Goal: Task Accomplishment & Management: Manage account settings

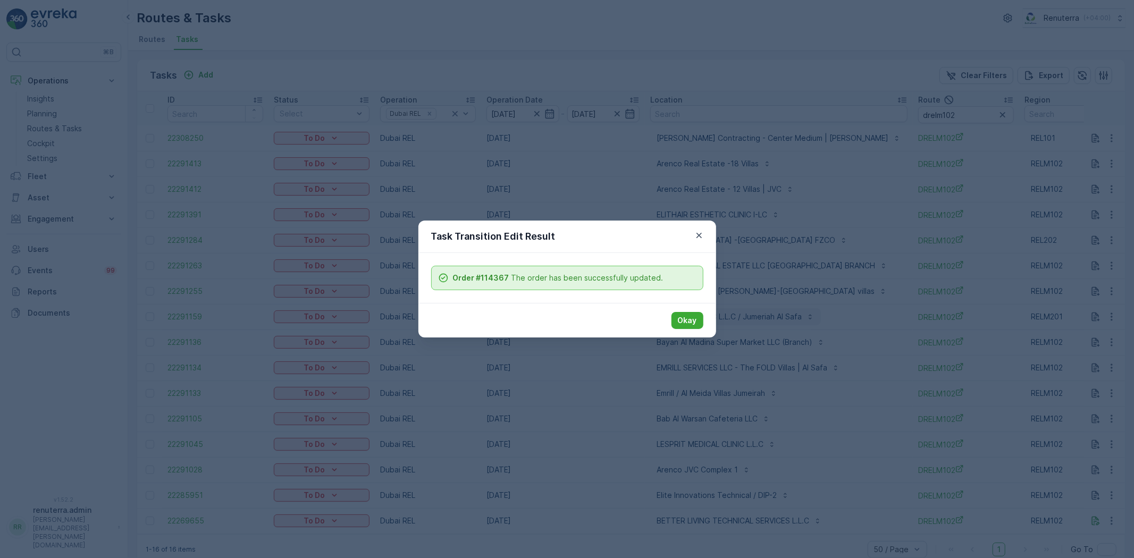
click at [678, 319] on p "Okay" at bounding box center [687, 320] width 19 height 11
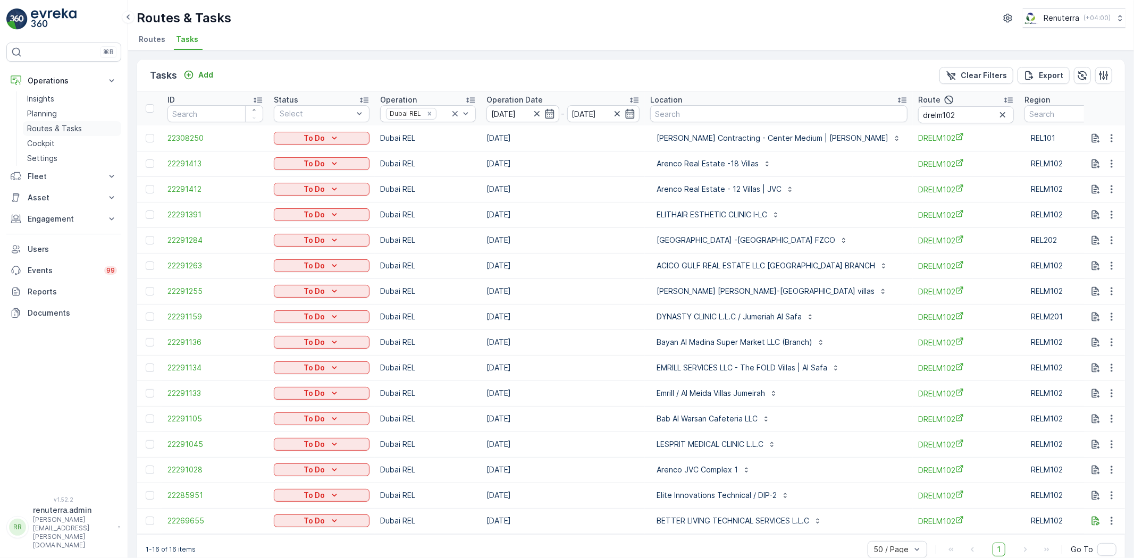
drag, startPoint x: 36, startPoint y: 117, endPoint x: 37, endPoint y: 123, distance: 6.6
click at [36, 117] on p "Planning" at bounding box center [42, 113] width 30 height 11
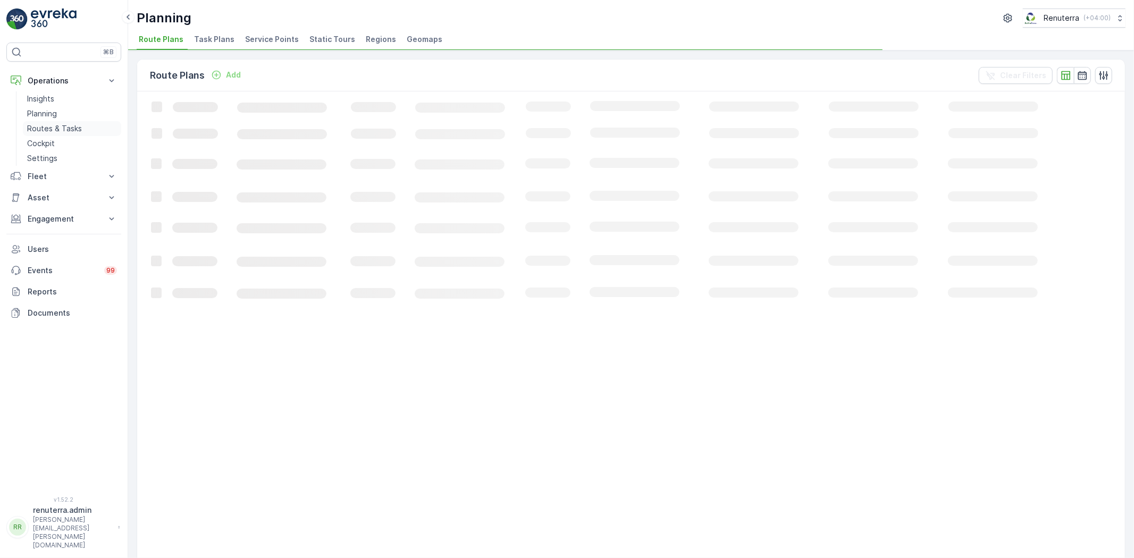
click at [37, 123] on p "Routes & Tasks" at bounding box center [54, 128] width 55 height 11
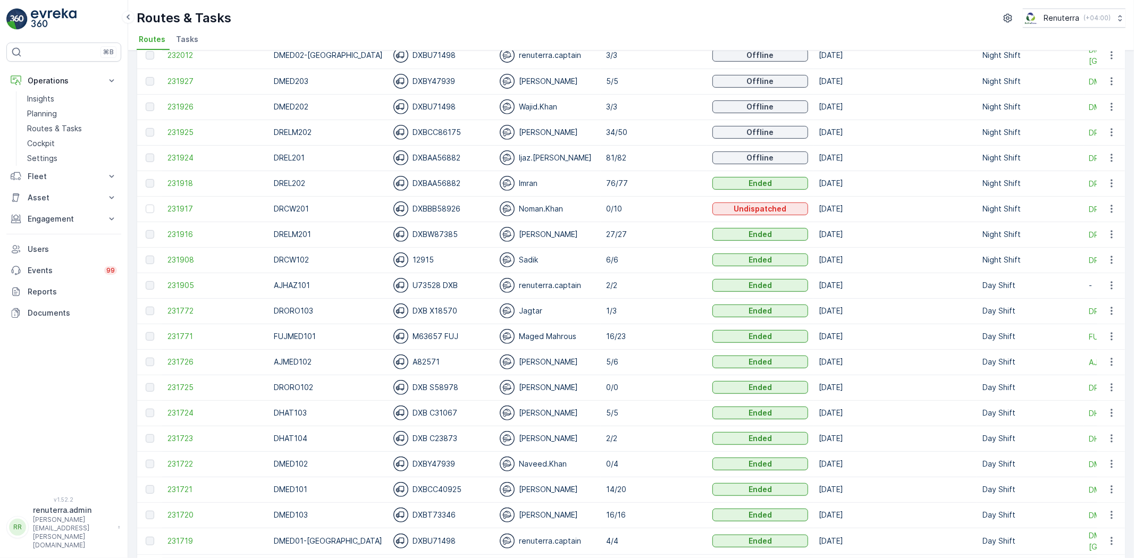
scroll to position [354, 0]
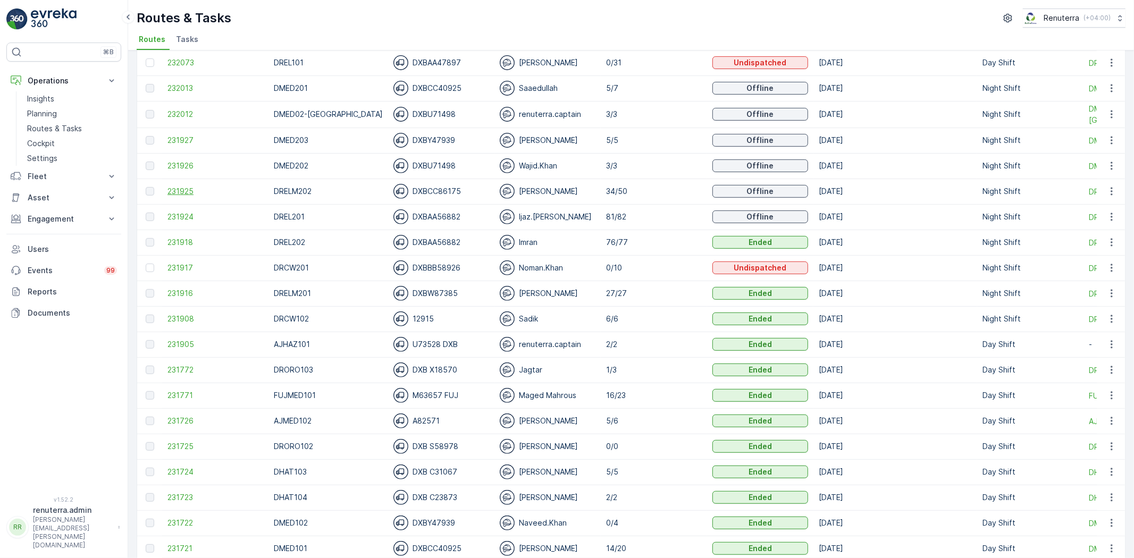
click at [185, 187] on span "231925" at bounding box center [215, 191] width 96 height 11
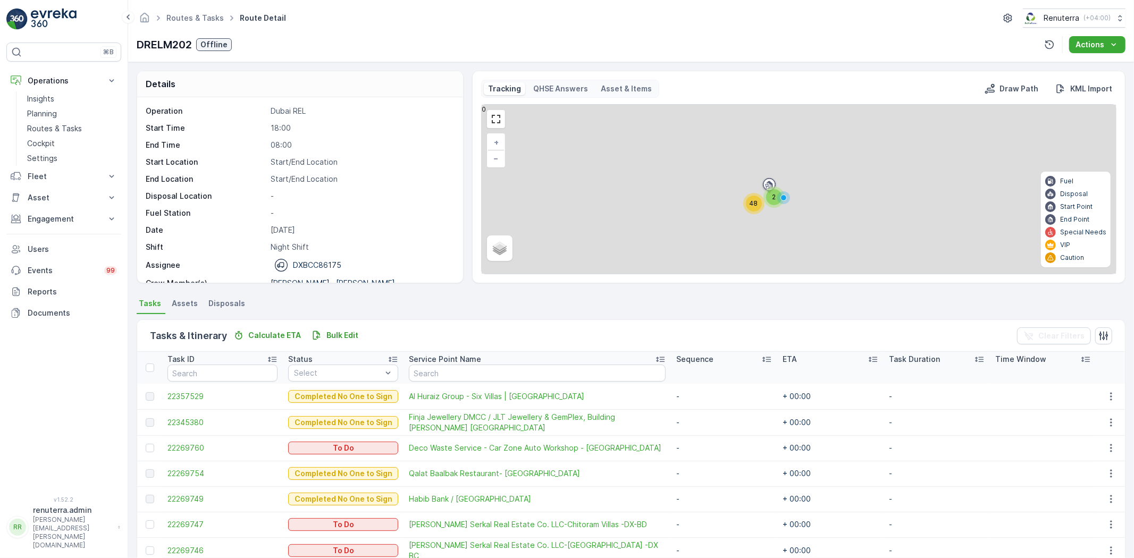
scroll to position [33, 0]
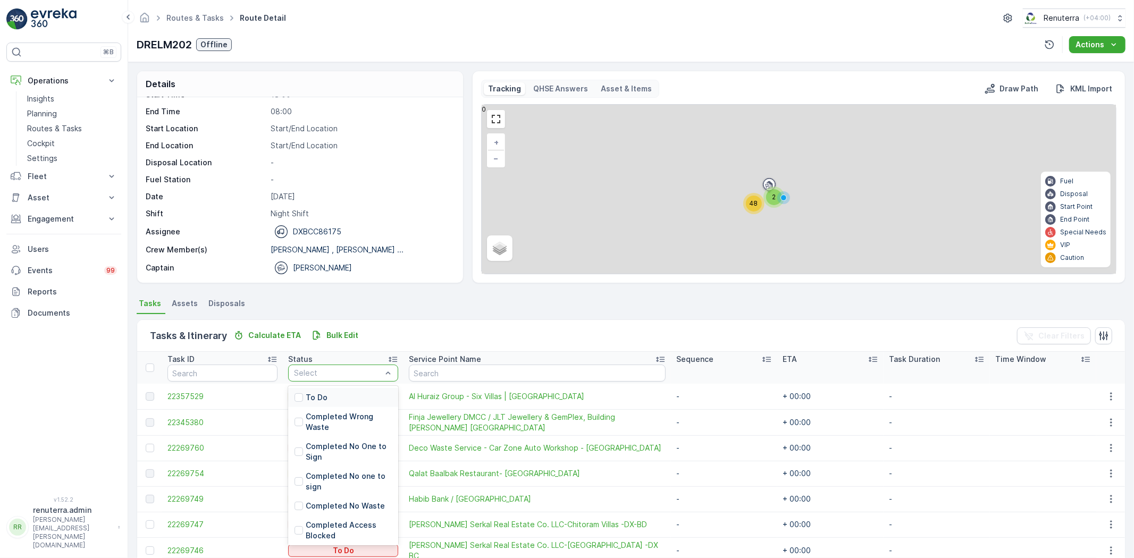
drag, startPoint x: 318, startPoint y: 375, endPoint x: 317, endPoint y: 381, distance: 6.4
click at [322, 398] on p "To Do" at bounding box center [317, 397] width 22 height 11
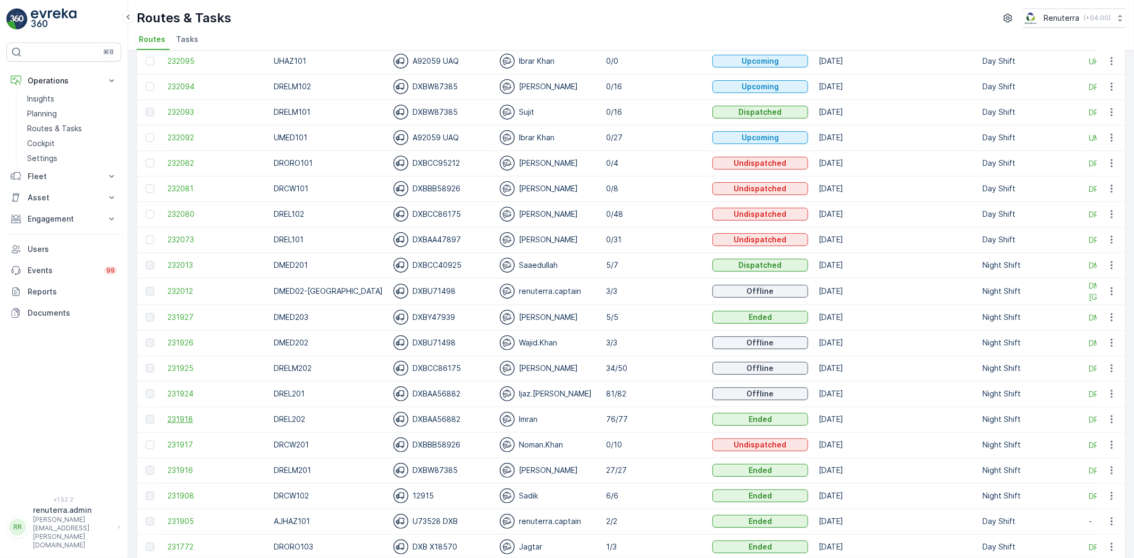
scroll to position [295, 0]
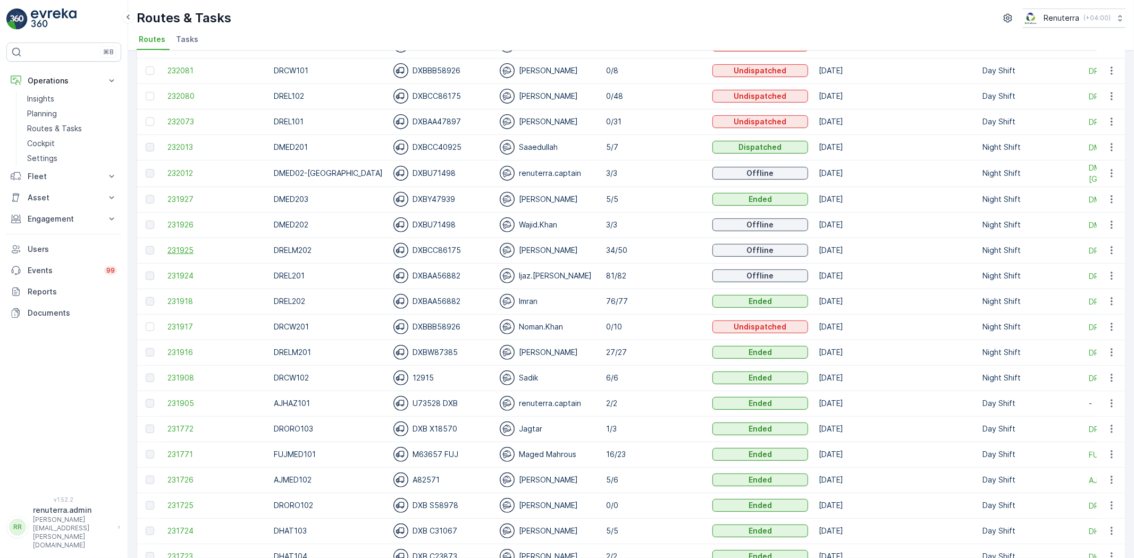
click at [174, 250] on span "231925" at bounding box center [215, 250] width 96 height 11
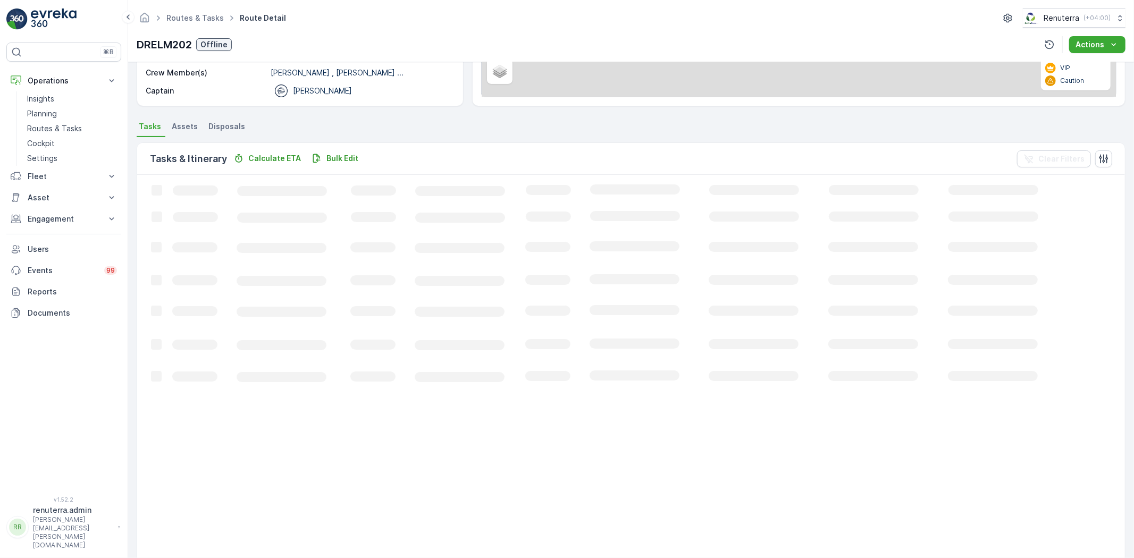
scroll to position [236, 0]
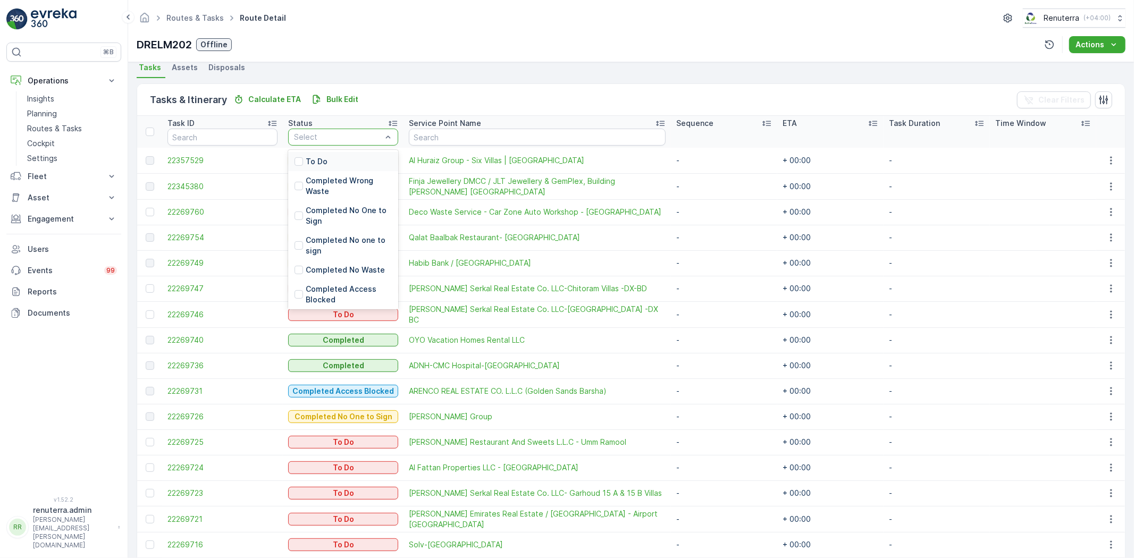
click at [341, 157] on div "To Do" at bounding box center [343, 161] width 110 height 19
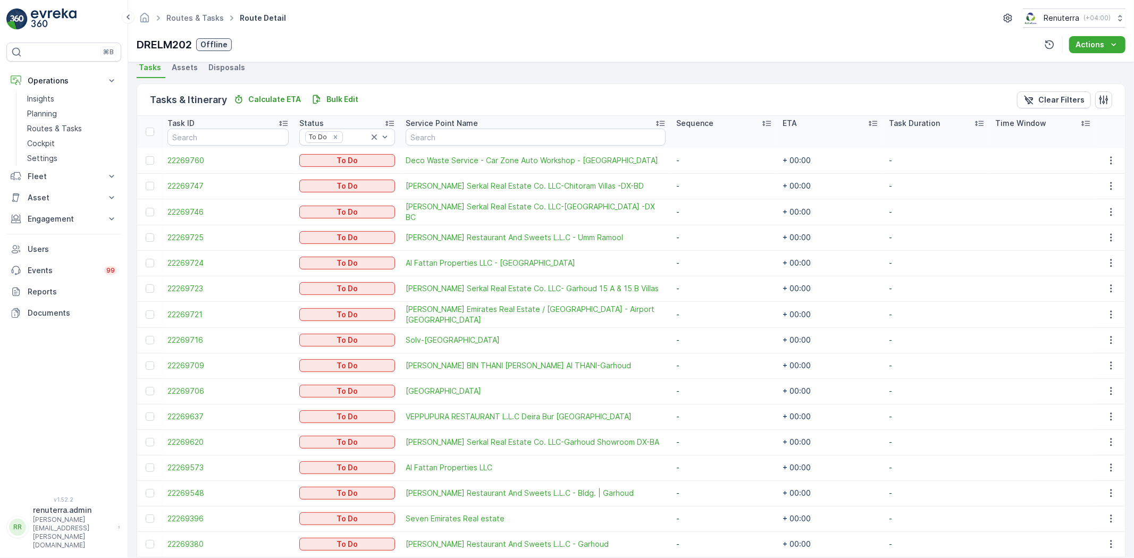
scroll to position [280, 0]
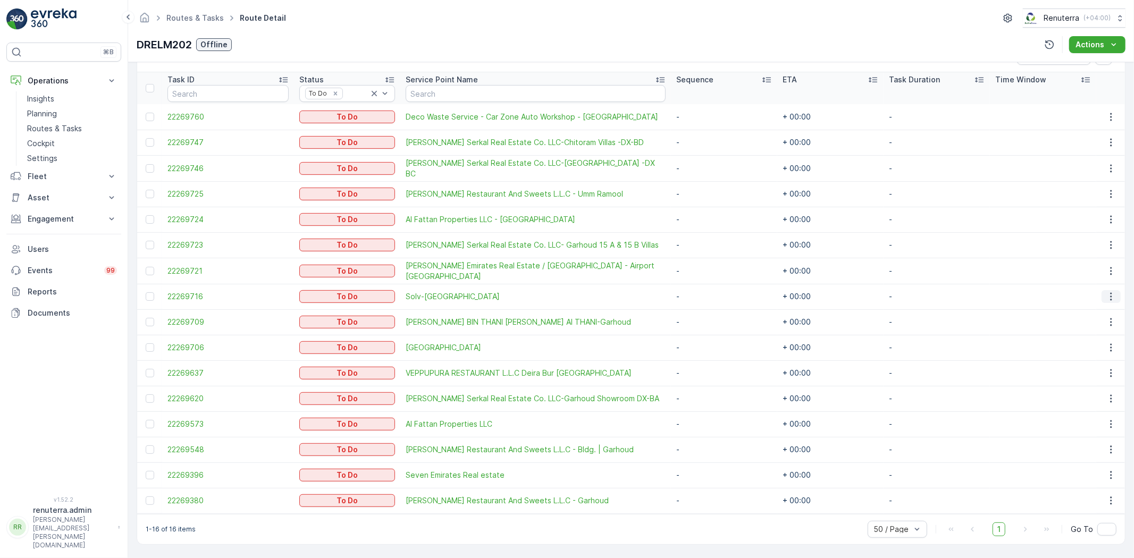
click at [1108, 291] on icon "button" at bounding box center [1111, 296] width 11 height 11
click at [1104, 338] on span "Change Route" at bounding box center [1085, 341] width 52 height 11
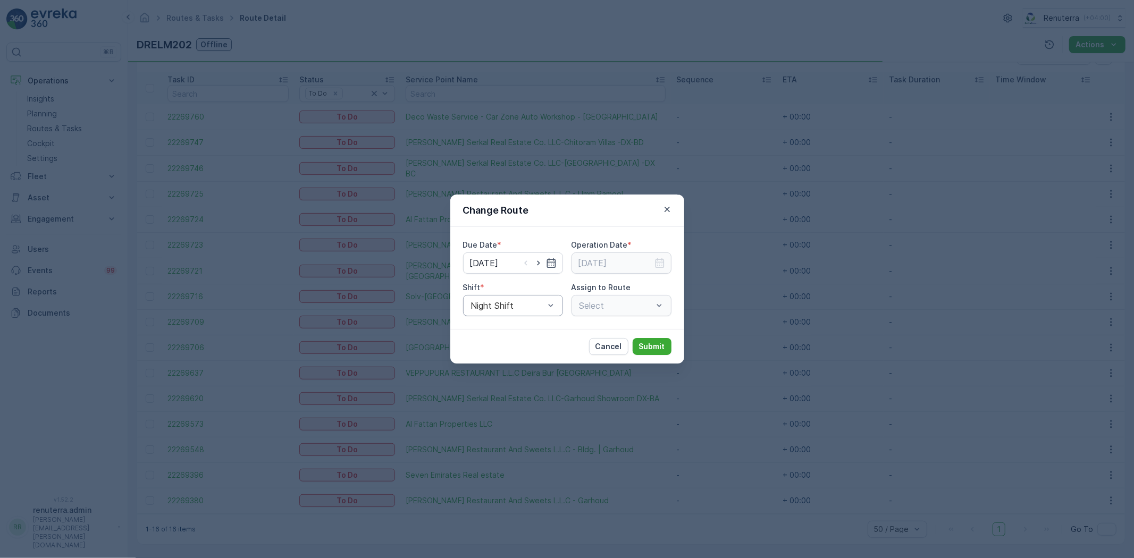
type input "[DATE]"
click at [542, 255] on input "[DATE]" at bounding box center [513, 263] width 100 height 21
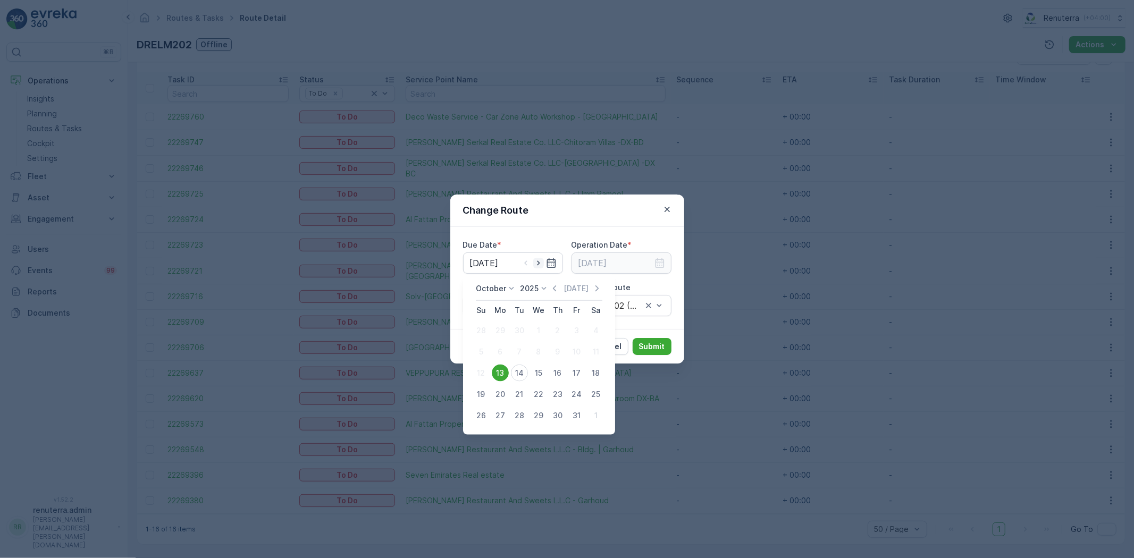
click at [539, 262] on icon "button" at bounding box center [538, 263] width 11 height 11
type input "[DATE]"
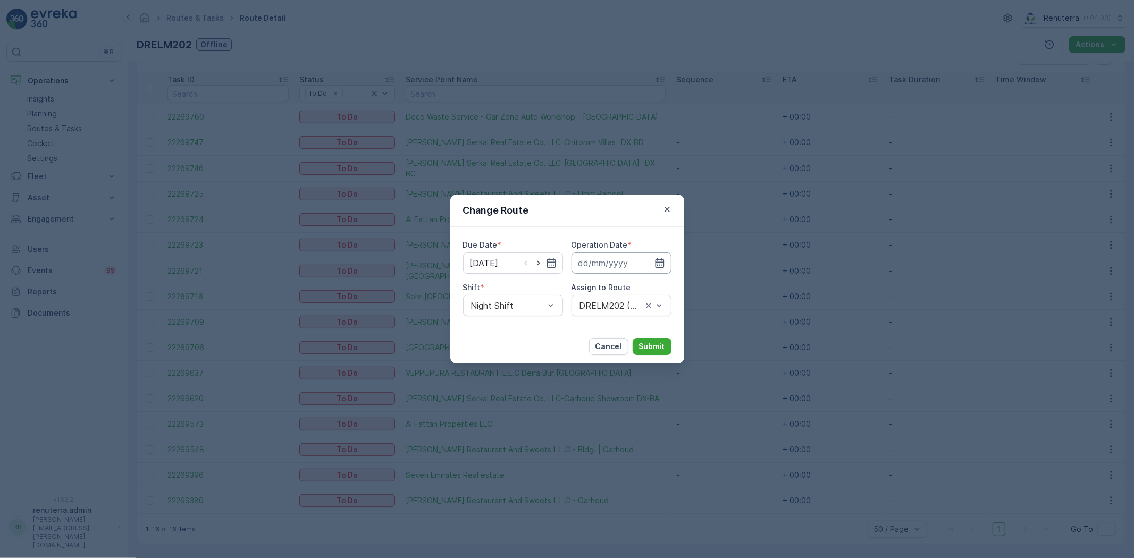
click at [665, 263] on input at bounding box center [622, 263] width 100 height 21
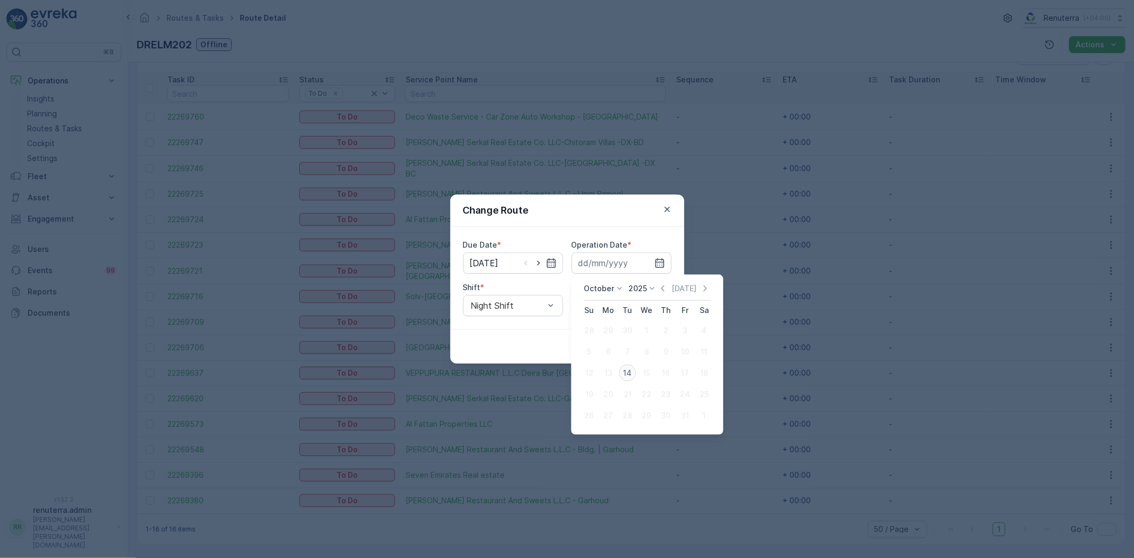
click at [625, 375] on div "14" at bounding box center [627, 373] width 17 height 17
type input "[DATE]"
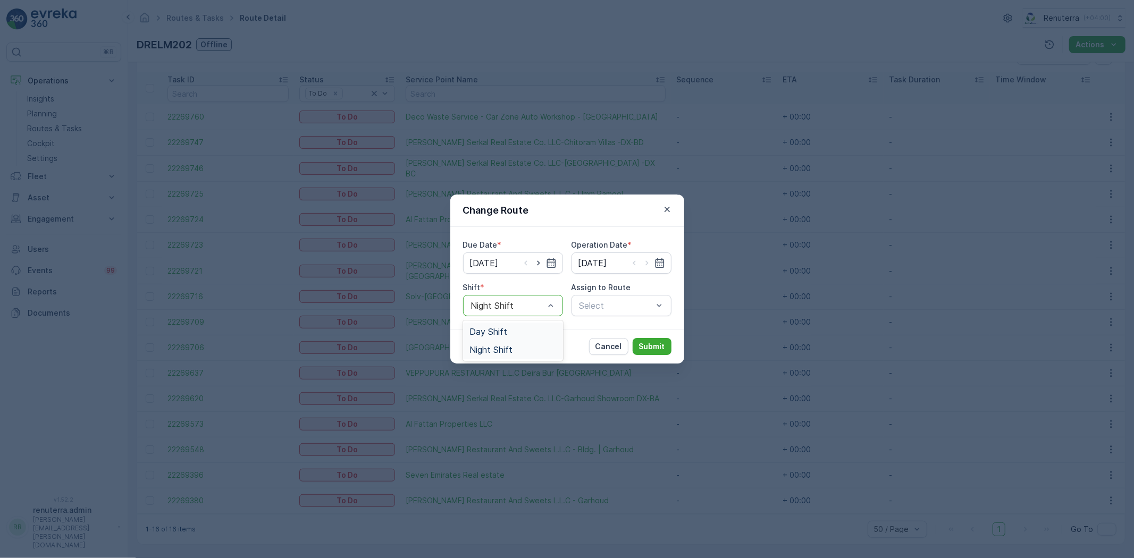
click at [512, 332] on div "Day Shift" at bounding box center [513, 332] width 87 height 10
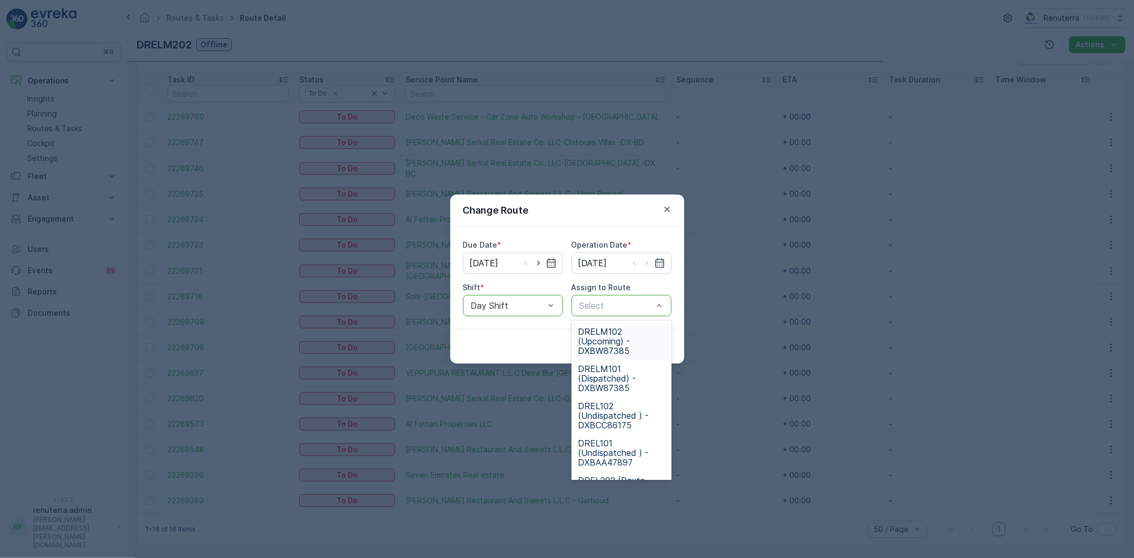
click at [618, 298] on div "Select" at bounding box center [622, 305] width 100 height 21
click at [610, 349] on span "DRELM102 (Upcoming) - DXBW87385" at bounding box center [621, 341] width 87 height 29
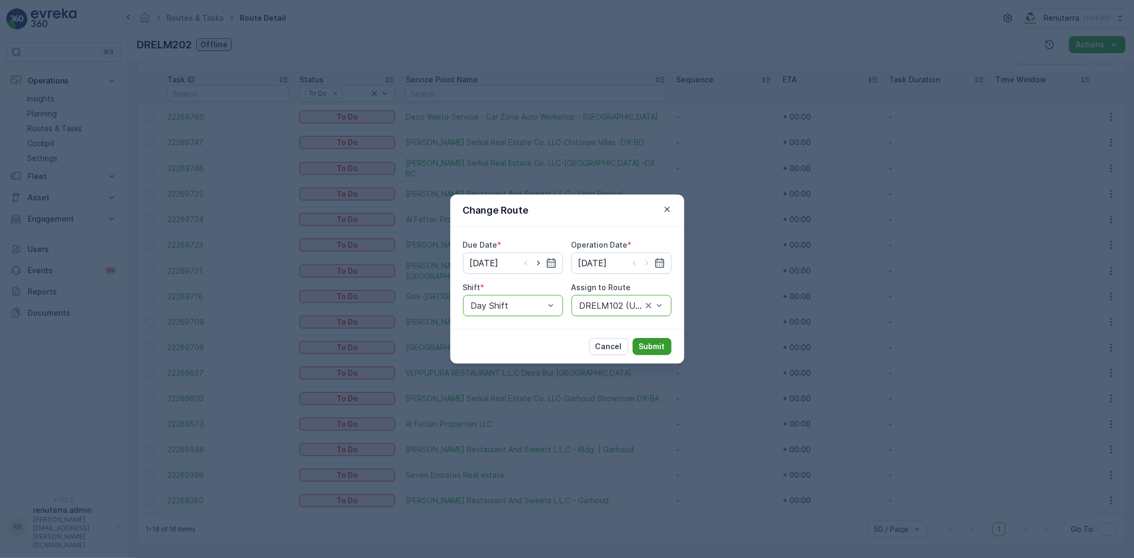
click at [651, 346] on p "Submit" at bounding box center [652, 346] width 26 height 11
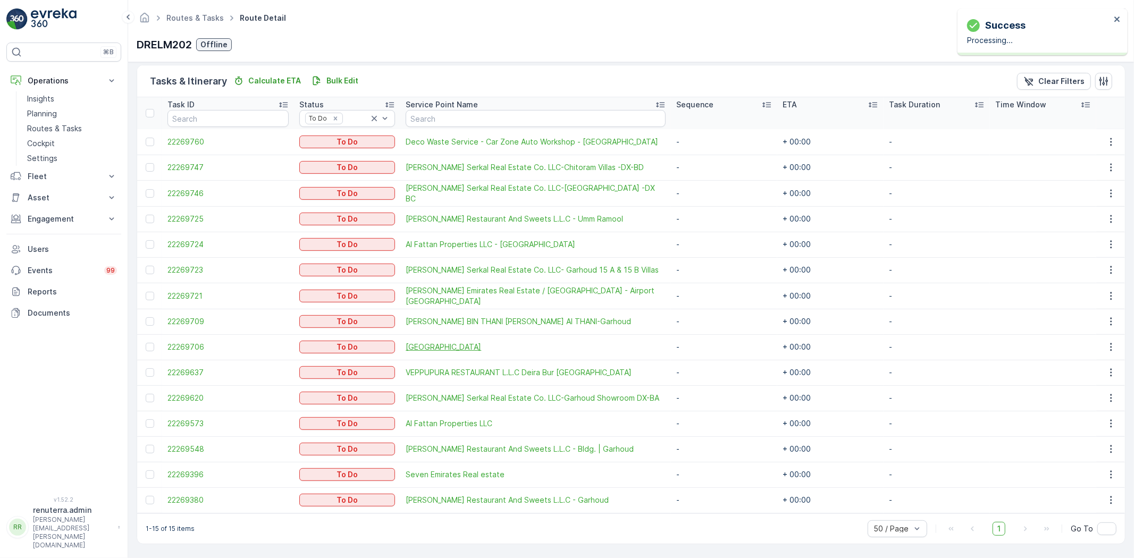
scroll to position [254, 0]
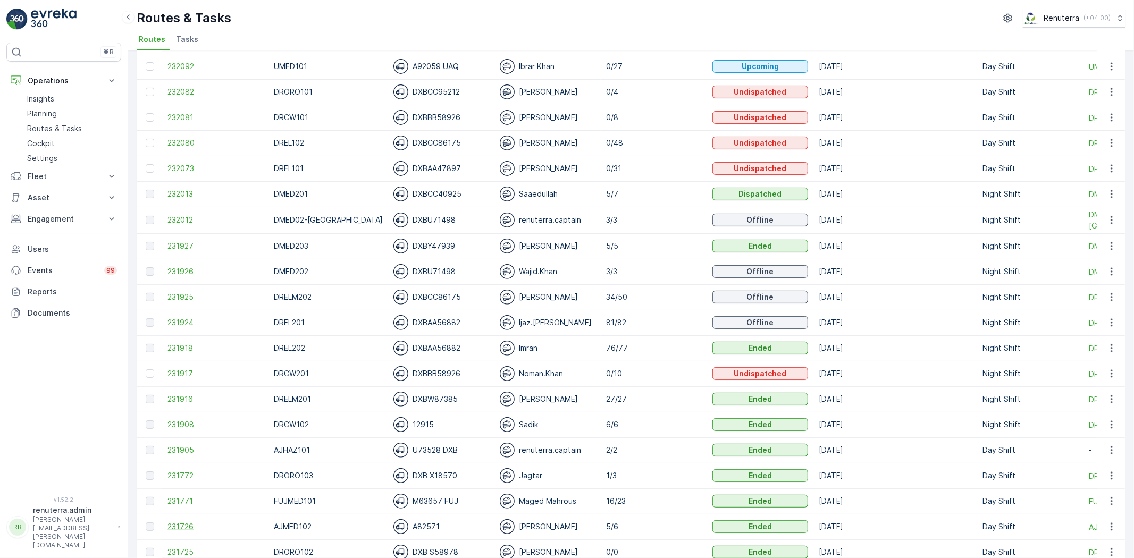
scroll to position [177, 0]
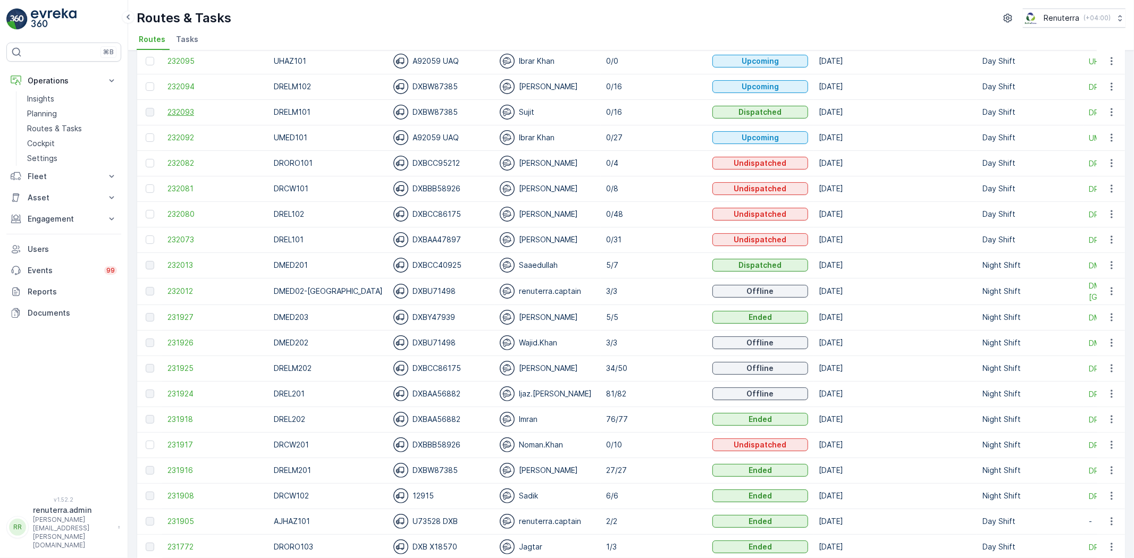
click at [179, 114] on span "232093" at bounding box center [215, 112] width 96 height 11
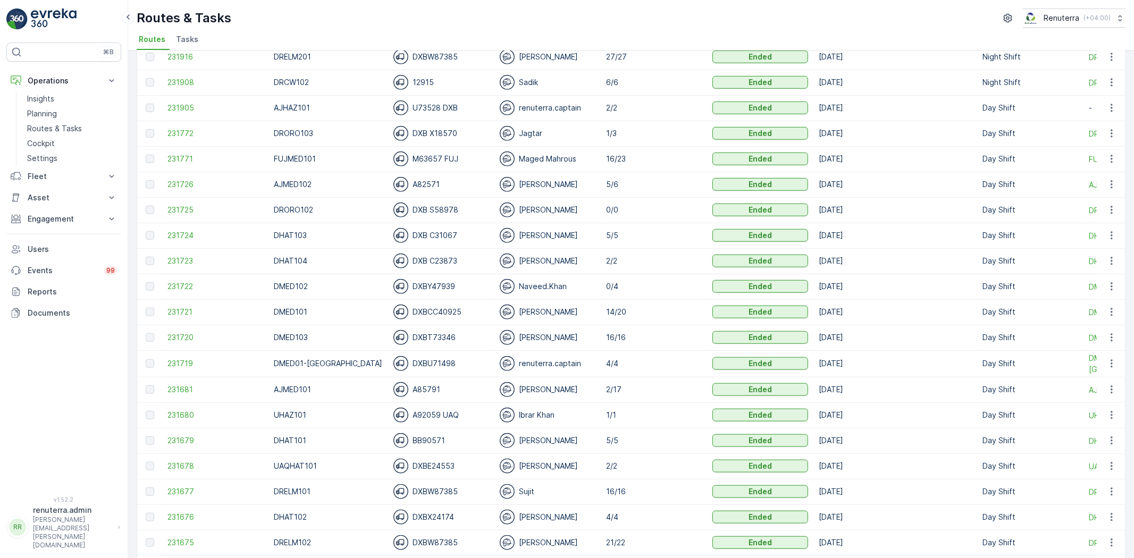
scroll to position [650, 0]
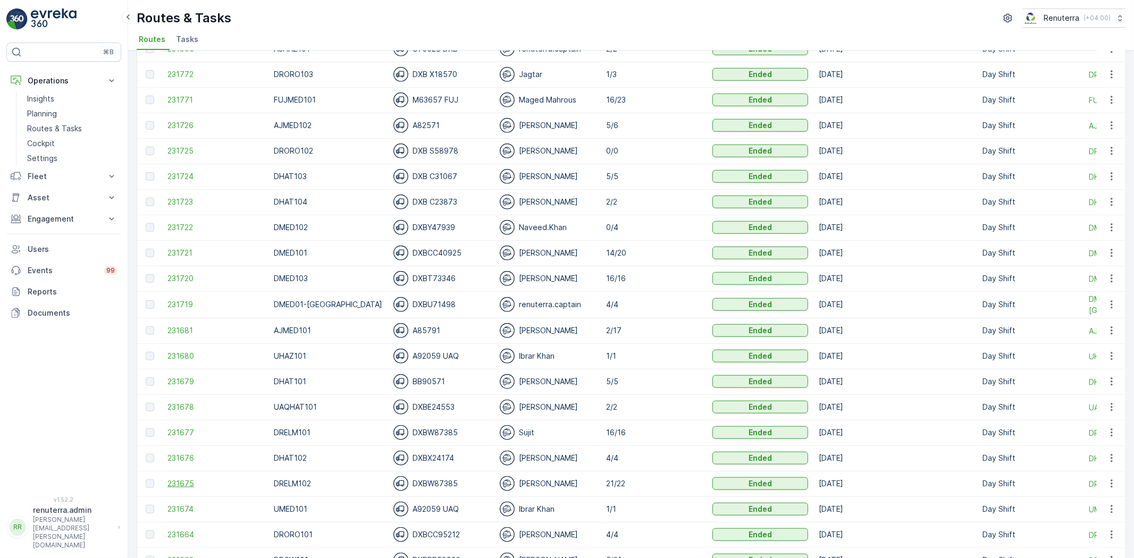
drag, startPoint x: 302, startPoint y: 472, endPoint x: 213, endPoint y: 479, distance: 89.1
drag, startPoint x: 213, startPoint y: 479, endPoint x: 195, endPoint y: 481, distance: 18.7
drag, startPoint x: 195, startPoint y: 481, endPoint x: 178, endPoint y: 483, distance: 16.6
click at [178, 483] on span "231675" at bounding box center [215, 484] width 96 height 11
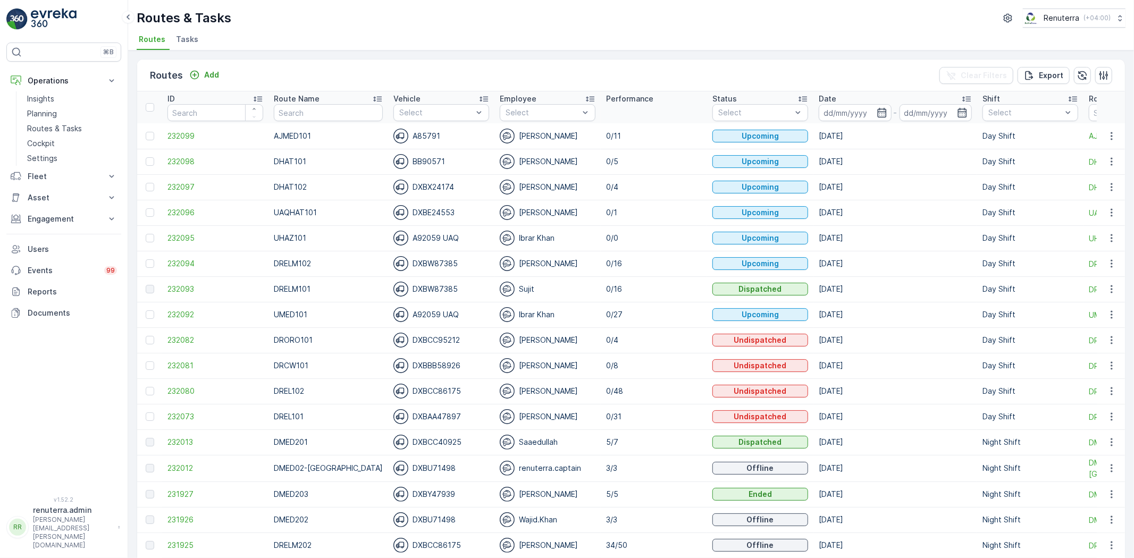
drag, startPoint x: 319, startPoint y: 332, endPoint x: 107, endPoint y: 395, distance: 220.9
click at [98, 401] on div "⌘B Operations Insights Planning Routes & Tasks Cockpit Settings Fleet Live Trac…" at bounding box center [63, 263] width 115 height 441
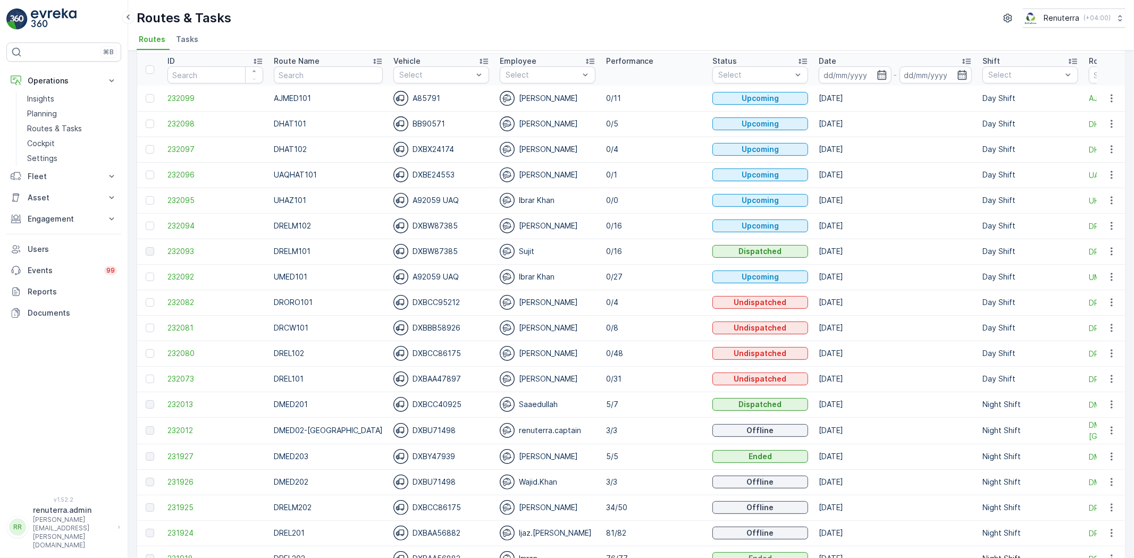
scroll to position [59, 0]
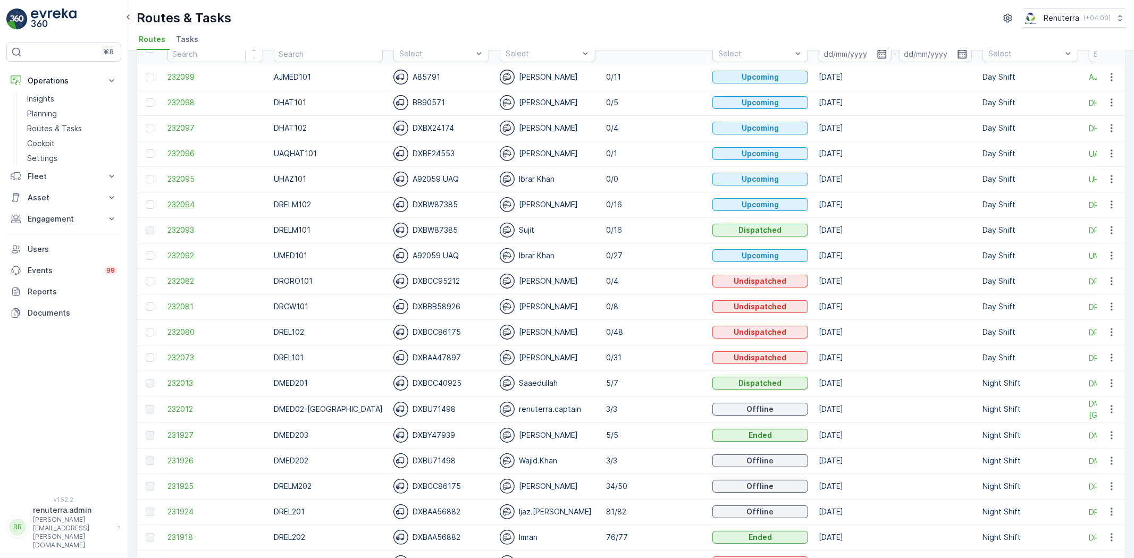
click at [174, 204] on span "232094" at bounding box center [215, 204] width 96 height 11
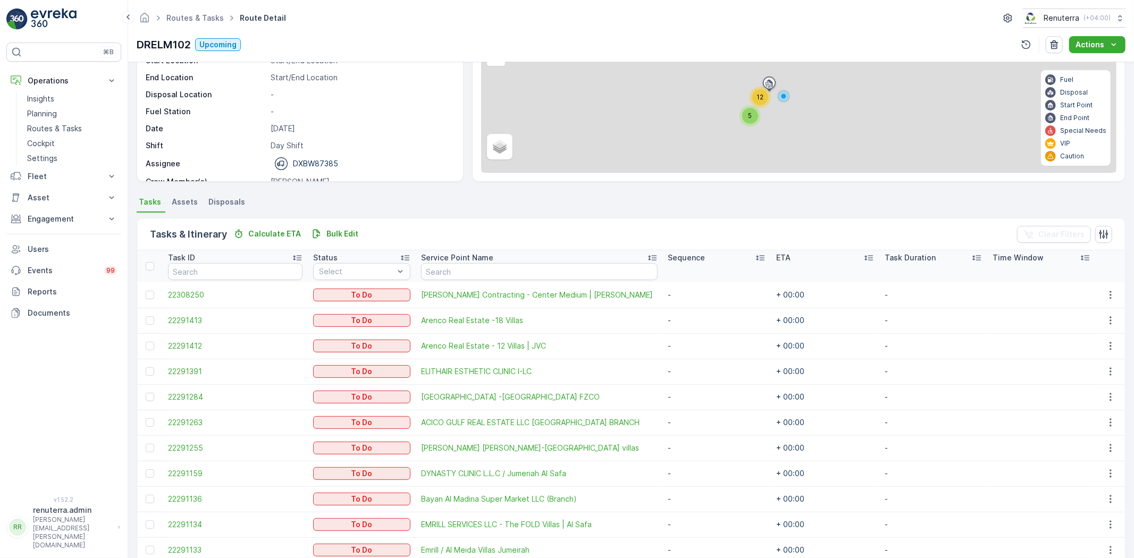
scroll to position [236, 0]
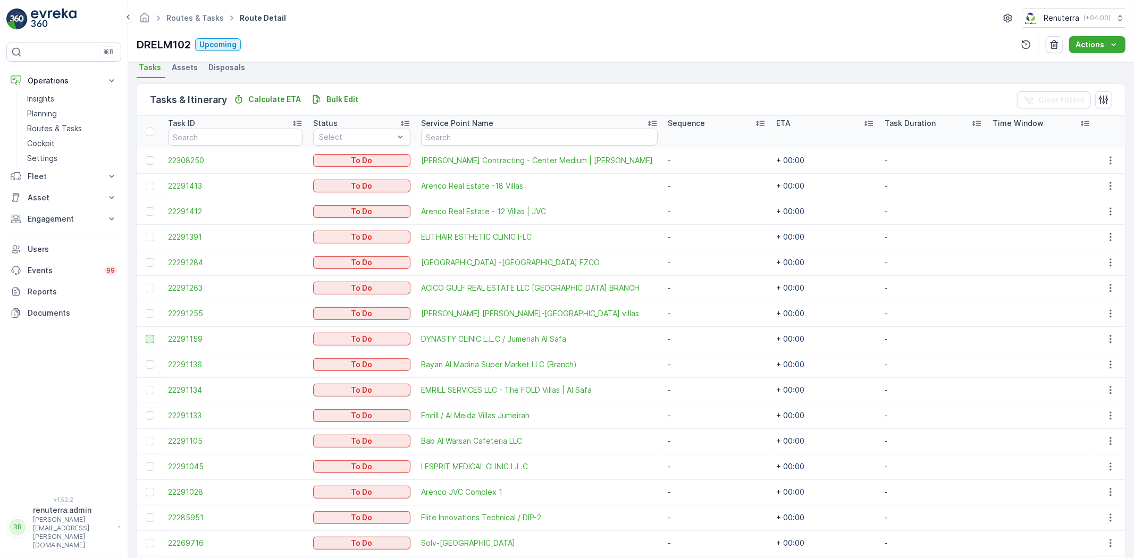
click at [150, 339] on div at bounding box center [150, 339] width 9 height 9
click at [146, 335] on input "checkbox" at bounding box center [146, 335] width 0 height 0
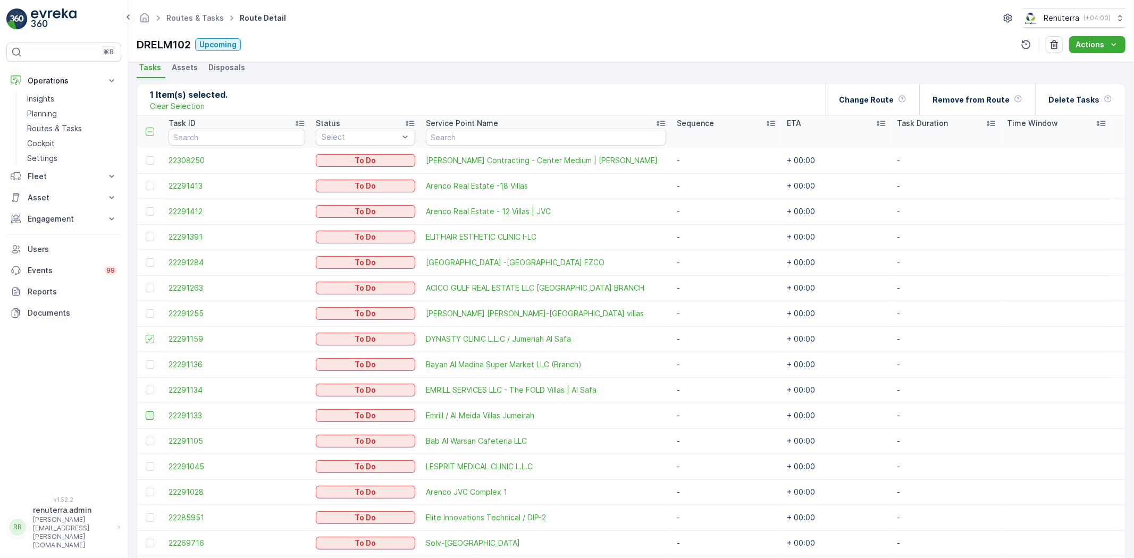
click at [146, 416] on div at bounding box center [150, 416] width 9 height 9
click at [146, 412] on input "checkbox" at bounding box center [146, 412] width 0 height 0
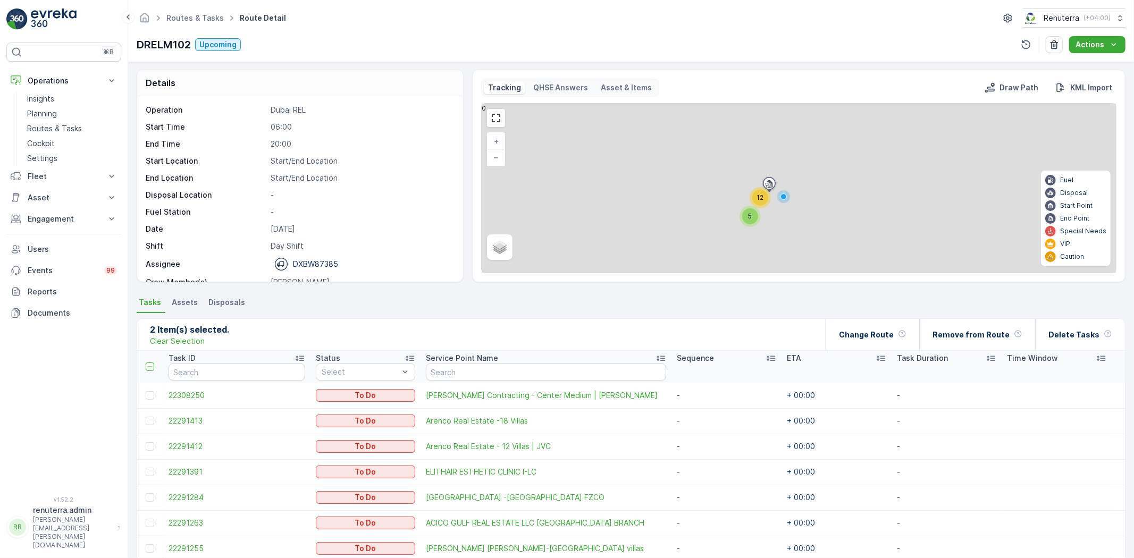
scroll to position [0, 0]
click at [894, 337] on p "Change Route" at bounding box center [866, 336] width 55 height 11
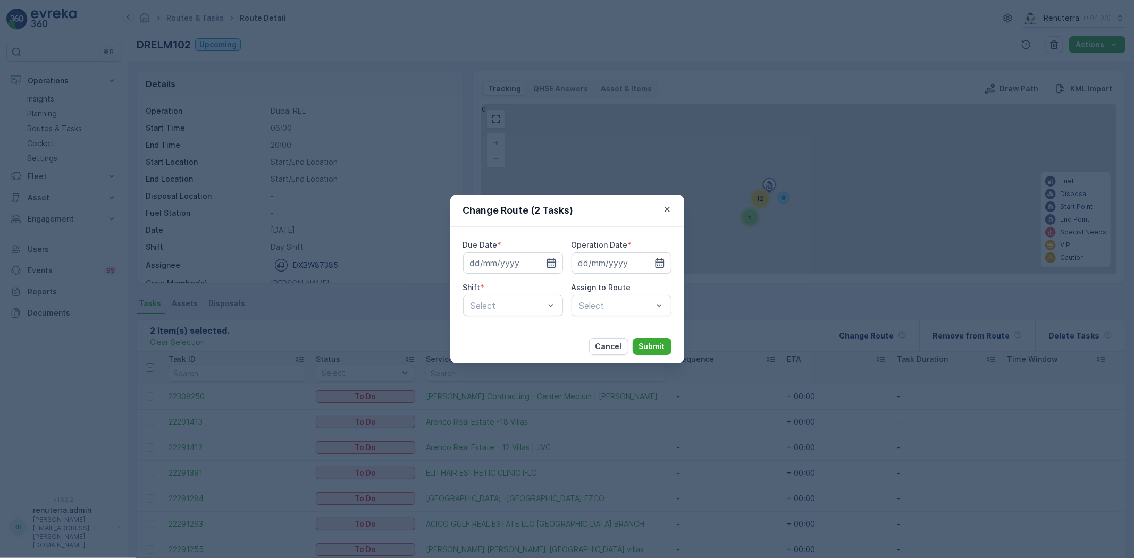
drag, startPoint x: 550, startPoint y: 262, endPoint x: 551, endPoint y: 267, distance: 6.1
click at [550, 262] on icon "button" at bounding box center [551, 263] width 11 height 11
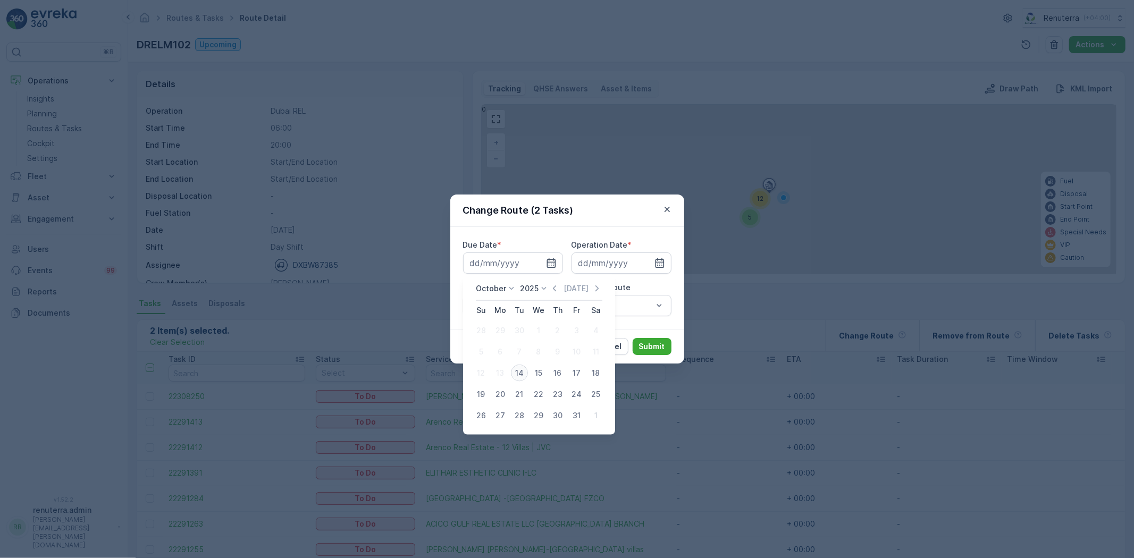
click at [516, 373] on div "14" at bounding box center [519, 373] width 17 height 17
type input "[DATE]"
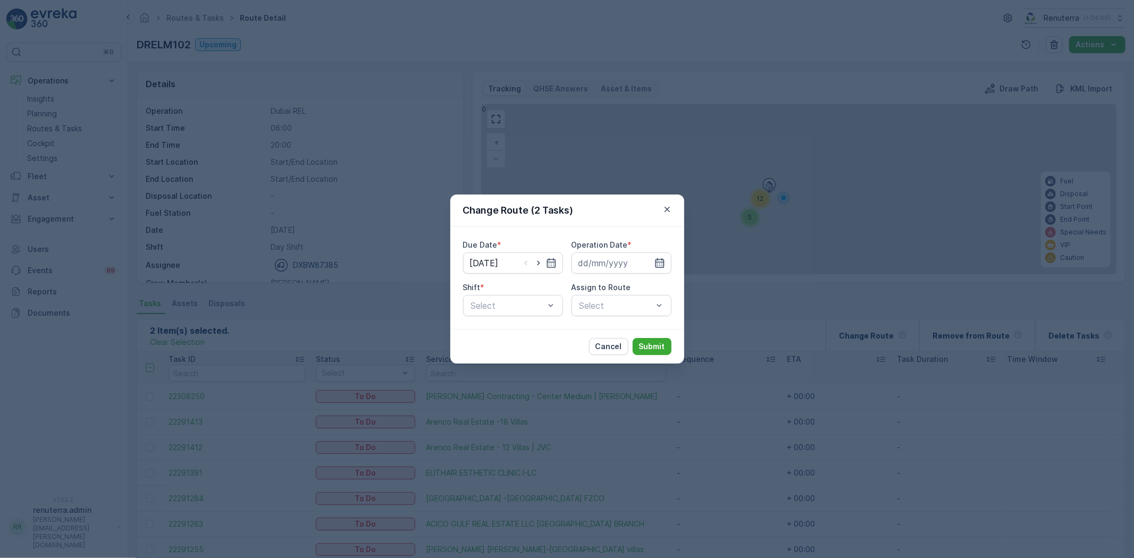
click at [659, 264] on icon "button" at bounding box center [659, 263] width 9 height 10
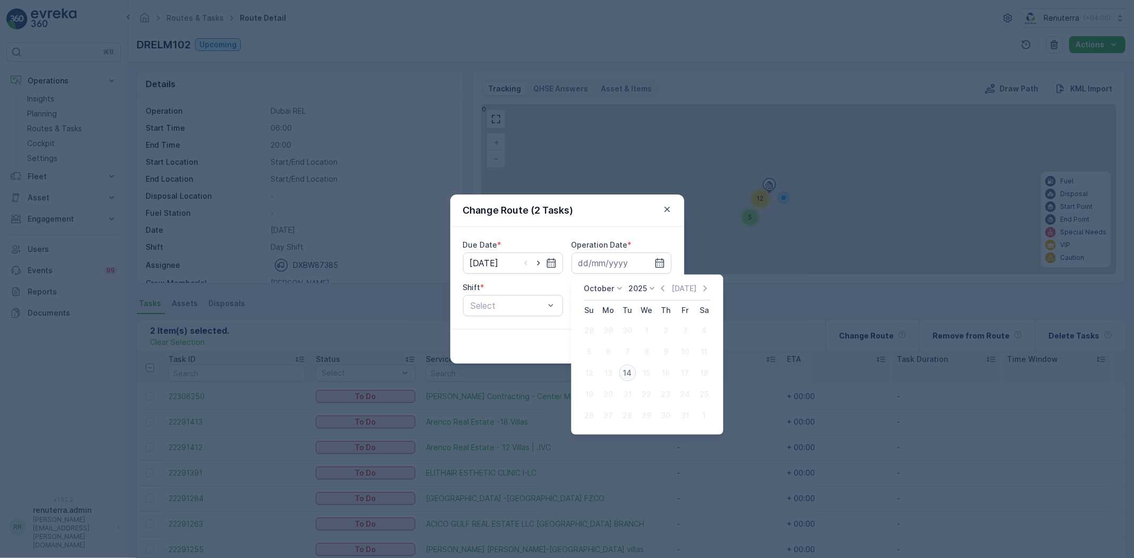
click at [626, 371] on div "14" at bounding box center [627, 373] width 17 height 17
type input "[DATE]"
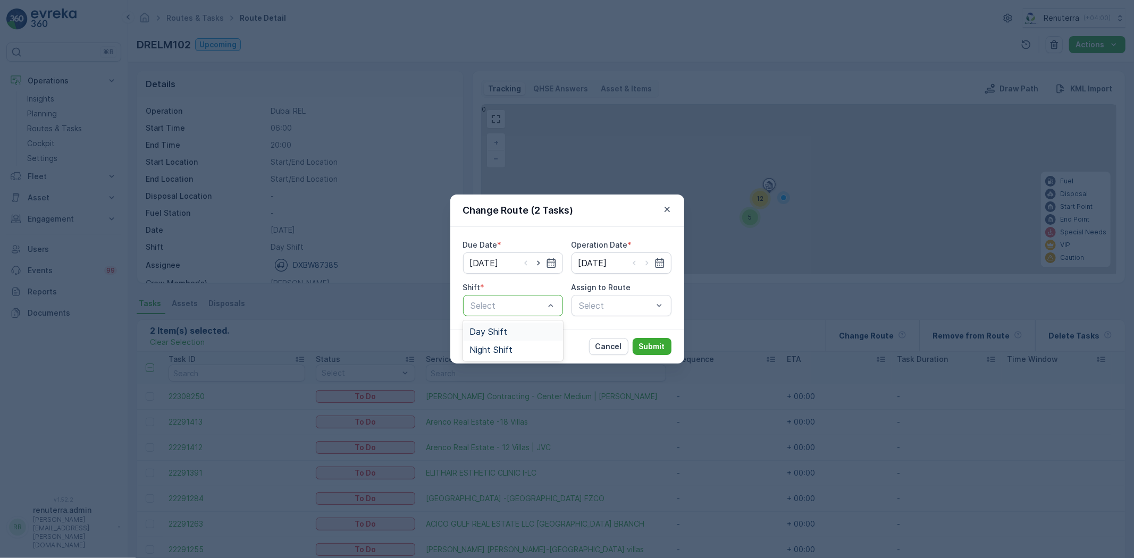
click at [514, 338] on div "Day Shift" at bounding box center [513, 332] width 100 height 18
click at [614, 295] on div "Select" at bounding box center [622, 305] width 100 height 21
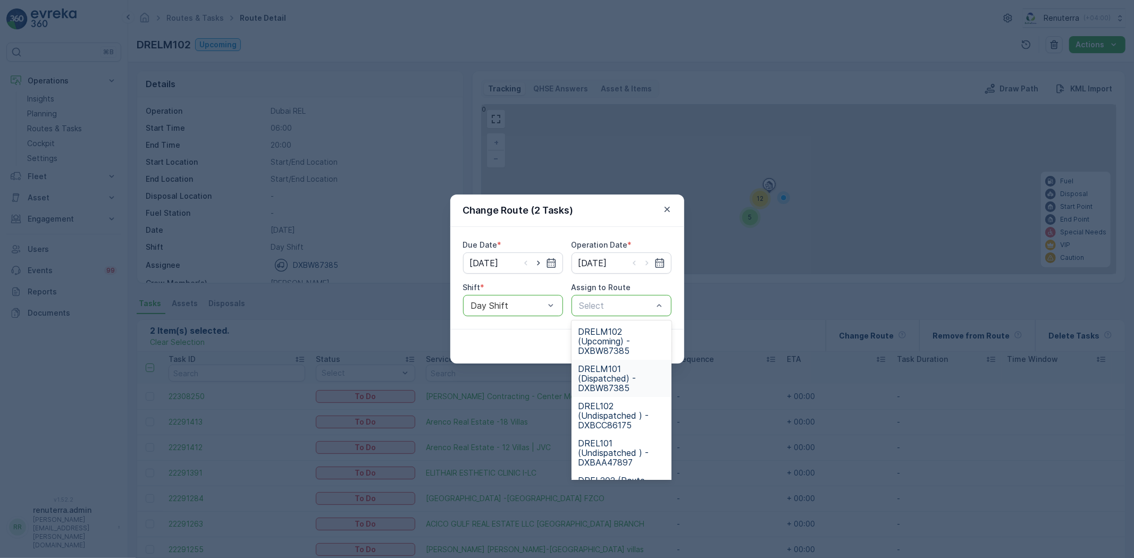
drag, startPoint x: 612, startPoint y: 370, endPoint x: 628, endPoint y: 351, distance: 24.5
click at [611, 370] on span "DRELM101 (Dispatched) - DXBW87385" at bounding box center [621, 378] width 87 height 29
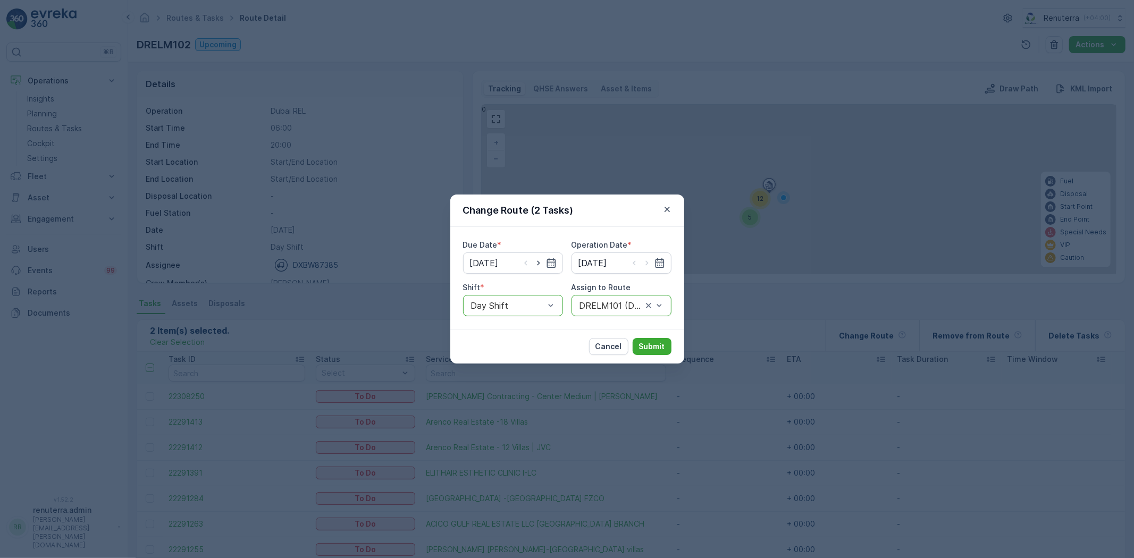
click at [648, 336] on div "Cancel Submit" at bounding box center [567, 346] width 234 height 35
click at [649, 345] on p "Submit" at bounding box center [652, 346] width 26 height 11
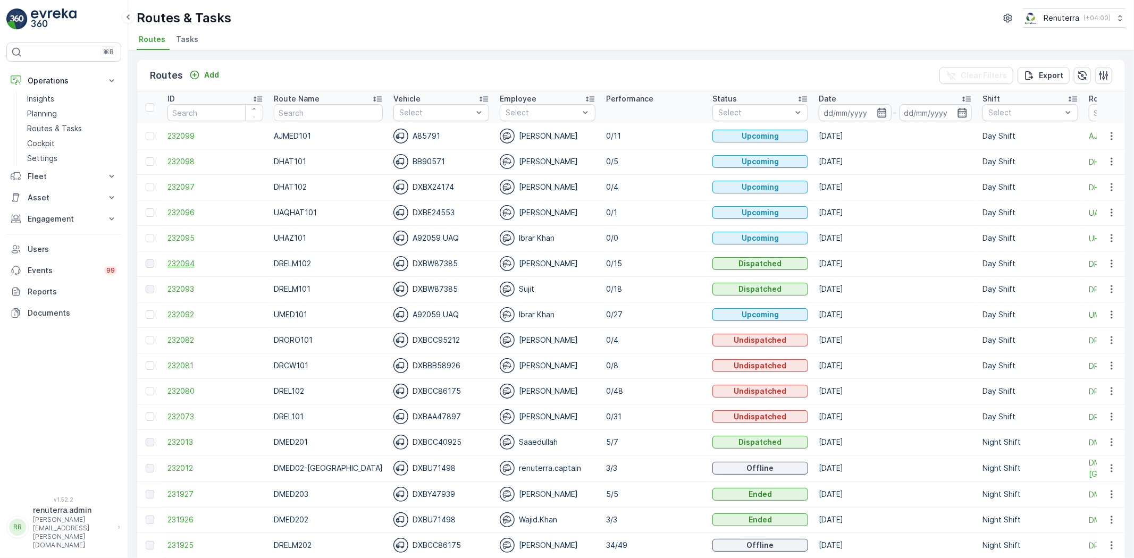
click at [187, 261] on span "232094" at bounding box center [215, 263] width 96 height 11
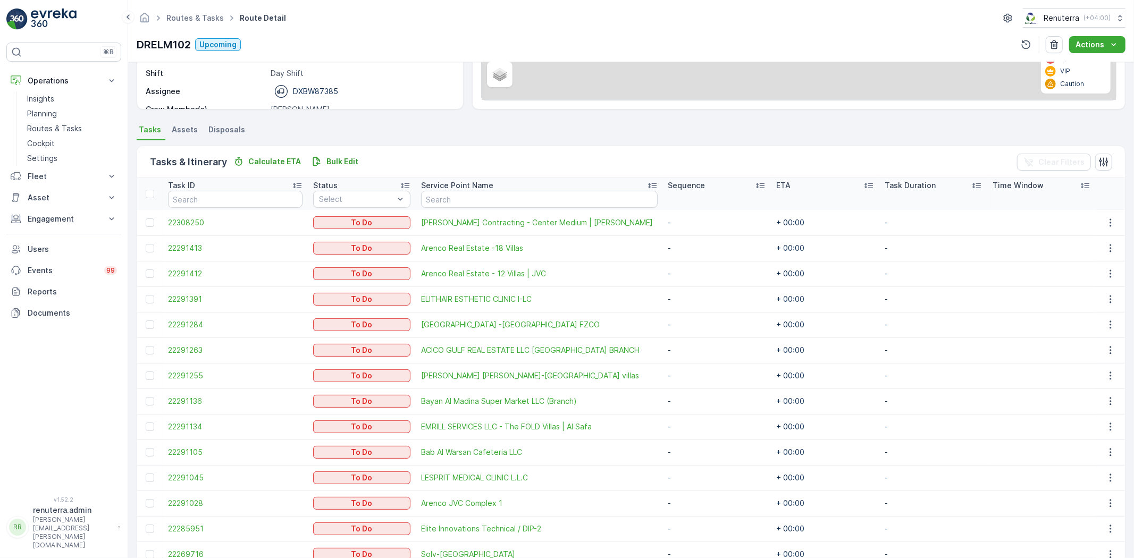
scroll to position [253, 0]
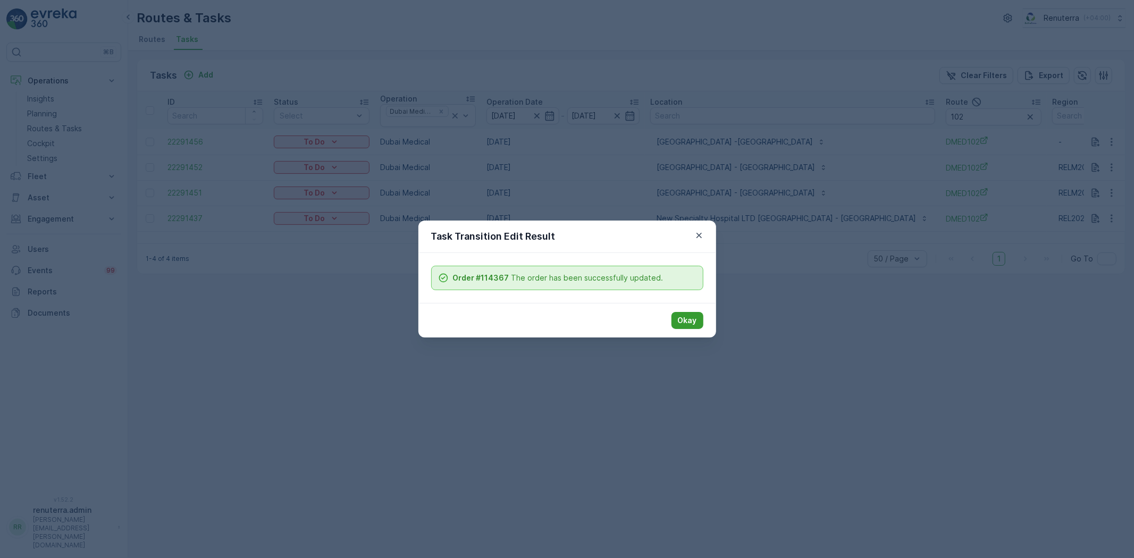
scroll to position [0, 21]
drag, startPoint x: 682, startPoint y: 316, endPoint x: 609, endPoint y: 321, distance: 73.0
click at [683, 316] on p "Okay" at bounding box center [687, 320] width 19 height 11
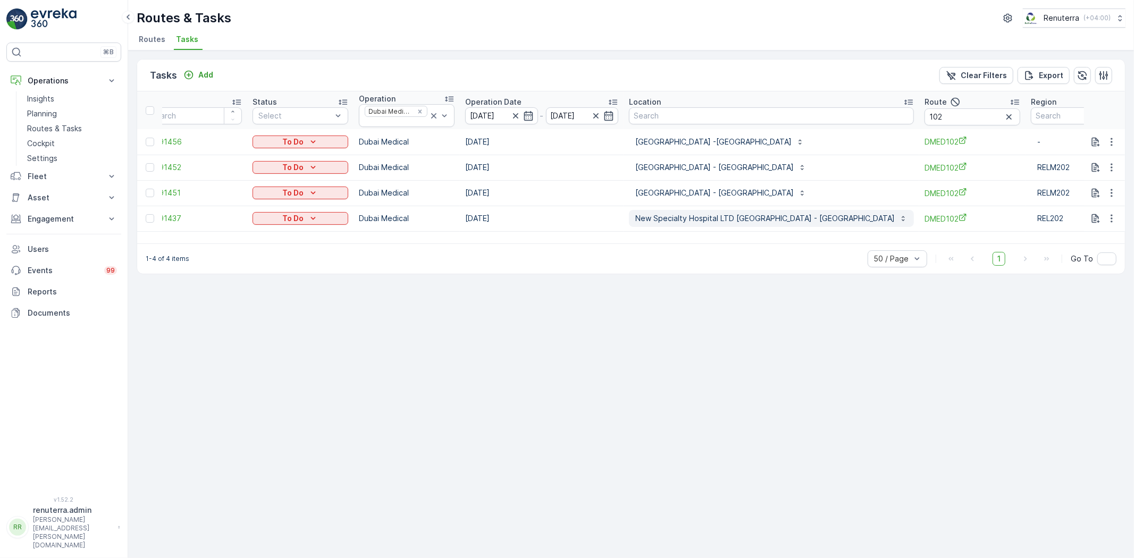
drag, startPoint x: 714, startPoint y: 250, endPoint x: 836, endPoint y: 214, distance: 127.0
click at [767, 236] on div "Tasks Add Clear Filters Export ID Status Select Operation Dubai Medical Operati…" at bounding box center [631, 166] width 989 height 215
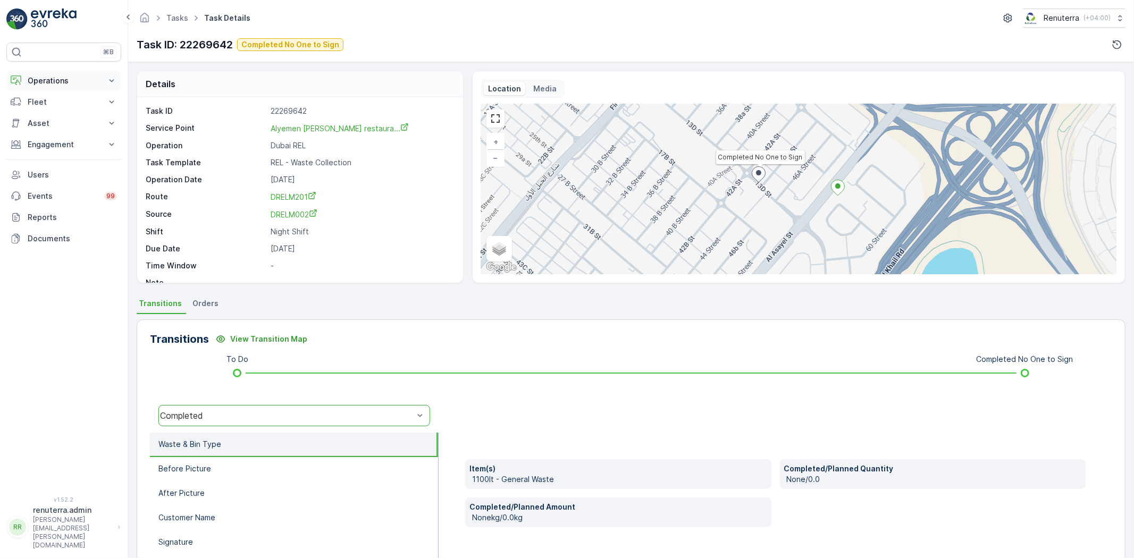
click at [52, 77] on p "Operations" at bounding box center [64, 81] width 72 height 11
drag, startPoint x: 39, startPoint y: 124, endPoint x: 78, endPoint y: 116, distance: 39.1
click at [39, 124] on p "Routes & Tasks" at bounding box center [54, 128] width 55 height 11
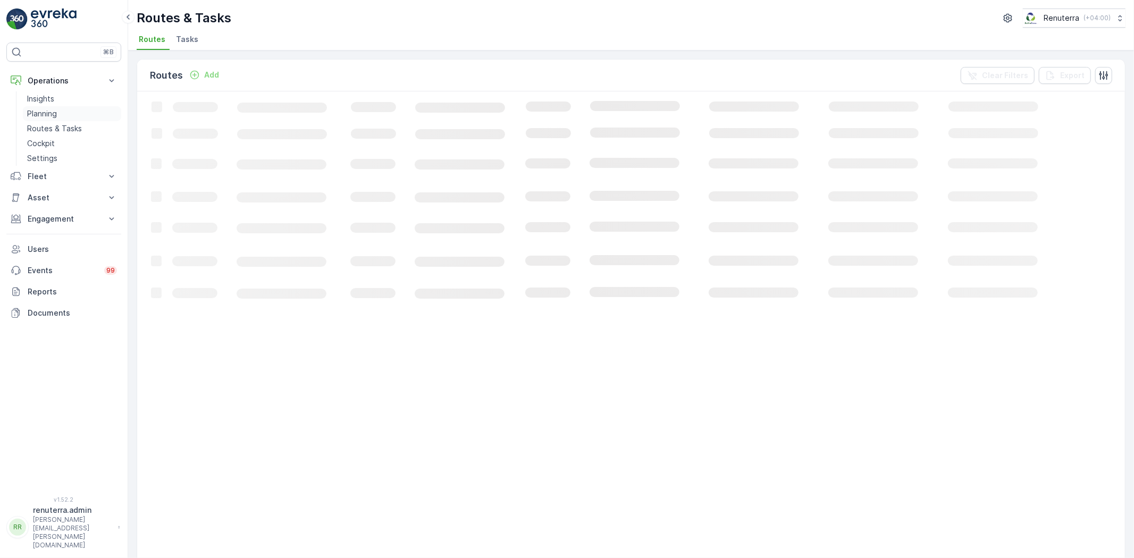
click at [33, 109] on p "Planning" at bounding box center [42, 113] width 30 height 11
click at [274, 44] on span "Service Points" at bounding box center [272, 39] width 54 height 11
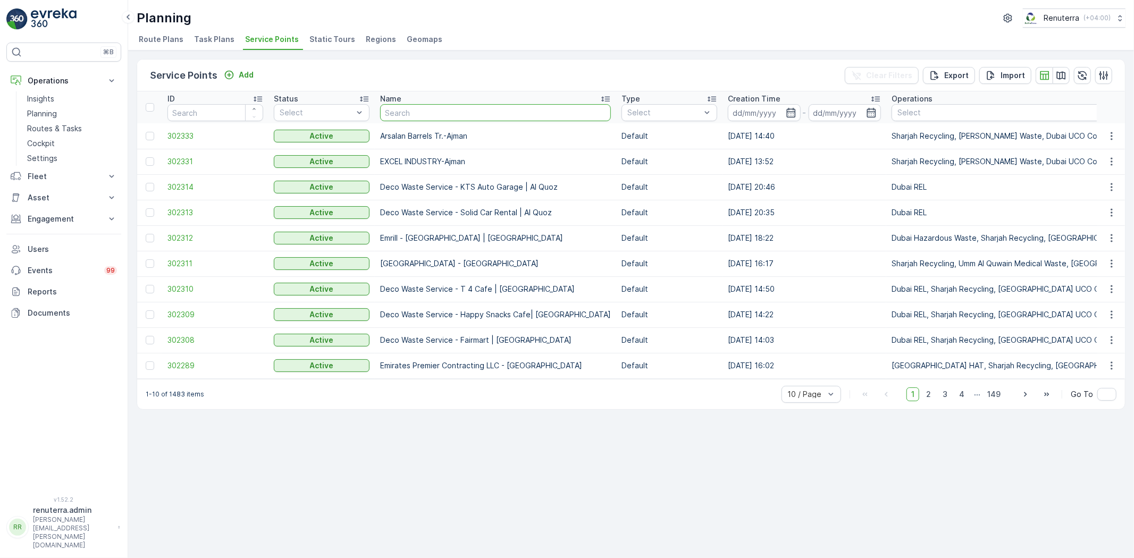
click at [407, 114] on input "text" at bounding box center [495, 112] width 231 height 17
type input "saudu"
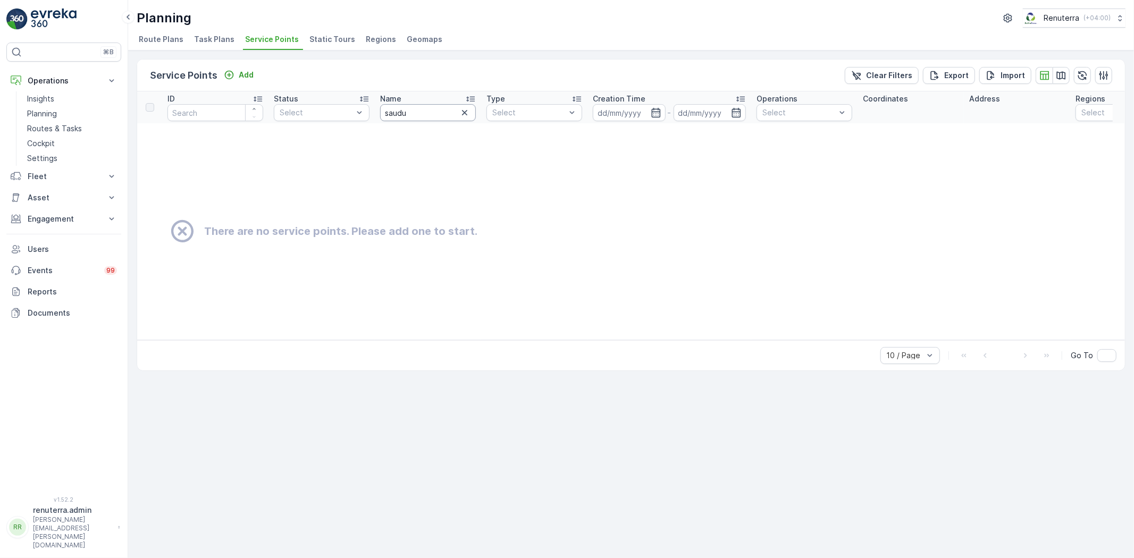
click at [431, 118] on input "saudu" at bounding box center [428, 112] width 96 height 17
type input "saud"
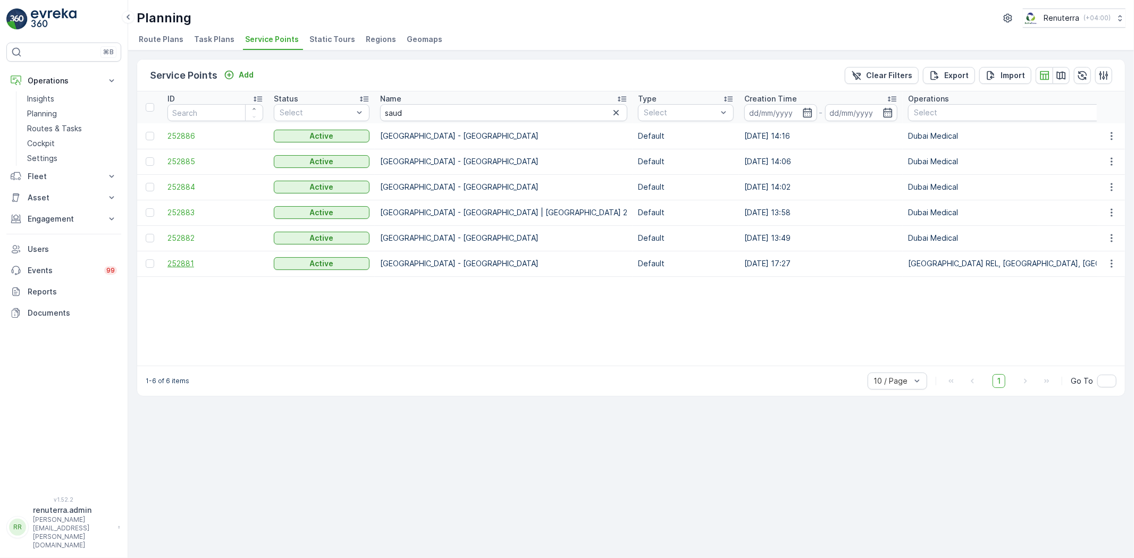
click at [194, 262] on span "252881" at bounding box center [215, 263] width 96 height 11
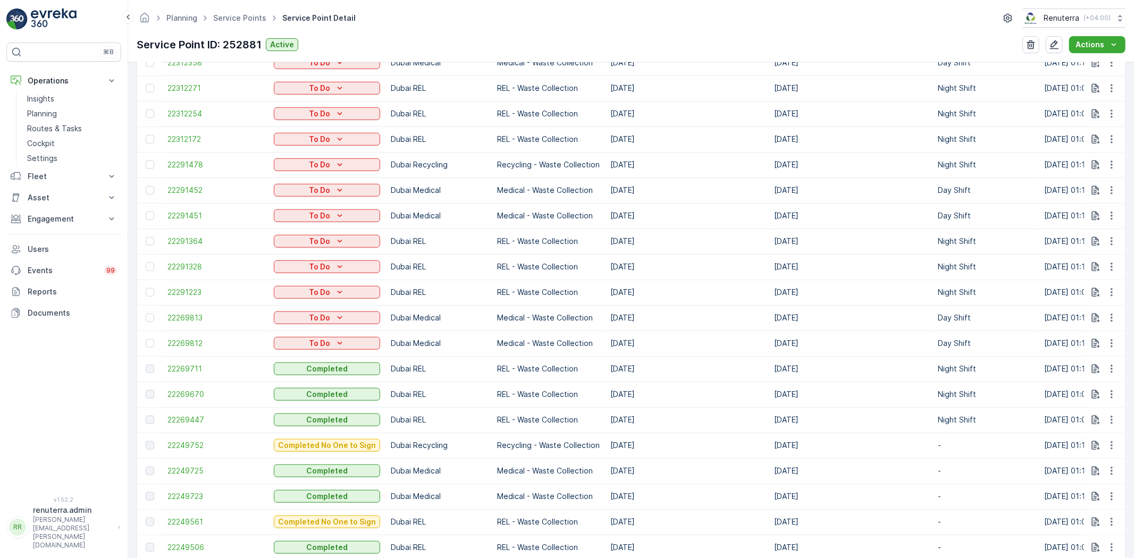
scroll to position [1004, 0]
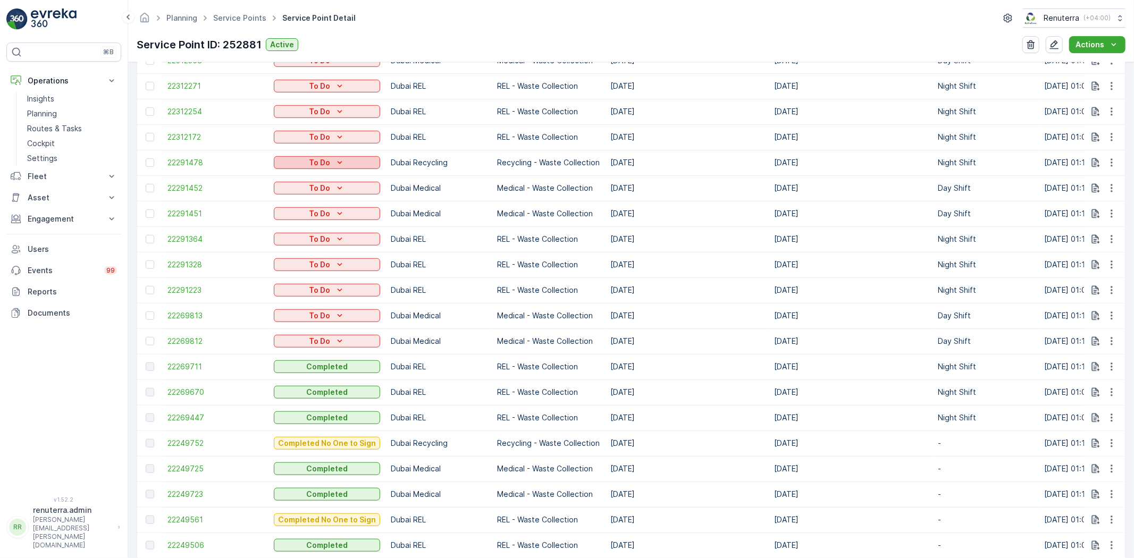
click at [295, 161] on div "To Do" at bounding box center [327, 162] width 98 height 11
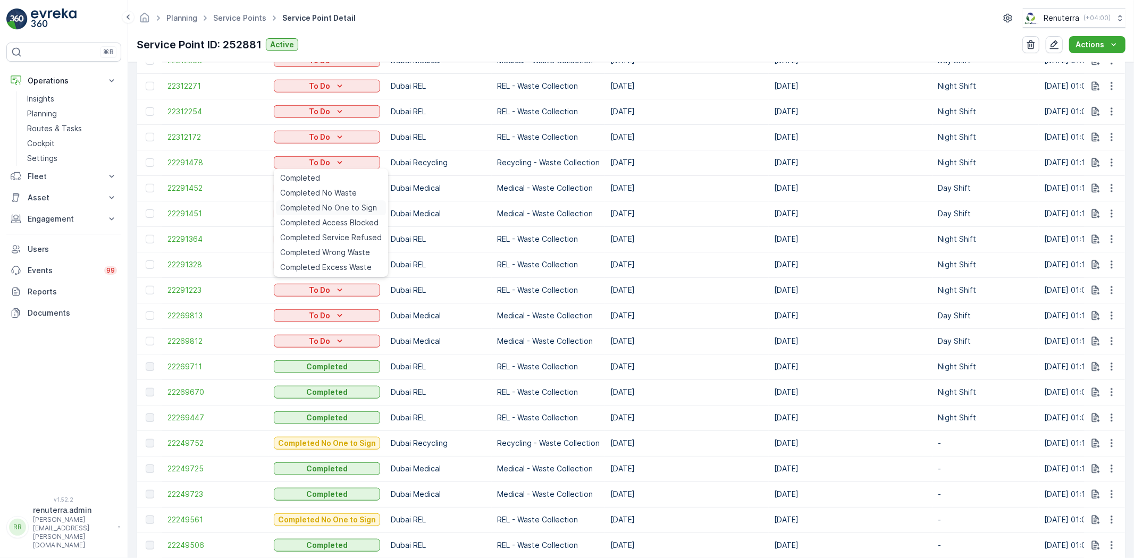
click at [317, 207] on span "Completed No One to Sign" at bounding box center [328, 208] width 97 height 11
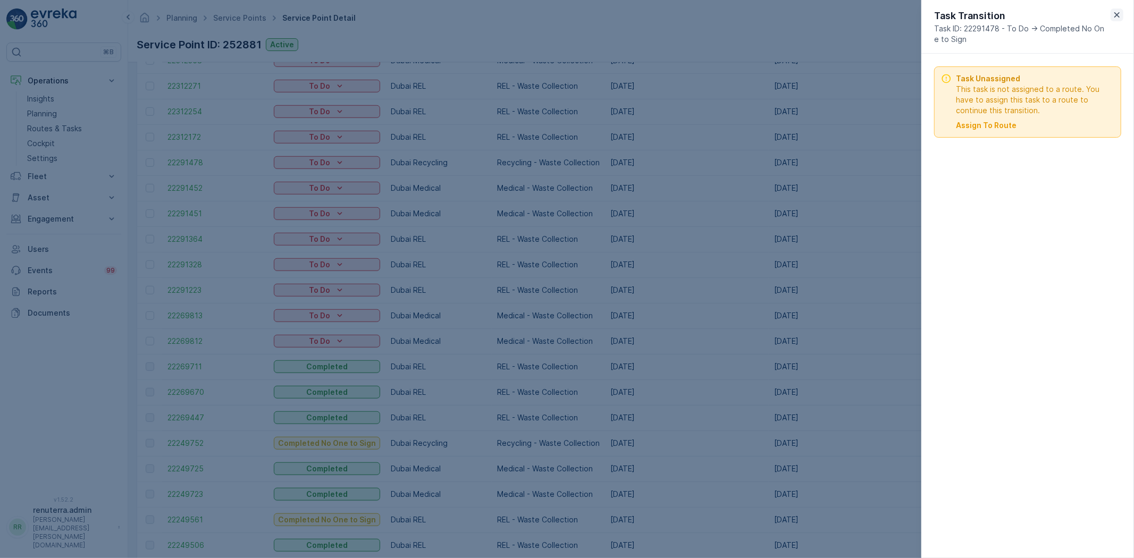
click at [1121, 17] on icon "button" at bounding box center [1117, 15] width 11 height 11
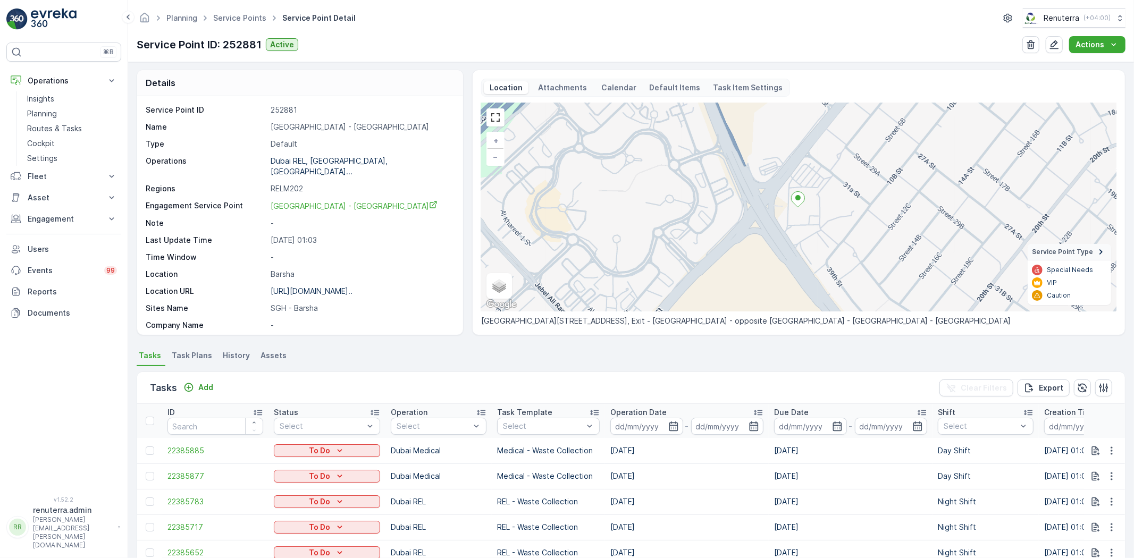
scroll to position [0, 0]
click at [237, 13] on span "Service Points" at bounding box center [239, 18] width 57 height 11
click at [226, 18] on link "Service Points" at bounding box center [239, 17] width 53 height 9
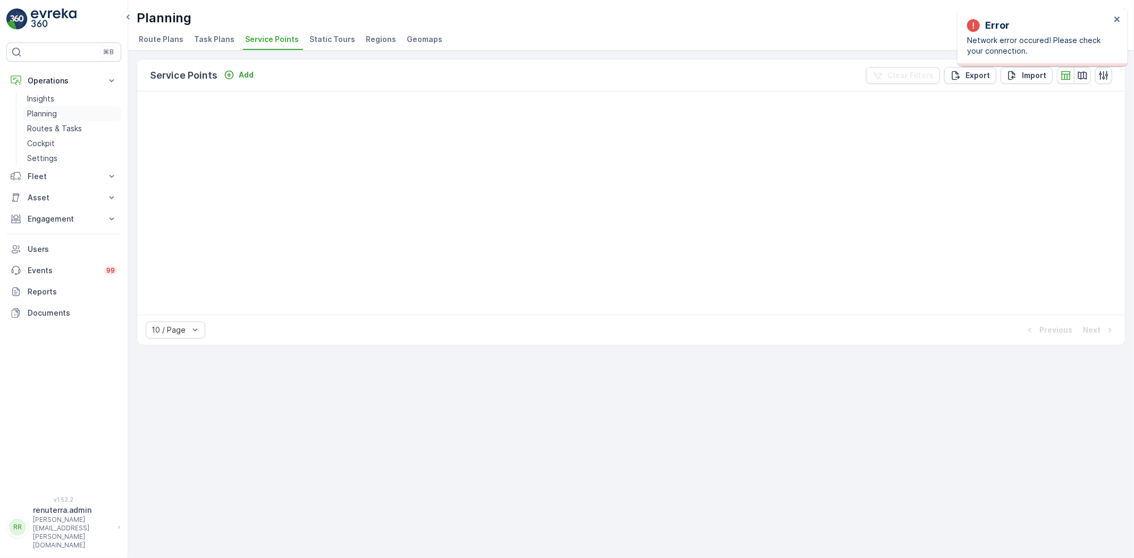
click at [44, 115] on p "Planning" at bounding box center [42, 113] width 30 height 11
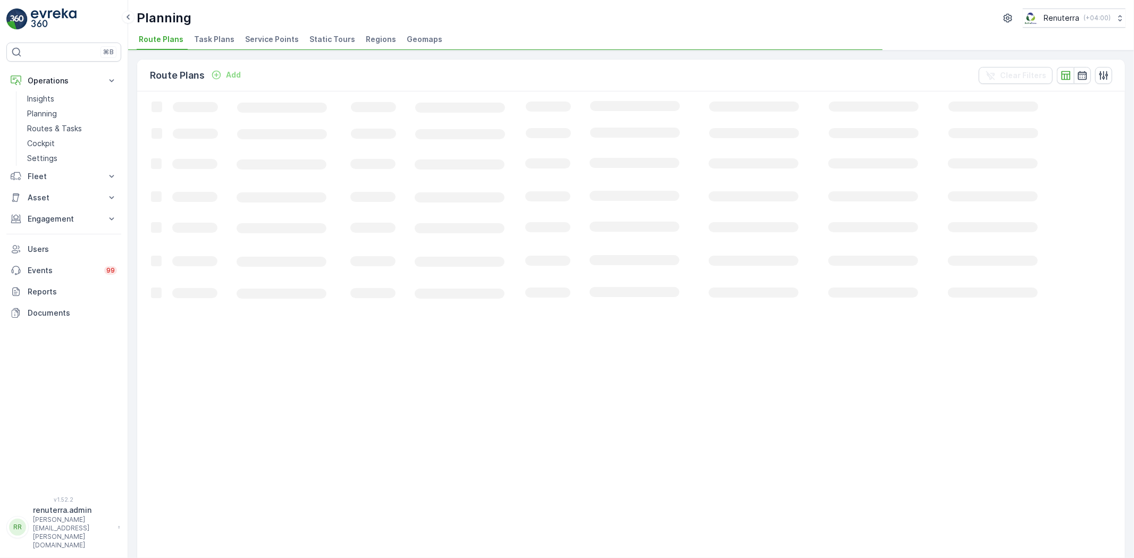
click at [282, 35] on span "Service Points" at bounding box center [272, 39] width 54 height 11
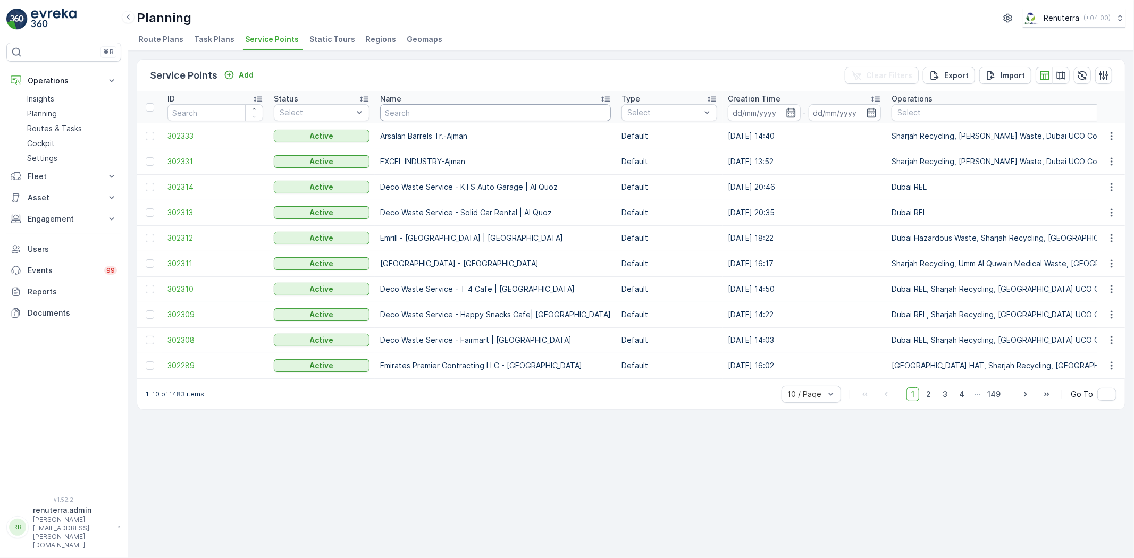
click at [440, 110] on input "text" at bounding box center [495, 112] width 231 height 17
type input "abins"
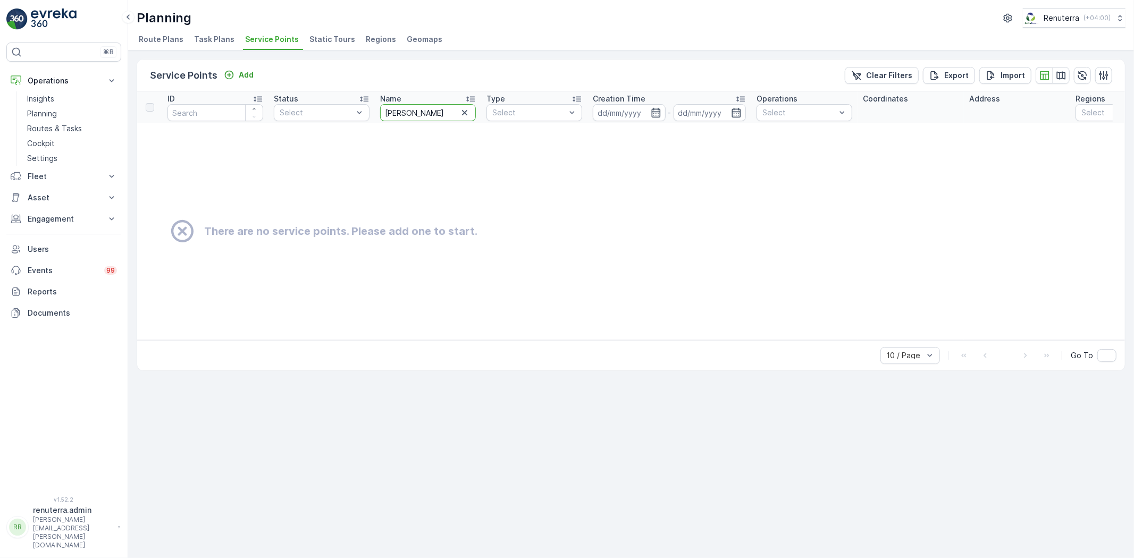
click at [435, 108] on input "abins" at bounding box center [428, 112] width 96 height 17
type input "a"
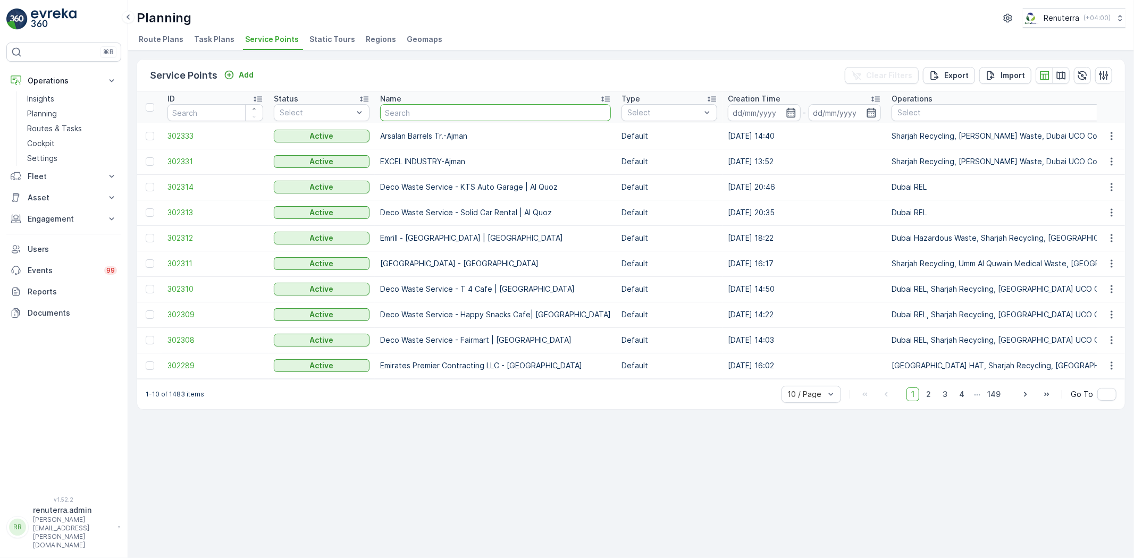
click at [431, 118] on input "text" at bounding box center [495, 112] width 231 height 17
type input "hellab"
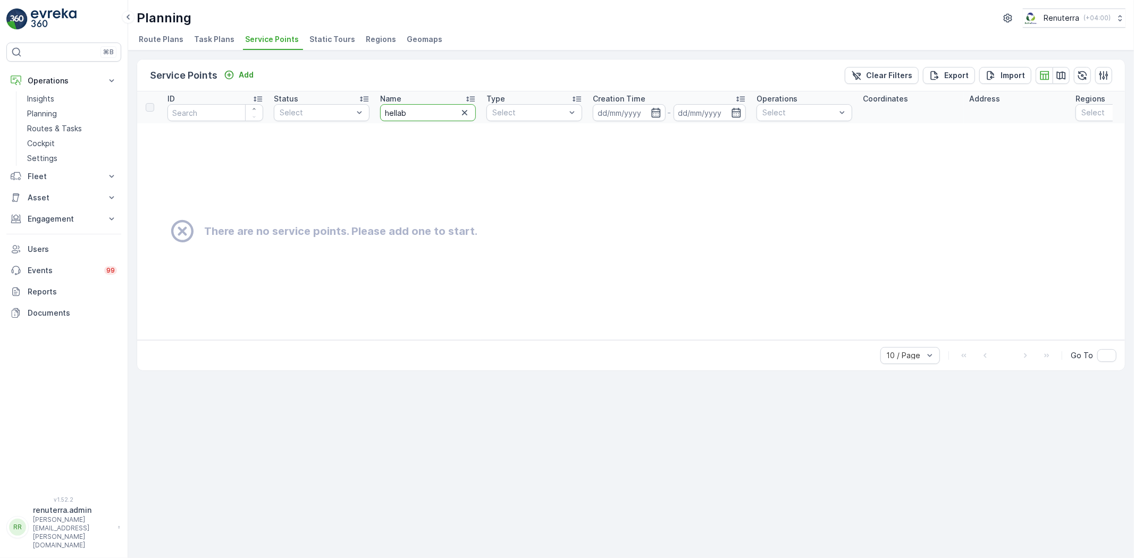
click at [429, 114] on input "hellab" at bounding box center [428, 112] width 96 height 17
type input "hell"
click at [429, 114] on input "hell" at bounding box center [428, 112] width 96 height 17
type input "he"
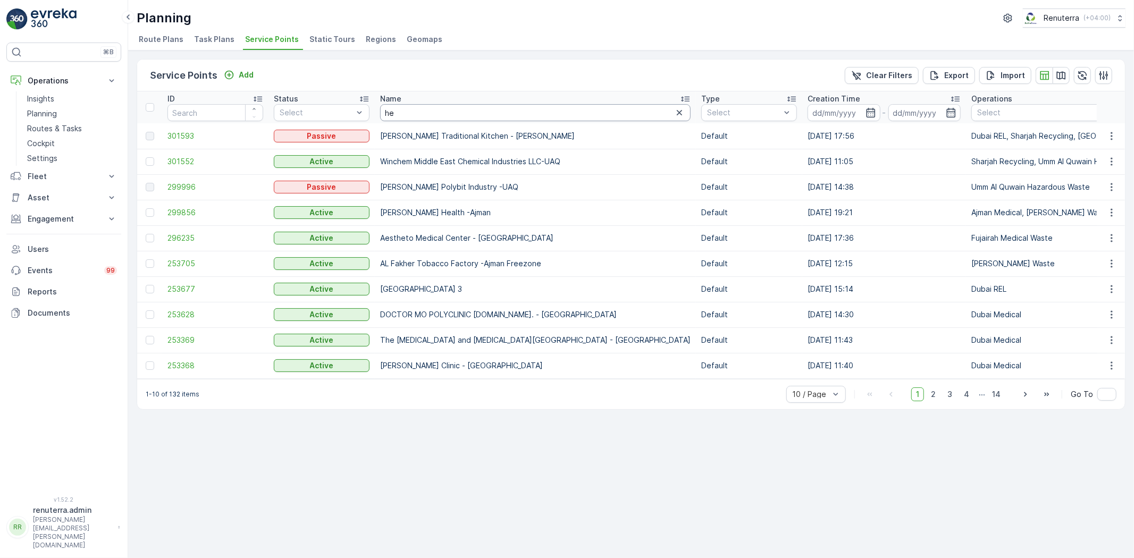
click at [382, 108] on input "he" at bounding box center [535, 112] width 311 height 17
type input "All he"
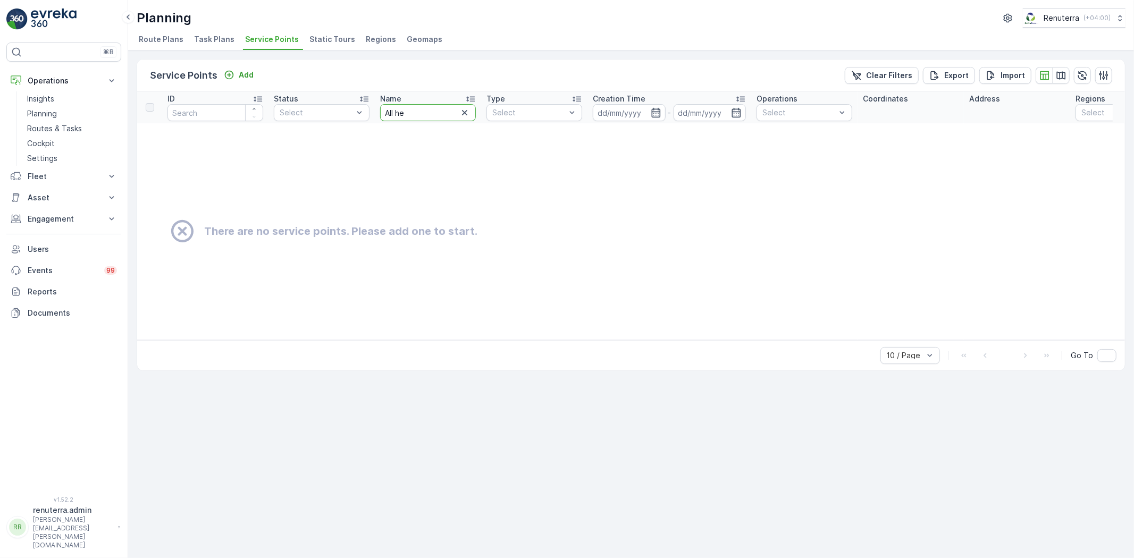
click at [395, 110] on input "All he" at bounding box center [428, 112] width 96 height 17
type input "Al he"
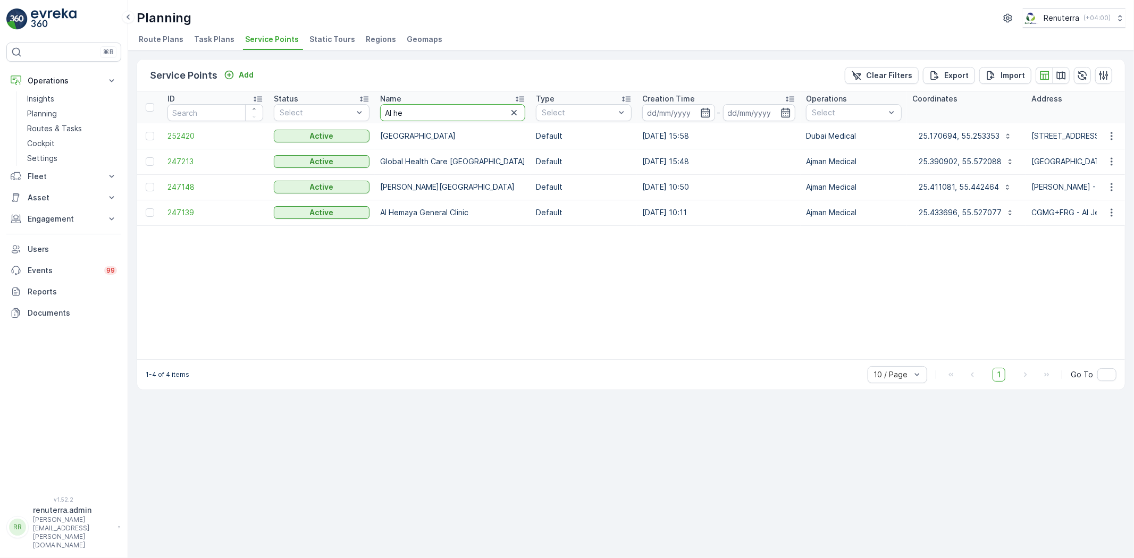
click at [406, 112] on input "Al he" at bounding box center [452, 112] width 145 height 17
type input "Al ha"
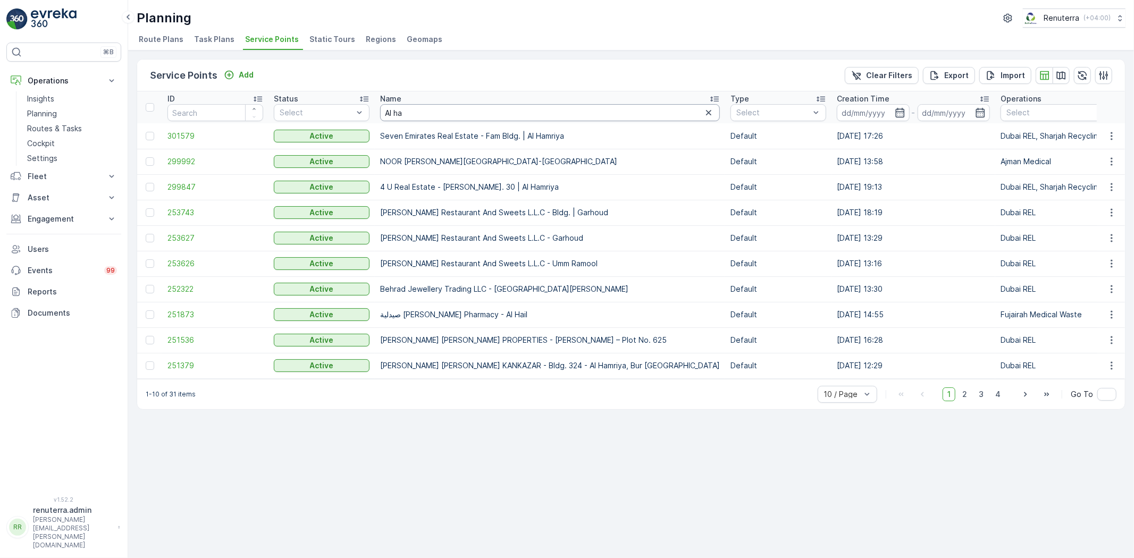
click at [424, 109] on input "Al ha" at bounding box center [550, 112] width 340 height 17
click at [440, 448] on div "Service Points Add Clear Filters Export Import ID Status Select Name Al ha Type…" at bounding box center [631, 305] width 1006 height 508
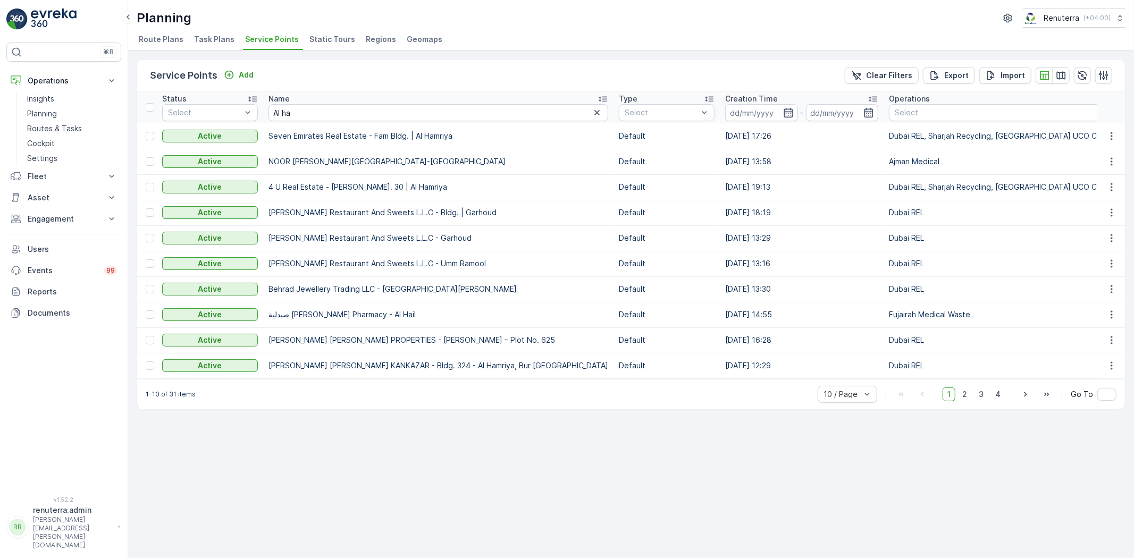
scroll to position [0, 113]
click at [346, 383] on div "1-10 of 31 items 10 / Page 1 2 3 4 Go To" at bounding box center [631, 394] width 988 height 30
drag, startPoint x: 345, startPoint y: 384, endPoint x: 242, endPoint y: 397, distance: 103.0
click at [222, 399] on div "1-10 of 31 items 10 / Page 1 2 3 4 Go To" at bounding box center [631, 394] width 988 height 30
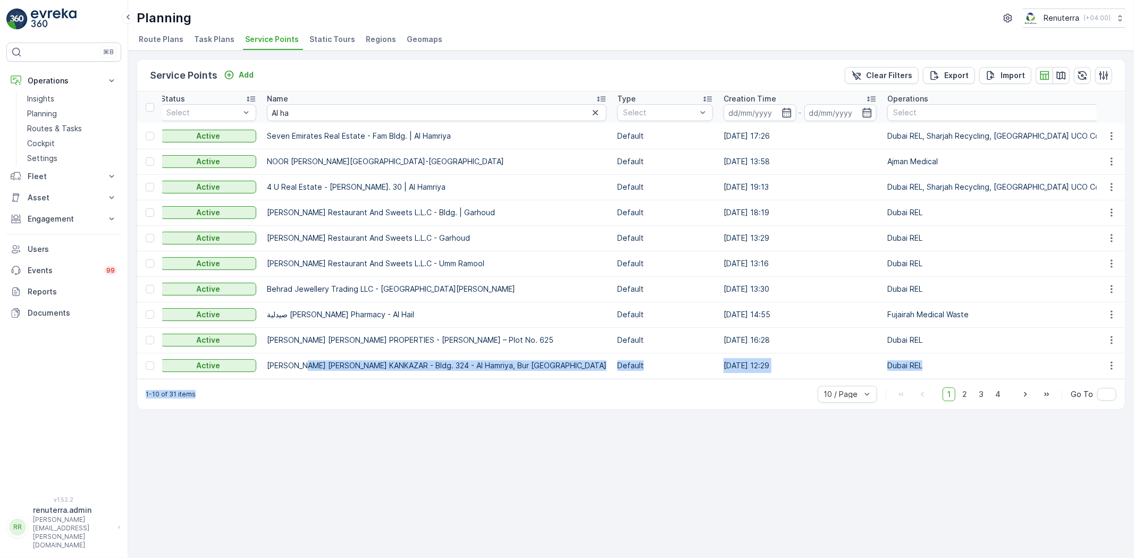
drag, startPoint x: 312, startPoint y: 373, endPoint x: 195, endPoint y: 392, distance: 119.1
click at [191, 392] on div "Service Points Add Clear Filters Export Import ID Status Select Name Al ha Type…" at bounding box center [631, 234] width 989 height 351
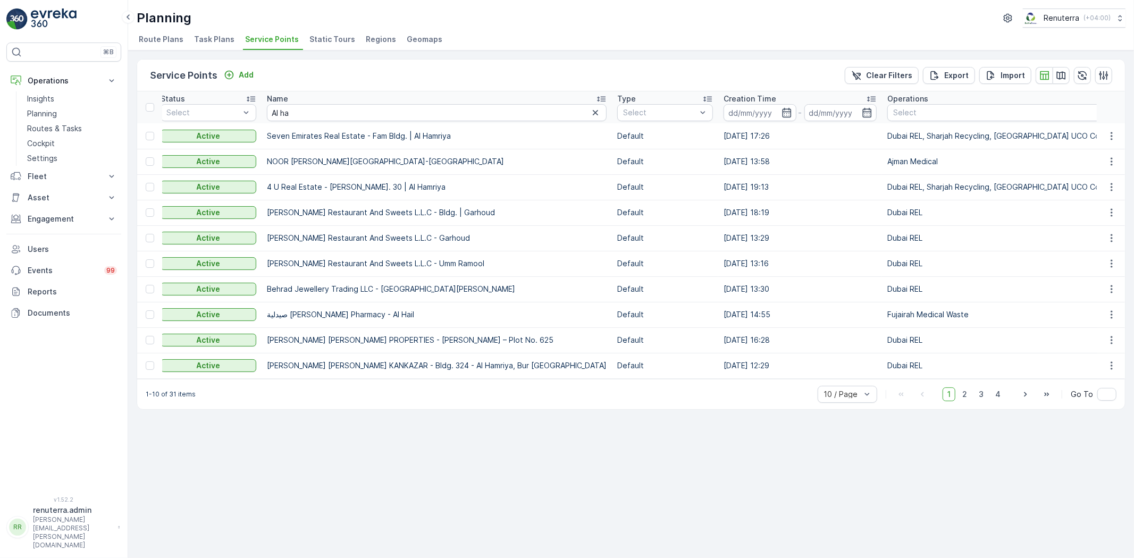
click at [307, 409] on div "1-10 of 31 items 10 / Page 1 2 3 4 Go To" at bounding box center [631, 394] width 988 height 30
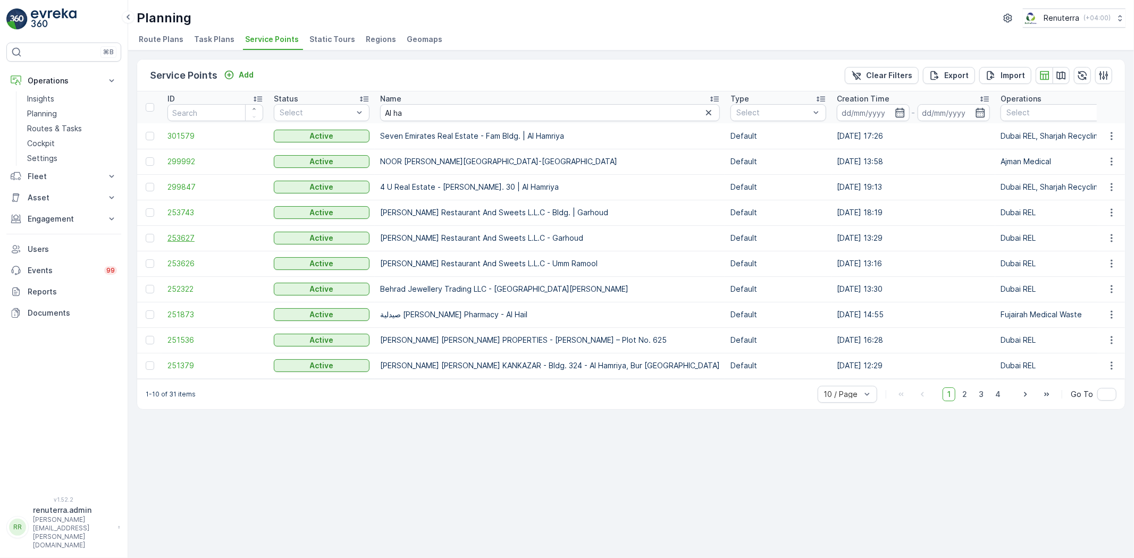
click at [181, 236] on span "253627" at bounding box center [215, 238] width 96 height 11
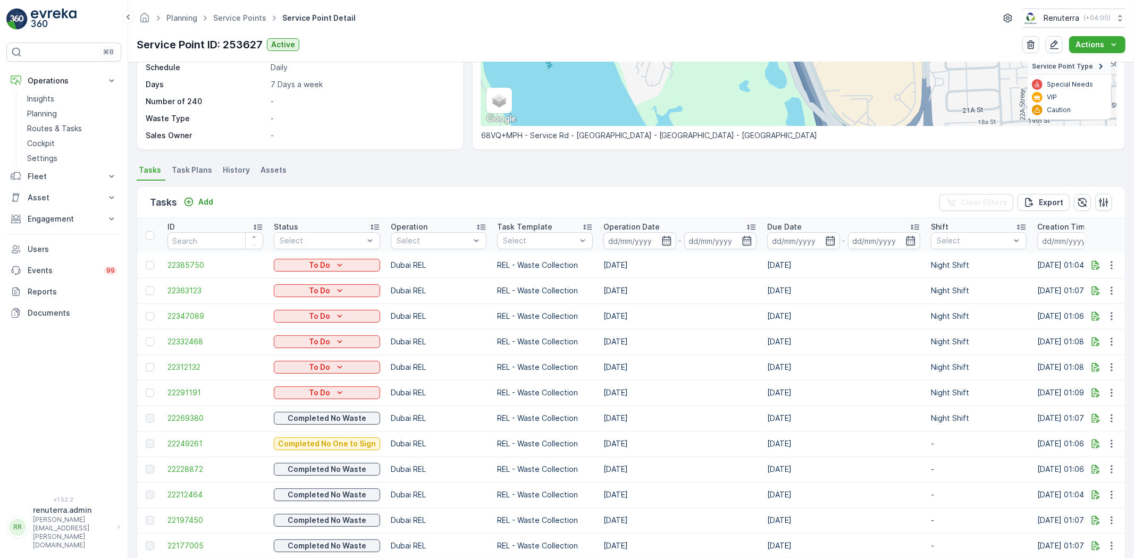
scroll to position [236, 0]
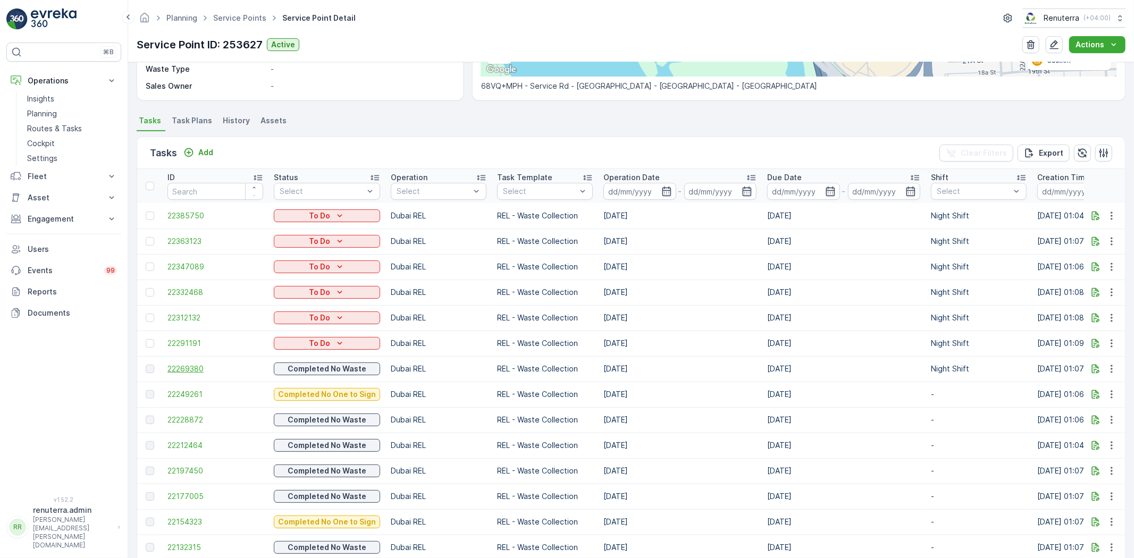
click at [174, 367] on span "22269380" at bounding box center [215, 369] width 96 height 11
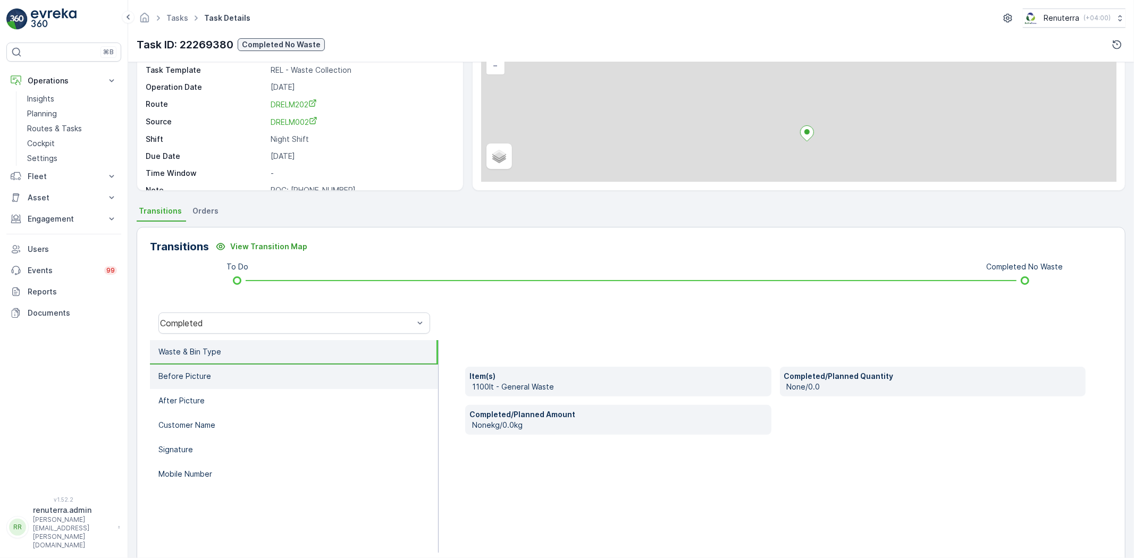
scroll to position [112, 0]
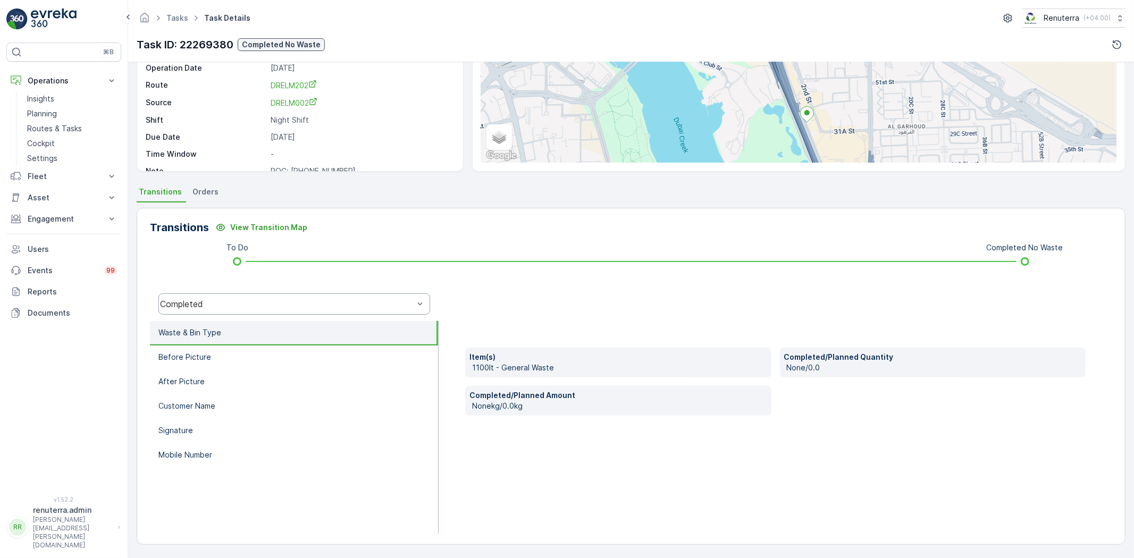
click at [234, 311] on div "Completed" at bounding box center [294, 304] width 272 height 21
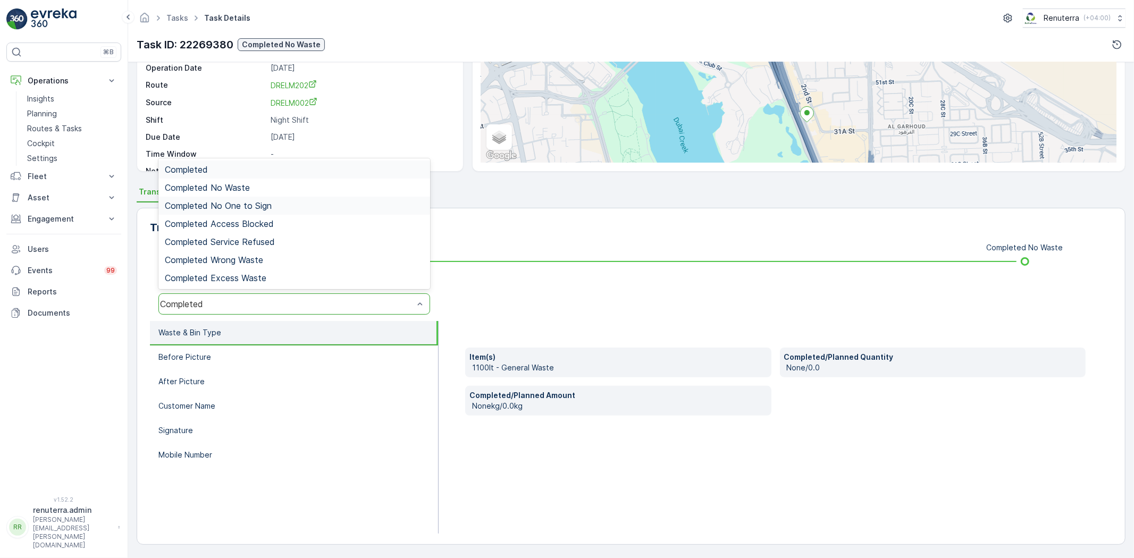
click at [230, 198] on div "Completed No One to Sign" at bounding box center [294, 206] width 272 height 18
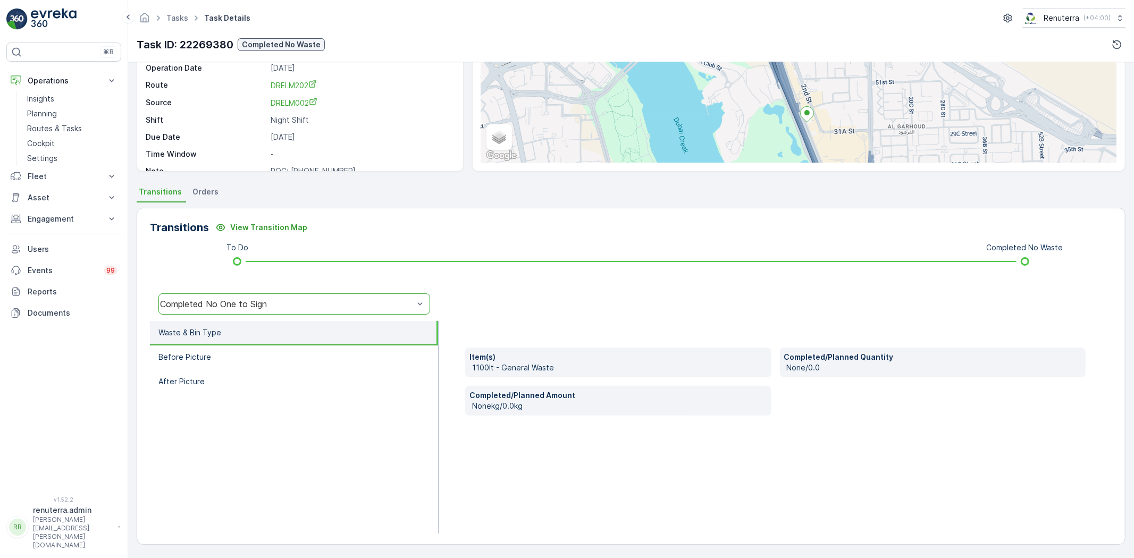
click at [226, 306] on div "Completed No One to Sign" at bounding box center [287, 304] width 254 height 10
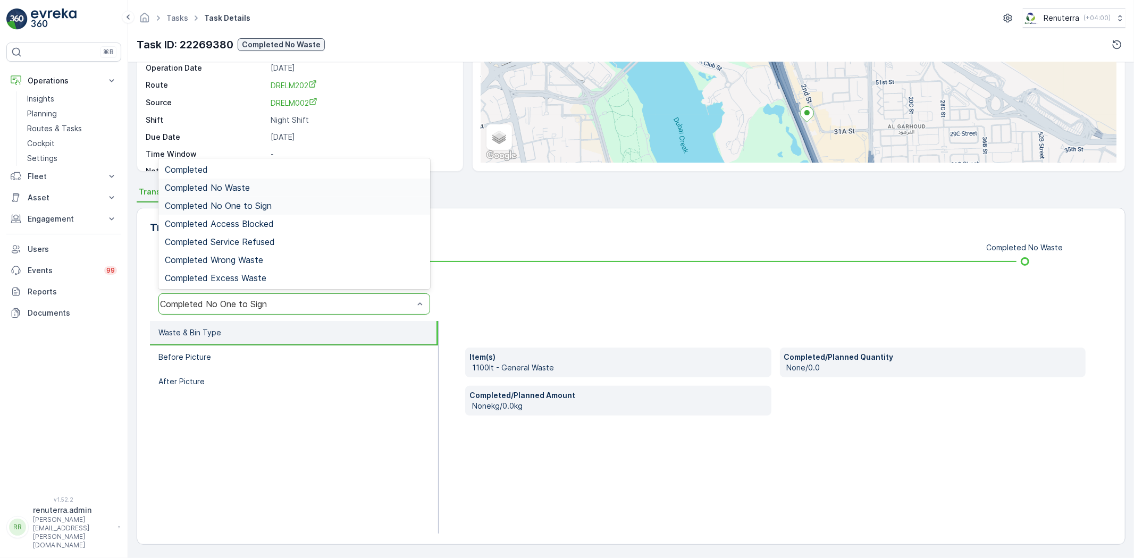
click at [238, 185] on span "Completed No Waste" at bounding box center [207, 188] width 85 height 10
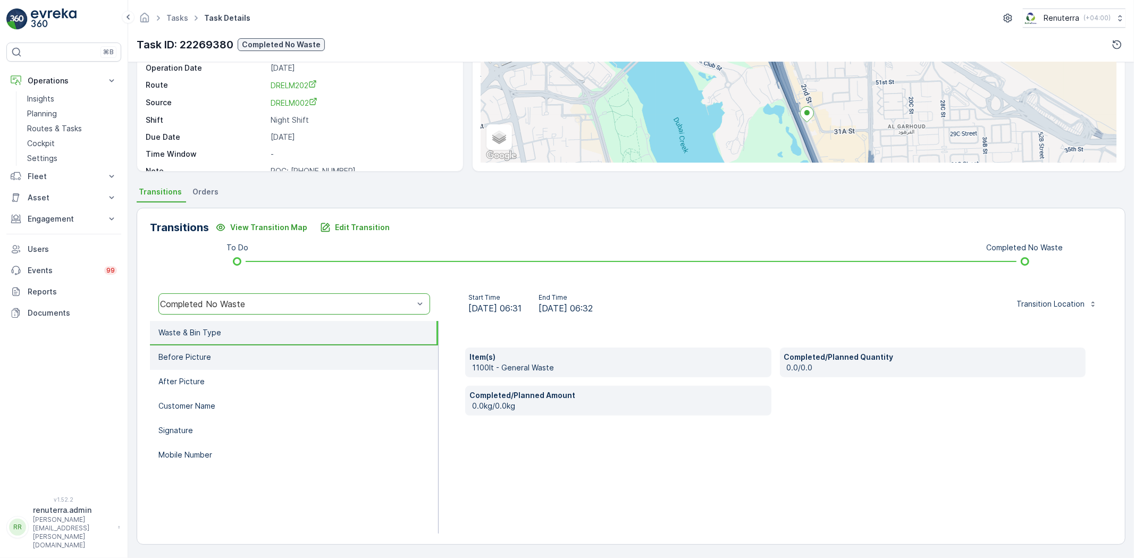
click at [221, 351] on li "Before Picture" at bounding box center [294, 358] width 288 height 24
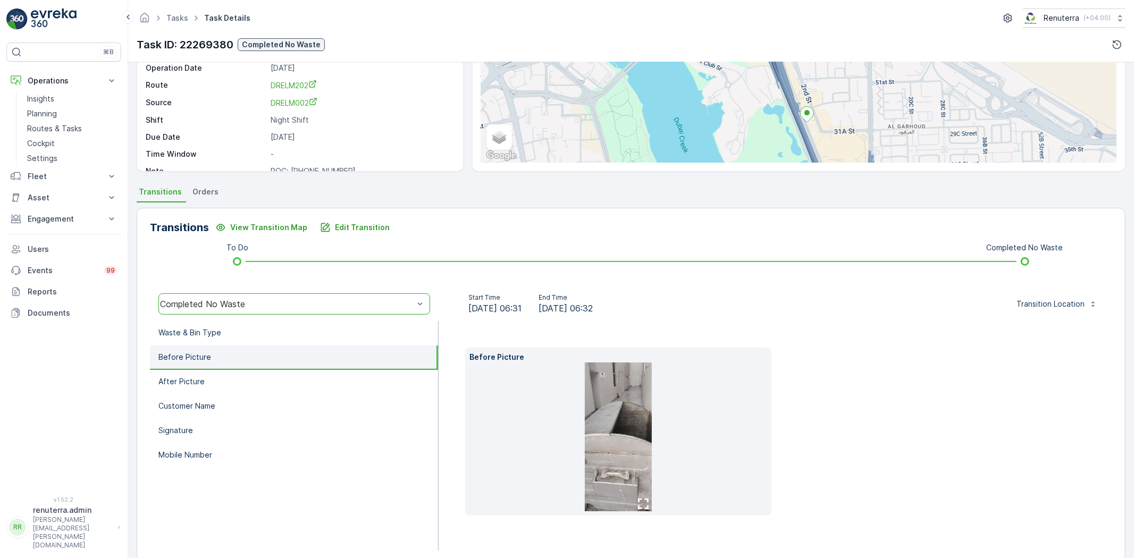
click at [672, 424] on li at bounding box center [619, 437] width 298 height 149
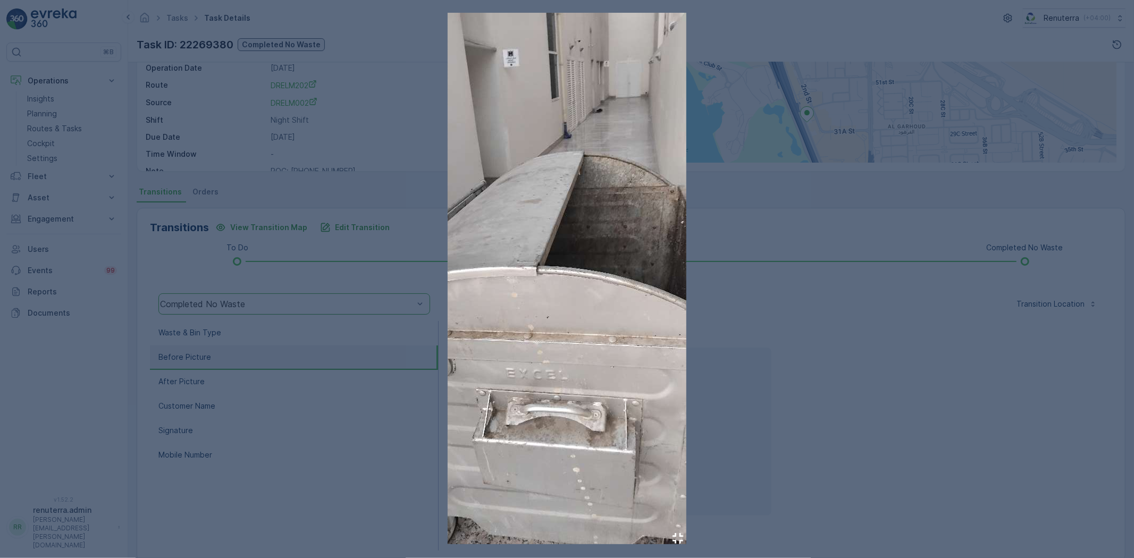
click at [782, 370] on div at bounding box center [567, 279] width 1134 height 558
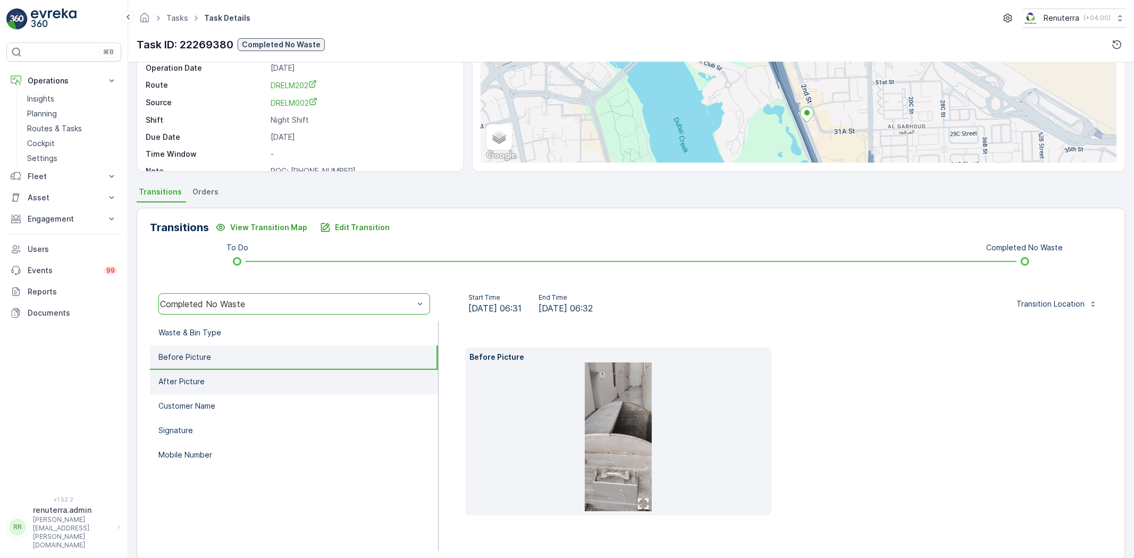
click at [166, 382] on p "After Picture" at bounding box center [181, 381] width 46 height 11
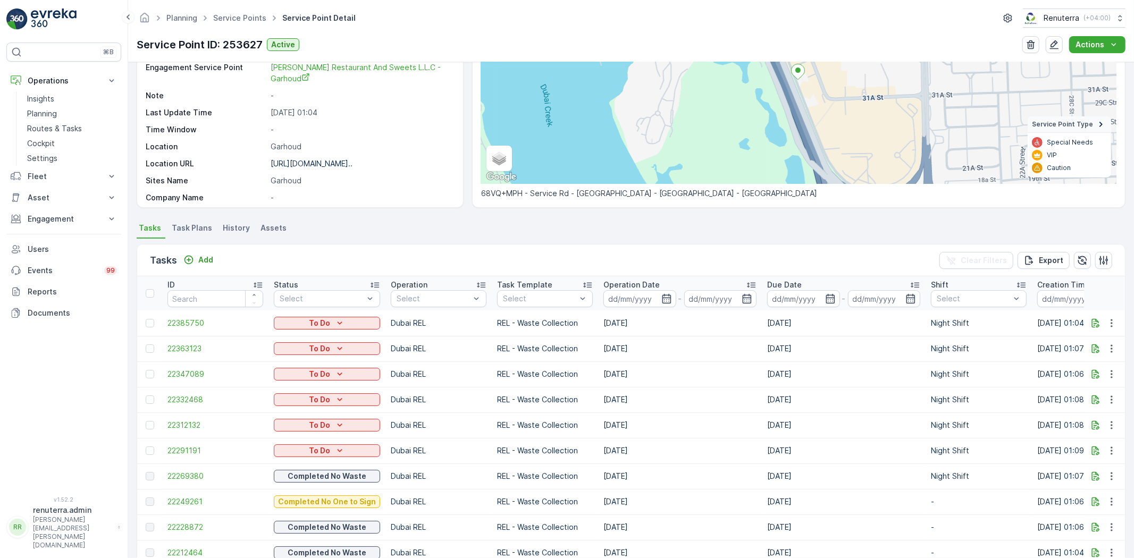
scroll to position [118, 0]
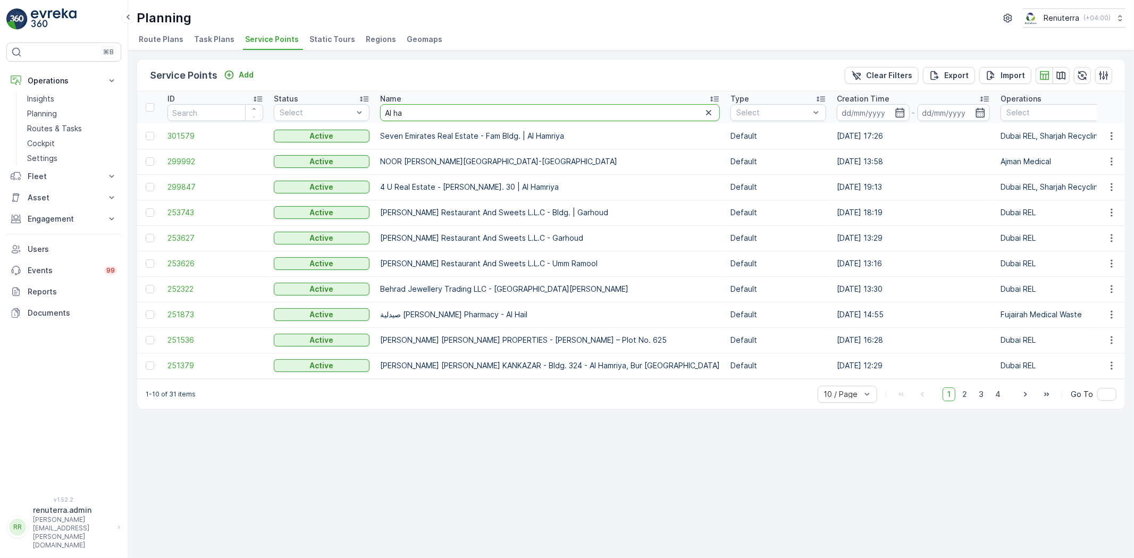
drag, startPoint x: 472, startPoint y: 112, endPoint x: 353, endPoint y: 129, distance: 119.7
type input "al ser"
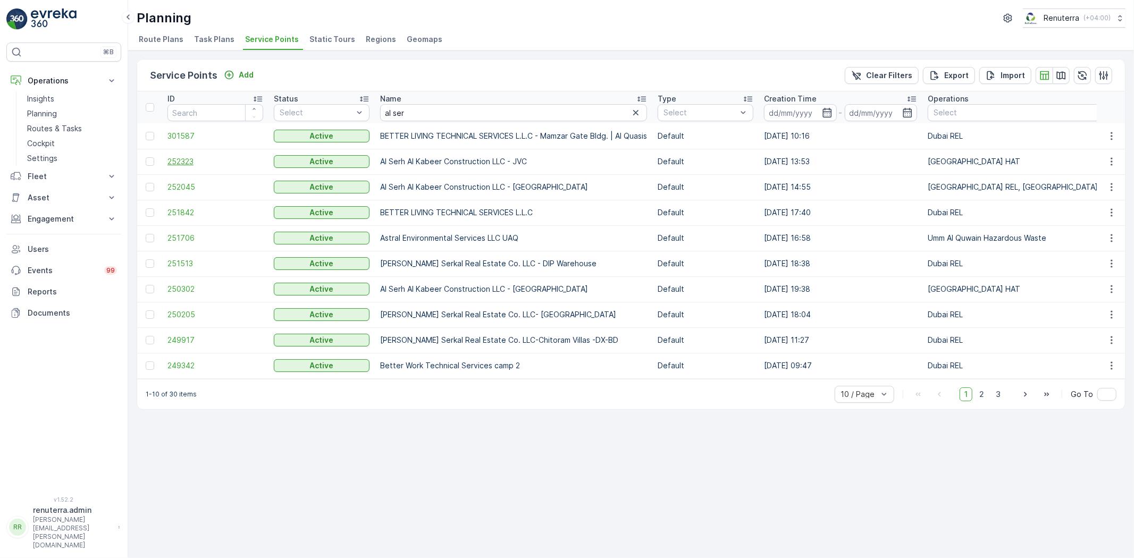
click at [183, 165] on span "252323" at bounding box center [215, 161] width 96 height 11
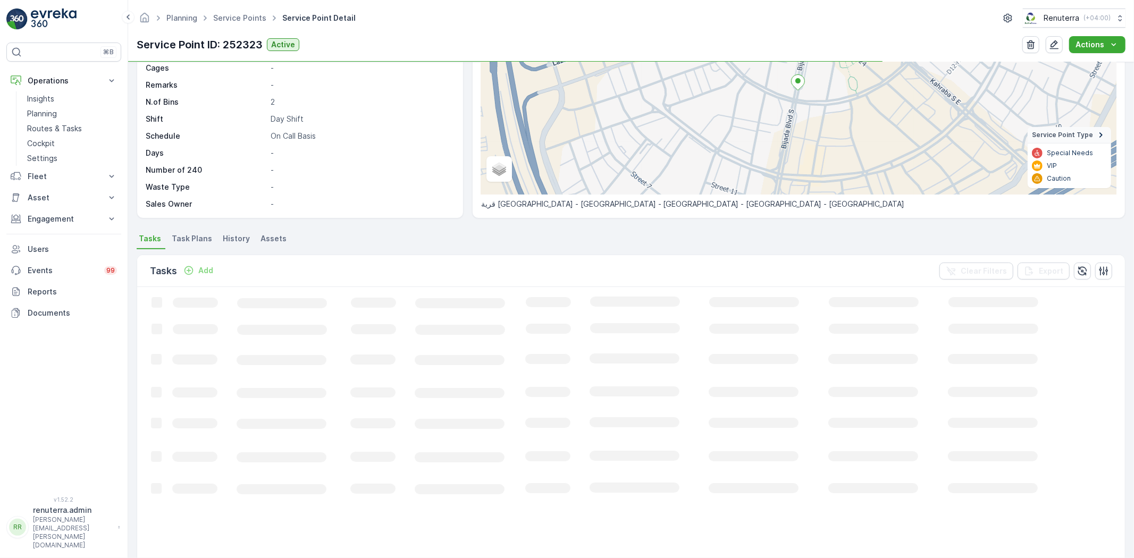
scroll to position [118, 0]
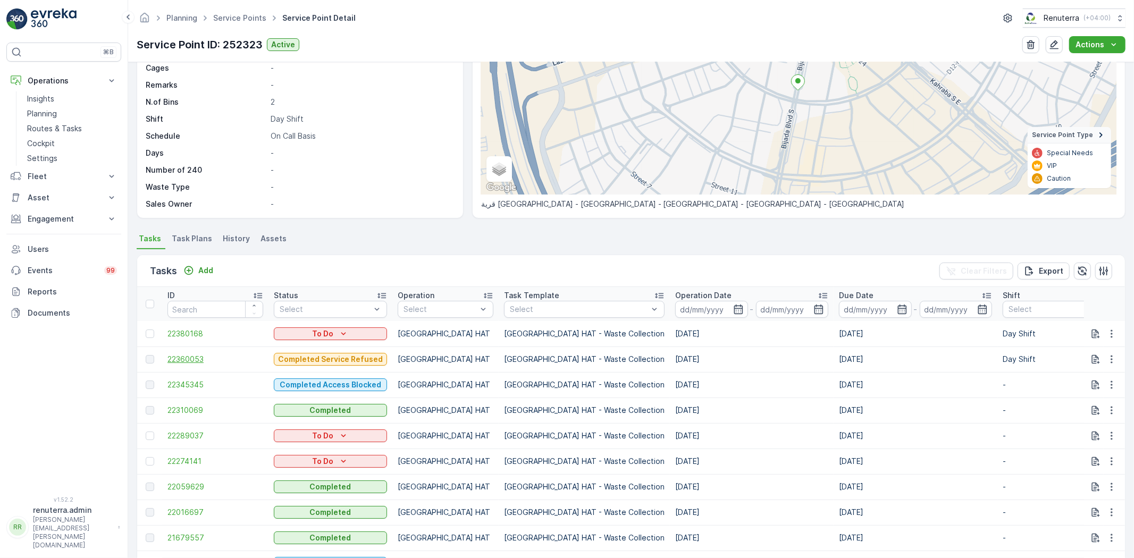
click at [197, 363] on span "22360053" at bounding box center [215, 359] width 96 height 11
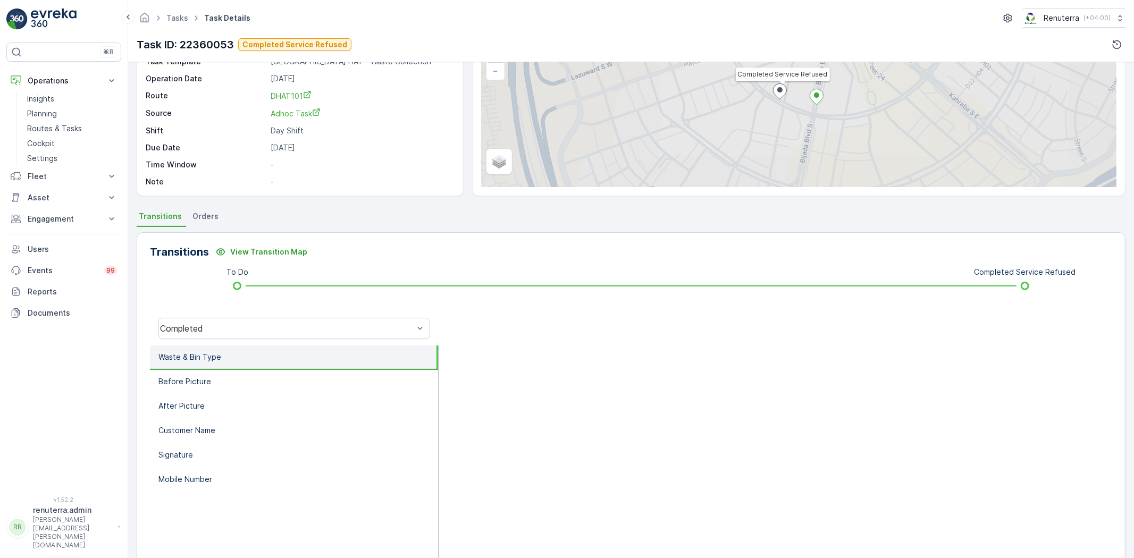
scroll to position [112, 0]
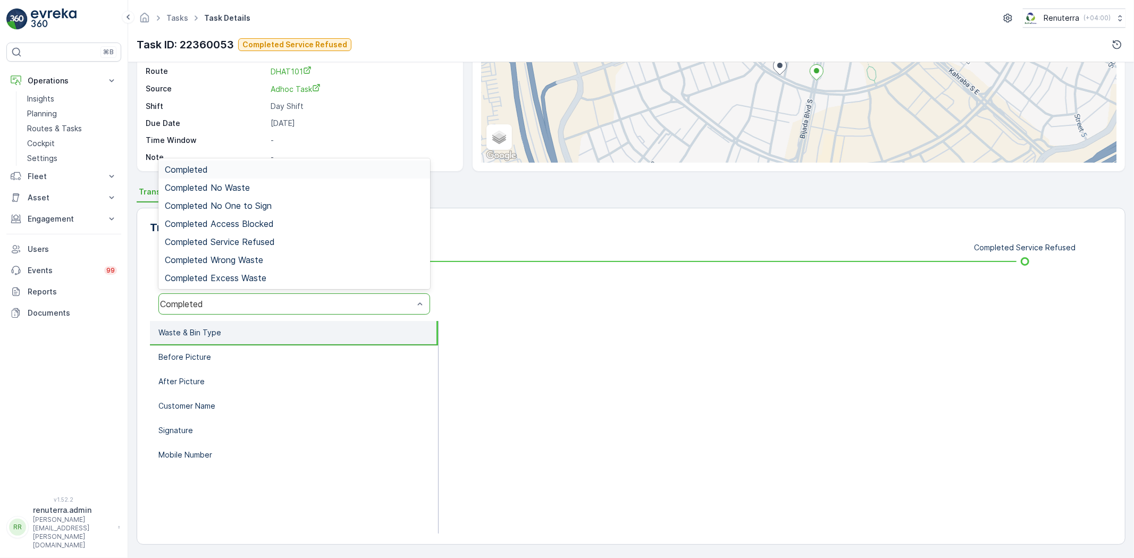
click at [236, 314] on div "Completed" at bounding box center [294, 304] width 272 height 21
click at [258, 237] on span "Completed Service Refused" at bounding box center [220, 242] width 110 height 10
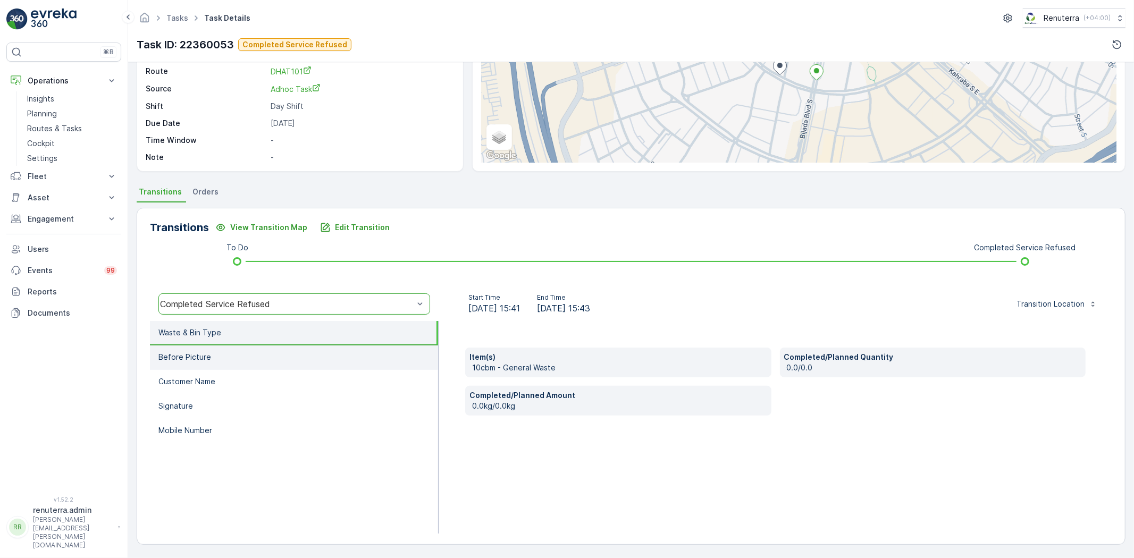
click at [225, 353] on li "Before Picture" at bounding box center [294, 358] width 288 height 24
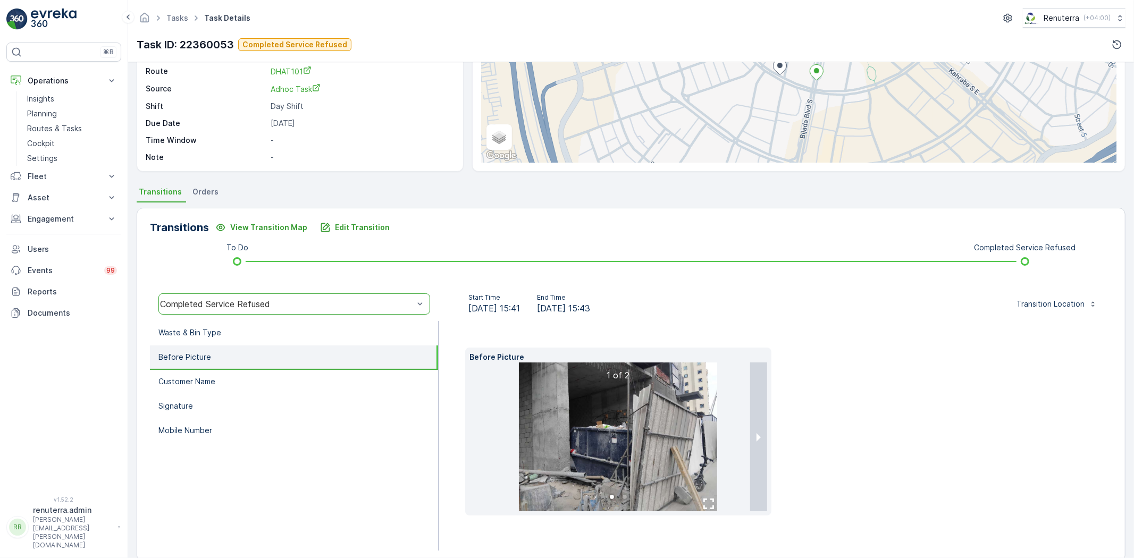
click at [601, 408] on img at bounding box center [618, 437] width 198 height 149
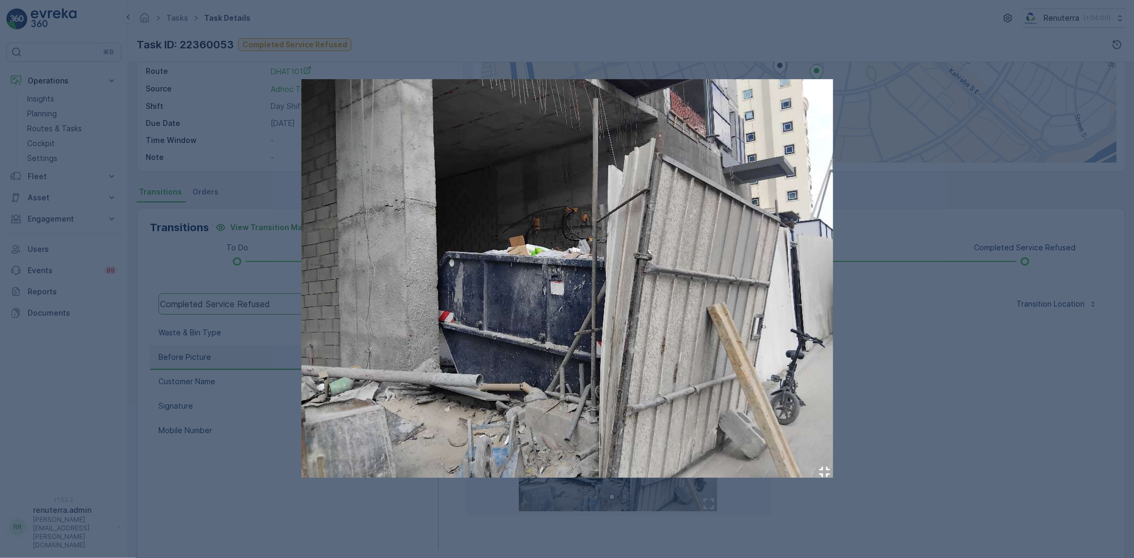
click at [915, 342] on div at bounding box center [567, 279] width 1134 height 558
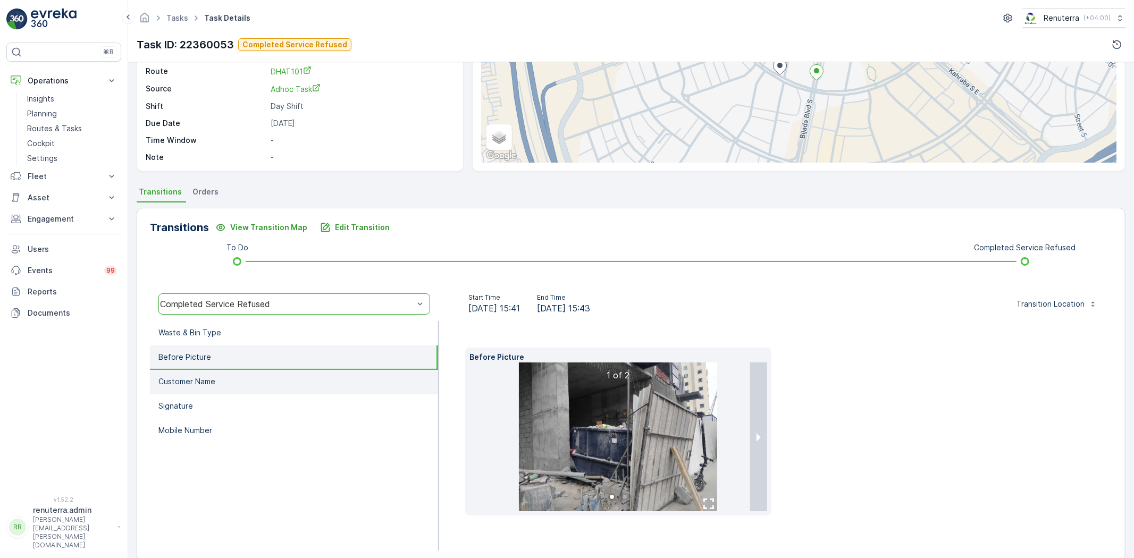
click at [225, 385] on li "Customer Name" at bounding box center [294, 382] width 288 height 24
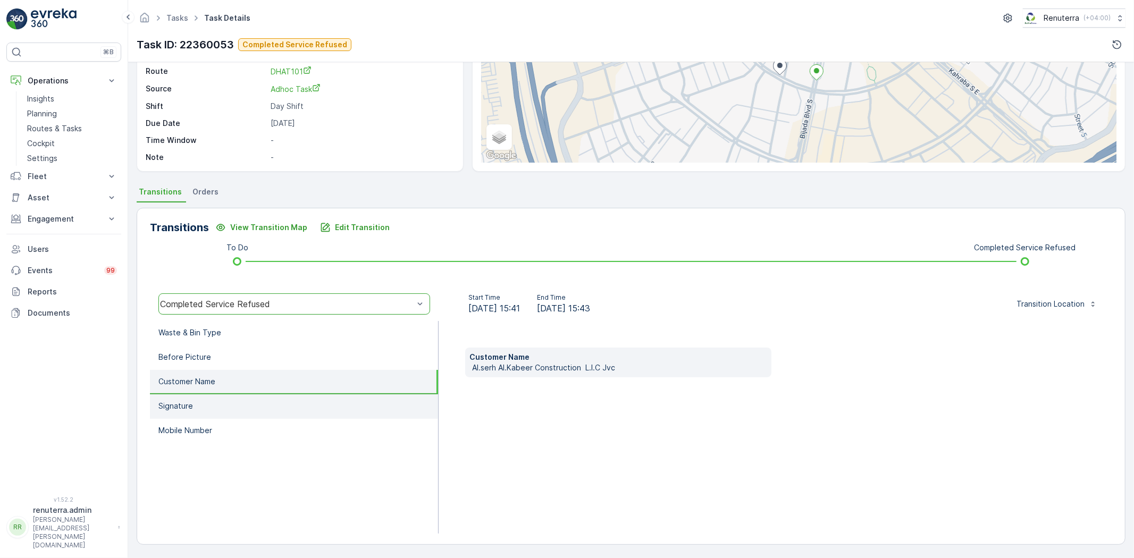
click at [221, 395] on li "Signature" at bounding box center [294, 407] width 288 height 24
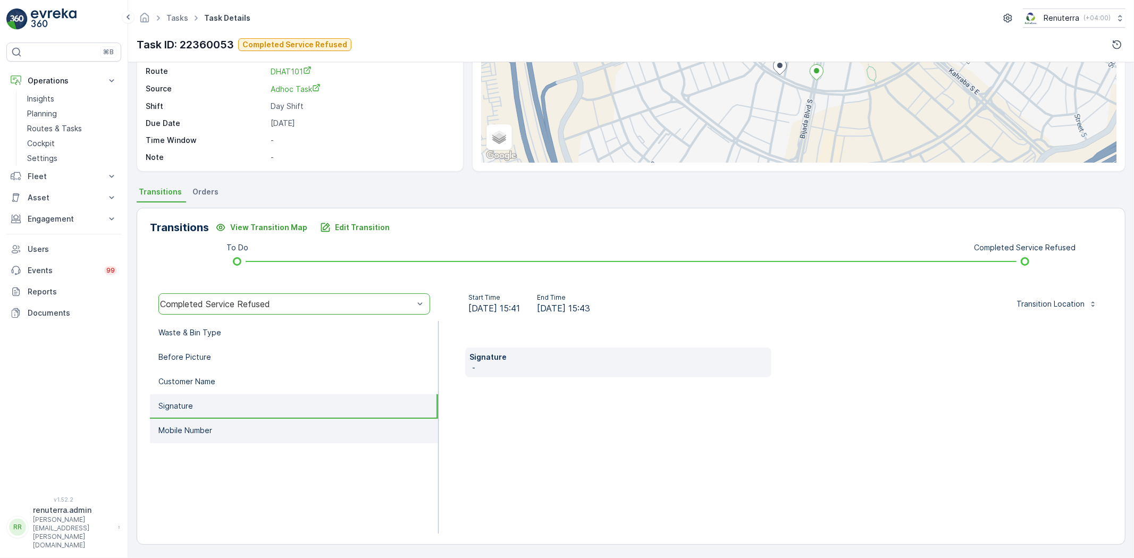
click at [213, 429] on li "Mobile Number" at bounding box center [294, 431] width 288 height 24
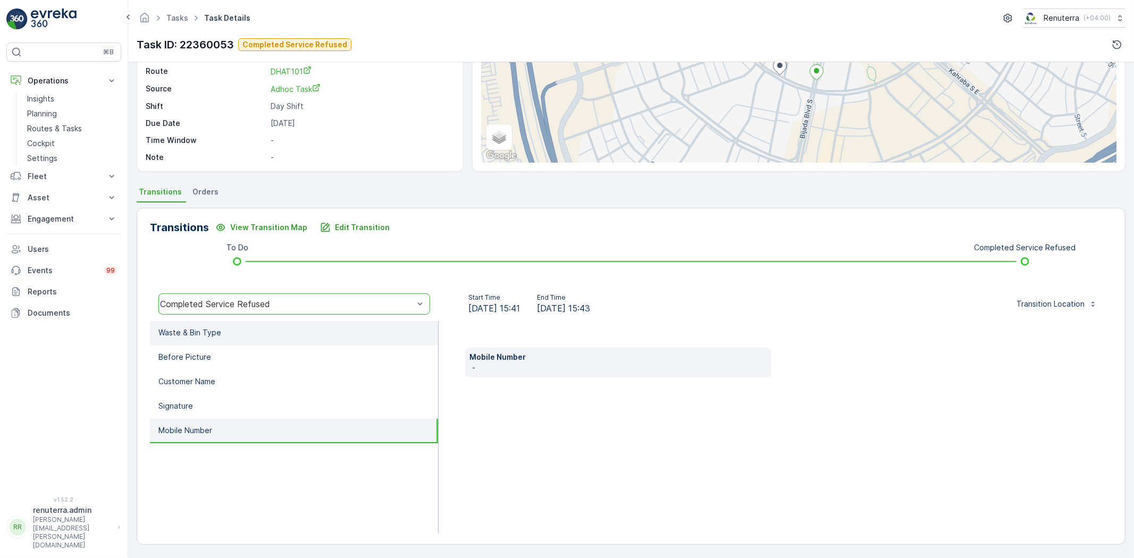
click at [214, 342] on li "Waste & Bin Type" at bounding box center [294, 333] width 288 height 24
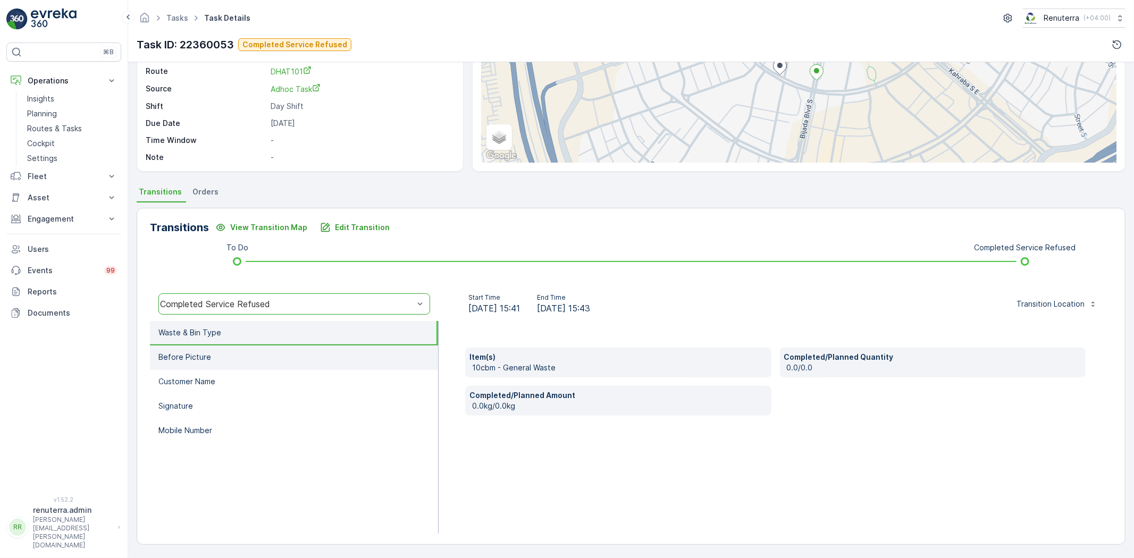
click at [215, 362] on li "Before Picture" at bounding box center [294, 358] width 288 height 24
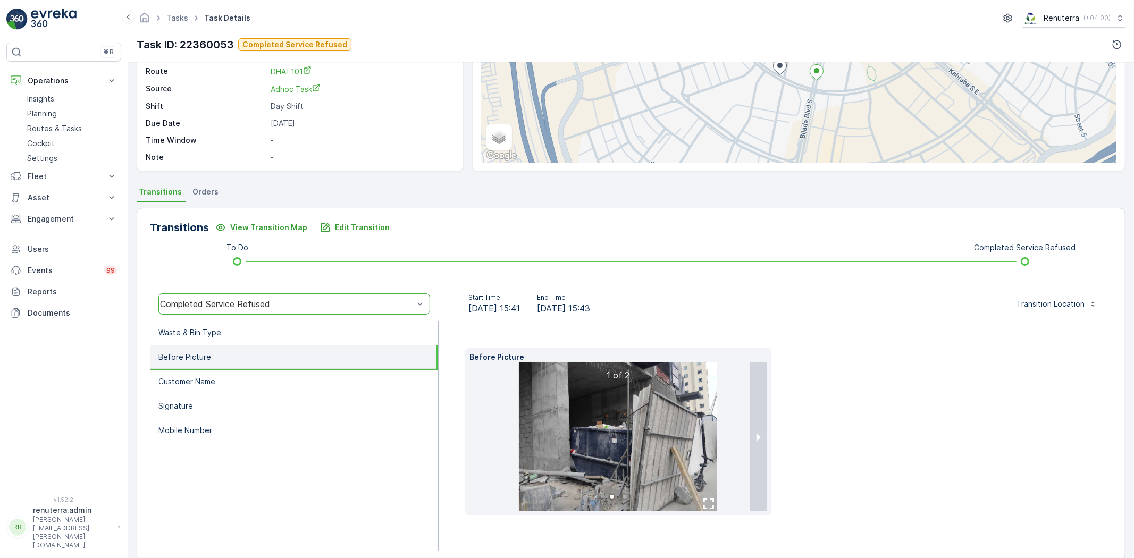
click at [748, 443] on li at bounding box center [619, 437] width 298 height 149
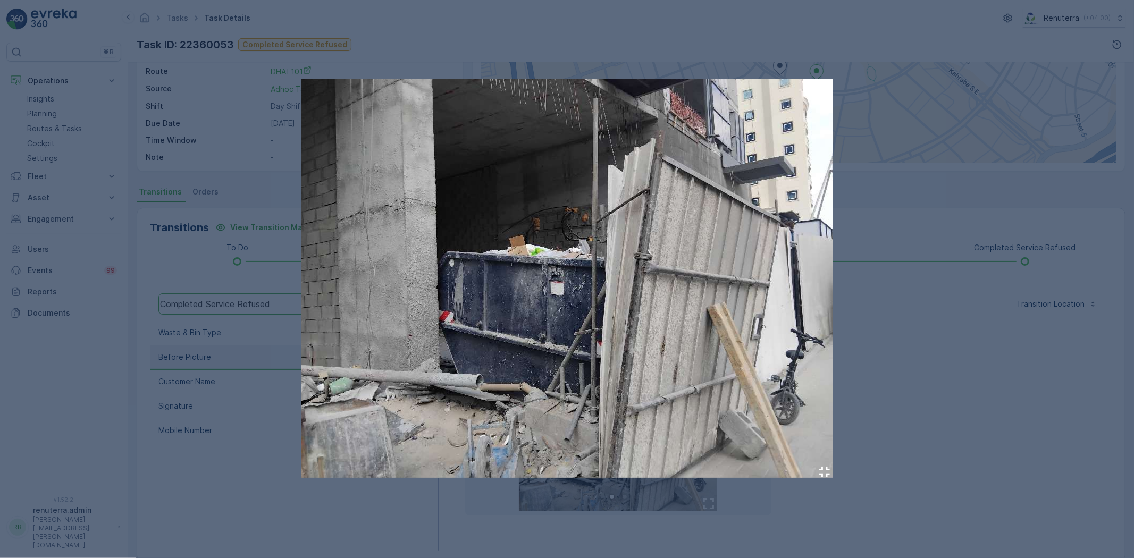
click at [919, 385] on div at bounding box center [567, 279] width 1134 height 558
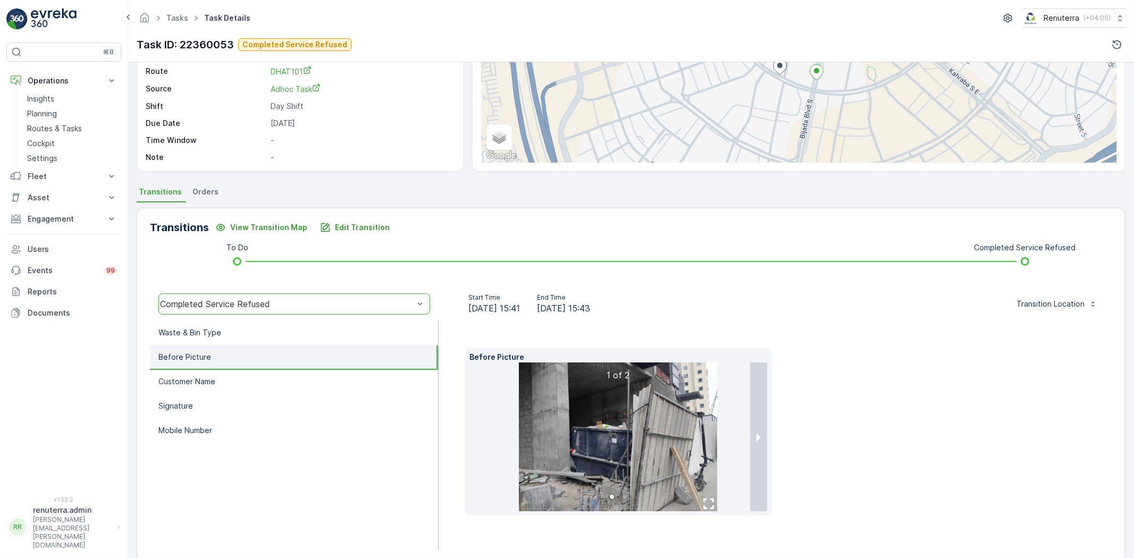
click at [761, 454] on button "next slide / item" at bounding box center [758, 437] width 17 height 149
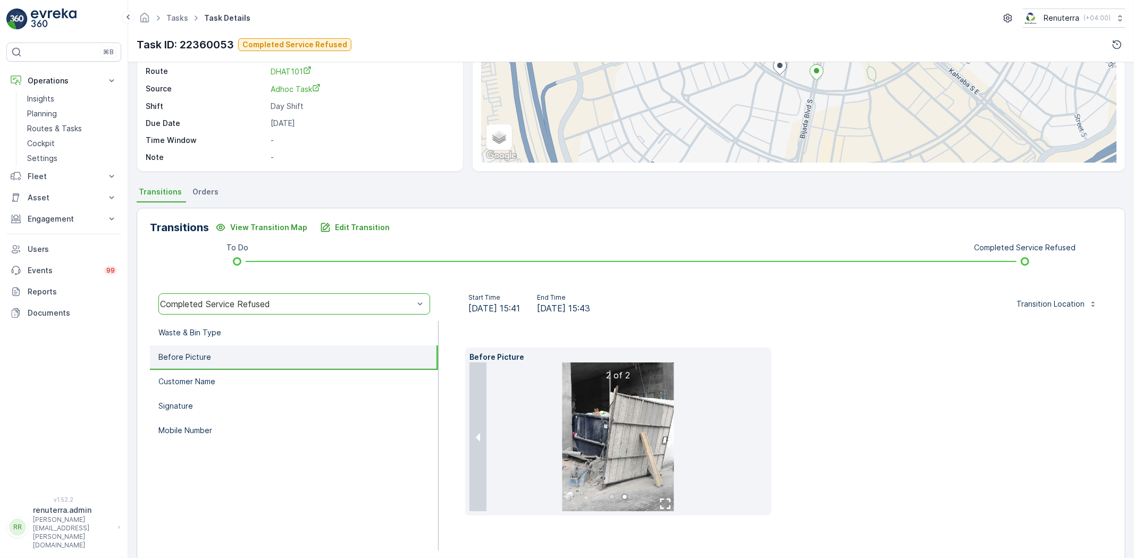
click at [599, 442] on img at bounding box center [619, 437] width 112 height 149
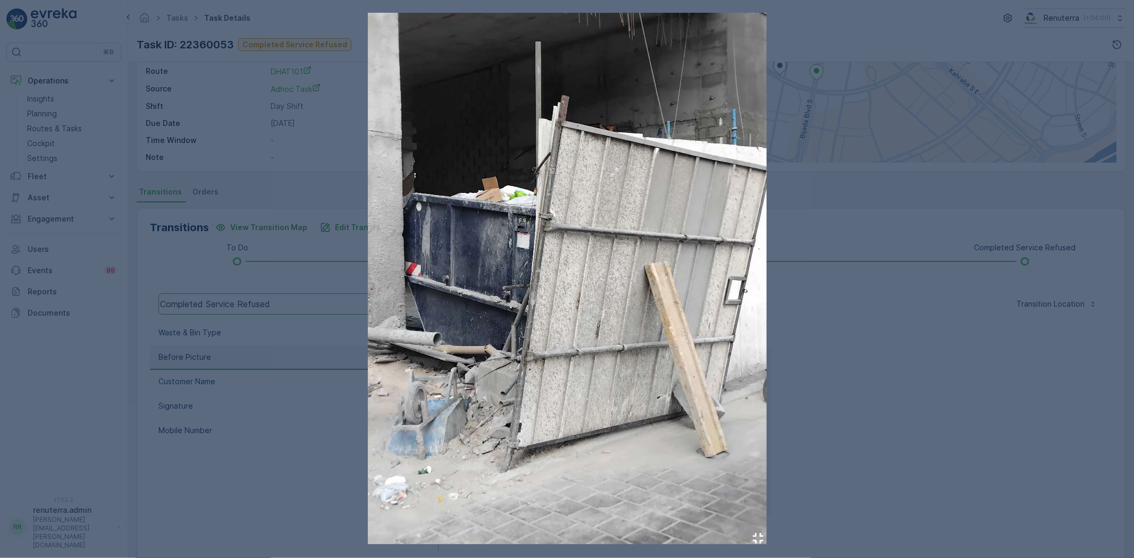
drag, startPoint x: 1025, startPoint y: 337, endPoint x: 974, endPoint y: 354, distance: 53.6
click at [1025, 337] on div at bounding box center [567, 279] width 1134 height 558
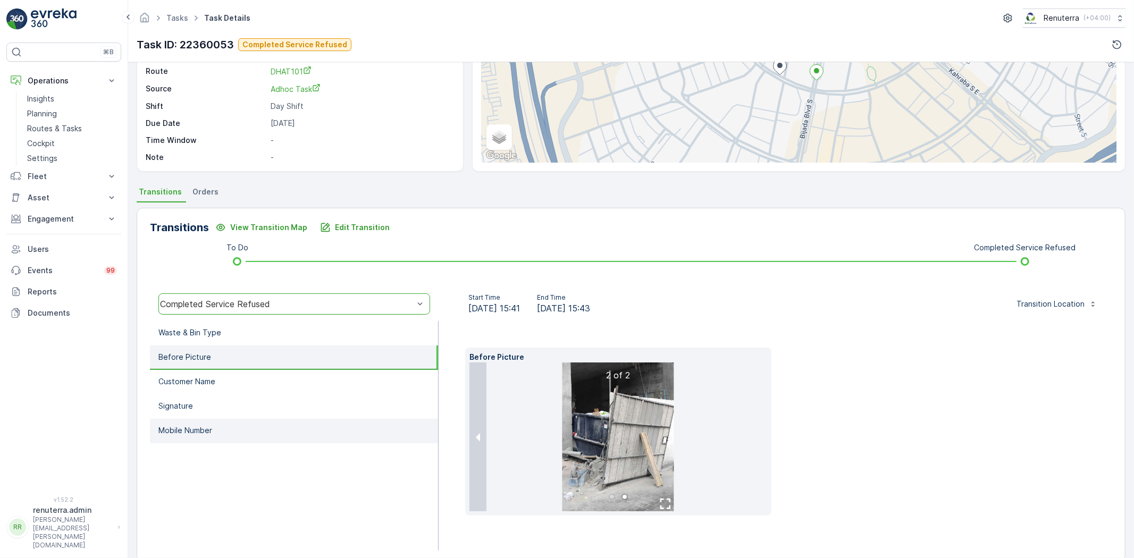
click at [259, 436] on li "Mobile Number" at bounding box center [294, 431] width 288 height 24
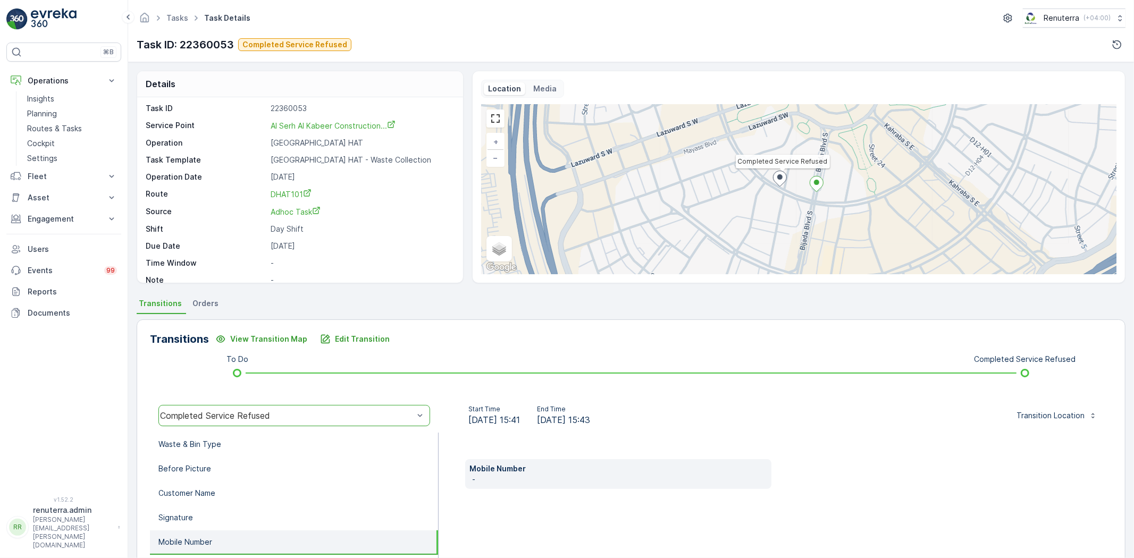
scroll to position [0, 0]
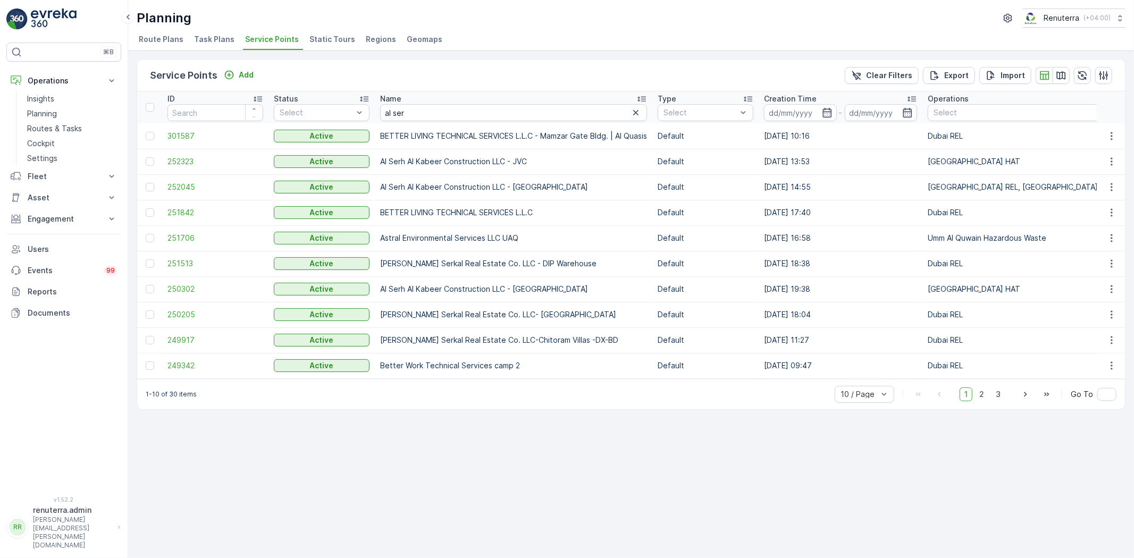
click at [640, 111] on icon "button" at bounding box center [636, 112] width 11 height 11
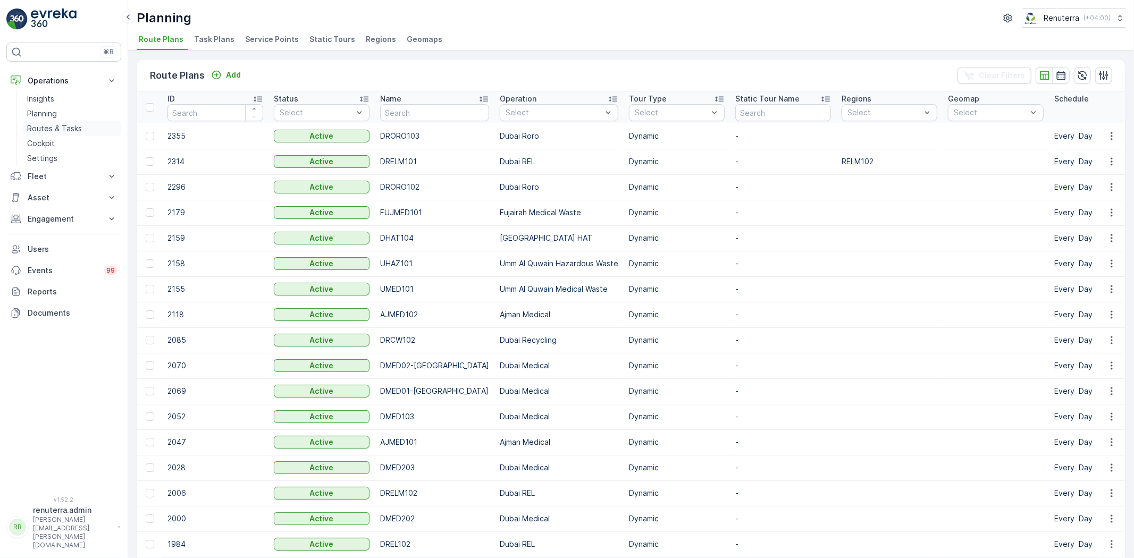
click at [64, 127] on p "Routes & Tasks" at bounding box center [54, 128] width 55 height 11
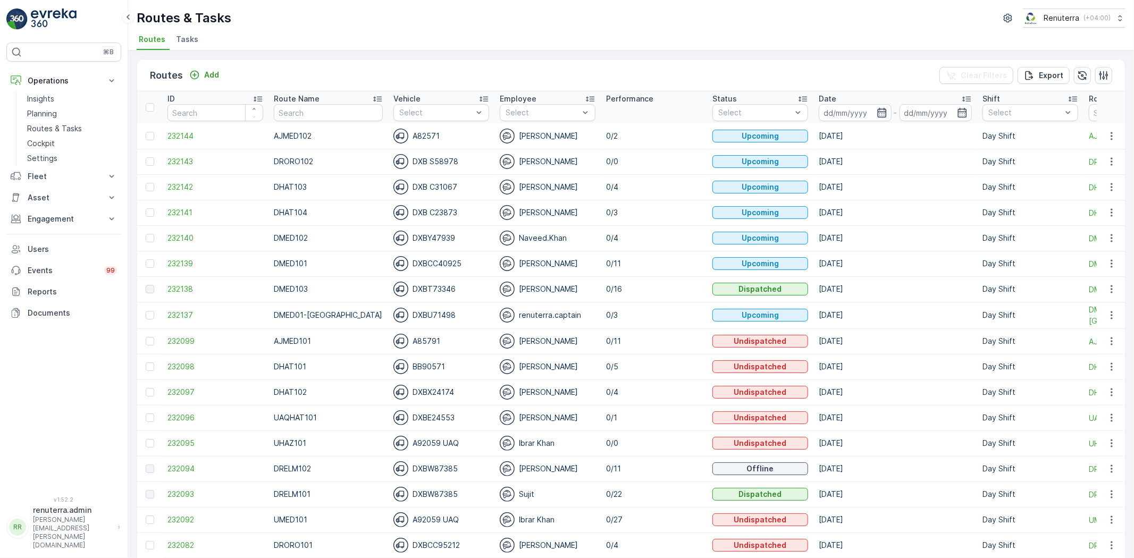
drag, startPoint x: 867, startPoint y: 111, endPoint x: 864, endPoint y: 118, distance: 7.9
click at [877, 112] on icon "button" at bounding box center [881, 113] width 9 height 10
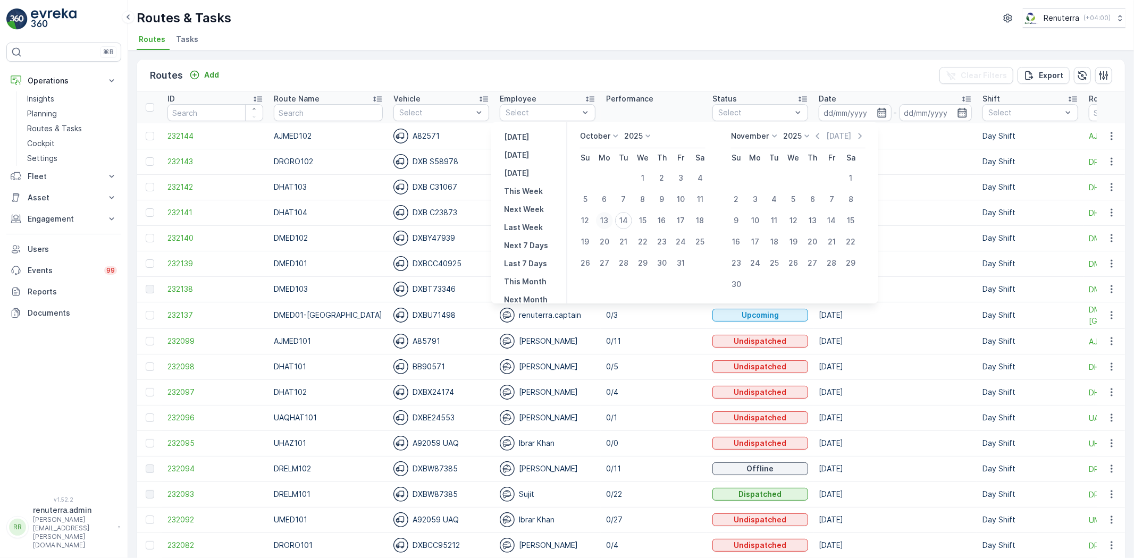
click at [612, 222] on div "13" at bounding box center [604, 220] width 17 height 17
type input "[DATE]"
click at [612, 222] on div "13" at bounding box center [604, 220] width 17 height 17
type input "[DATE]"
click at [612, 222] on div "13" at bounding box center [604, 220] width 17 height 17
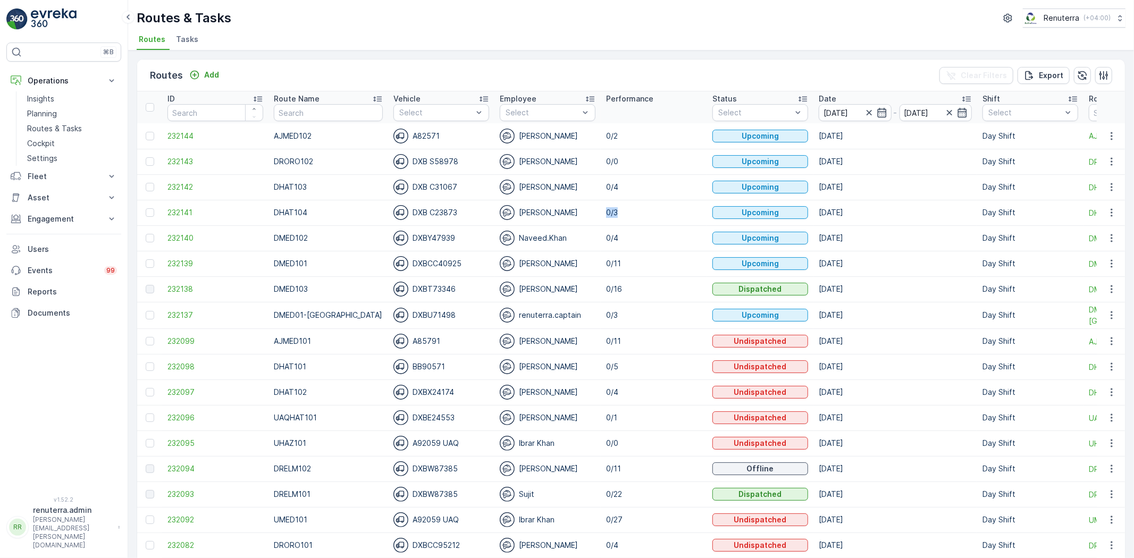
click at [612, 222] on td "0/3" at bounding box center [654, 213] width 106 height 26
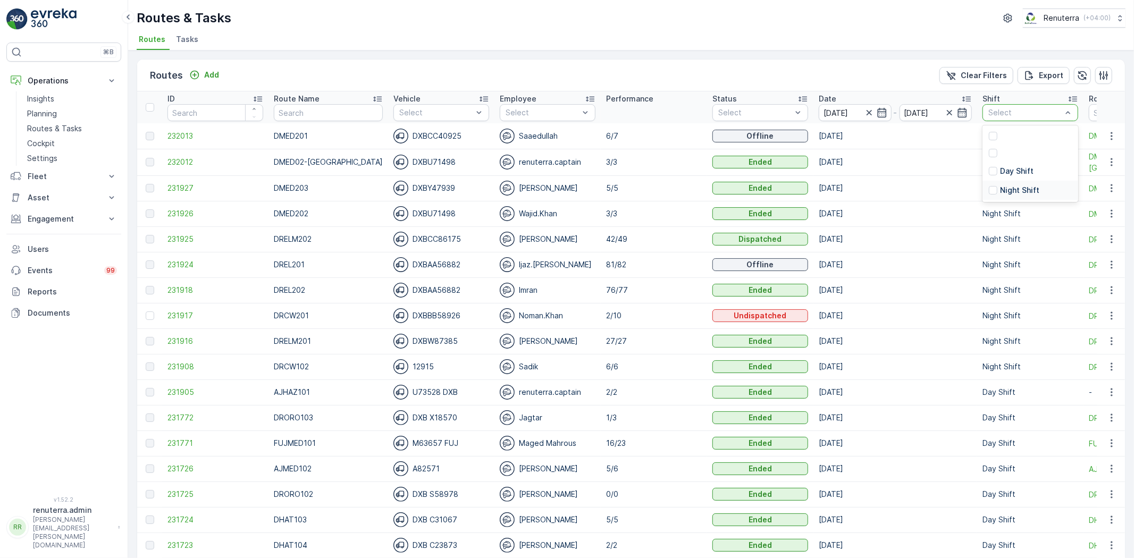
click at [1003, 188] on p "Night Shift" at bounding box center [1019, 190] width 39 height 11
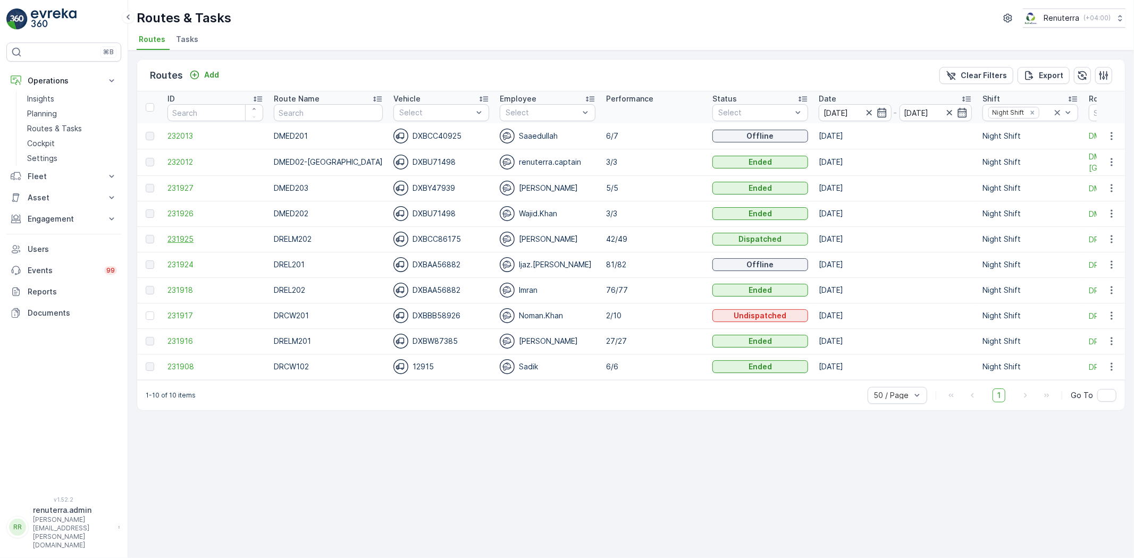
click at [186, 240] on span "231925" at bounding box center [215, 239] width 96 height 11
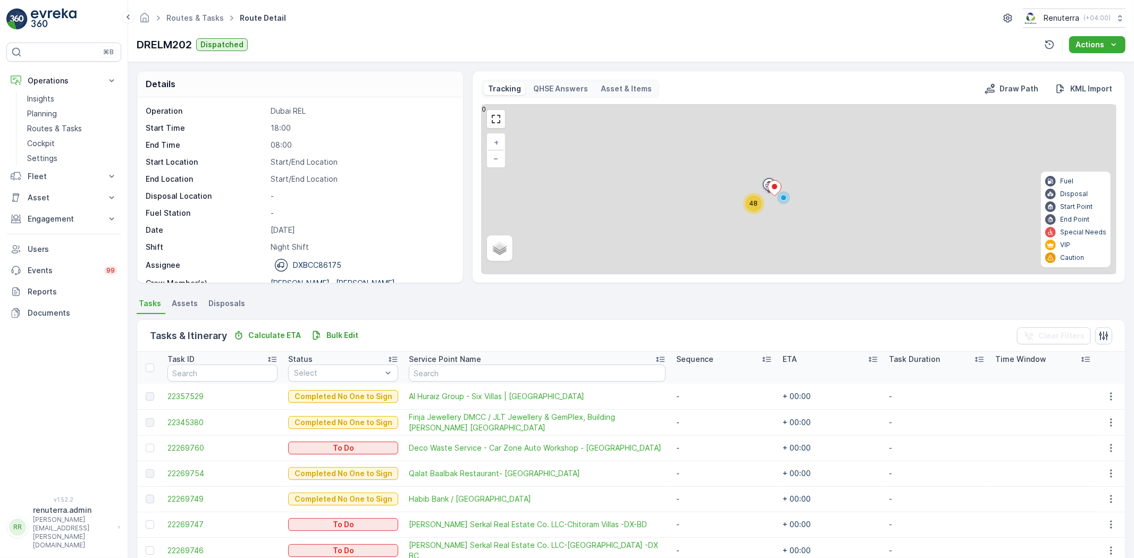
scroll to position [118, 0]
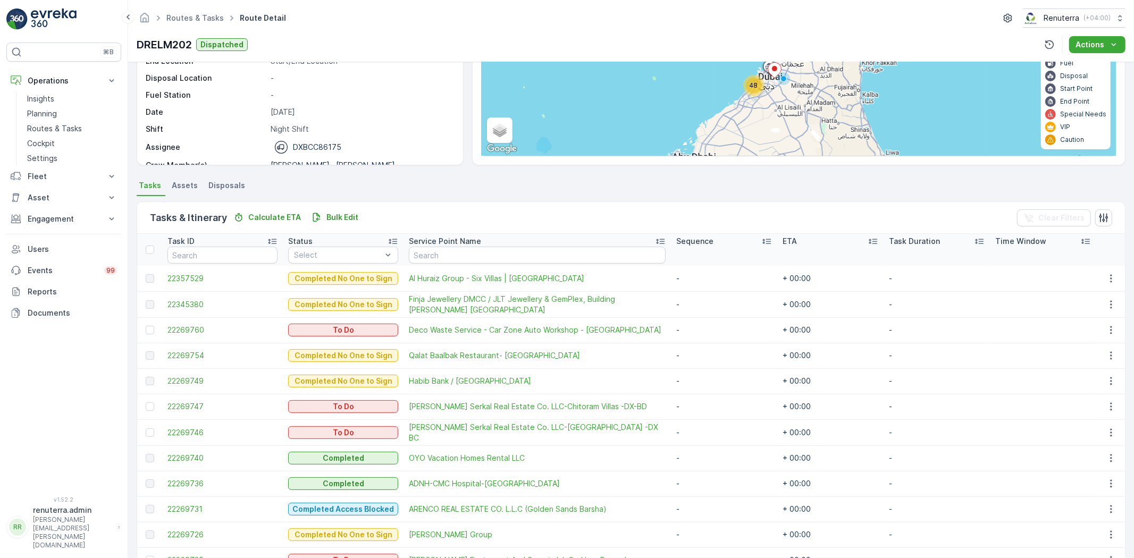
click at [326, 243] on div "Status" at bounding box center [343, 241] width 110 height 11
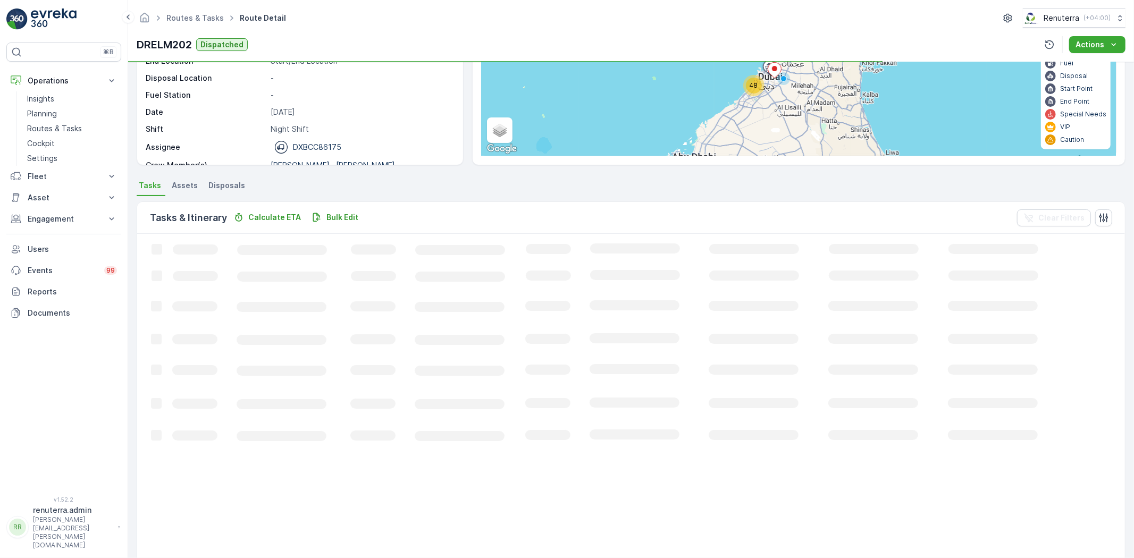
drag, startPoint x: 326, startPoint y: 243, endPoint x: 323, endPoint y: 254, distance: 11.1
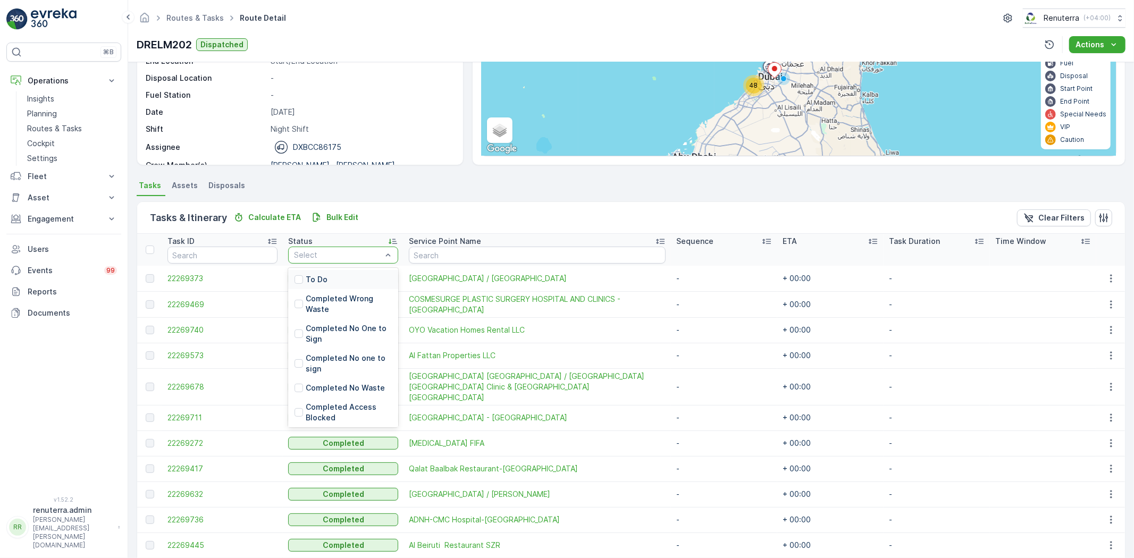
click at [336, 270] on div "To Do" at bounding box center [343, 279] width 110 height 19
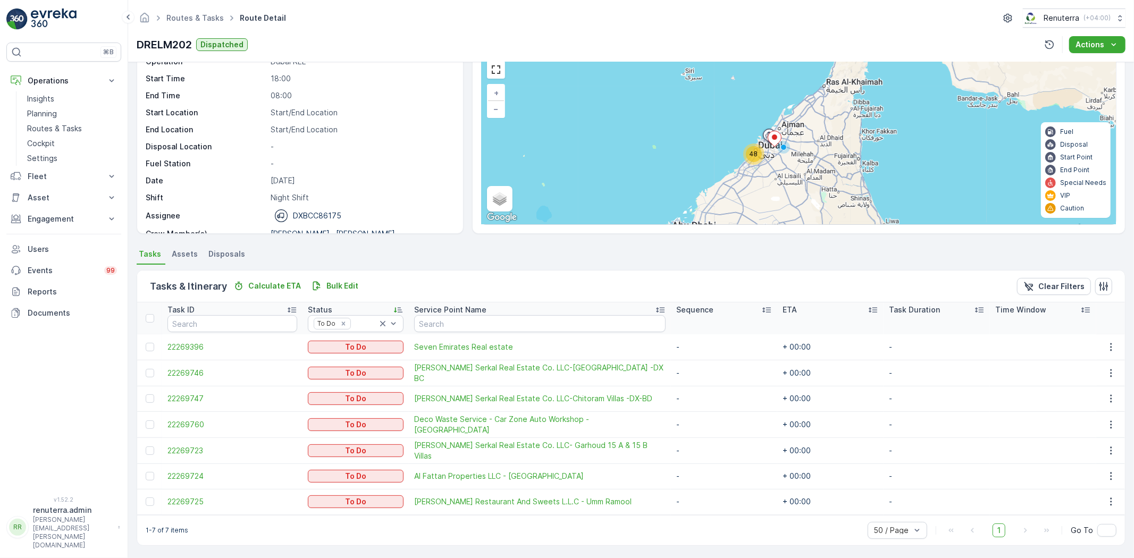
scroll to position [33, 0]
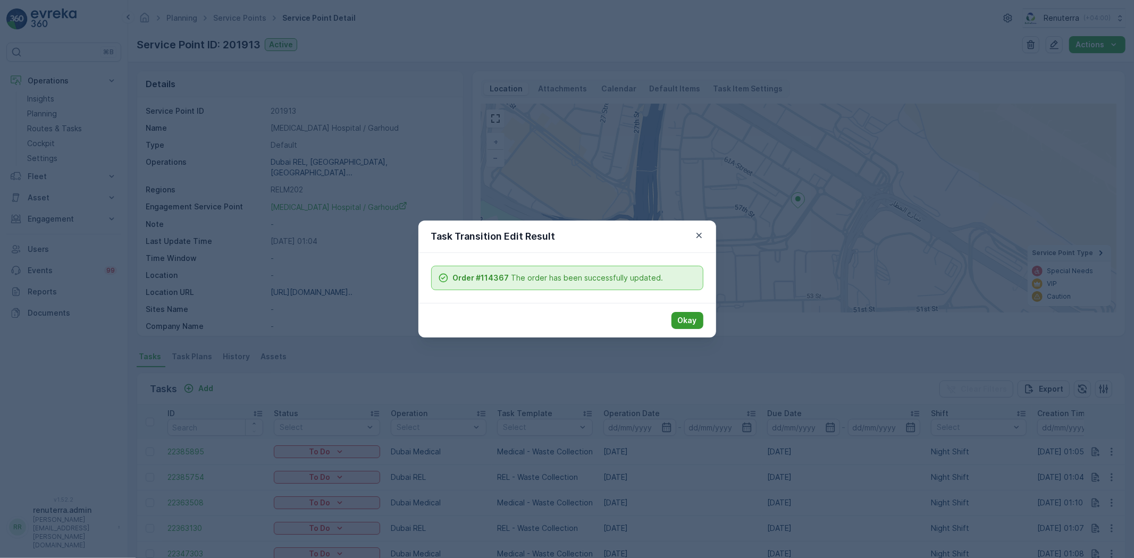
click at [680, 316] on p "Okay" at bounding box center [687, 320] width 19 height 11
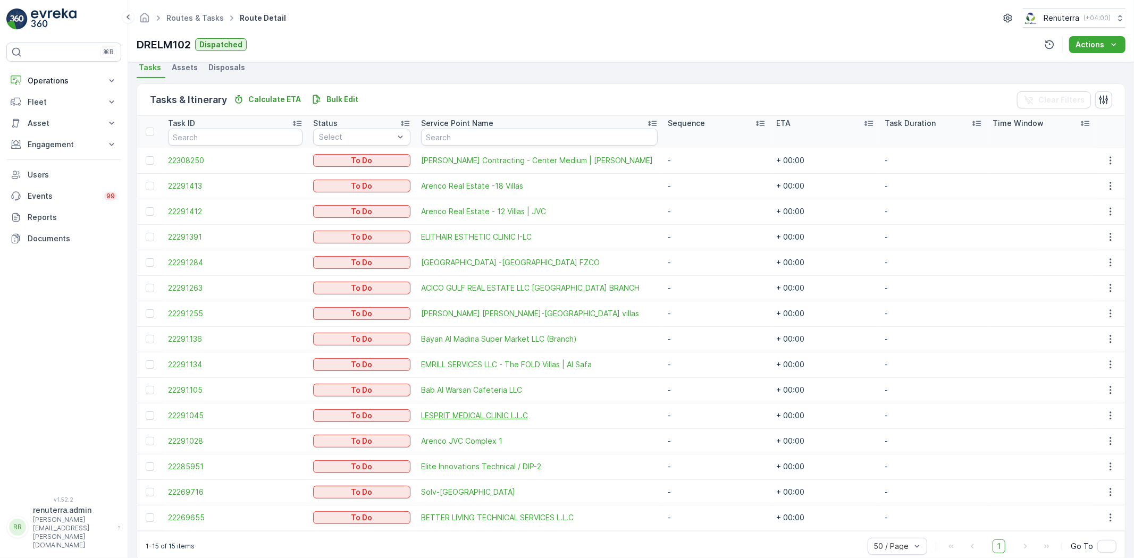
scroll to position [253, 0]
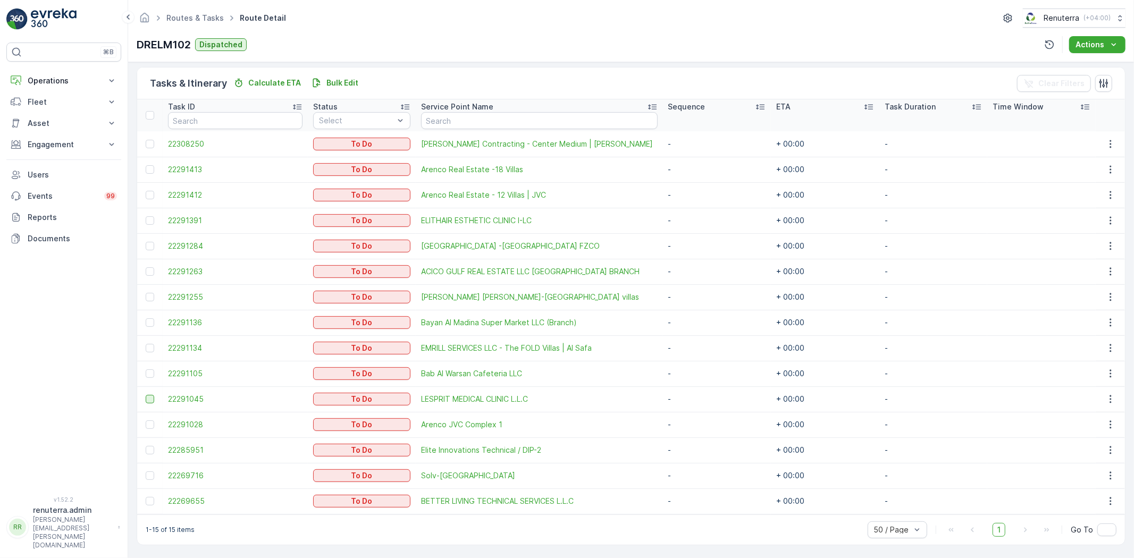
click at [148, 397] on div at bounding box center [150, 399] width 9 height 9
click at [146, 395] on input "checkbox" at bounding box center [146, 395] width 0 height 0
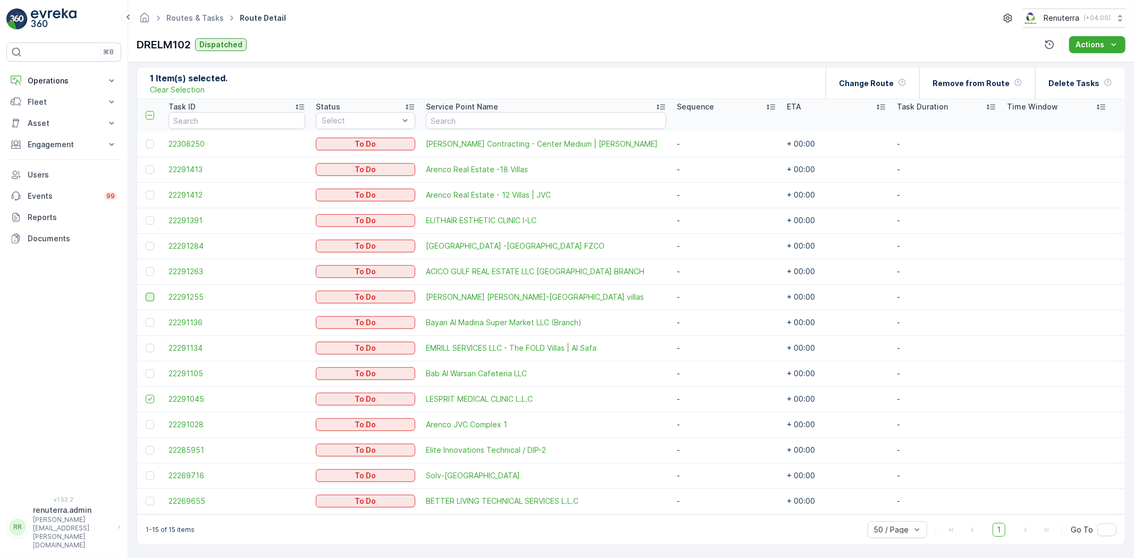
click at [151, 299] on div at bounding box center [150, 297] width 9 height 9
click at [146, 293] on input "checkbox" at bounding box center [146, 293] width 0 height 0
click at [147, 223] on div at bounding box center [150, 220] width 9 height 9
click at [146, 216] on input "checkbox" at bounding box center [146, 216] width 0 height 0
click at [904, 80] on div "Change Route You’ll change the route assignment of selected tasks." at bounding box center [873, 83] width 68 height 31
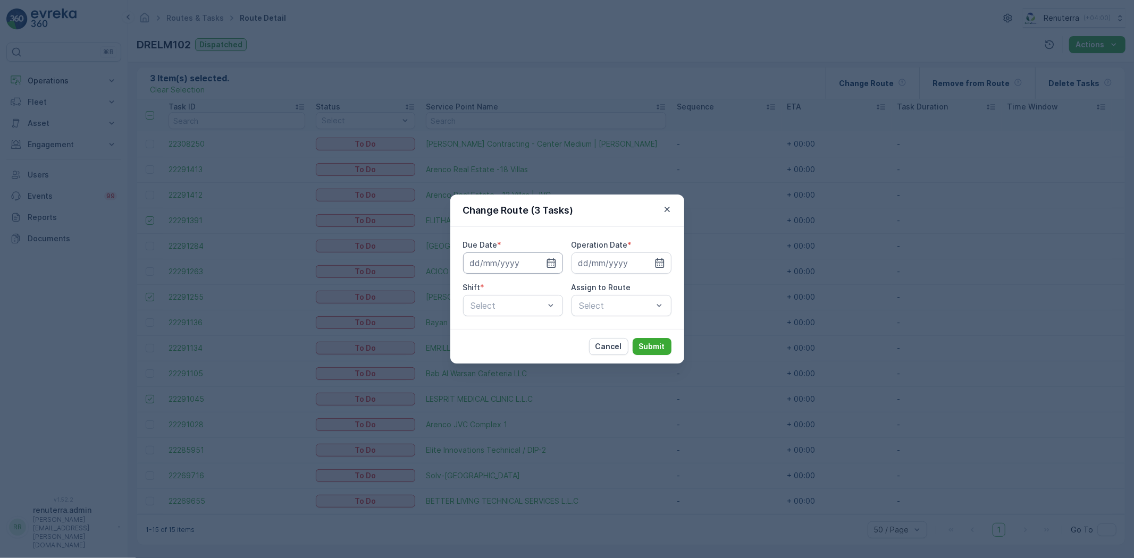
click at [556, 262] on icon "button" at bounding box center [551, 263] width 11 height 11
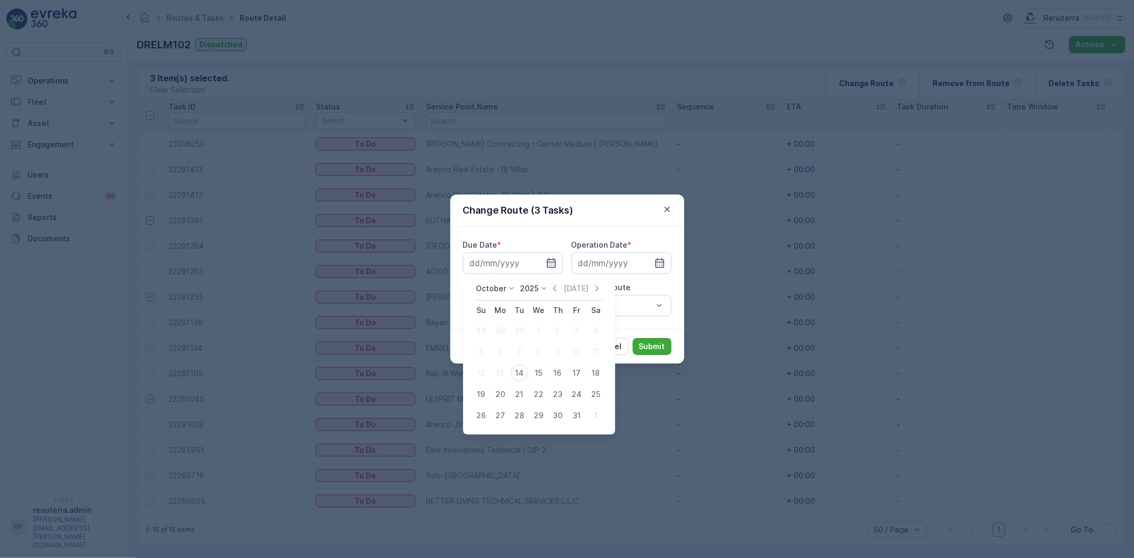
drag, startPoint x: 516, startPoint y: 376, endPoint x: 524, endPoint y: 373, distance: 8.4
click at [516, 376] on div "14" at bounding box center [519, 373] width 17 height 17
type input "[DATE]"
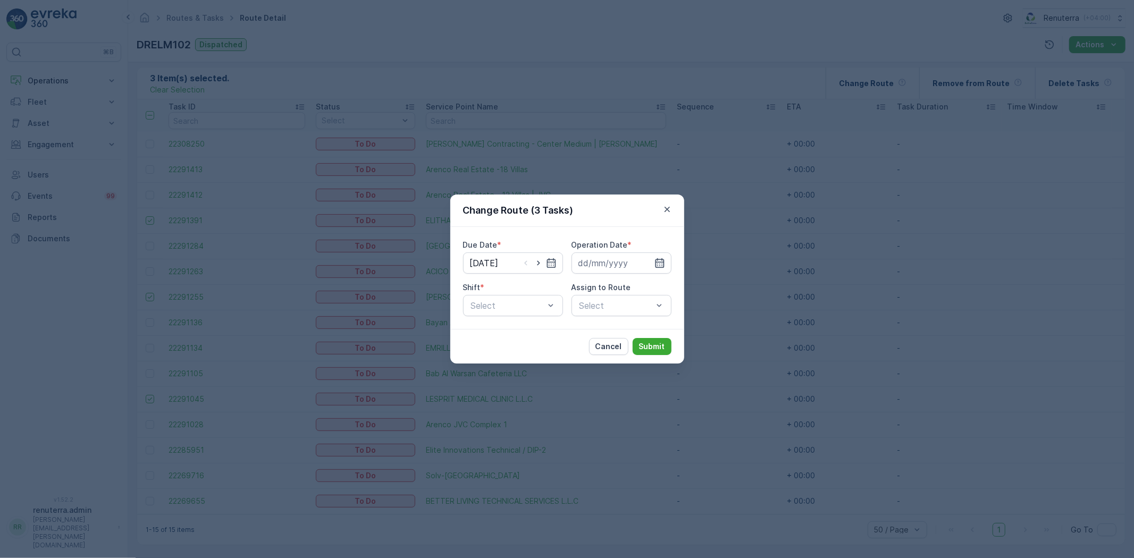
click at [659, 259] on icon "button" at bounding box center [660, 263] width 11 height 11
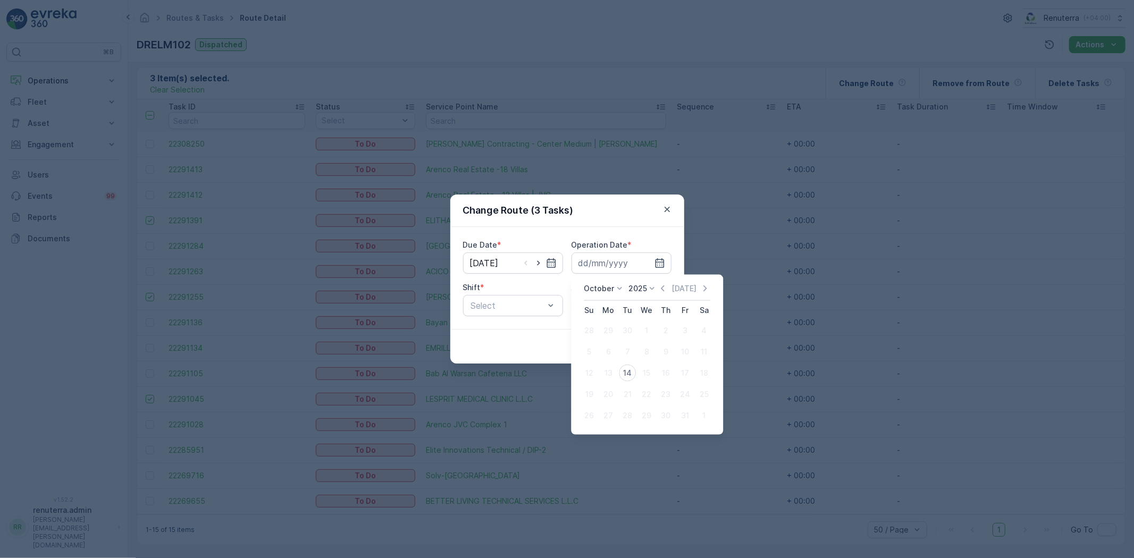
click at [621, 370] on div "14" at bounding box center [627, 373] width 17 height 17
type input "[DATE]"
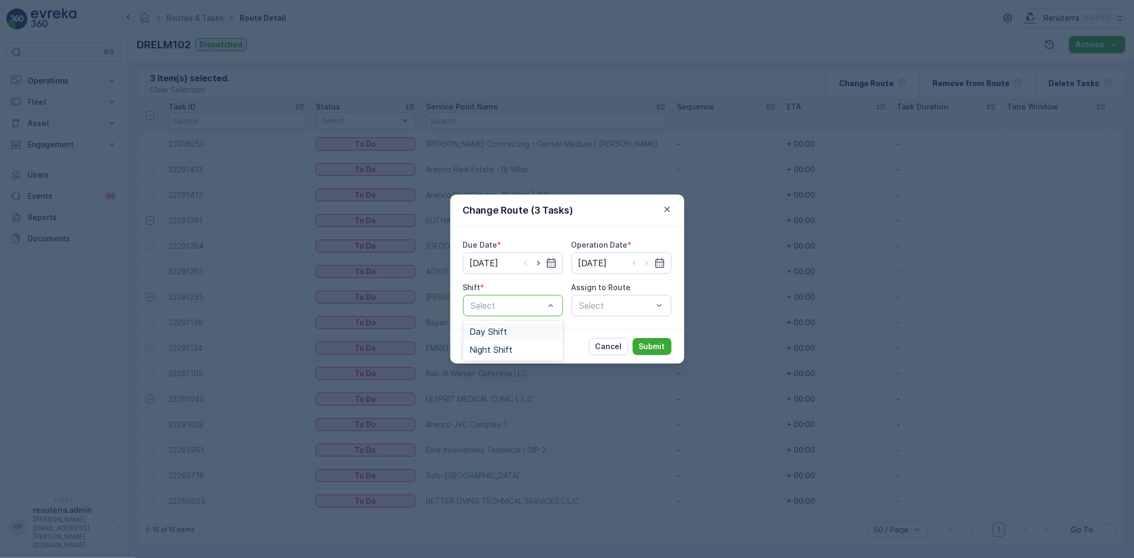
click at [517, 333] on div "Day Shift" at bounding box center [513, 332] width 87 height 10
click at [622, 310] on div "Select" at bounding box center [622, 305] width 100 height 21
click at [605, 315] on div "Select" at bounding box center [622, 305] width 100 height 21
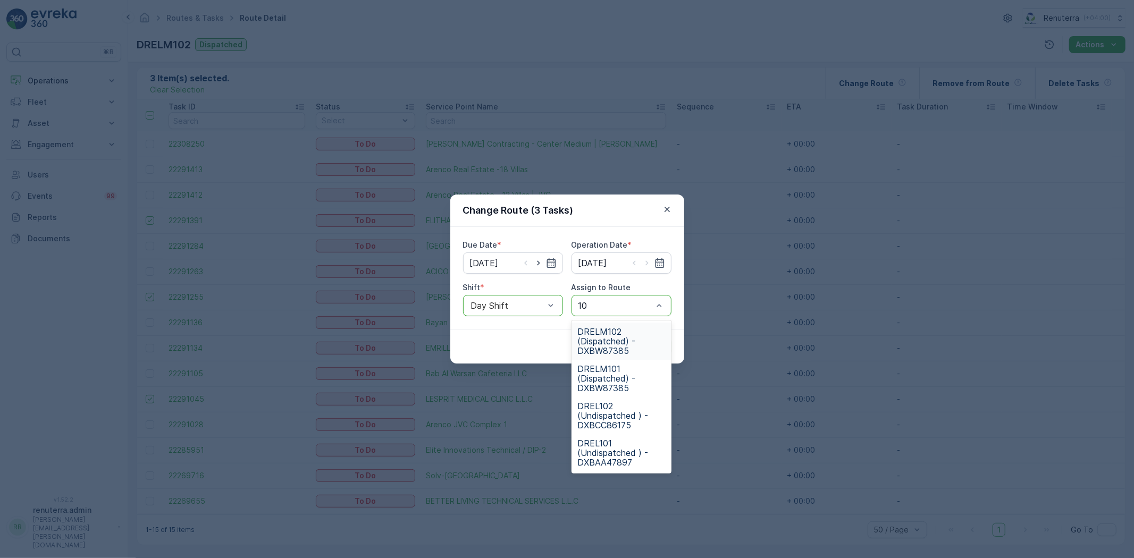
type input "101"
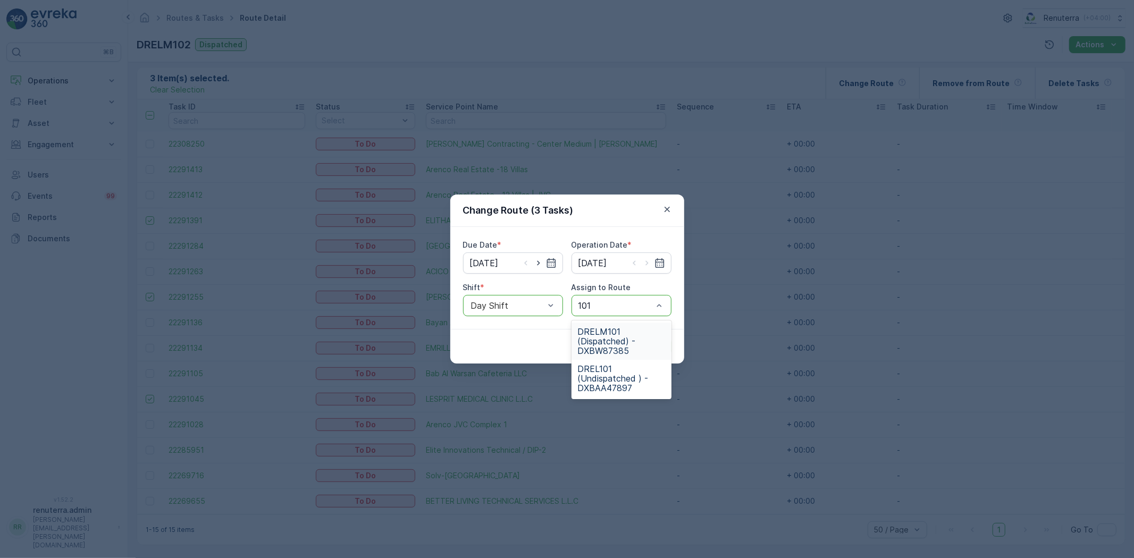
drag, startPoint x: 597, startPoint y: 331, endPoint x: 619, endPoint y: 343, distance: 25.7
click at [597, 332] on span "DRELM101 (Dispatched) - DXBW87385" at bounding box center [621, 341] width 87 height 29
click at [648, 343] on p "Submit" at bounding box center [652, 346] width 26 height 11
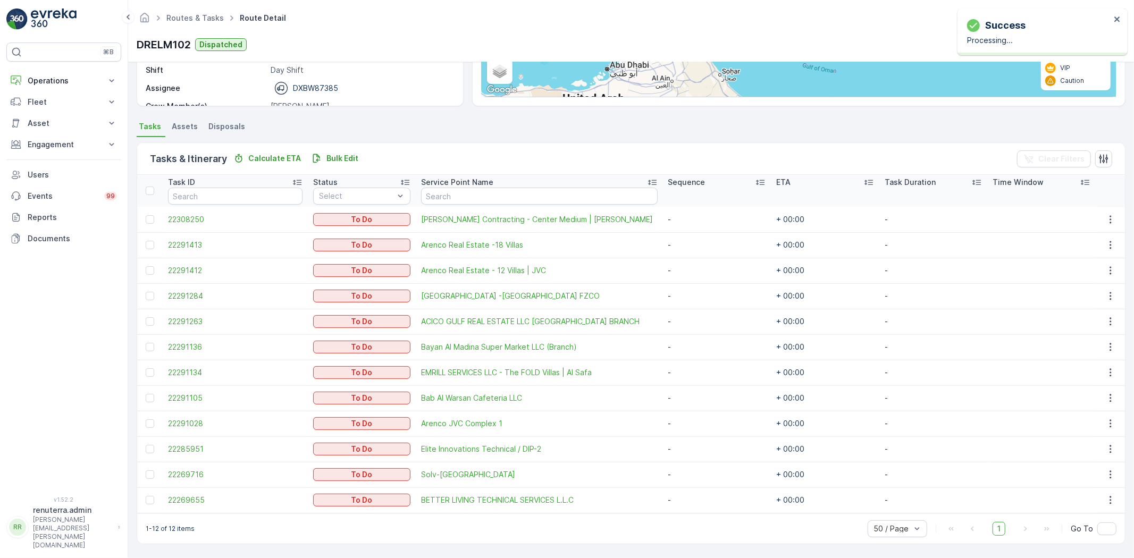
scroll to position [177, 0]
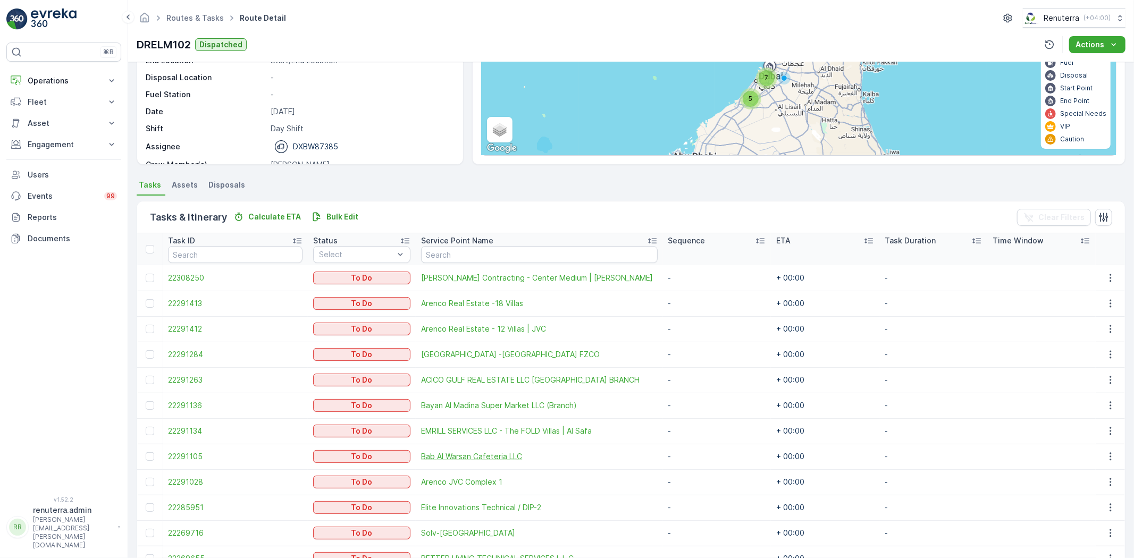
scroll to position [177, 0]
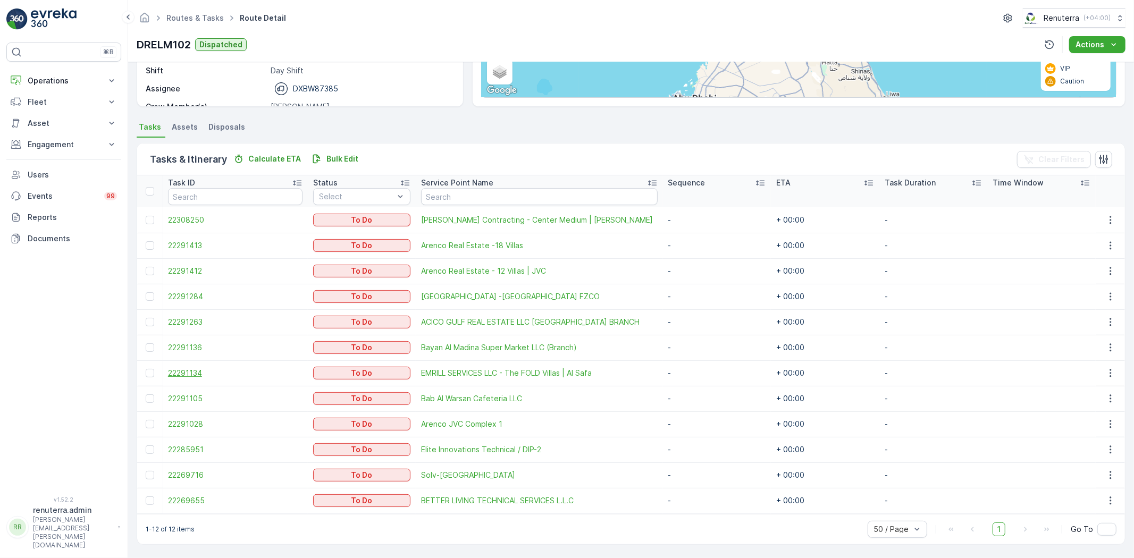
drag, startPoint x: 149, startPoint y: 370, endPoint x: 297, endPoint y: 367, distance: 147.3
click at [149, 371] on div at bounding box center [150, 373] width 9 height 9
click at [146, 369] on input "checkbox" at bounding box center [146, 369] width 0 height 0
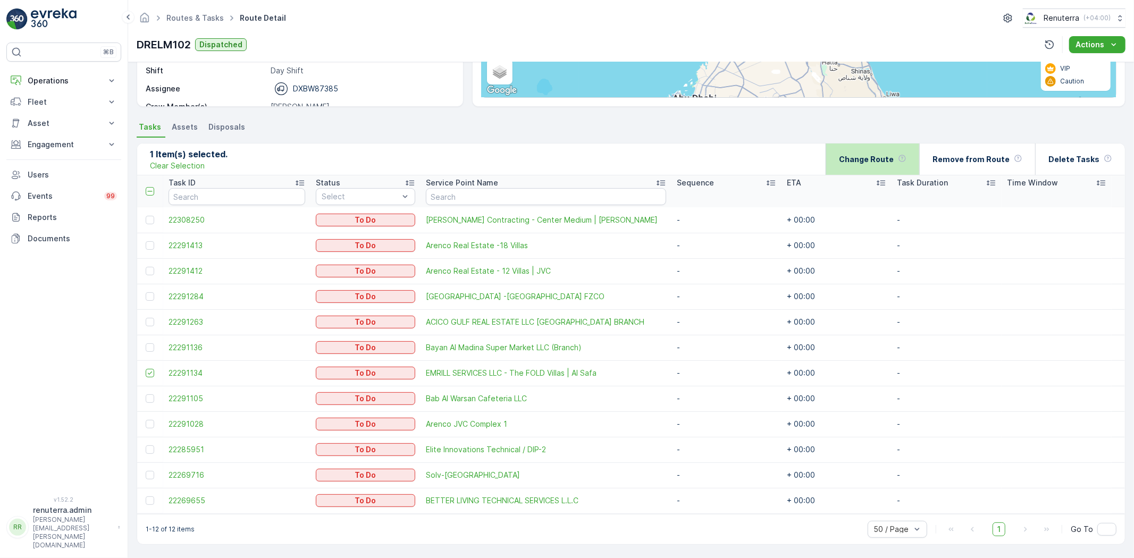
click at [894, 152] on div "Change Route" at bounding box center [873, 159] width 68 height 31
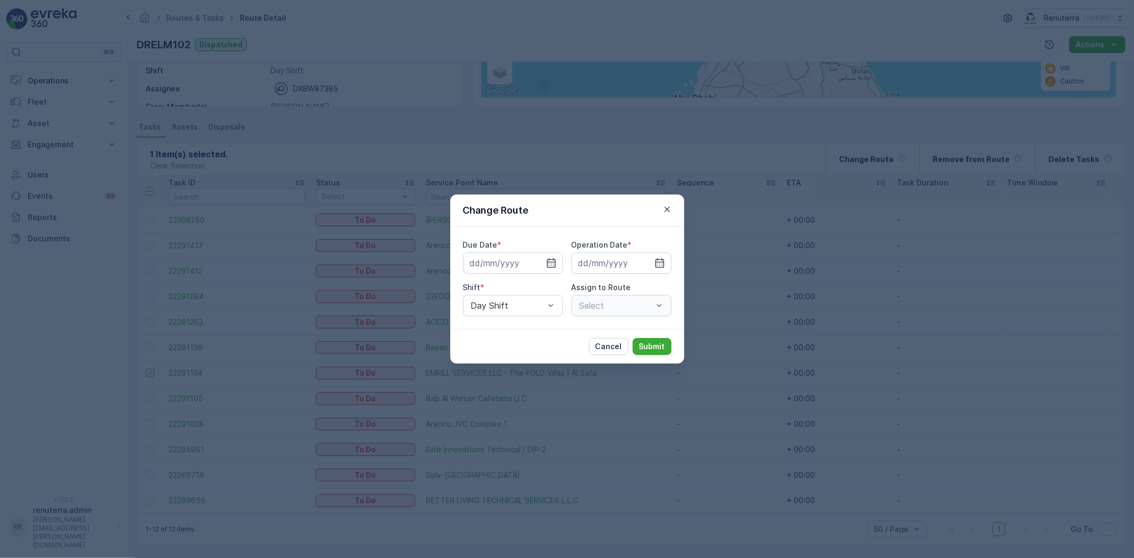
type input "[DATE]"
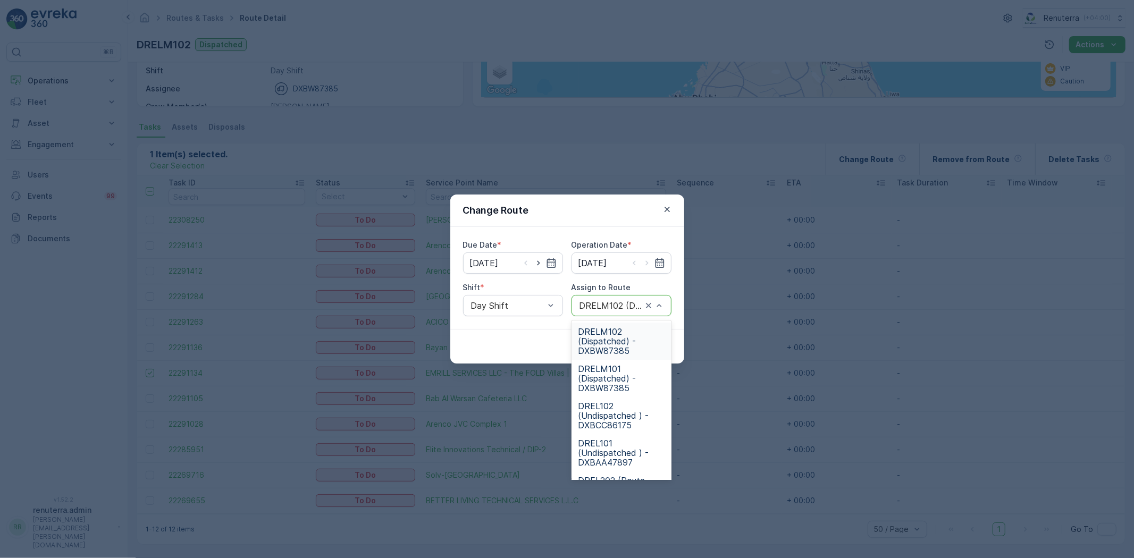
drag, startPoint x: 628, startPoint y: 300, endPoint x: 619, endPoint y: 286, distance: 16.5
click at [628, 301] on div "DRELM102 (Dispatched) - DXBW87385" at bounding box center [622, 305] width 100 height 21
type input "101"
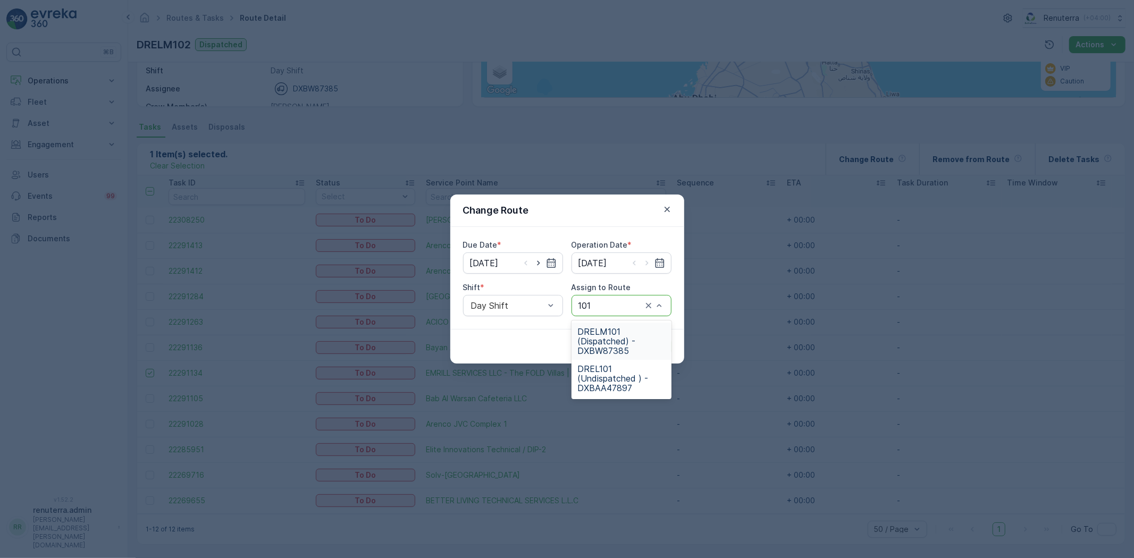
click at [621, 342] on span "DRELM101 (Dispatched) - DXBW87385" at bounding box center [621, 341] width 87 height 29
click at [655, 339] on button "Submit" at bounding box center [652, 346] width 39 height 17
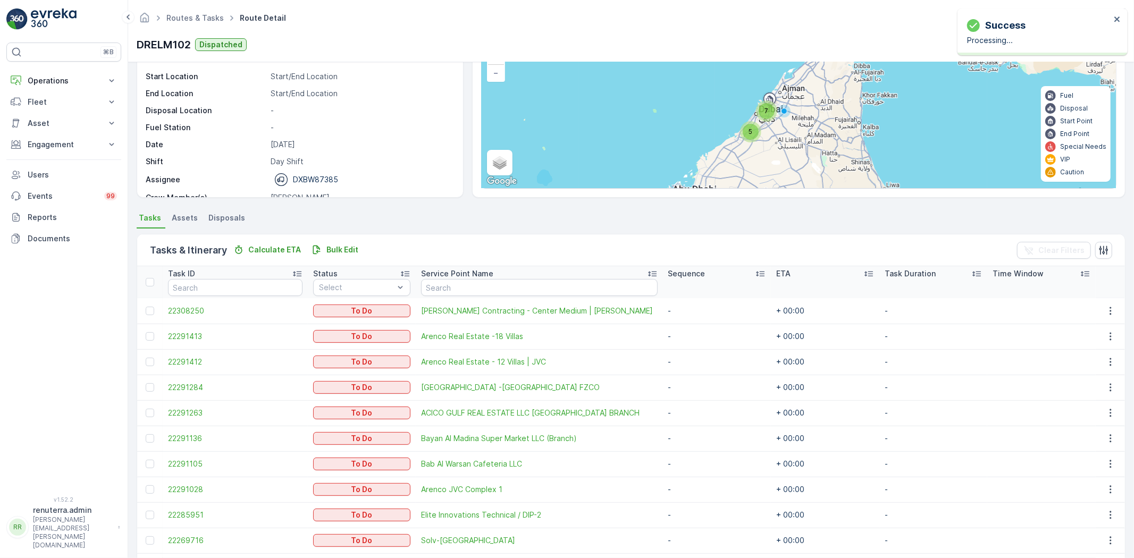
scroll to position [0, 0]
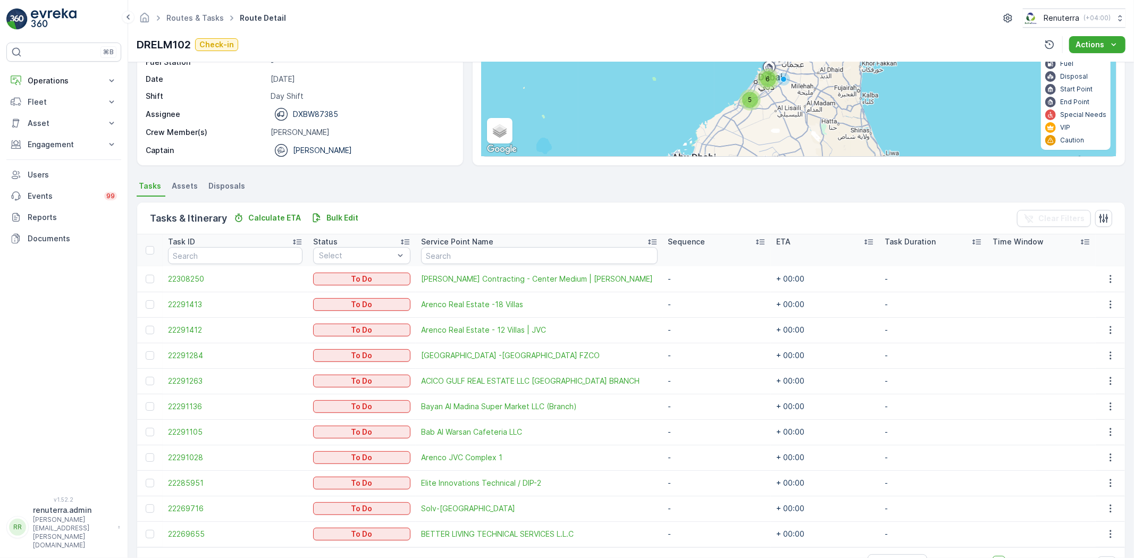
scroll to position [118, 0]
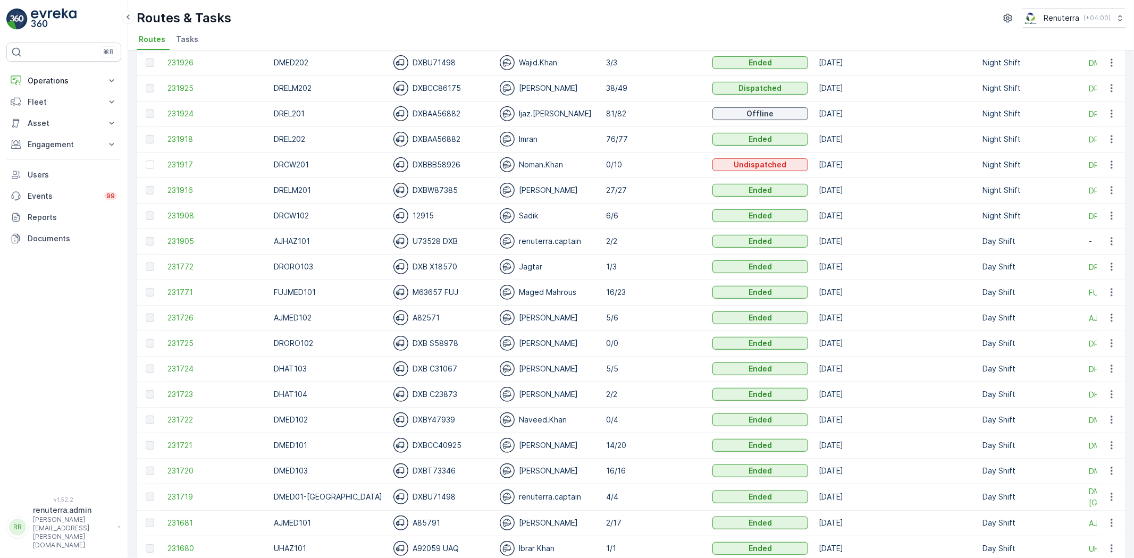
scroll to position [413, 0]
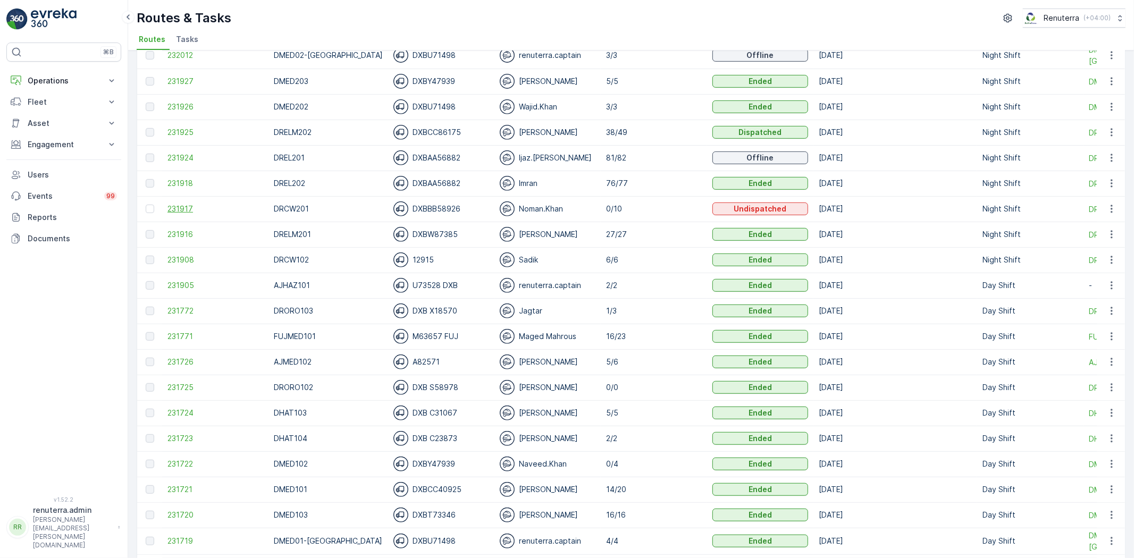
click at [174, 201] on td "231917" at bounding box center [215, 209] width 106 height 26
click at [180, 205] on span "231917" at bounding box center [215, 209] width 96 height 11
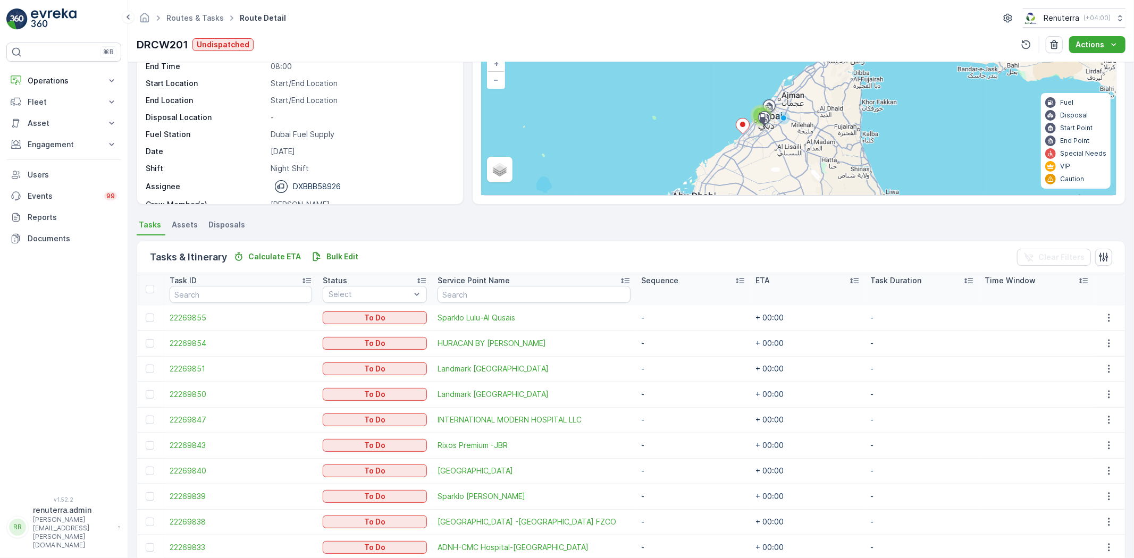
scroll to position [125, 0]
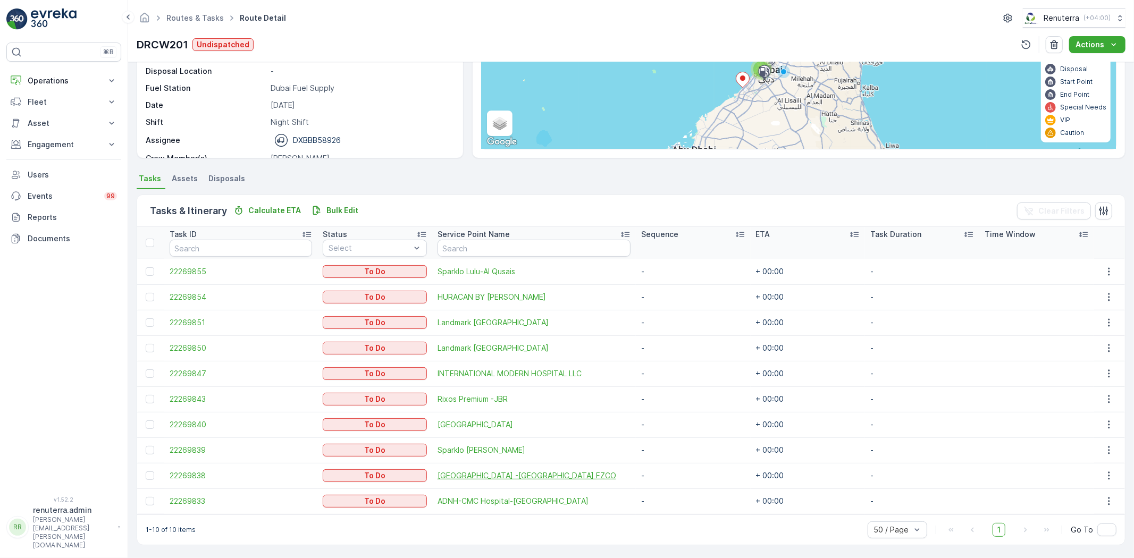
click at [472, 471] on span "[GEOGRAPHIC_DATA] -[GEOGRAPHIC_DATA] FZCO" at bounding box center [534, 476] width 193 height 11
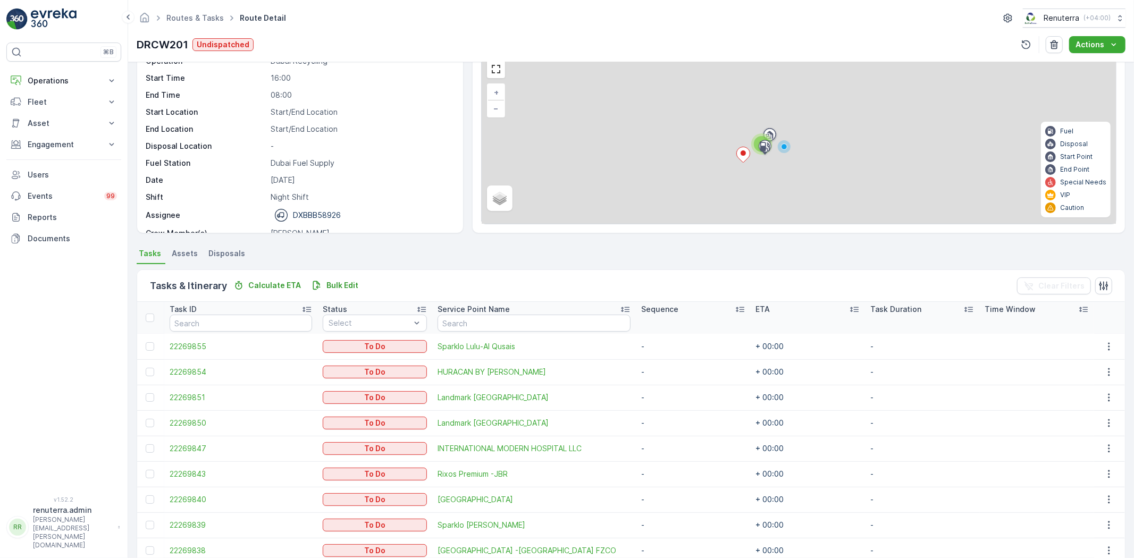
scroll to position [125, 0]
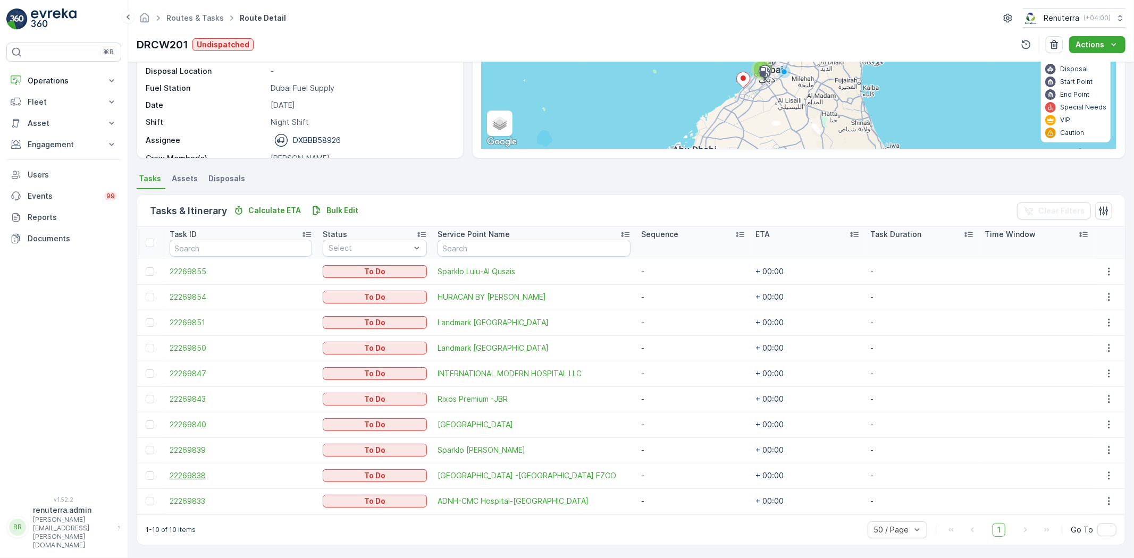
click at [179, 471] on span "22269838" at bounding box center [241, 476] width 143 height 11
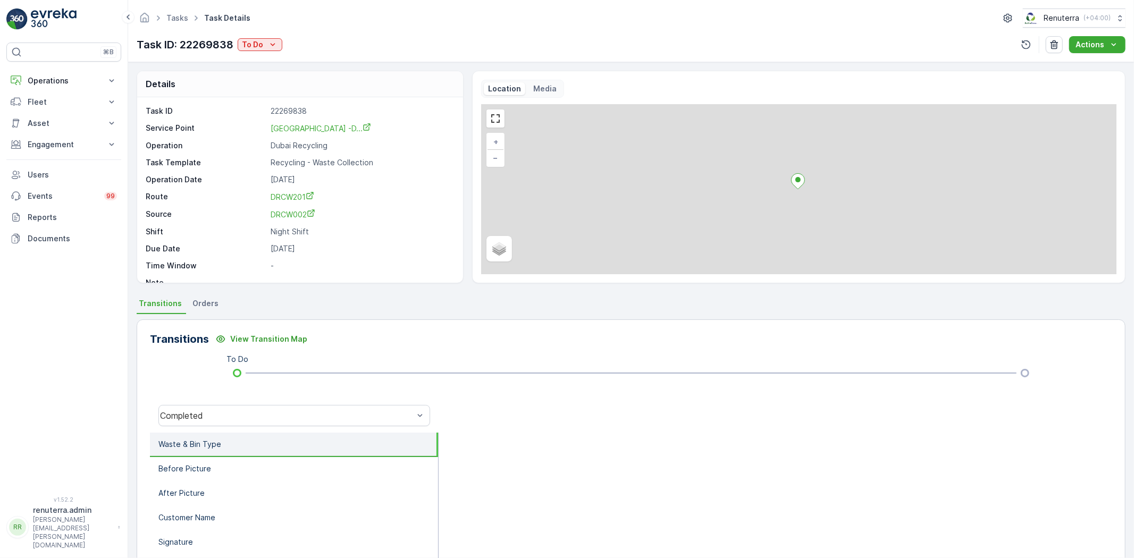
click at [264, 55] on div "Tasks Task Details Renuterra ( +04:00 ) Task ID: 22269838 To Do Actions" at bounding box center [631, 31] width 1006 height 62
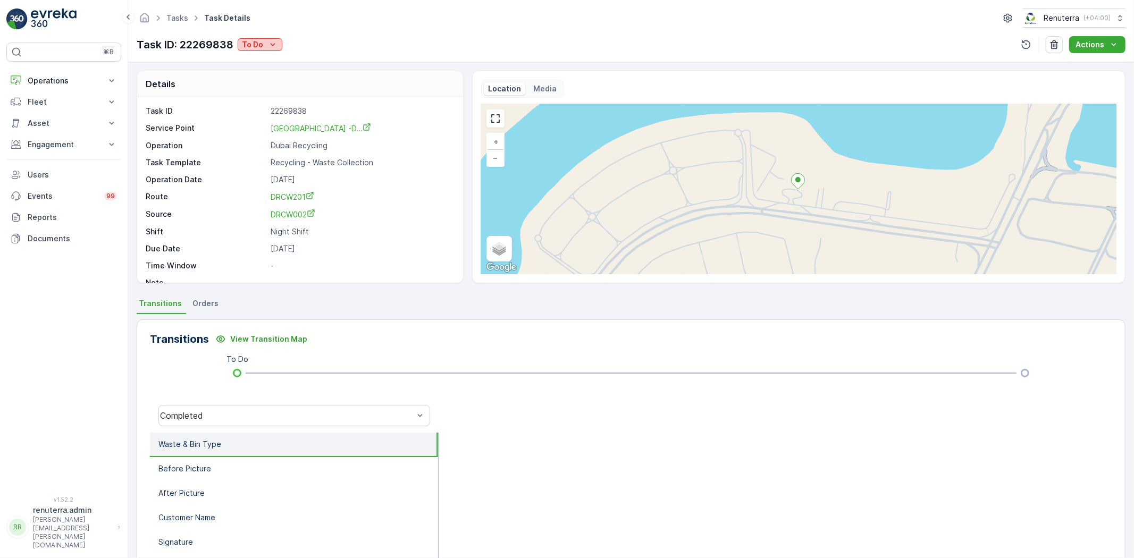
click at [264, 51] on button "To Do" at bounding box center [260, 44] width 45 height 13
click at [284, 89] on span "Completed No One to Sign" at bounding box center [293, 90] width 97 height 11
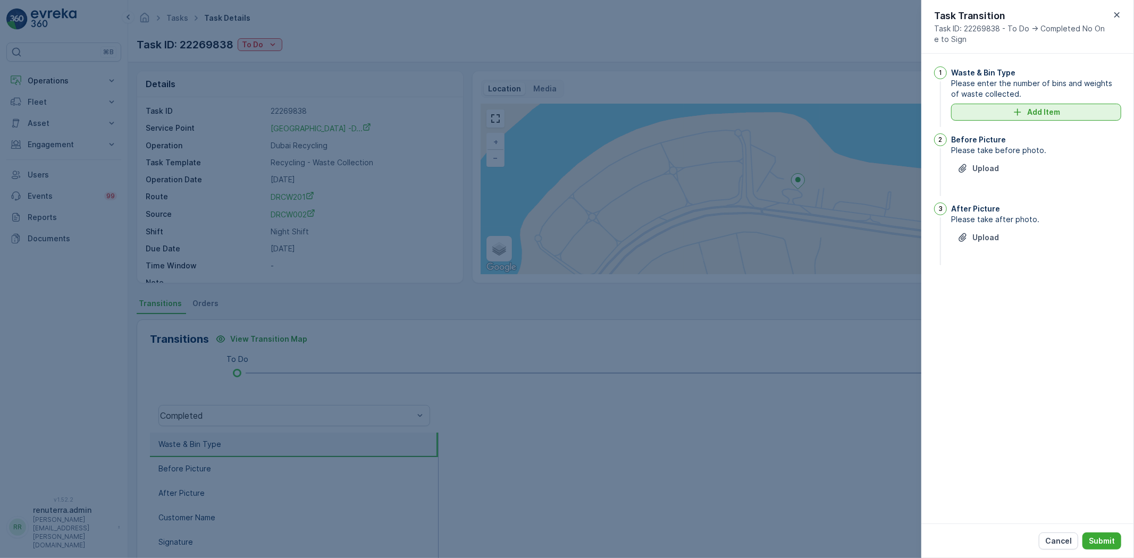
click at [1043, 104] on button "Add Item" at bounding box center [1036, 112] width 170 height 17
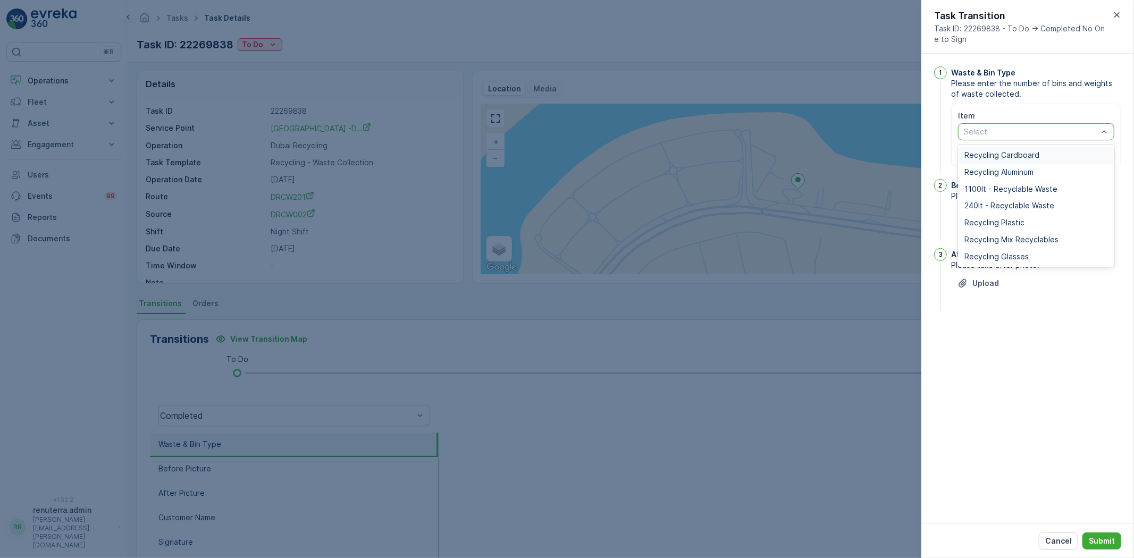
click at [1005, 155] on span "Recycling Cardboard" at bounding box center [1002, 155] width 75 height 9
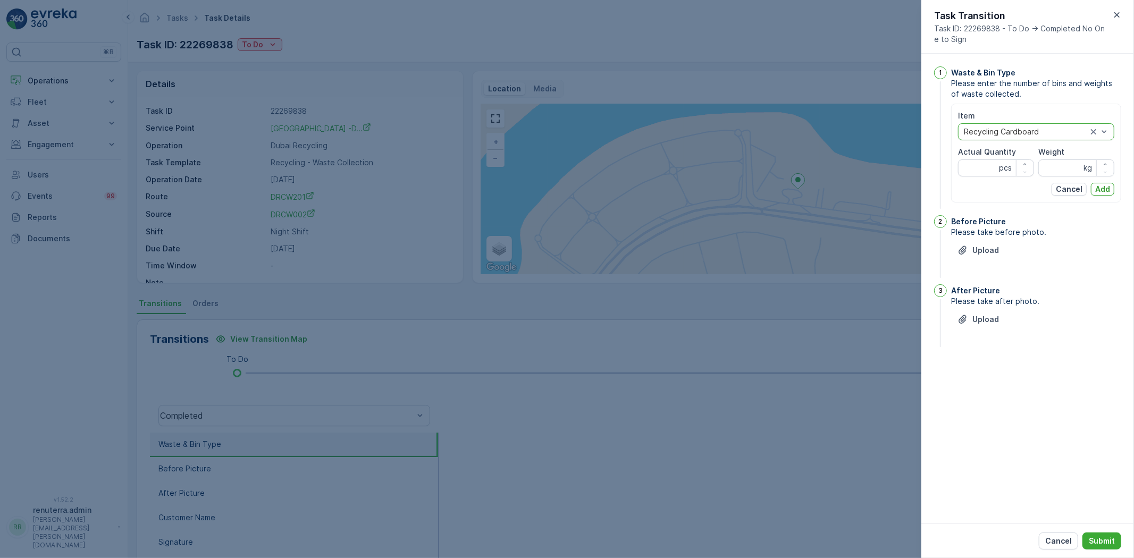
click at [980, 181] on div "Item option Recycling Cardboard, selected. Recycling Cardboard Actual Quantity …" at bounding box center [1036, 153] width 156 height 85
click at [981, 176] on div "Item option Recycling Cardboard, selected. Recycling Cardboard Actual Quantity …" at bounding box center [1036, 153] width 156 height 85
type Quantity "1"
click at [1078, 167] on input "Weight" at bounding box center [1076, 168] width 76 height 17
type input "110"
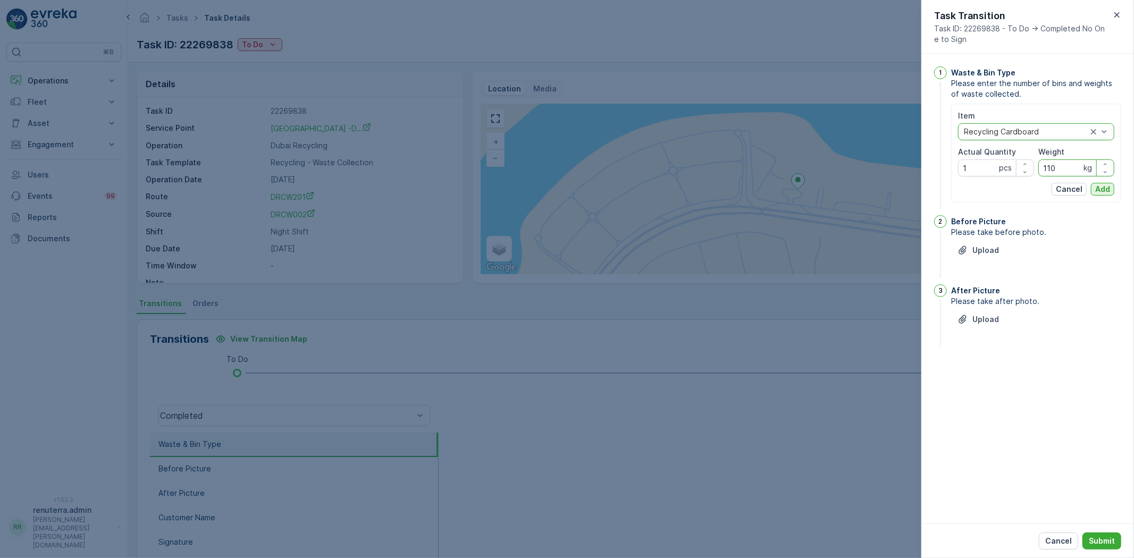
click at [1094, 188] on button "Add" at bounding box center [1102, 189] width 23 height 13
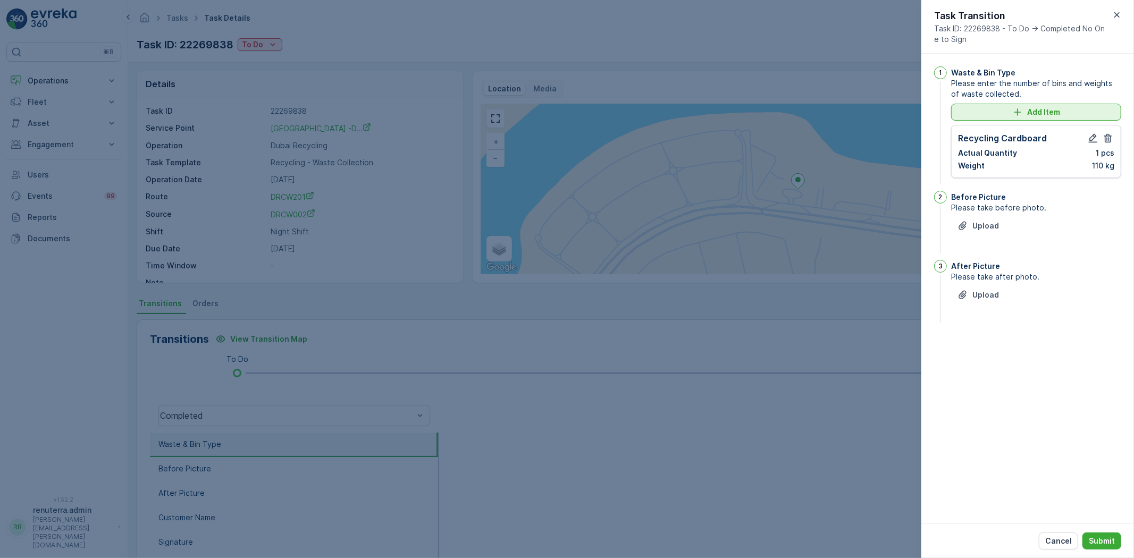
click at [1045, 108] on p "Add Item" at bounding box center [1043, 112] width 33 height 11
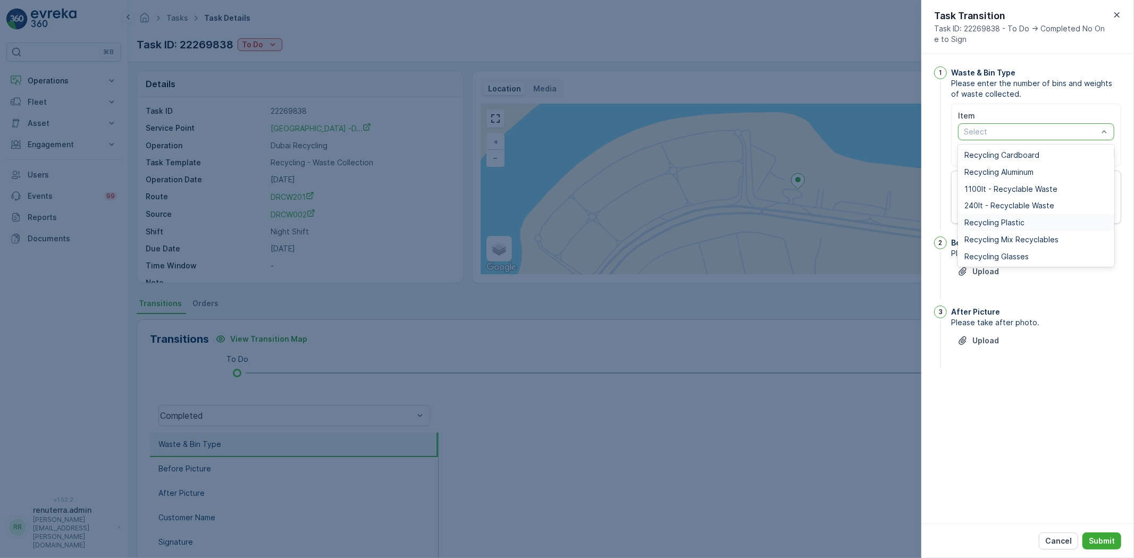
click at [1015, 222] on span "Recycling Plastic" at bounding box center [995, 223] width 60 height 9
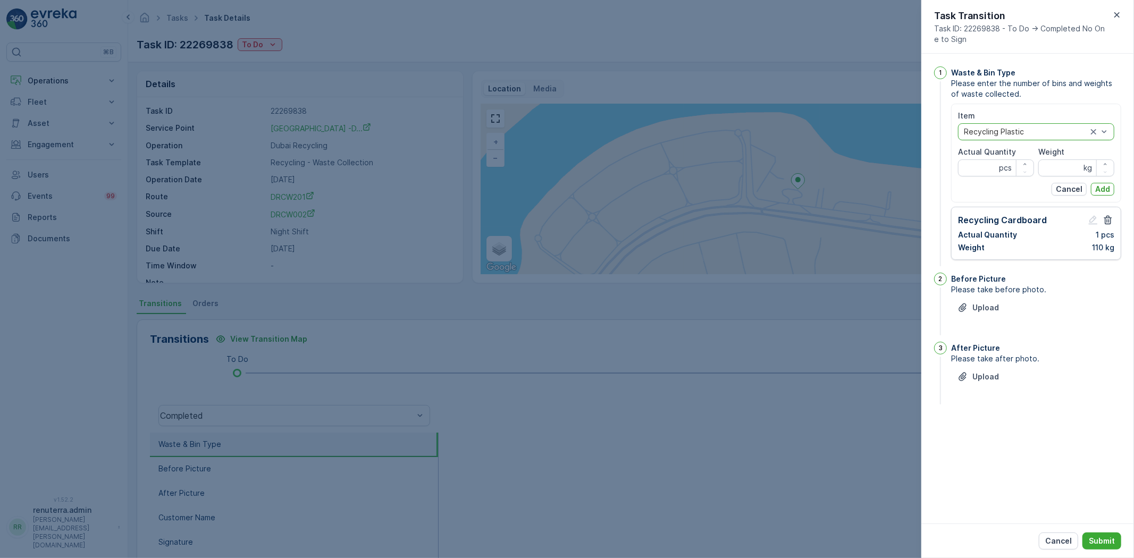
click at [965, 177] on div "Item option Recycling Plastic, selected. Recycling Plastic Actual Quantity pcs …" at bounding box center [1036, 153] width 156 height 85
click at [970, 169] on Quantity "Actual Quantity" at bounding box center [996, 168] width 76 height 17
type Quantity "1"
click at [1072, 169] on input "Weight" at bounding box center [1076, 168] width 76 height 17
type input "25"
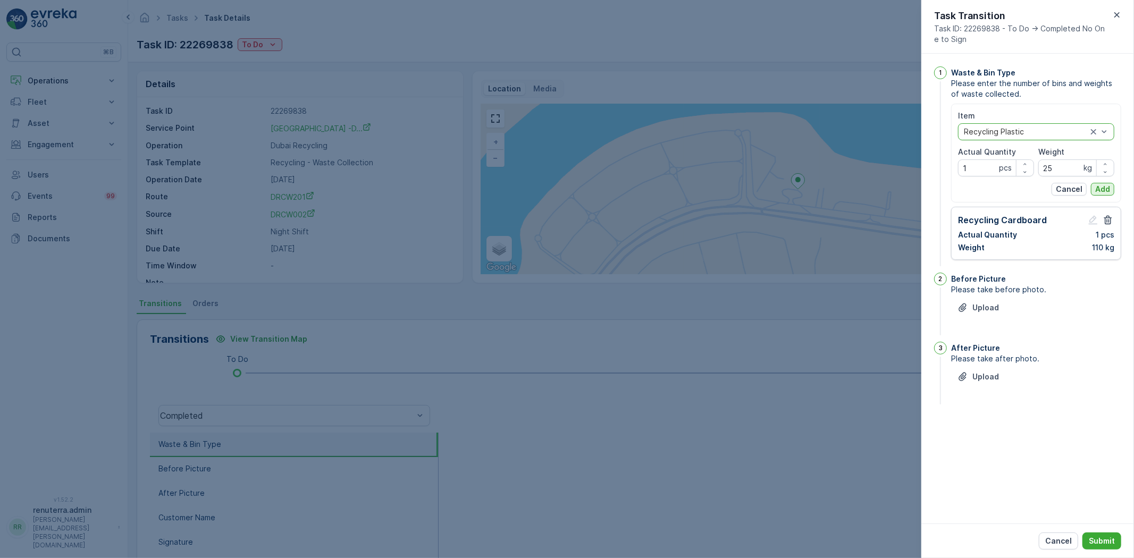
click at [1098, 188] on p "Add" at bounding box center [1102, 189] width 15 height 11
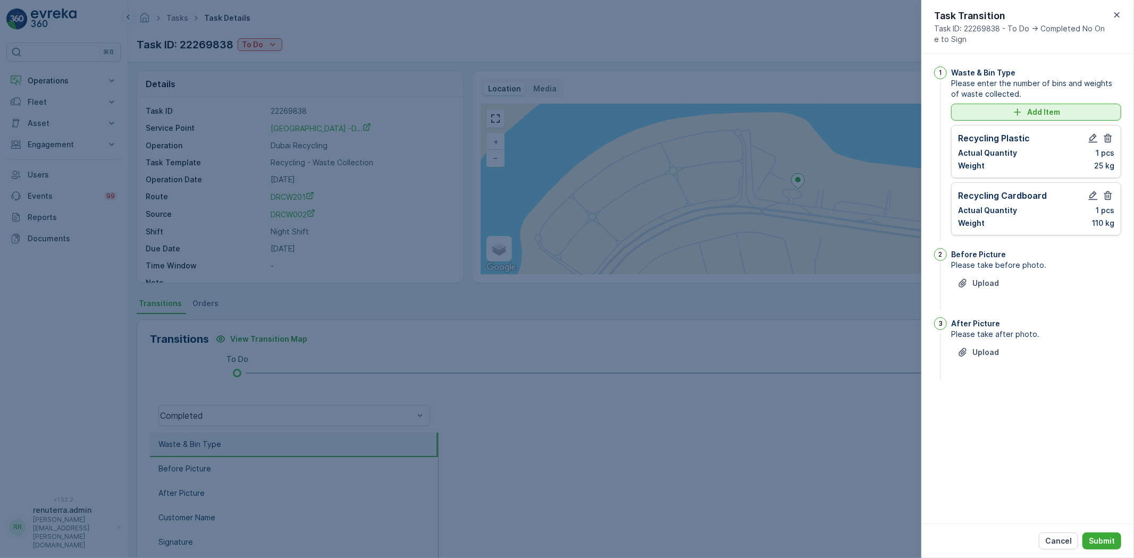
click at [969, 106] on button "Add Item" at bounding box center [1036, 112] width 170 height 17
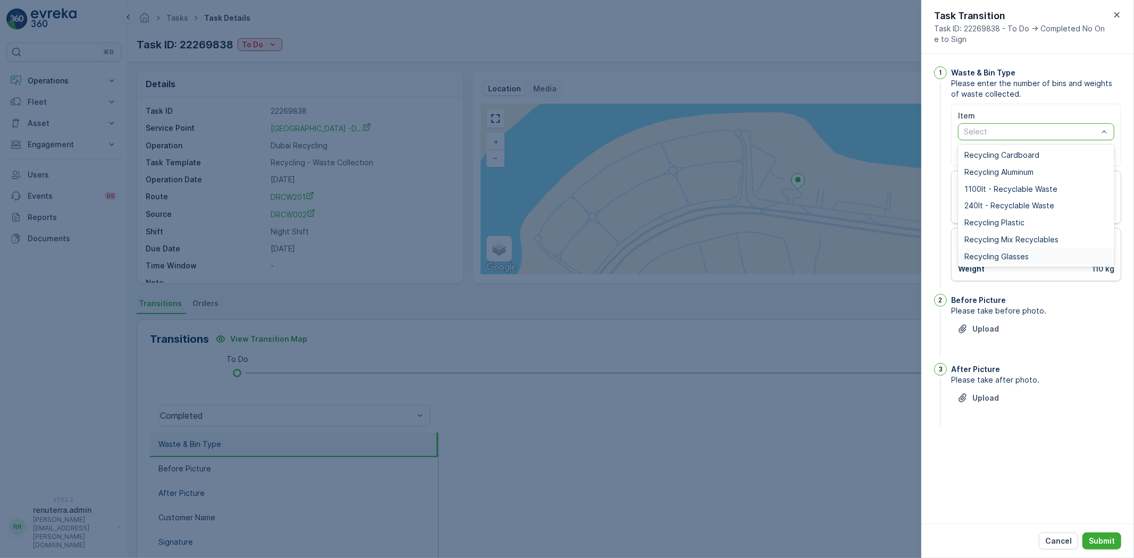
click at [984, 249] on div "Recycling Glasses" at bounding box center [1036, 256] width 156 height 17
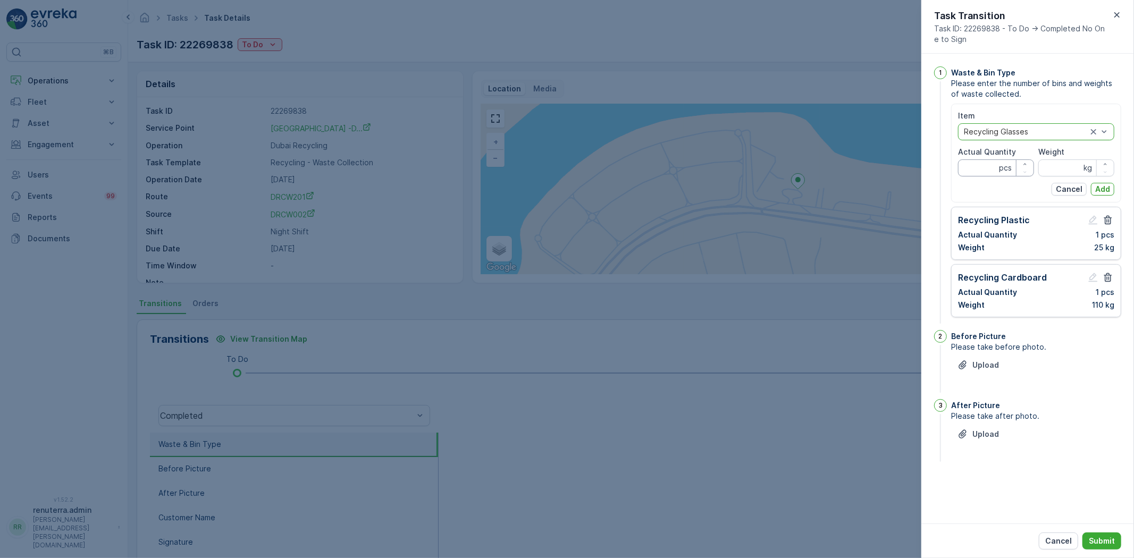
click at [996, 172] on Quantity "Actual Quantity" at bounding box center [996, 168] width 76 height 17
type Quantity "1"
click at [1045, 167] on input "Weight" at bounding box center [1076, 168] width 76 height 17
type input "400"
click at [1115, 189] on div "Item option Recycling Glasses, selected. Recycling Glasses Actual Quantity 1 pc…" at bounding box center [1036, 153] width 170 height 99
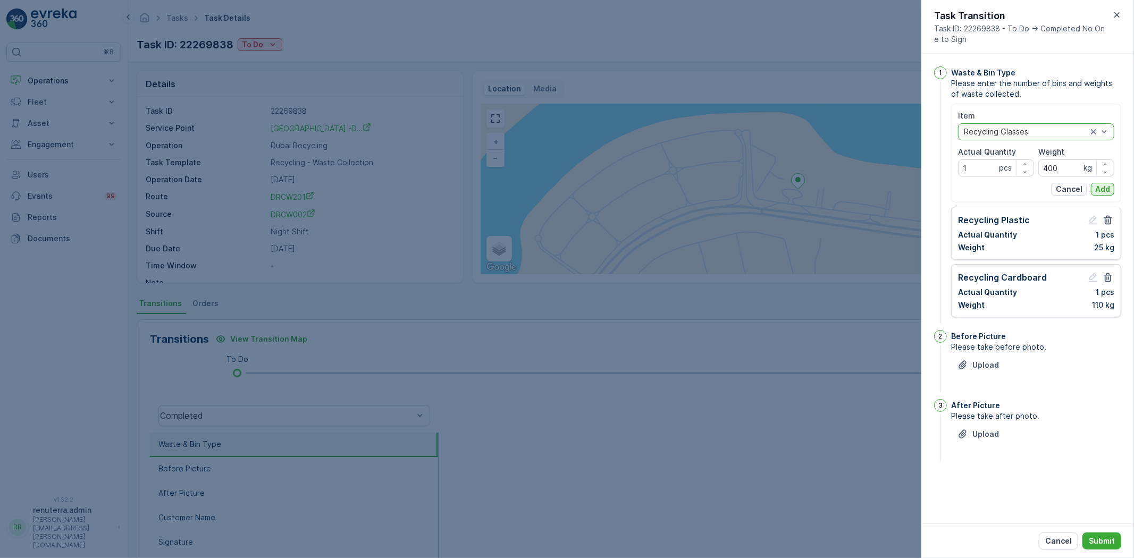
click at [1106, 188] on p "Add" at bounding box center [1102, 189] width 15 height 11
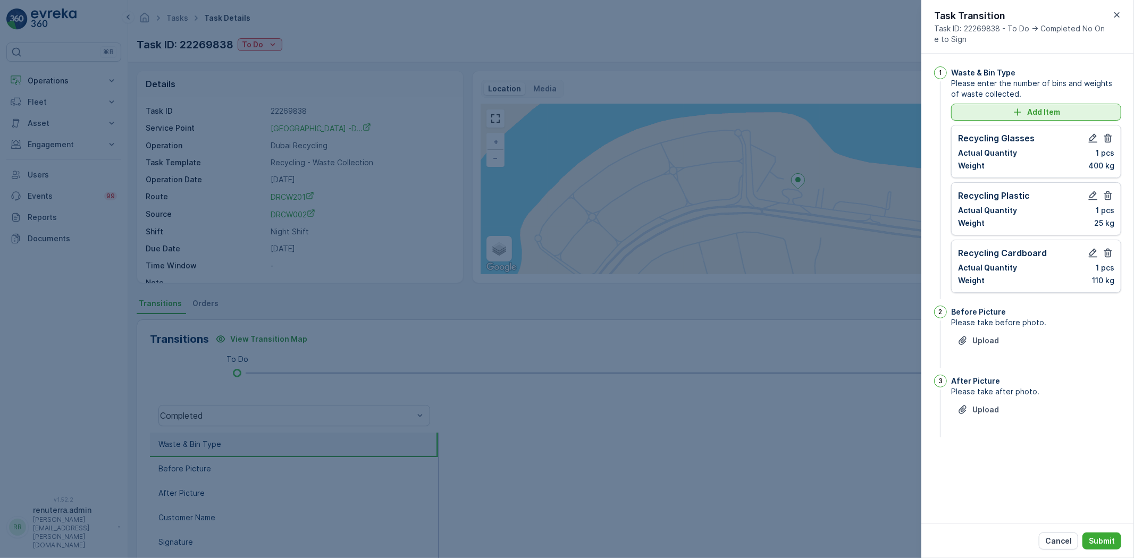
click at [1072, 112] on div "Add Item" at bounding box center [1036, 112] width 157 height 11
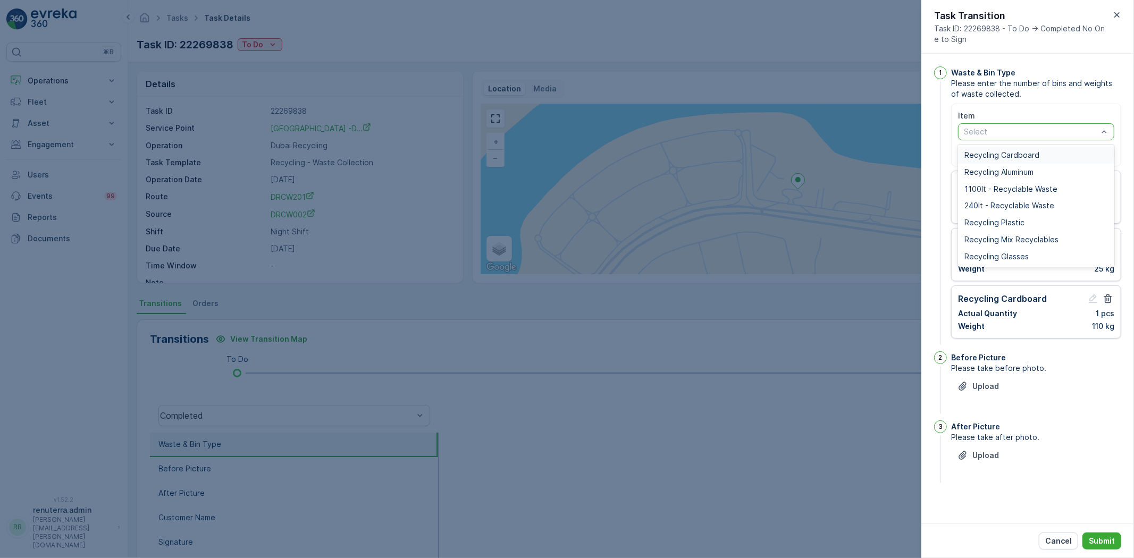
click at [1041, 139] on div "Select" at bounding box center [1036, 131] width 156 height 17
click at [1040, 175] on div "Recycling Aluminum" at bounding box center [1037, 172] width 144 height 9
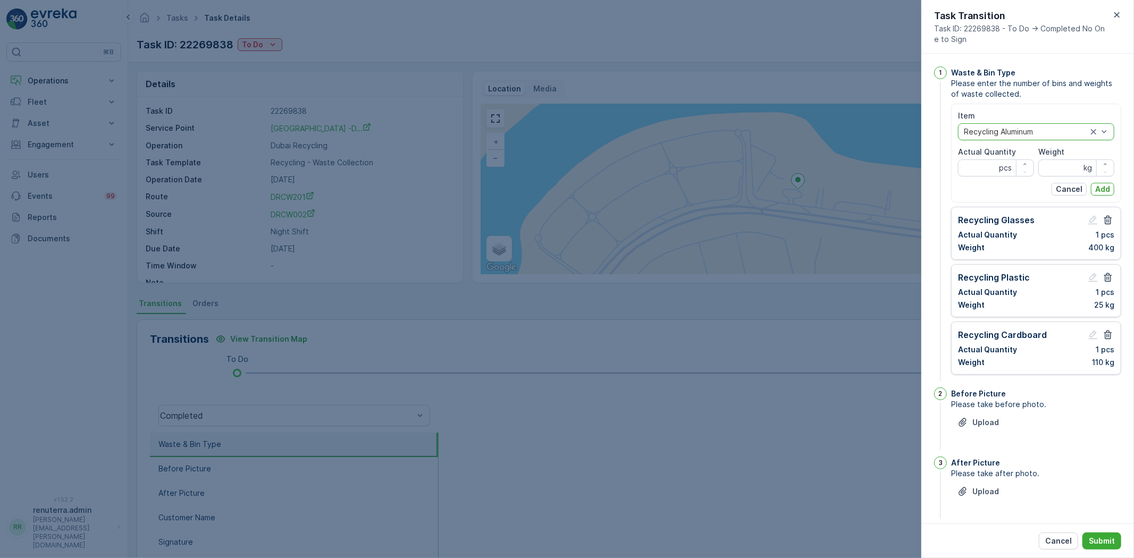
click at [994, 170] on Quantity "Actual Quantity" at bounding box center [996, 168] width 76 height 17
type Quantity "1"
click at [1066, 170] on input "Weight" at bounding box center [1076, 168] width 76 height 17
type input "20"
click at [1099, 190] on p "Add" at bounding box center [1102, 189] width 15 height 11
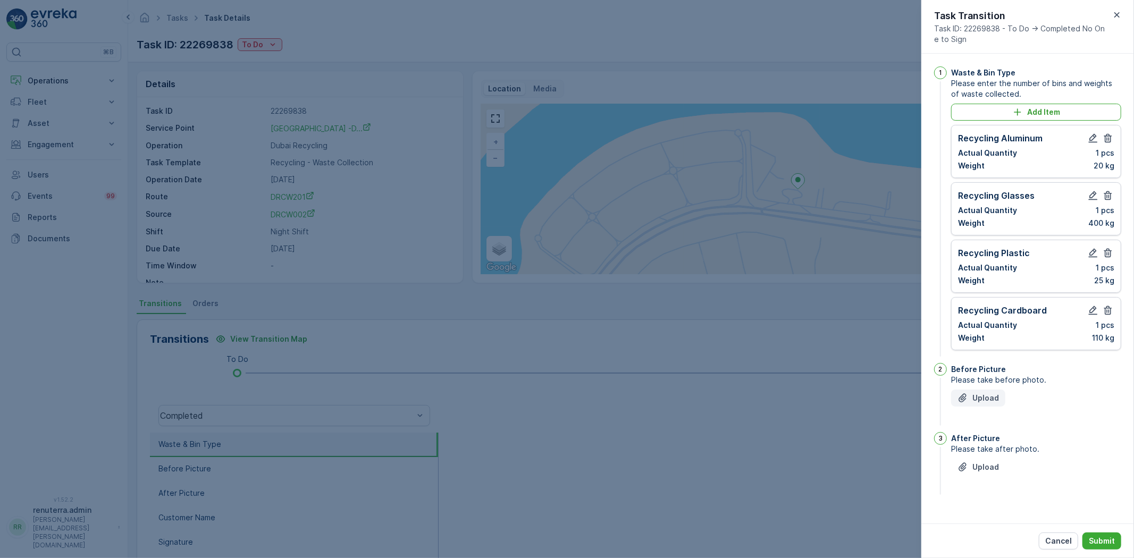
click at [995, 403] on p "Upload" at bounding box center [986, 398] width 27 height 11
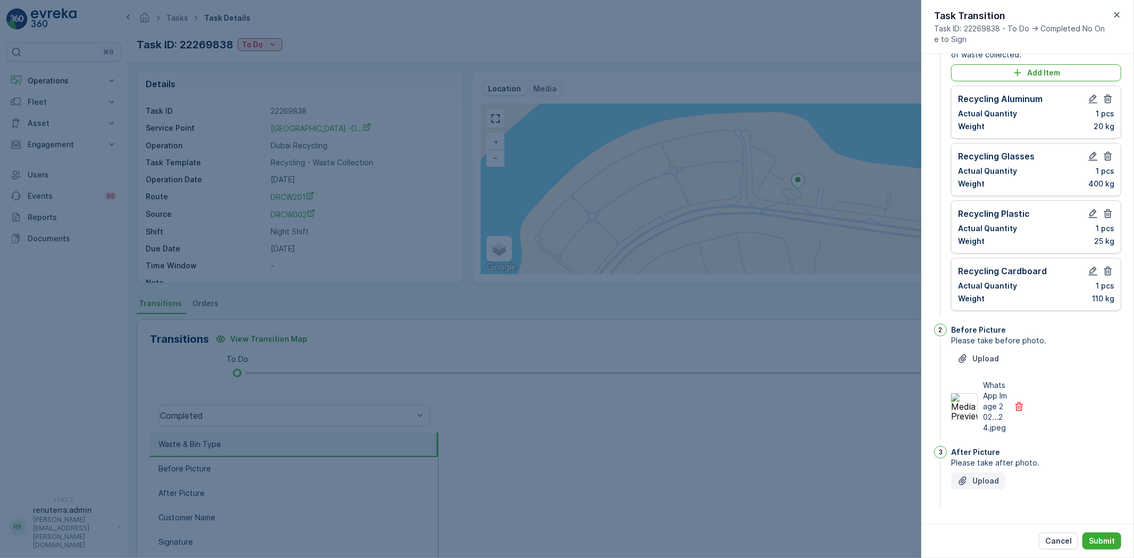
click at [984, 484] on p "Upload" at bounding box center [986, 481] width 27 height 11
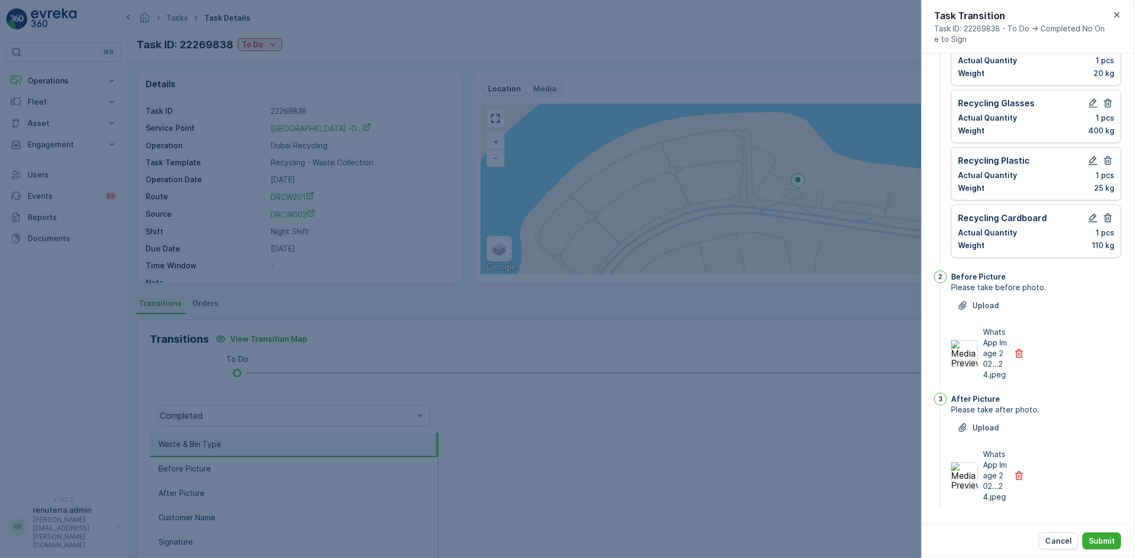
scroll to position [114, 0]
click at [1016, 471] on icon "button" at bounding box center [1019, 476] width 11 height 11
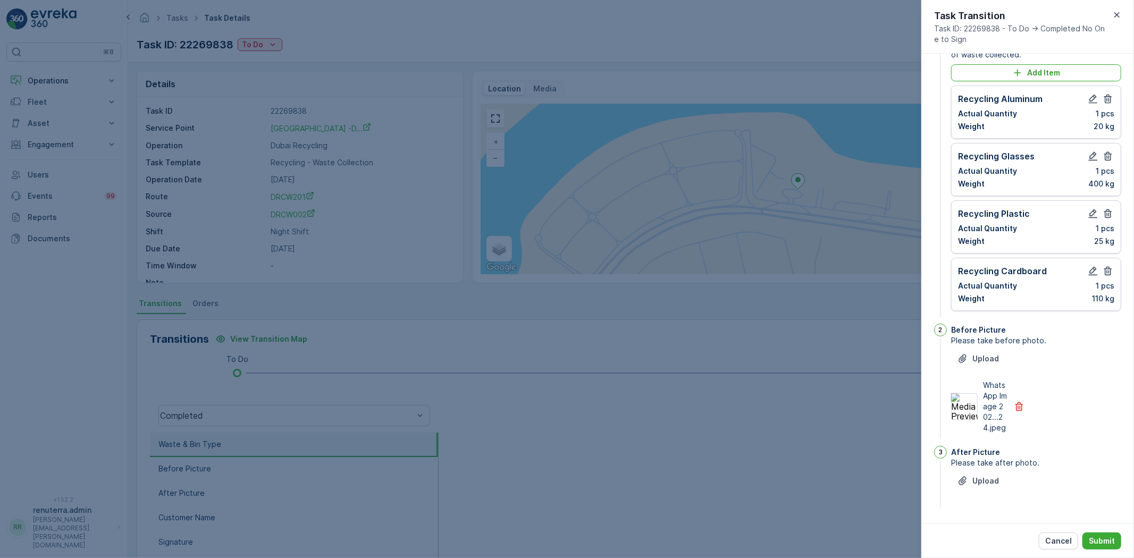
scroll to position [51, 0]
click at [1000, 479] on button "Upload" at bounding box center [978, 481] width 54 height 17
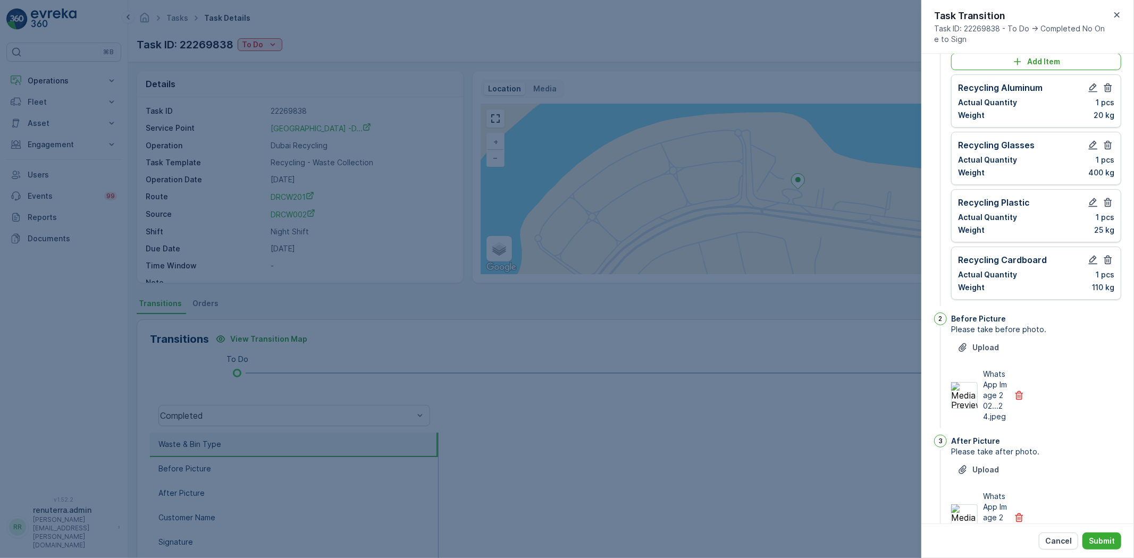
scroll to position [74, 0]
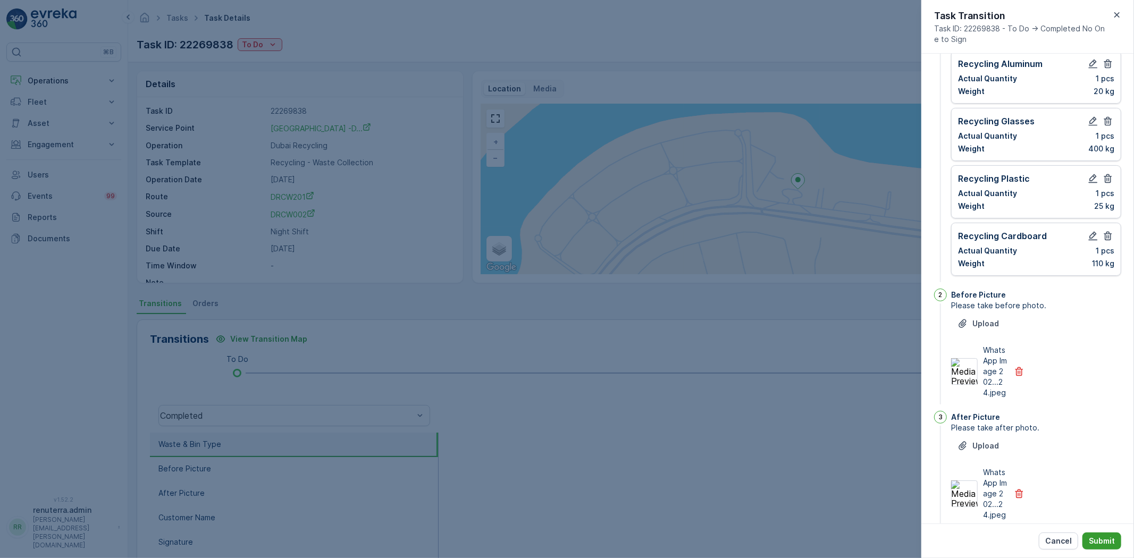
click at [1117, 539] on button "Submit" at bounding box center [1102, 541] width 39 height 17
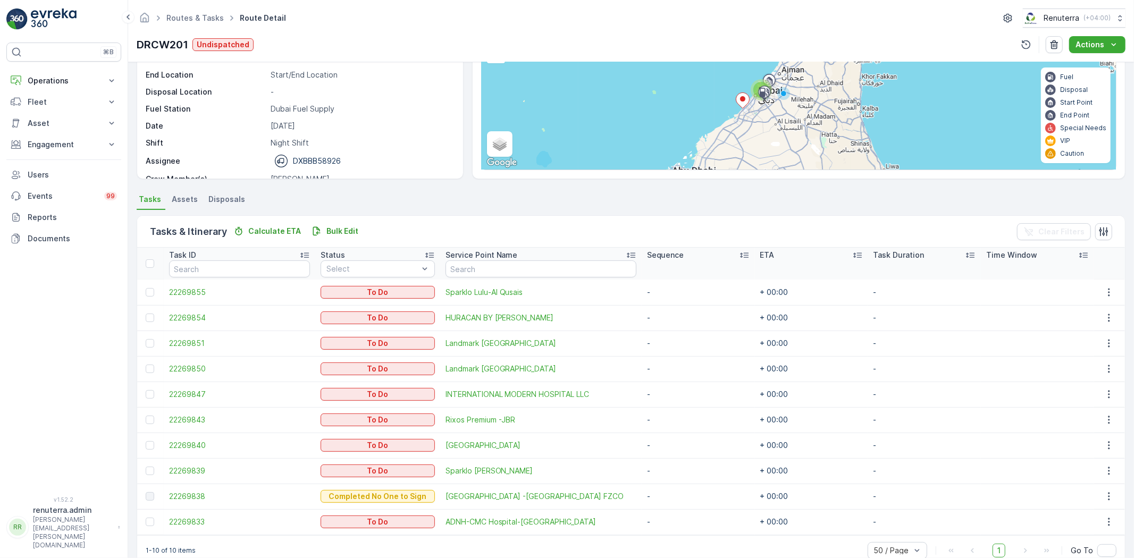
scroll to position [125, 0]
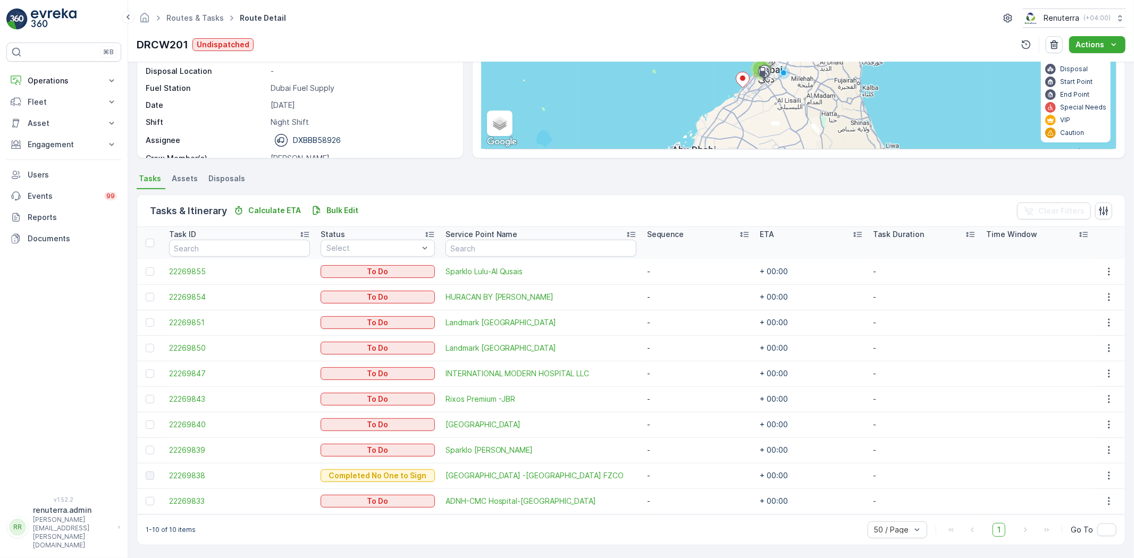
click at [183, 496] on span "22269833" at bounding box center [239, 501] width 141 height 11
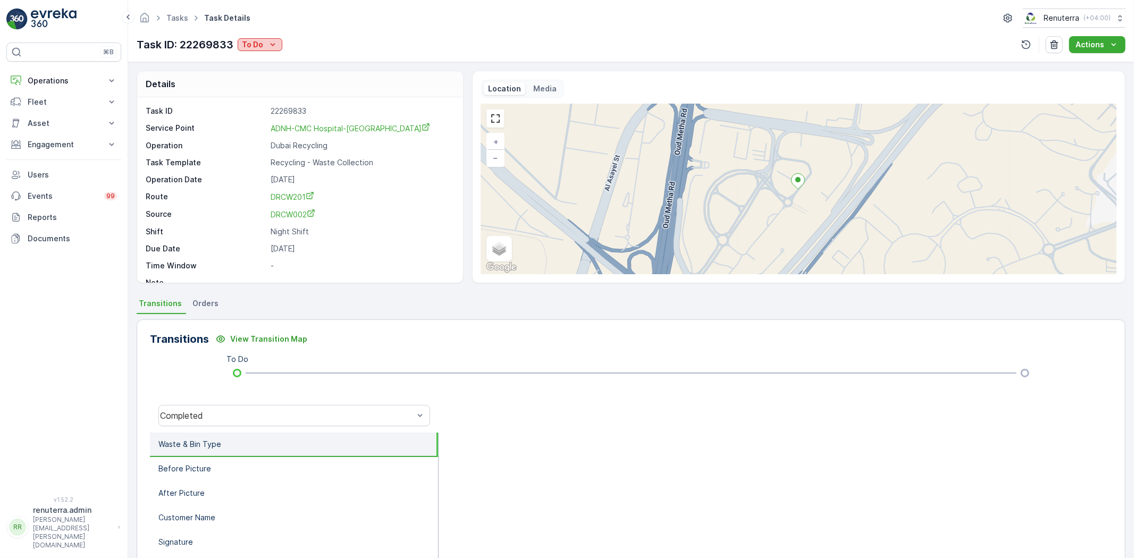
click at [255, 39] on p "To Do" at bounding box center [252, 44] width 21 height 11
click at [256, 53] on ul "Completed Completed No Waste Completed No One to Sign Completed Access Blocked …" at bounding box center [295, 105] width 114 height 108
click at [257, 55] on span "Completed" at bounding box center [265, 60] width 40 height 11
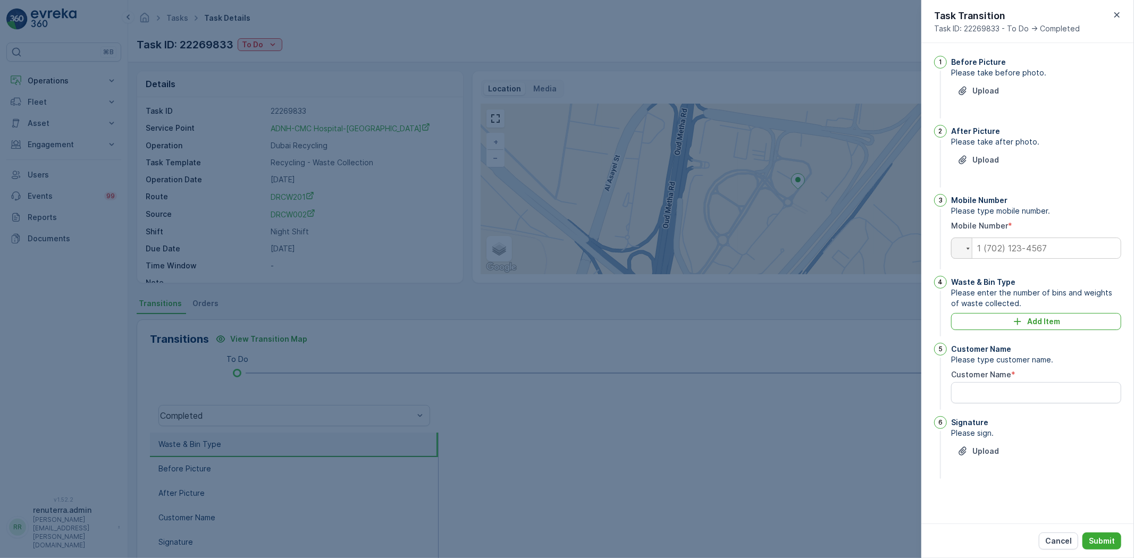
drag, startPoint x: 1117, startPoint y: 16, endPoint x: 993, endPoint y: 57, distance: 130.1
click at [1117, 17] on icon "button" at bounding box center [1117, 15] width 11 height 11
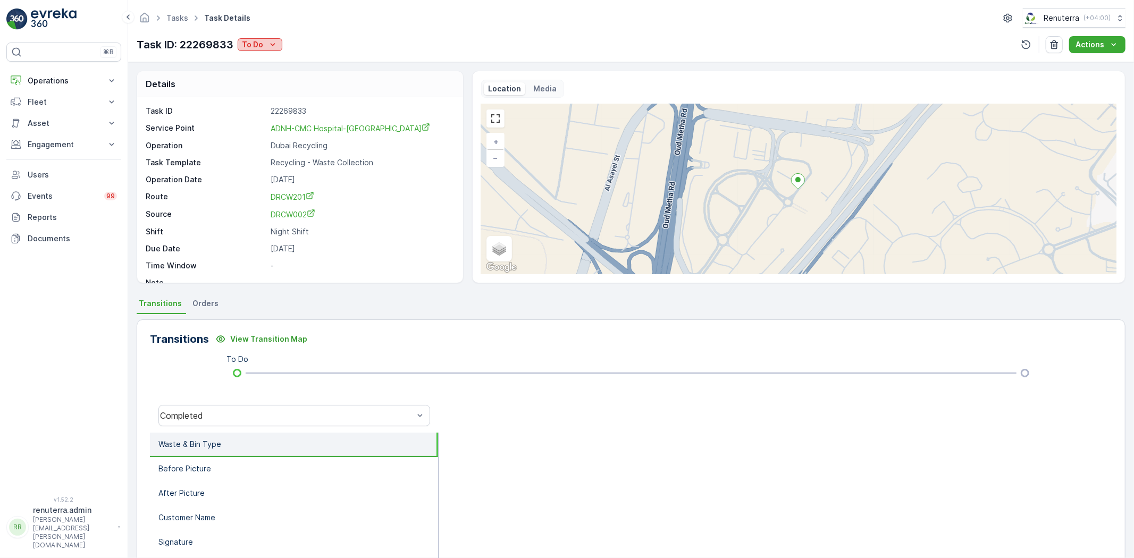
click at [257, 46] on p "To Do" at bounding box center [252, 44] width 21 height 11
click at [275, 93] on span "Completed No One to Sign" at bounding box center [293, 90] width 97 height 11
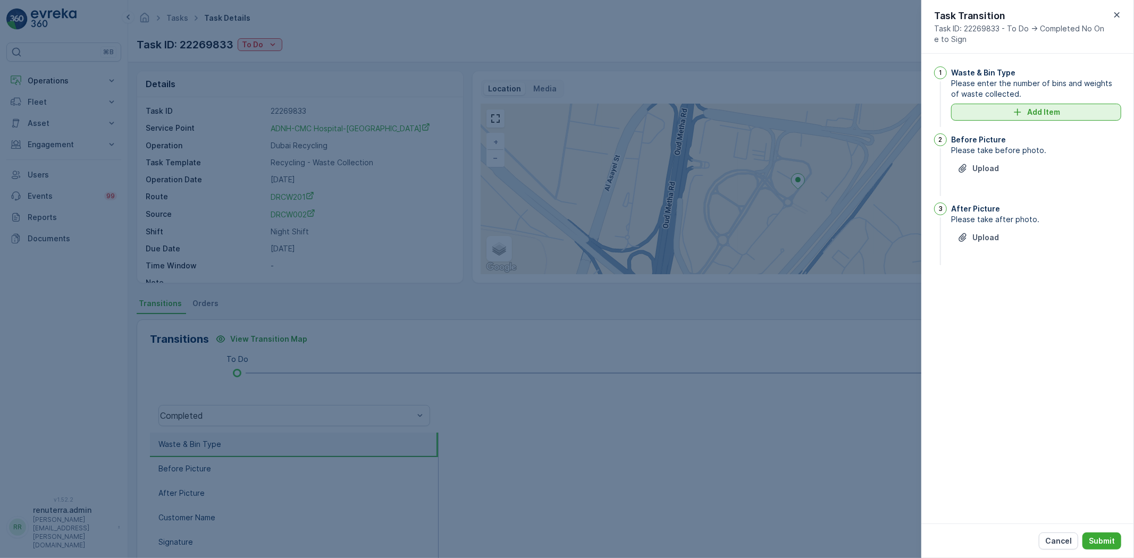
click at [1007, 118] on button "Add Item" at bounding box center [1036, 112] width 170 height 17
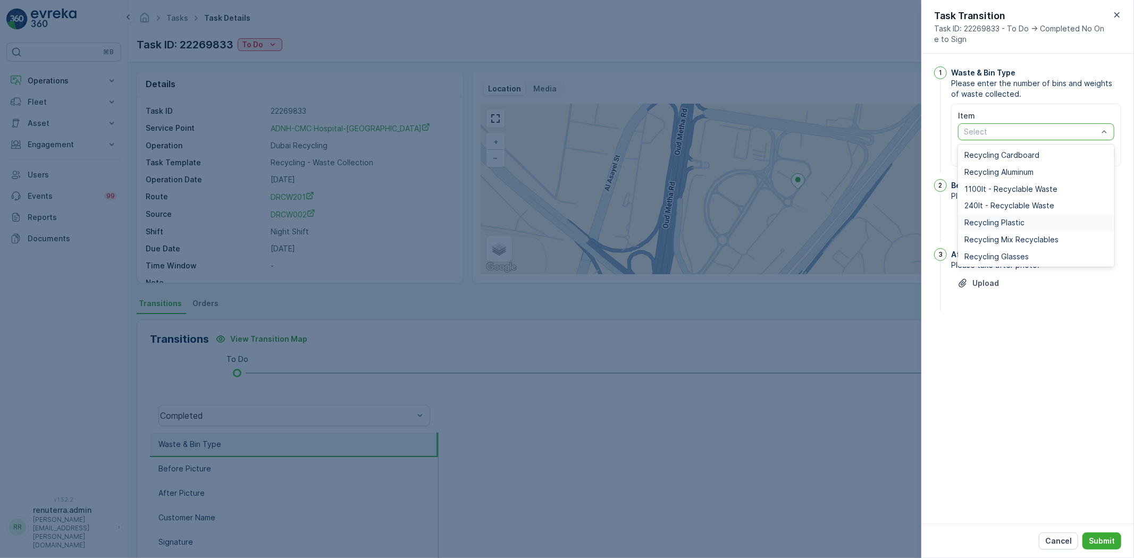
click at [998, 224] on span "Recycling Plastic" at bounding box center [995, 223] width 60 height 9
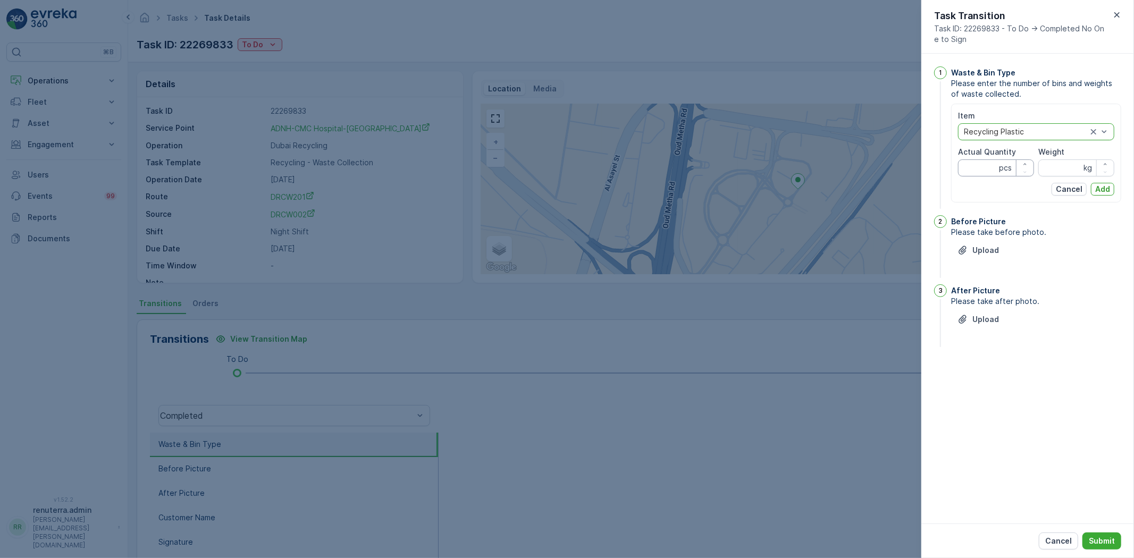
click at [981, 168] on Quantity "Actual Quantity" at bounding box center [996, 168] width 76 height 17
type Quantity "1"
click at [1066, 169] on input "Weight" at bounding box center [1076, 168] width 76 height 17
type input "55"
click at [1101, 190] on p "Add" at bounding box center [1102, 189] width 15 height 11
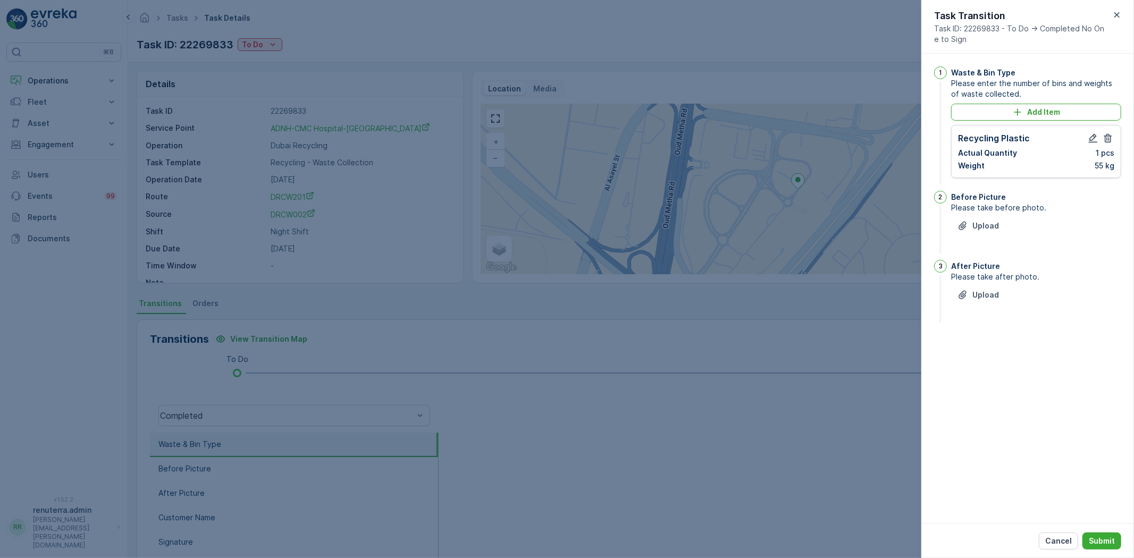
click at [997, 114] on div "Waste & Bin Type Please enter the number of bins and weights of waste collected…" at bounding box center [1036, 126] width 170 height 120
click at [998, 103] on div "Waste & Bin Type Please enter the number of bins and weights of waste collected…" at bounding box center [1036, 126] width 170 height 120
click at [998, 110] on div "Add Item" at bounding box center [1036, 112] width 157 height 11
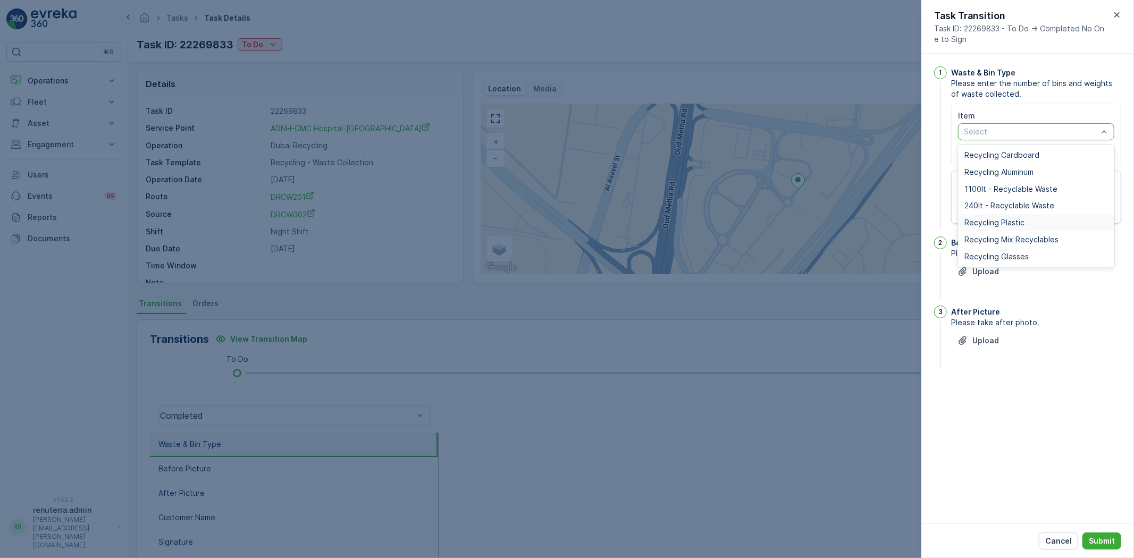
click at [968, 224] on span "Recycling Plastic" at bounding box center [995, 223] width 60 height 9
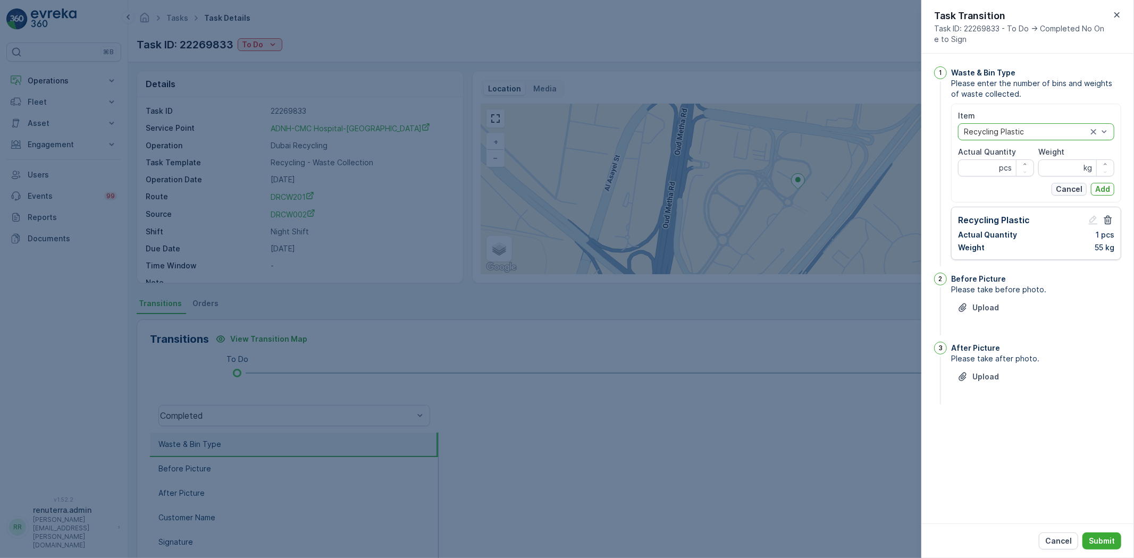
click at [1075, 190] on p "Cancel" at bounding box center [1069, 189] width 27 height 11
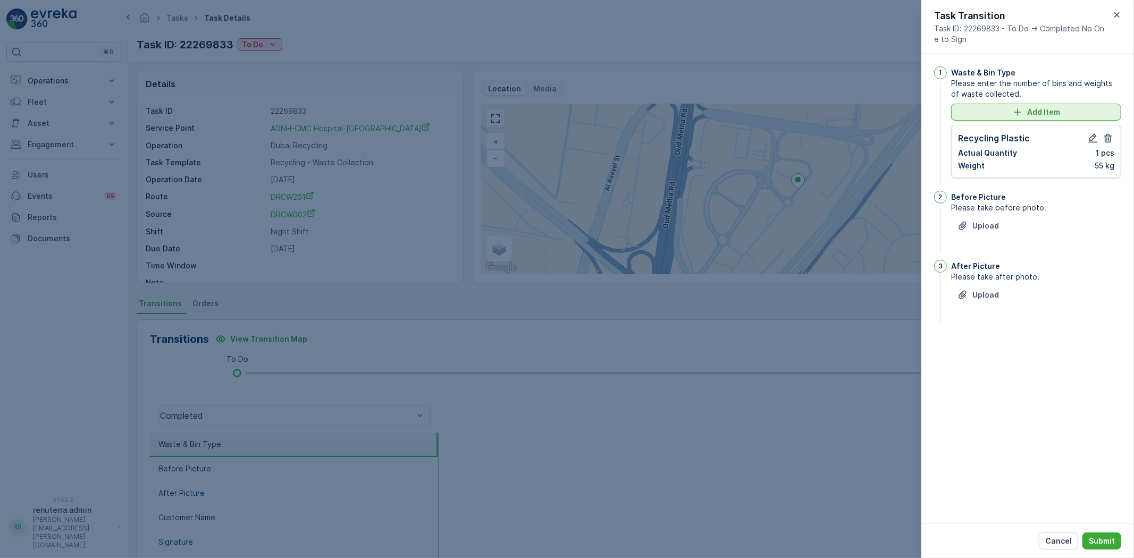
click at [1051, 117] on p "Add Item" at bounding box center [1043, 112] width 33 height 11
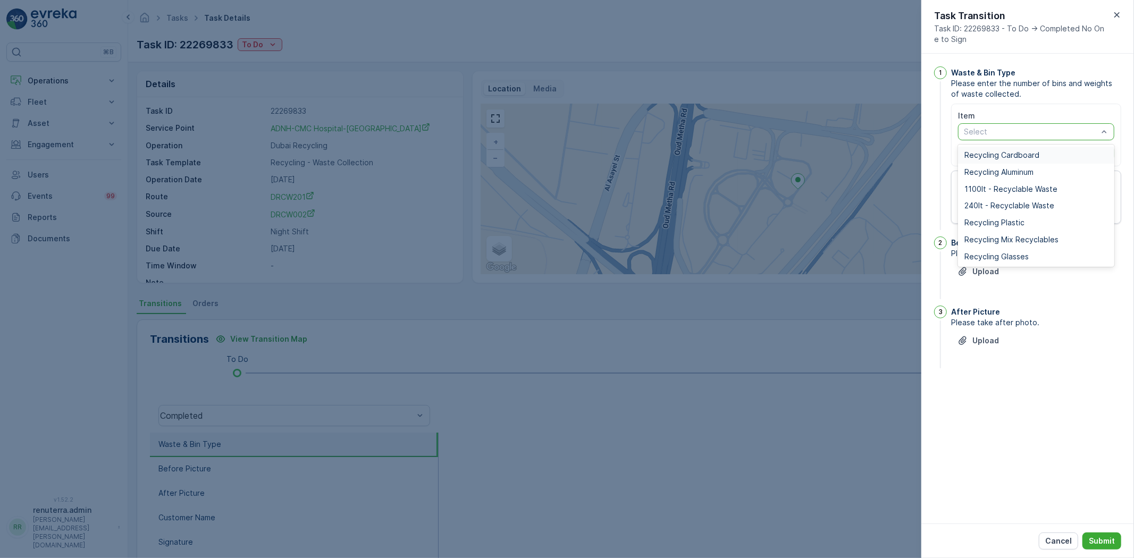
click at [1020, 150] on div "Recycling Cardboard" at bounding box center [1036, 155] width 156 height 17
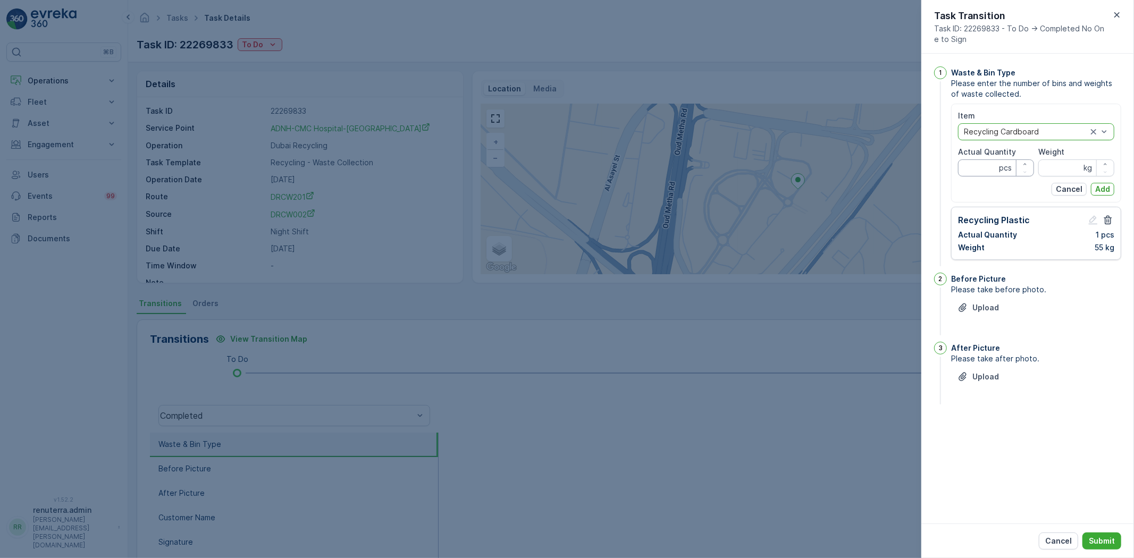
click at [982, 163] on Quantity "Actual Quantity" at bounding box center [996, 168] width 76 height 17
type Quantity "1"
click at [1060, 171] on input "Weight" at bounding box center [1076, 168] width 76 height 17
type input "60"
click at [1102, 195] on button "Add" at bounding box center [1102, 189] width 23 height 13
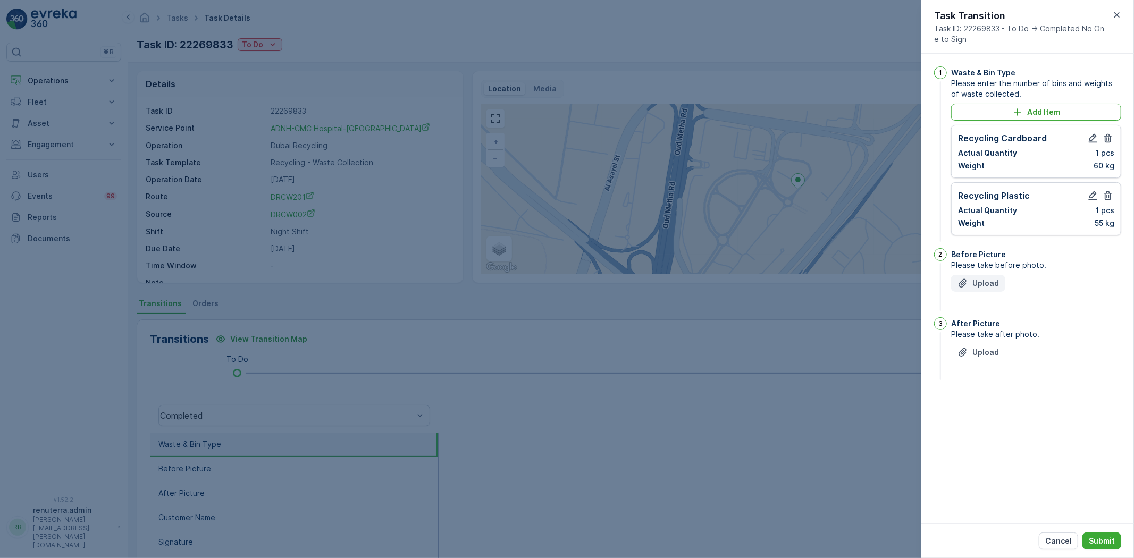
click at [966, 287] on icon "Upload File" at bounding box center [963, 283] width 11 height 11
click at [993, 406] on p "Upload" at bounding box center [986, 405] width 27 height 11
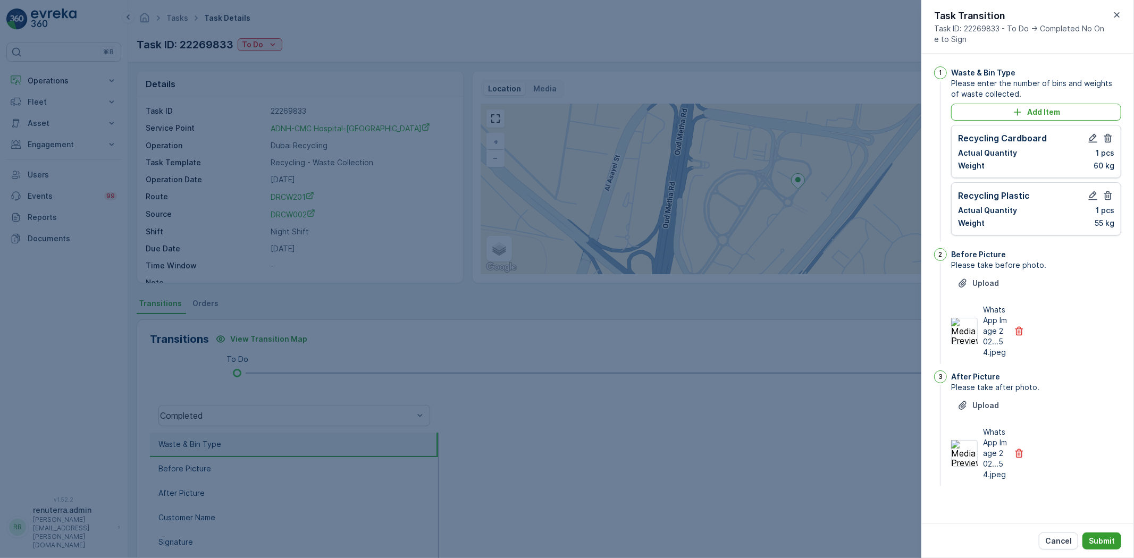
click at [1107, 541] on p "Submit" at bounding box center [1102, 541] width 26 height 11
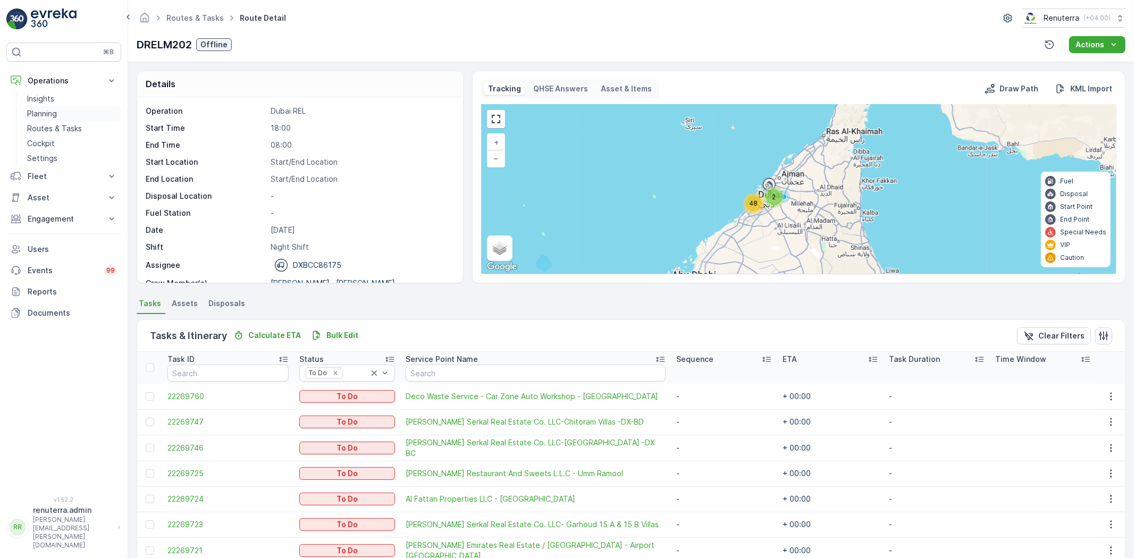
click at [37, 115] on p "Planning" at bounding box center [42, 113] width 30 height 11
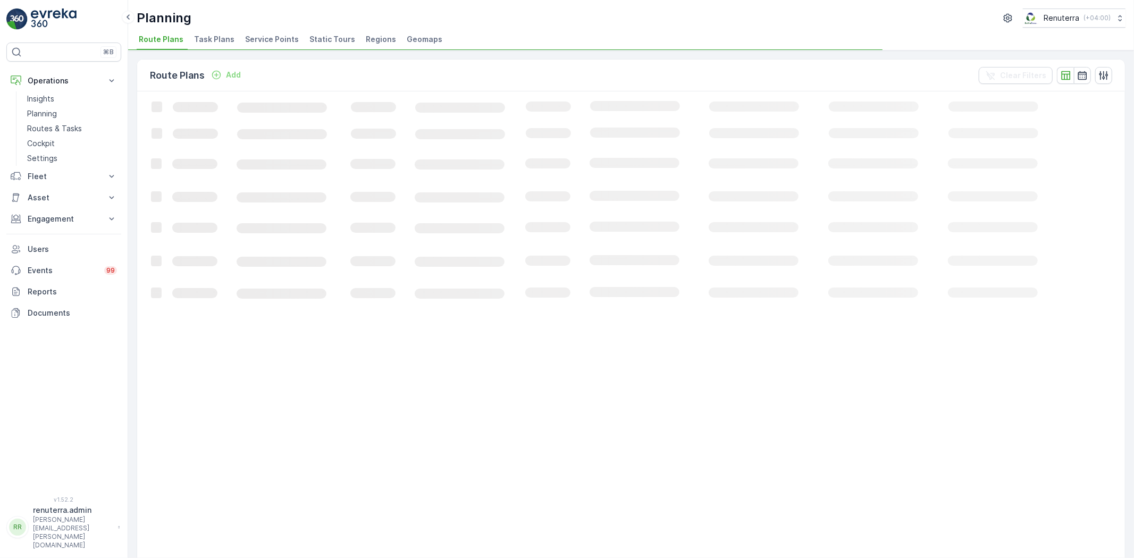
drag, startPoint x: 279, startPoint y: 38, endPoint x: 274, endPoint y: 43, distance: 6.4
click at [279, 38] on span "Service Points" at bounding box center [272, 39] width 54 height 11
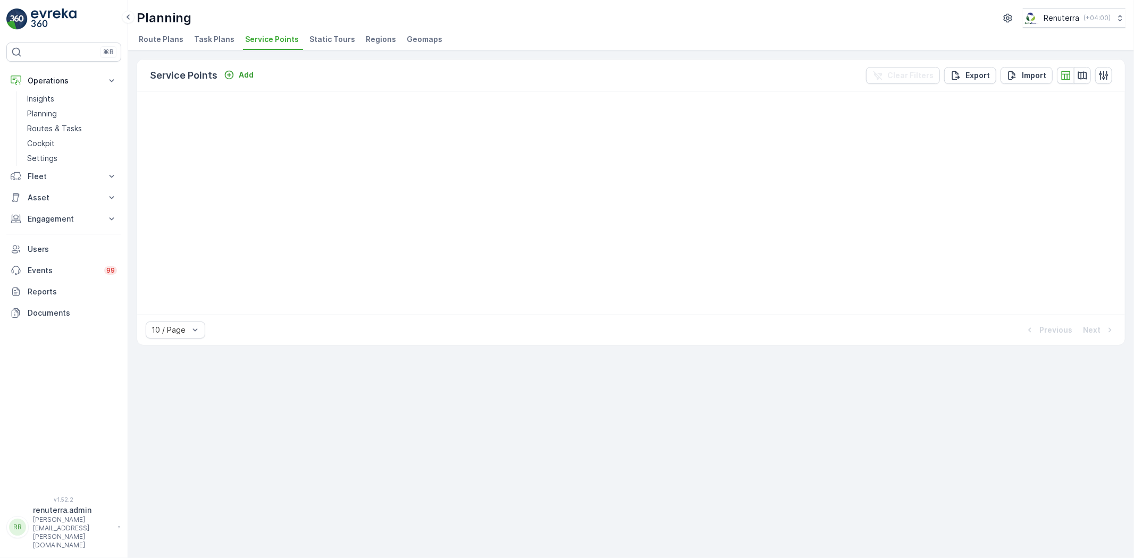
click at [270, 38] on span "Service Points" at bounding box center [272, 39] width 54 height 11
click at [80, 124] on p "Routes & Tasks" at bounding box center [54, 128] width 55 height 11
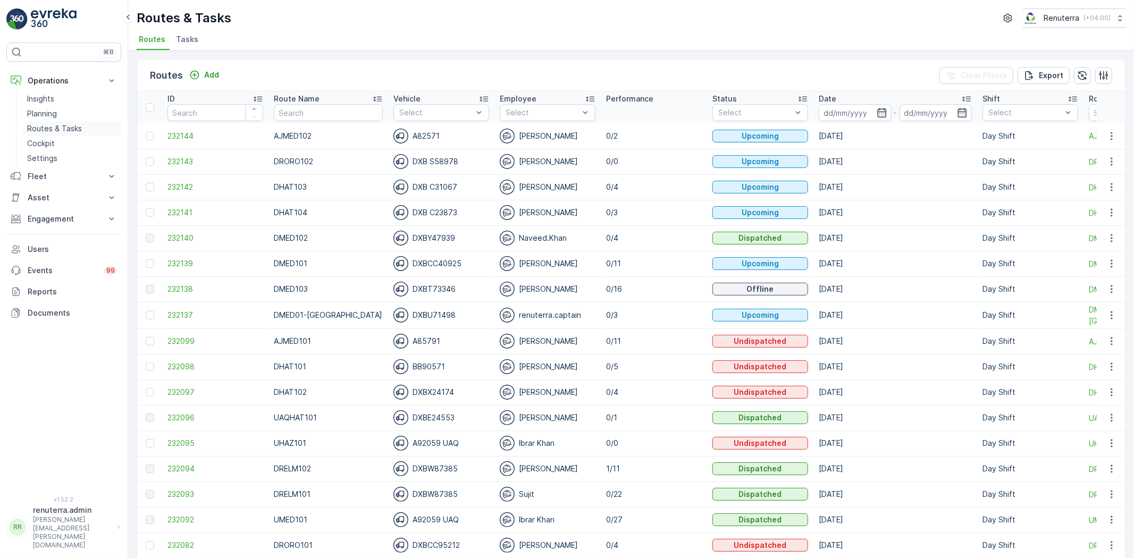
click at [68, 123] on p "Routes & Tasks" at bounding box center [54, 128] width 55 height 11
click at [64, 115] on link "Planning" at bounding box center [72, 113] width 98 height 15
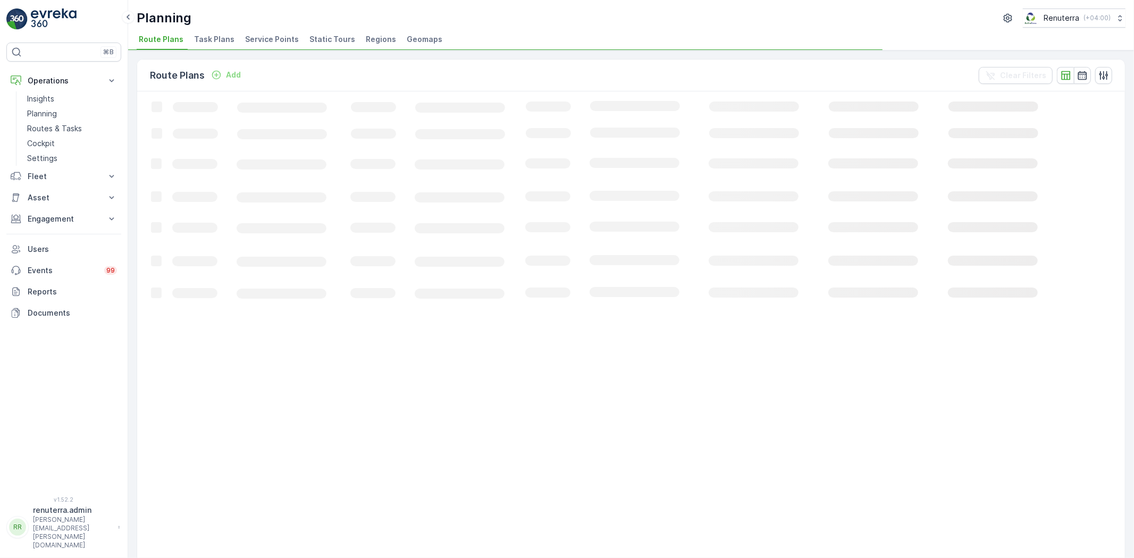
click at [279, 43] on span "Service Points" at bounding box center [272, 39] width 54 height 11
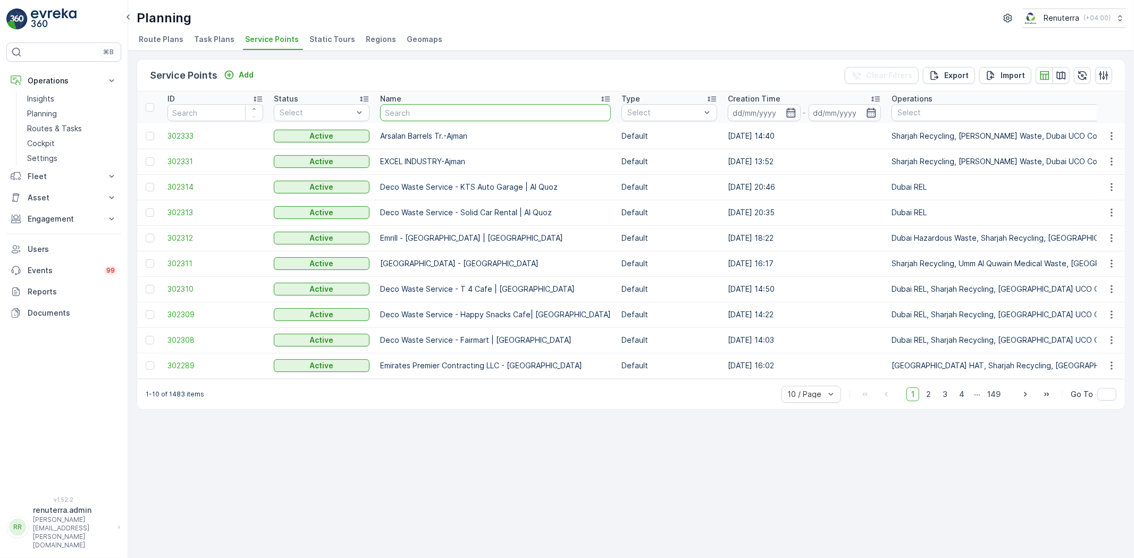
click at [463, 104] on input "text" at bounding box center [495, 112] width 231 height 17
type input "al"
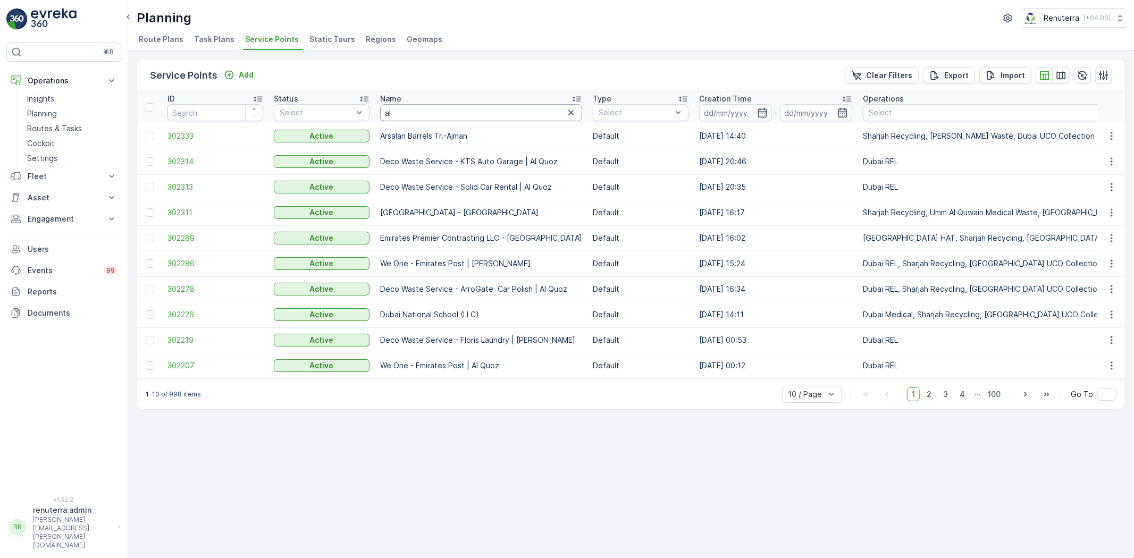
click at [423, 118] on input "al" at bounding box center [481, 112] width 202 height 17
type input "al hal"
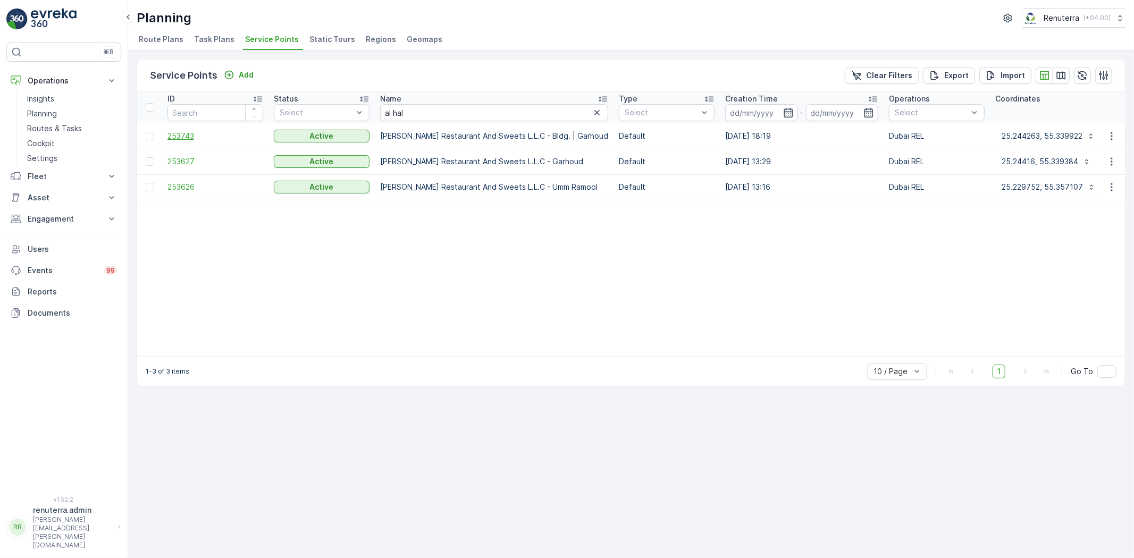
click at [171, 131] on span "253743" at bounding box center [215, 136] width 96 height 11
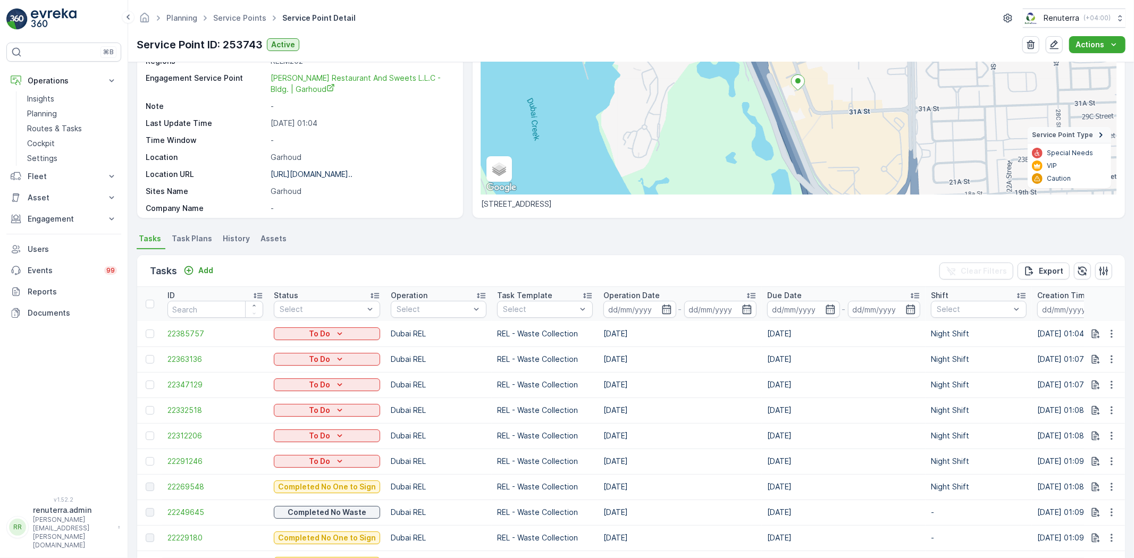
scroll to position [177, 0]
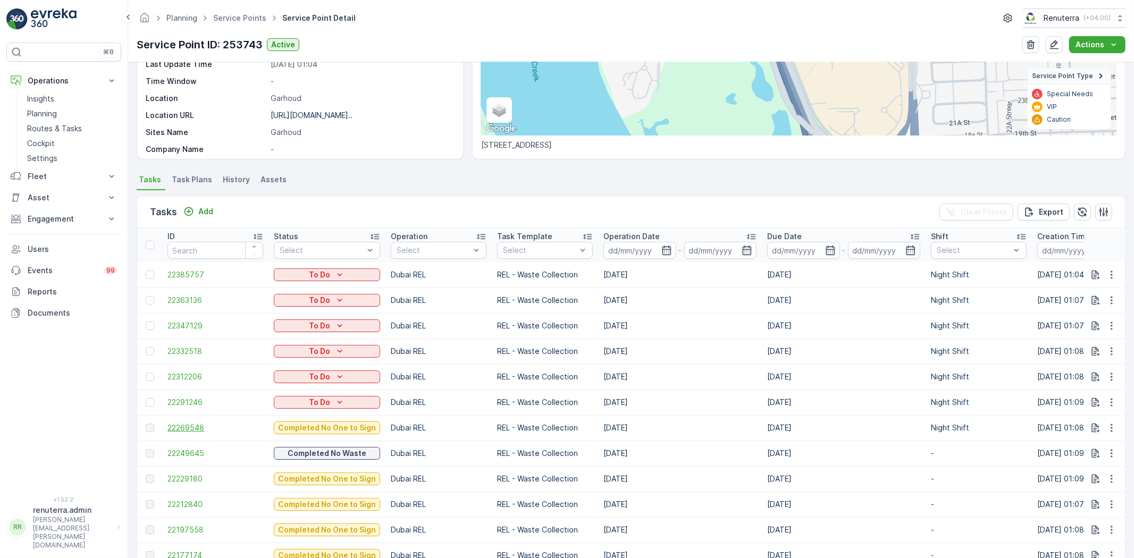
click at [167, 432] on span "22269548" at bounding box center [215, 428] width 96 height 11
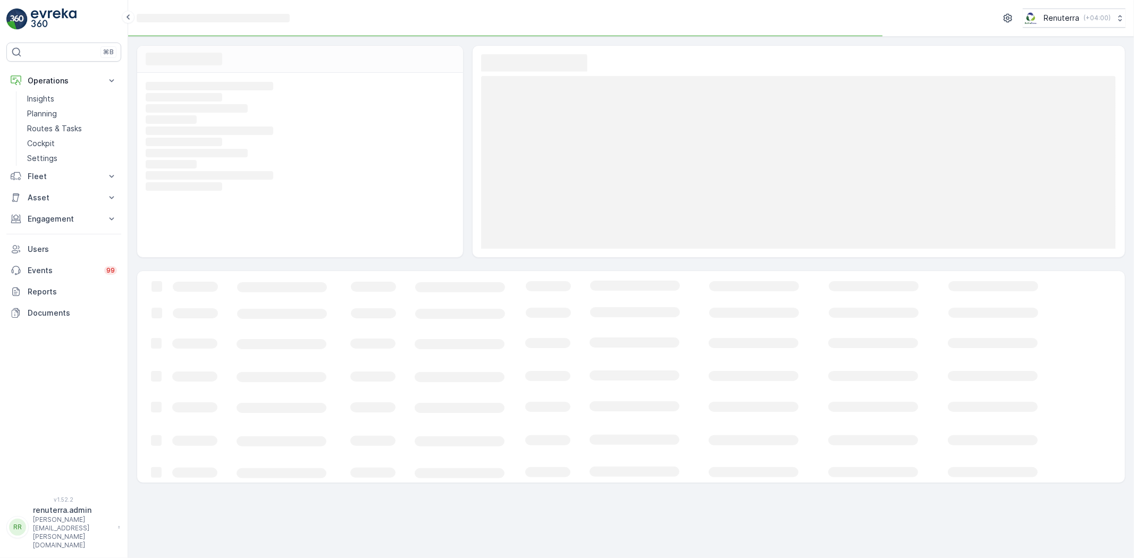
click at [175, 431] on icon "Loading..." at bounding box center [647, 377] width 1021 height 212
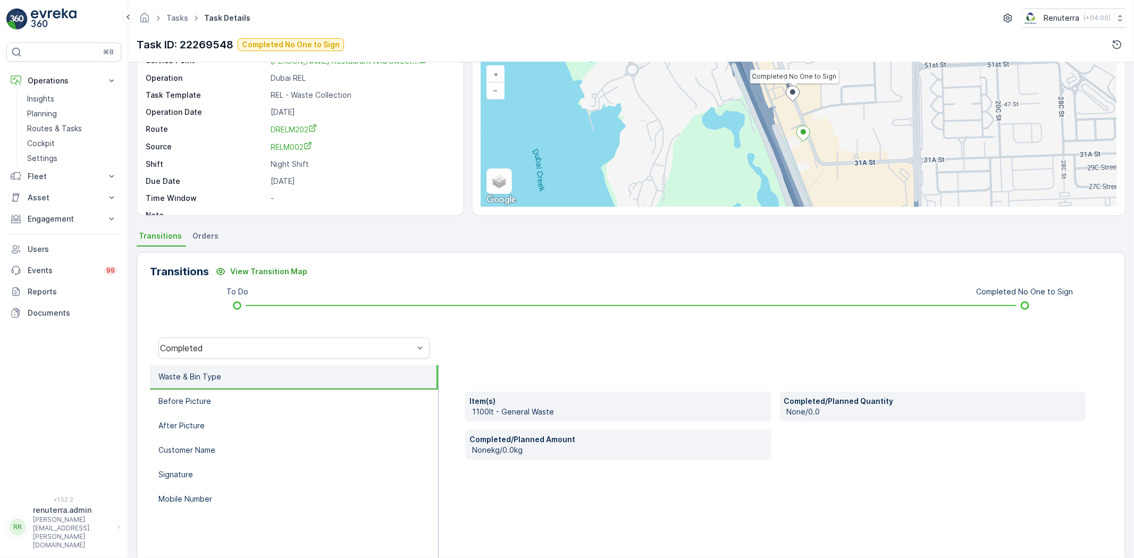
scroll to position [112, 0]
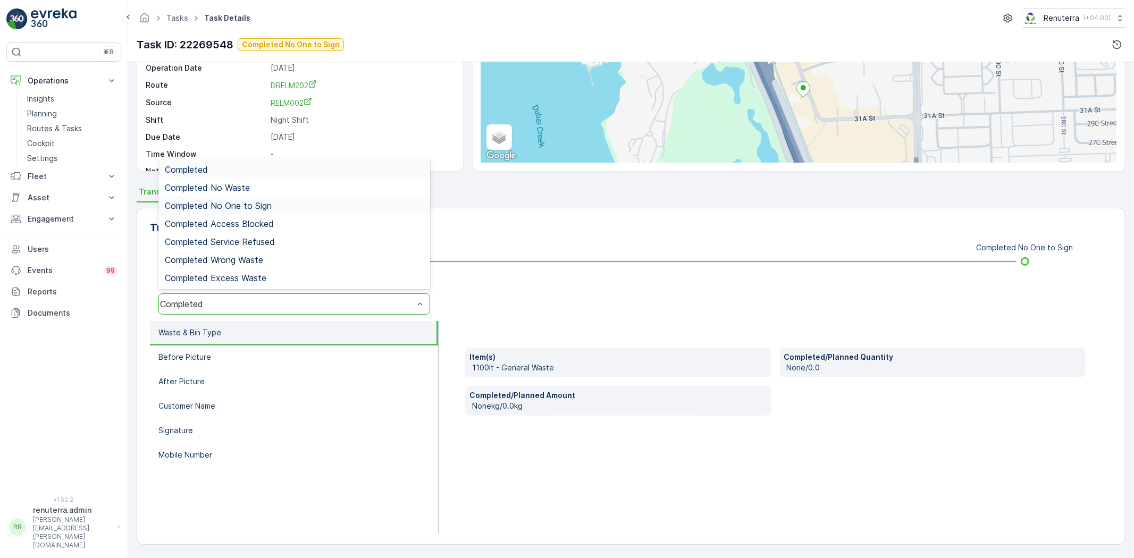
click at [228, 208] on span "Completed No One to Sign" at bounding box center [218, 206] width 107 height 10
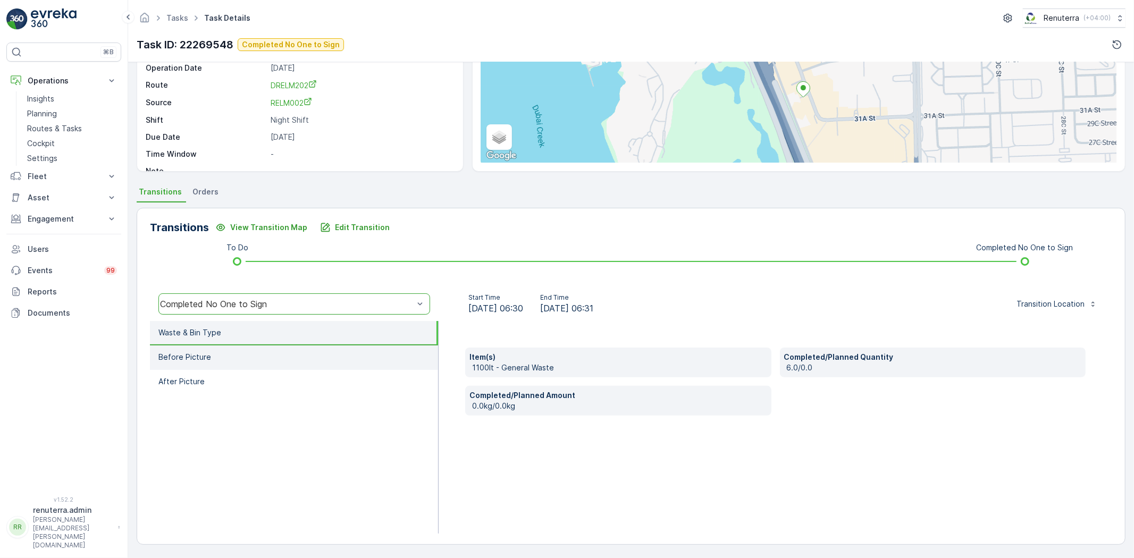
click at [243, 365] on li "Before Picture" at bounding box center [294, 358] width 288 height 24
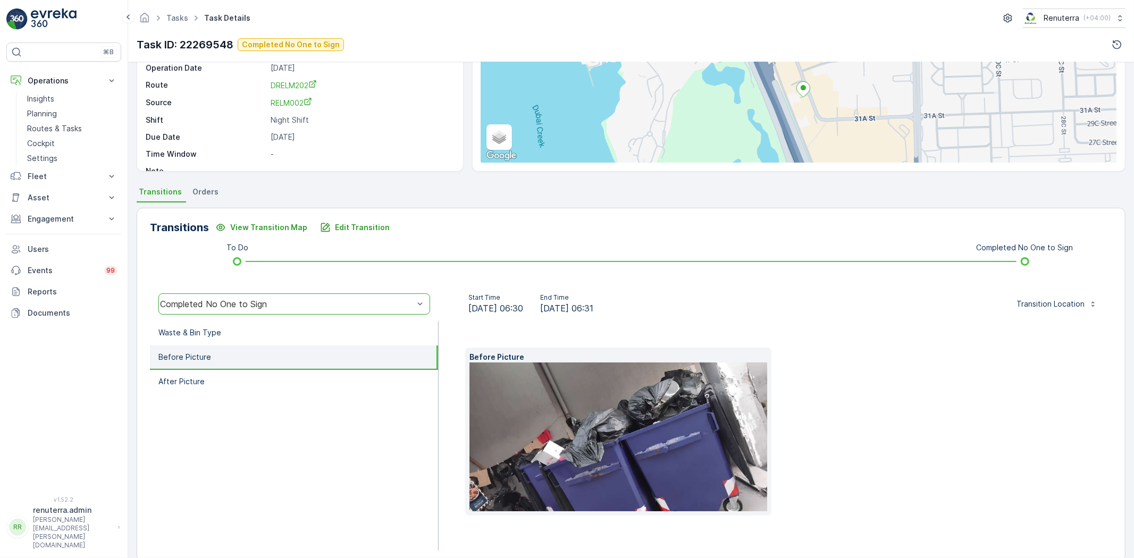
click at [589, 443] on img at bounding box center [636, 437] width 332 height 149
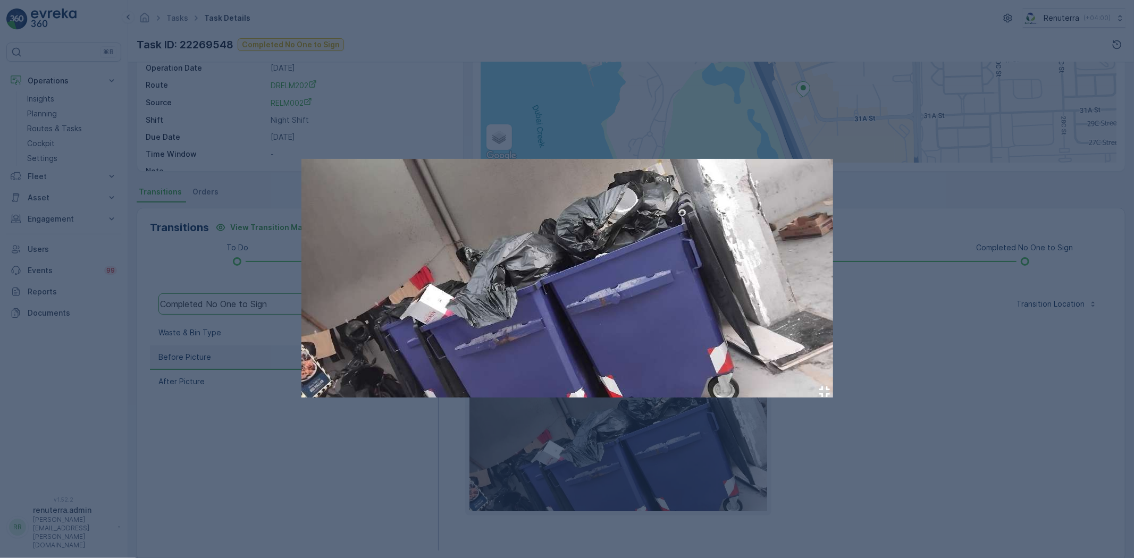
click at [322, 458] on div at bounding box center [567, 279] width 1134 height 558
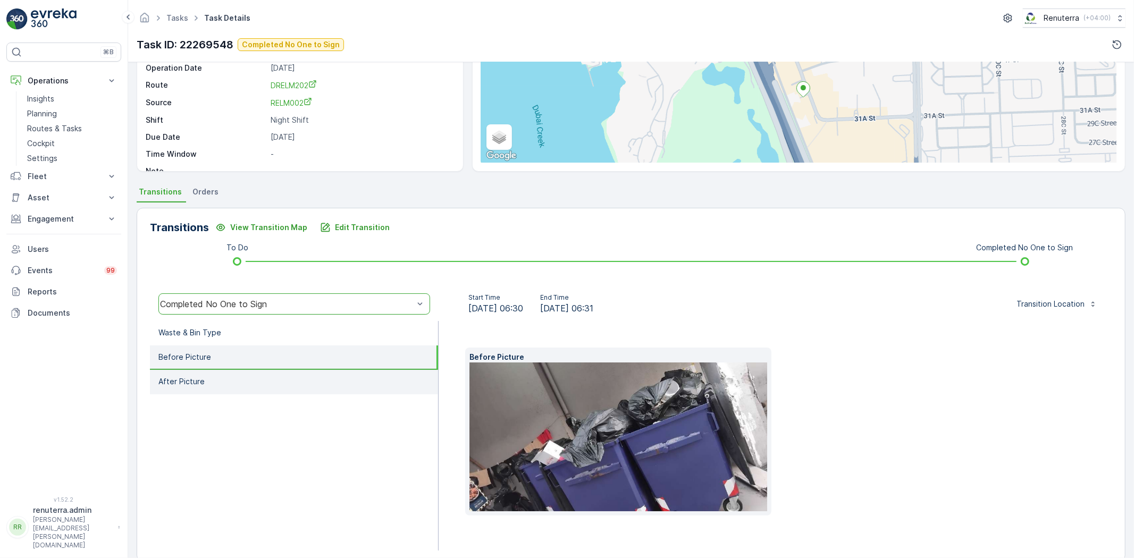
click at [240, 370] on li "After Picture" at bounding box center [294, 382] width 288 height 24
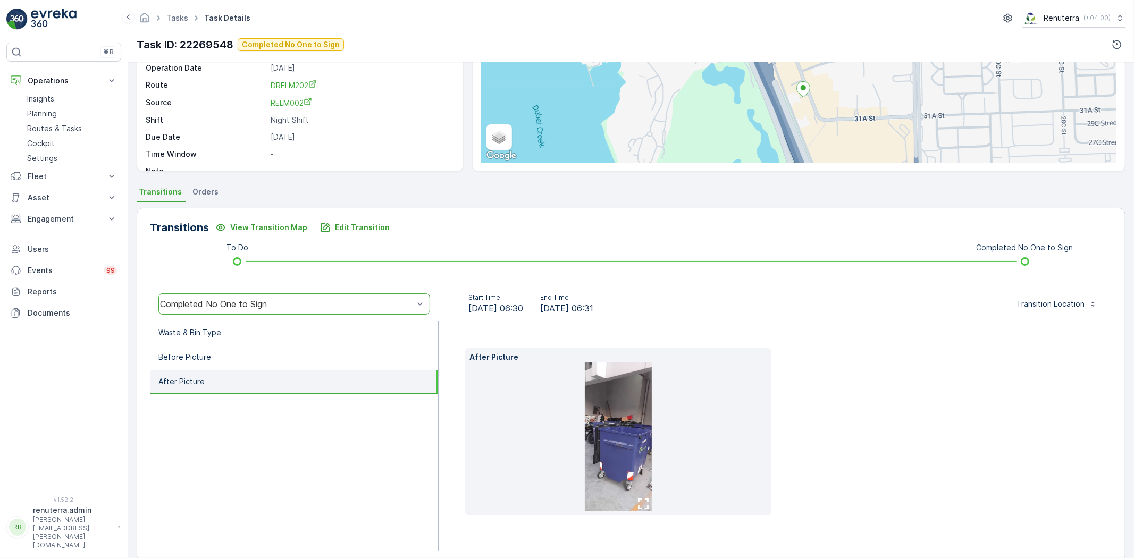
click at [630, 409] on img at bounding box center [618, 437] width 67 height 149
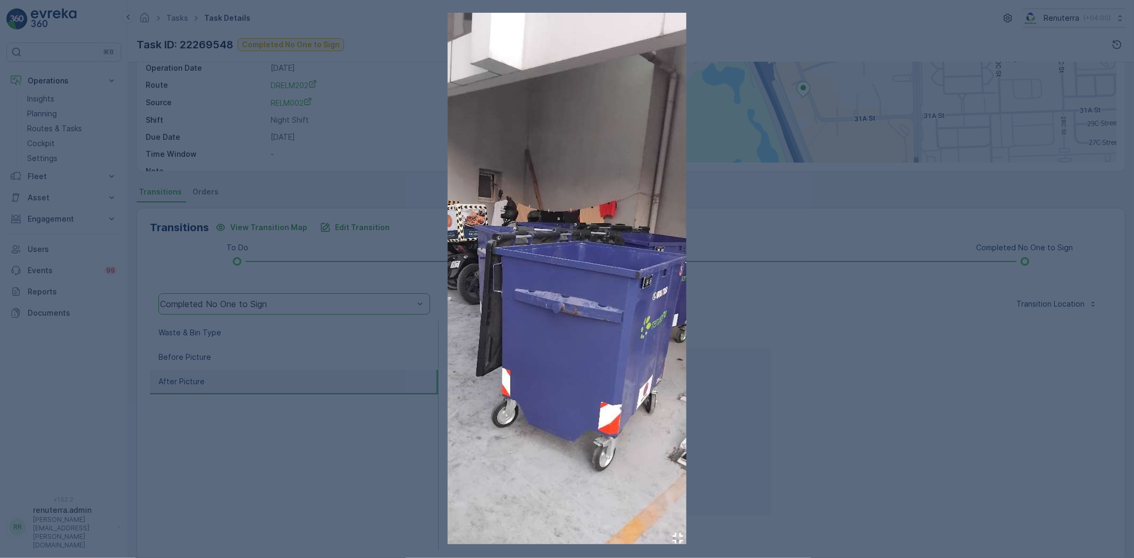
click at [332, 456] on div at bounding box center [567, 279] width 1134 height 558
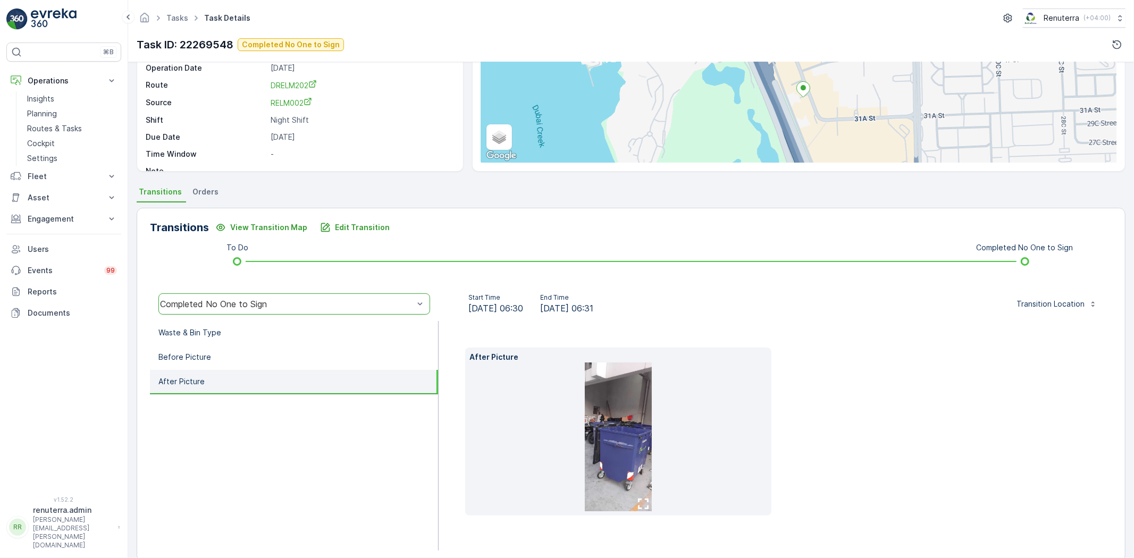
scroll to position [0, 0]
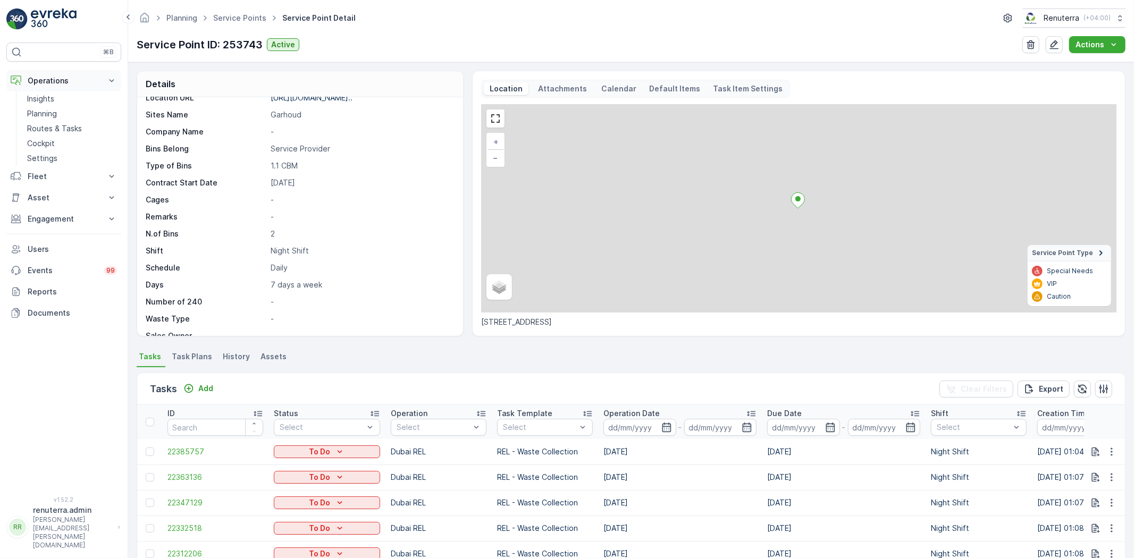
scroll to position [208, 0]
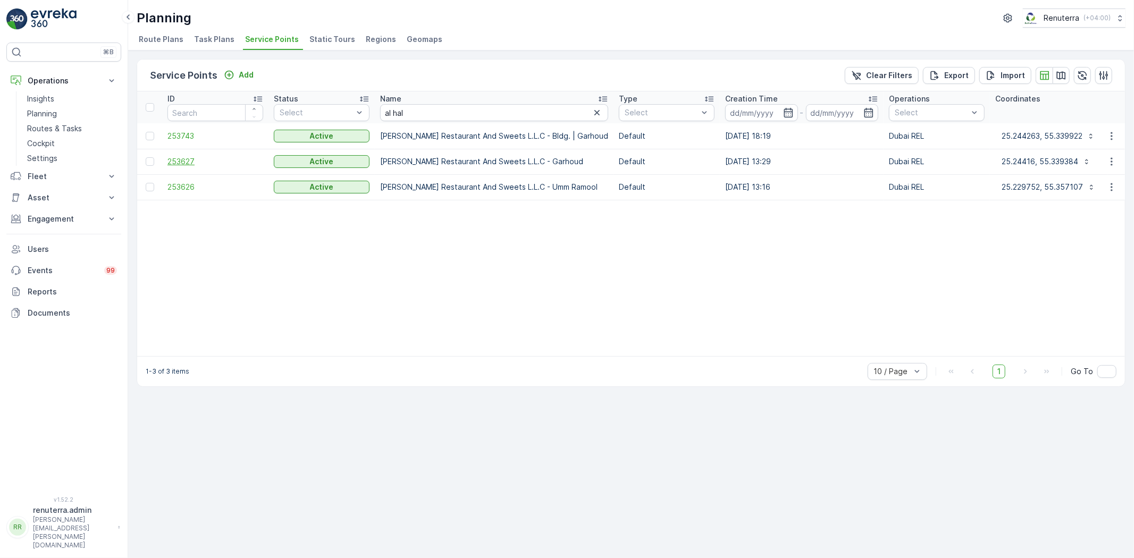
click at [174, 161] on span "253627" at bounding box center [215, 161] width 96 height 11
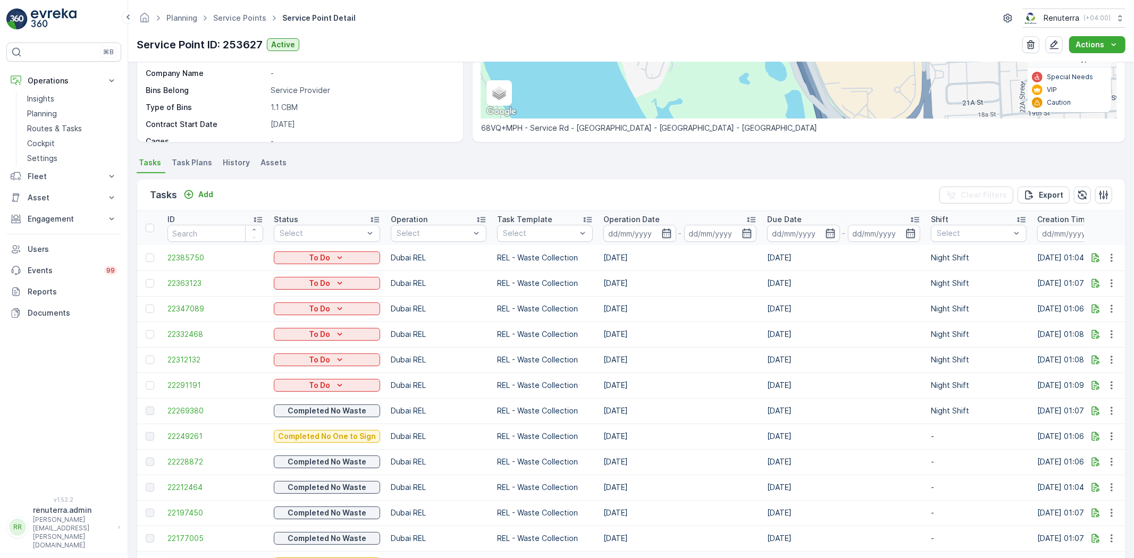
scroll to position [220, 0]
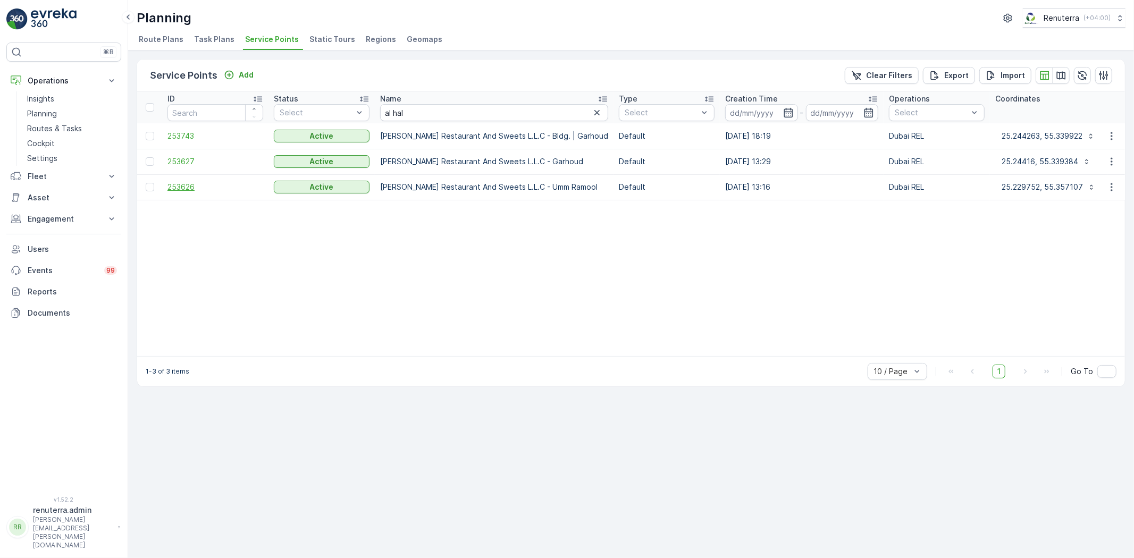
click at [167, 188] on span "253626" at bounding box center [215, 187] width 96 height 11
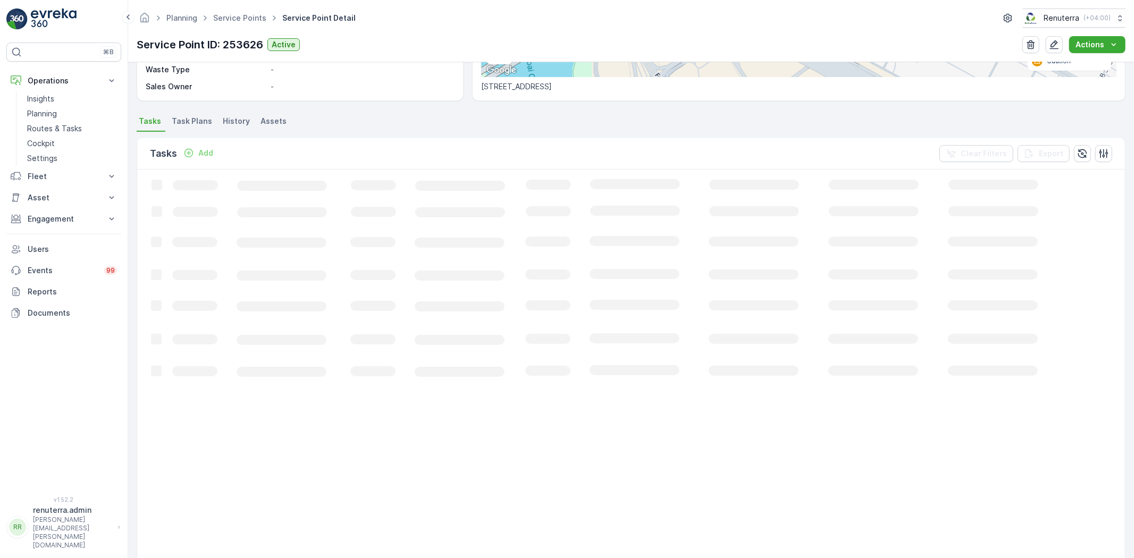
scroll to position [236, 0]
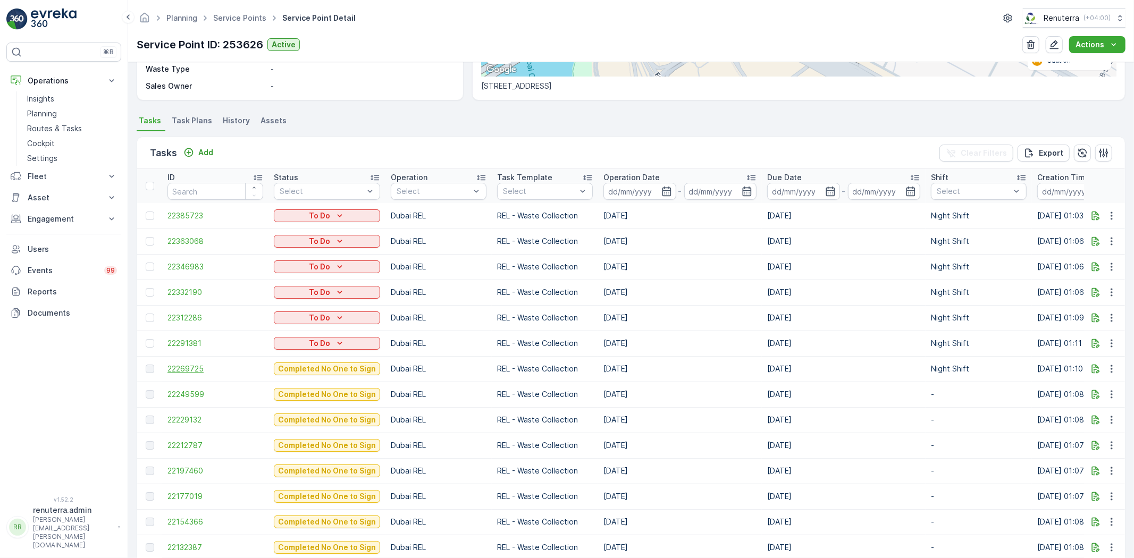
click at [200, 368] on span "22269725" at bounding box center [215, 369] width 96 height 11
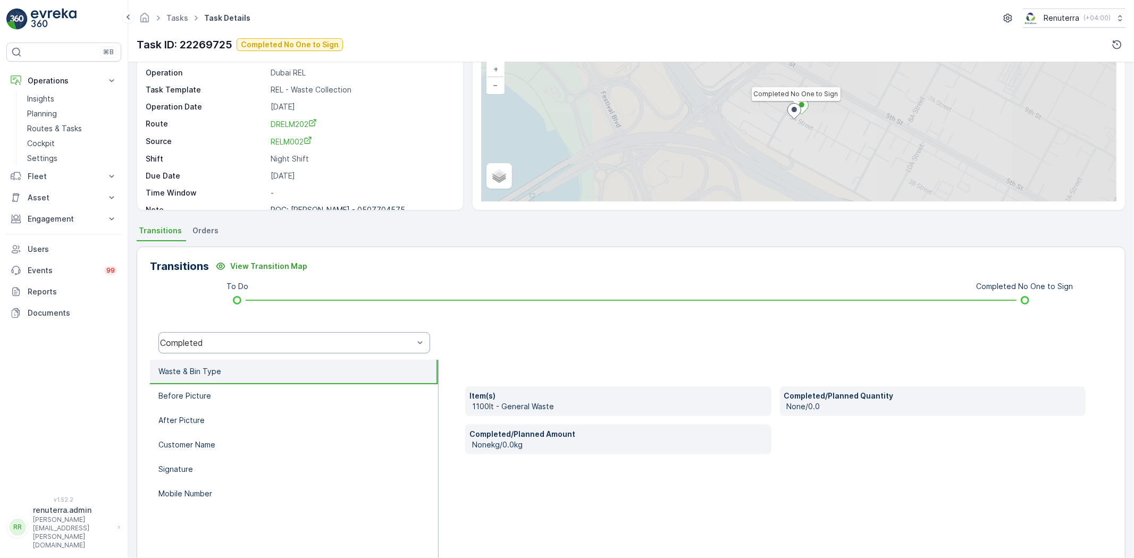
scroll to position [112, 0]
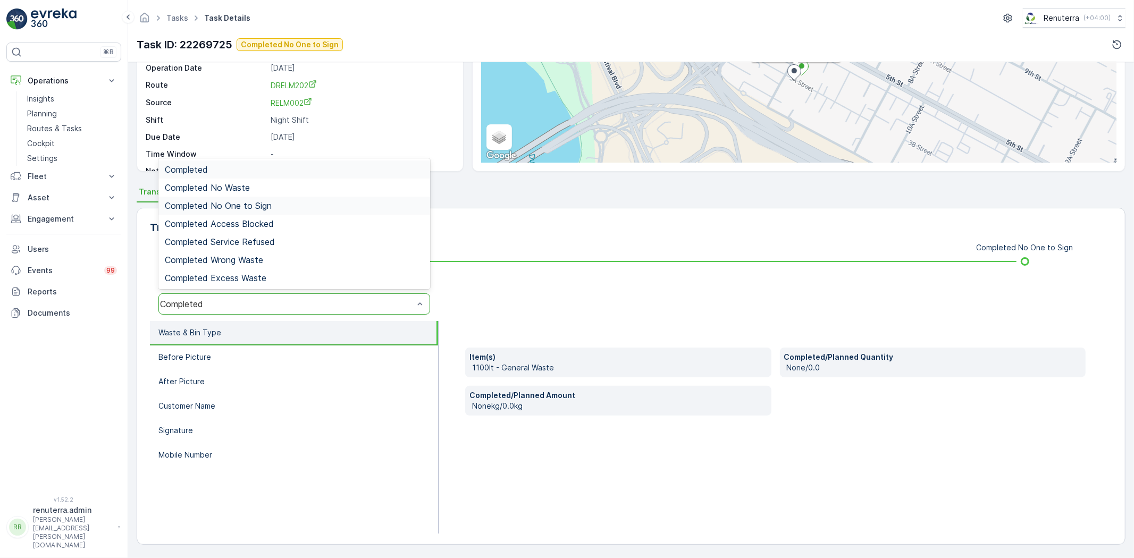
click at [227, 202] on span "Completed No One to Sign" at bounding box center [218, 206] width 107 height 10
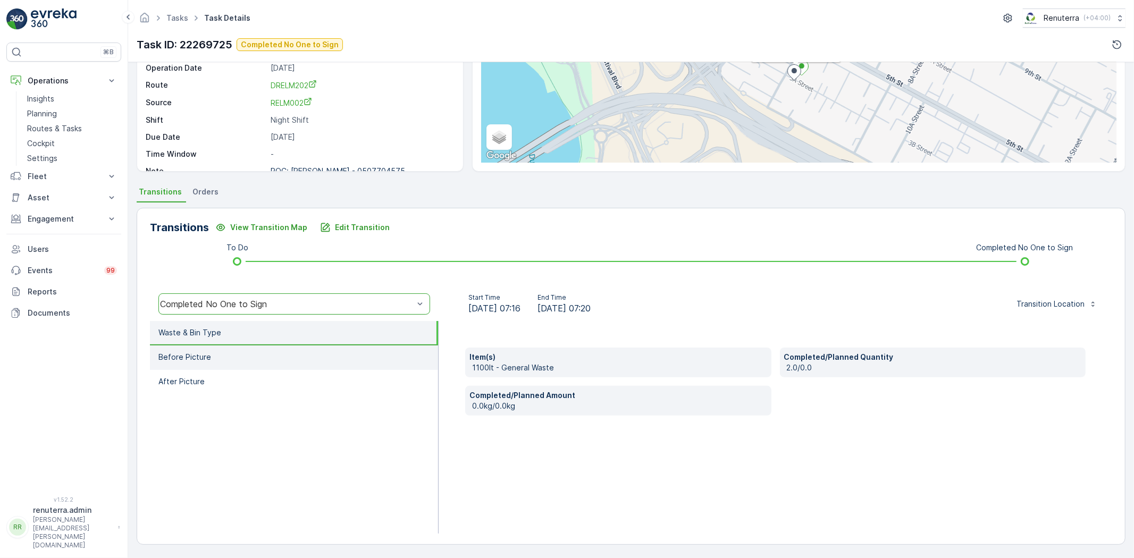
click at [215, 351] on li "Before Picture" at bounding box center [294, 358] width 288 height 24
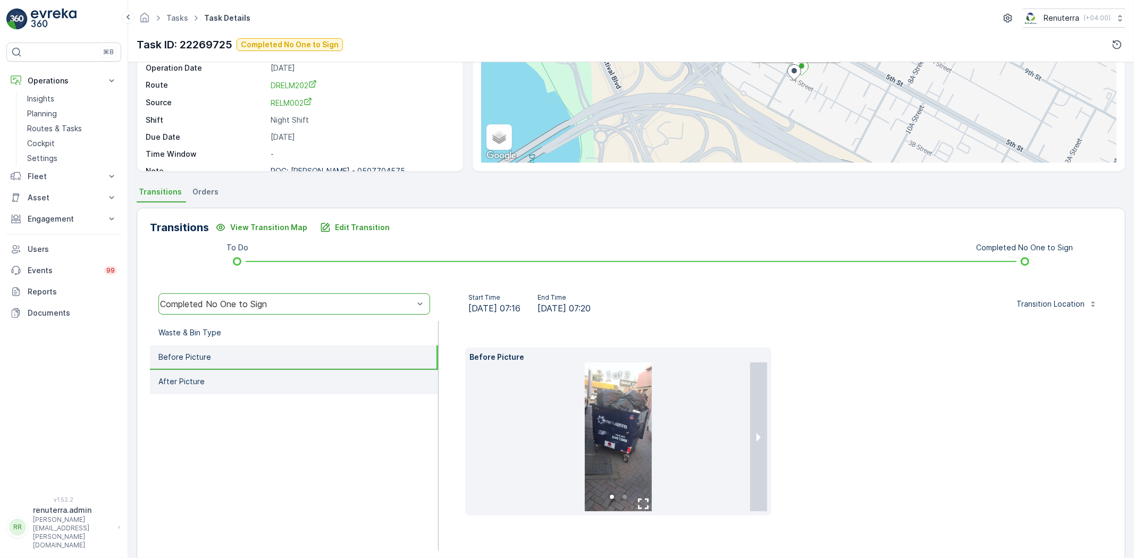
click at [222, 386] on li "After Picture" at bounding box center [294, 382] width 288 height 24
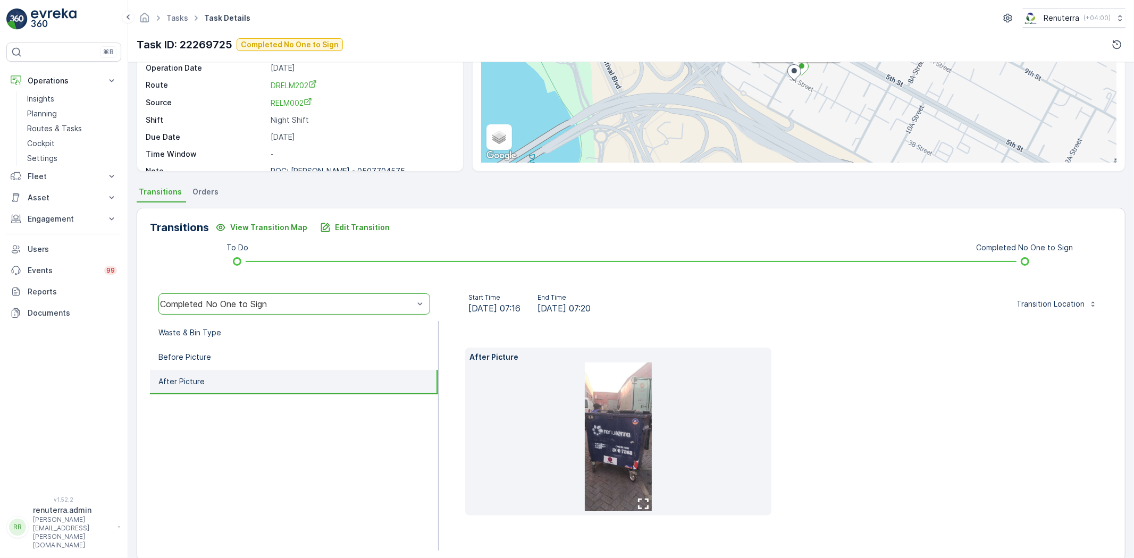
click at [185, 370] on li "After Picture" at bounding box center [294, 382] width 288 height 24
click at [202, 359] on p "Before Picture" at bounding box center [184, 357] width 53 height 11
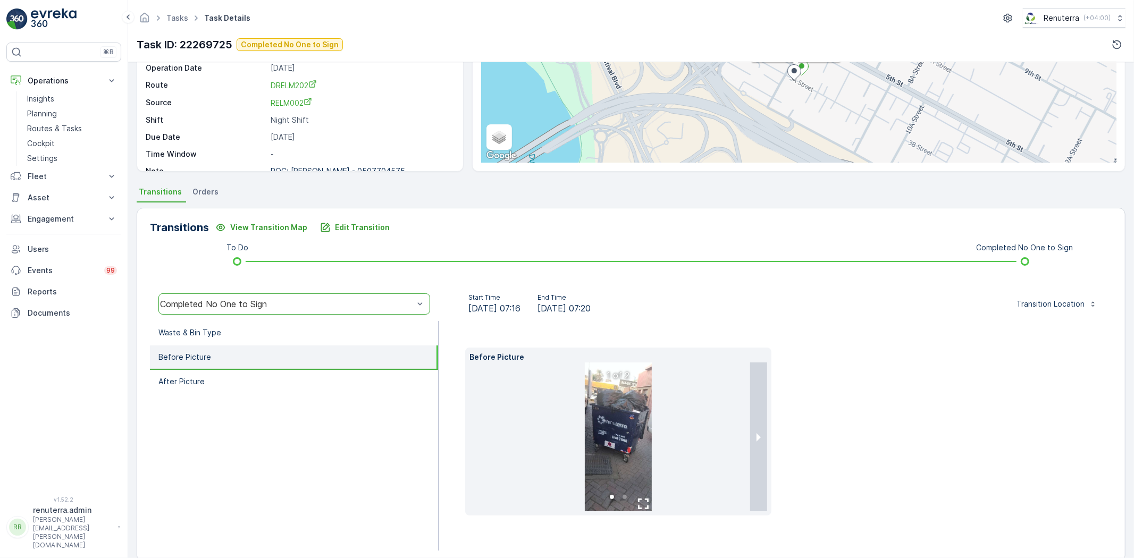
click at [631, 432] on img at bounding box center [618, 437] width 67 height 149
click at [760, 434] on button "next slide / item" at bounding box center [758, 437] width 17 height 149
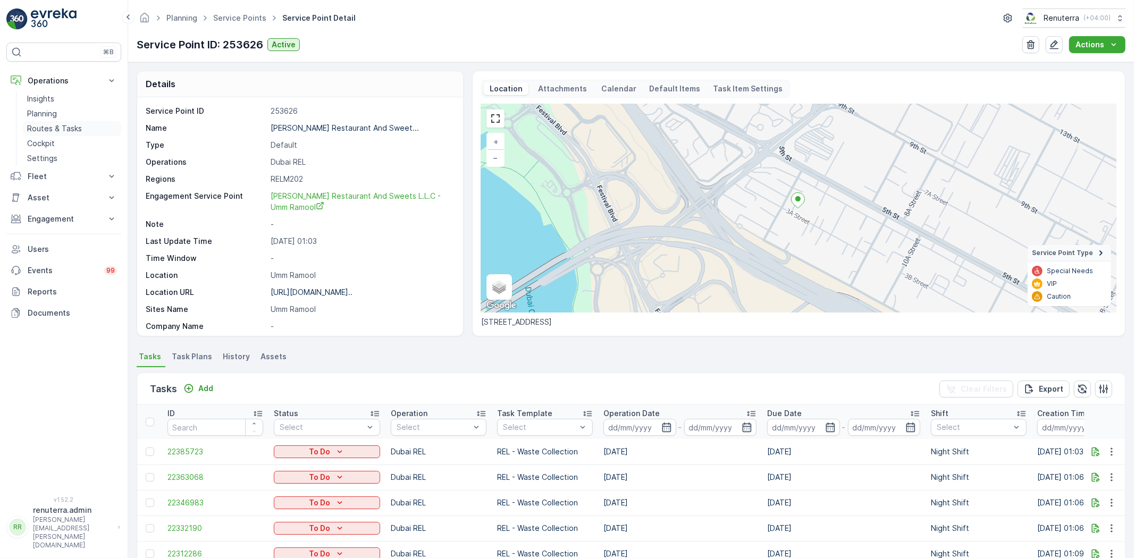
click at [49, 124] on p "Routes & Tasks" at bounding box center [54, 128] width 55 height 11
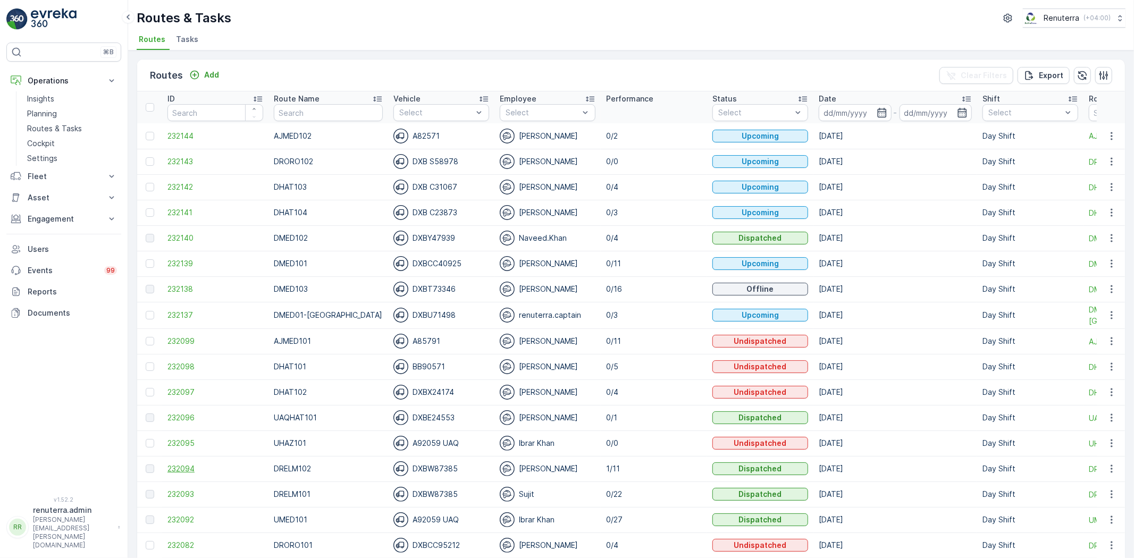
click at [188, 465] on span "232094" at bounding box center [215, 469] width 96 height 11
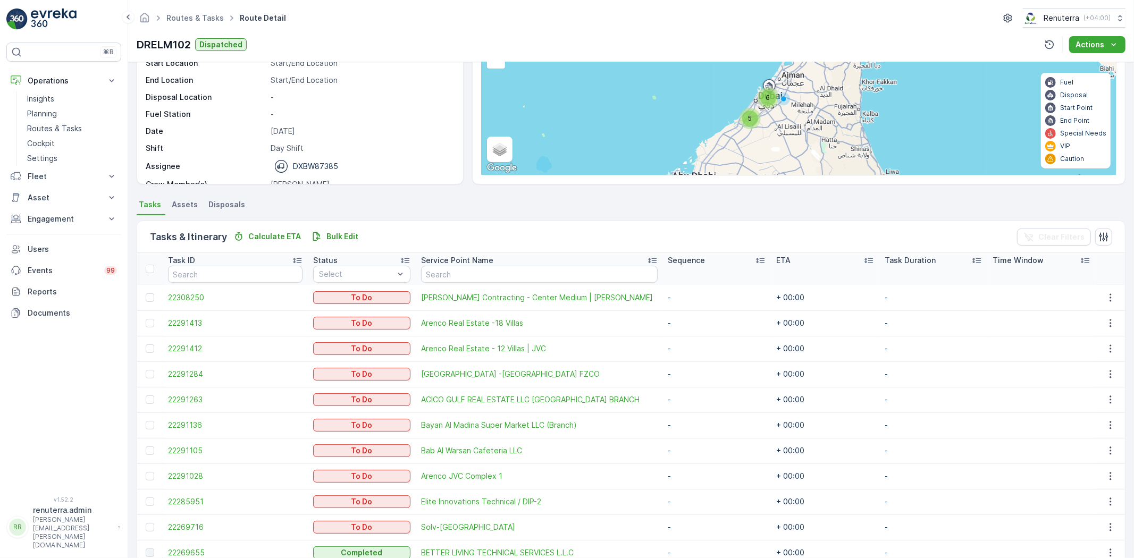
scroll to position [151, 0]
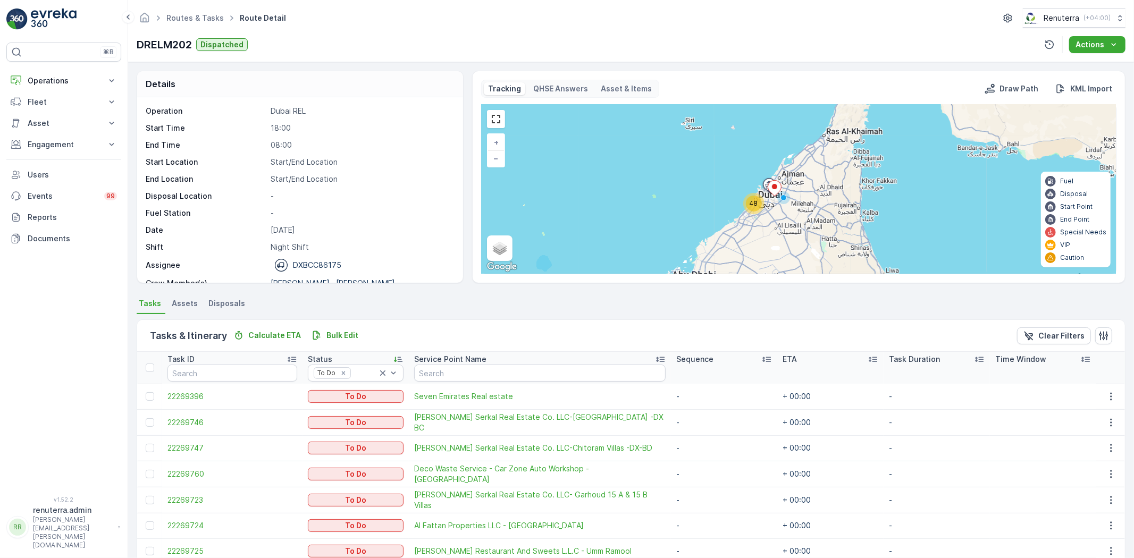
drag, startPoint x: 20, startPoint y: 211, endPoint x: 424, endPoint y: 112, distance: 416.4
click at [426, 110] on p "Dubai REL" at bounding box center [361, 111] width 181 height 11
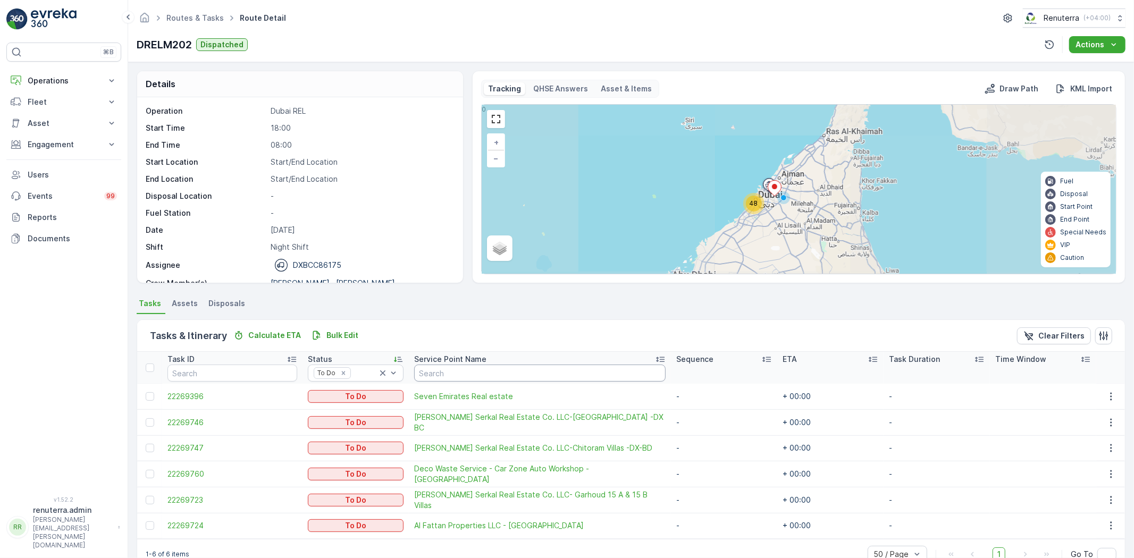
scroll to position [24, 0]
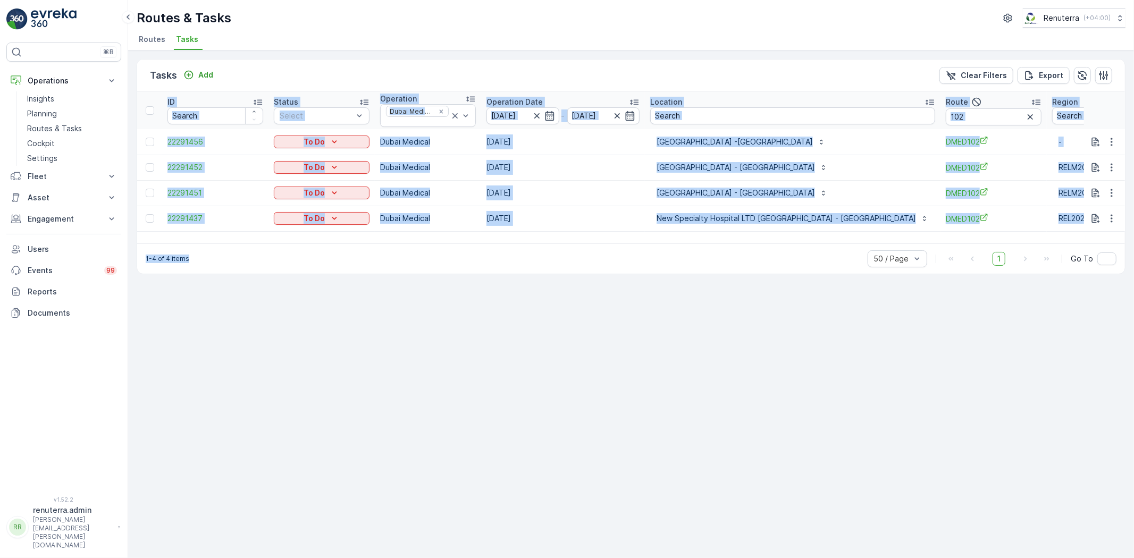
scroll to position [0, 21]
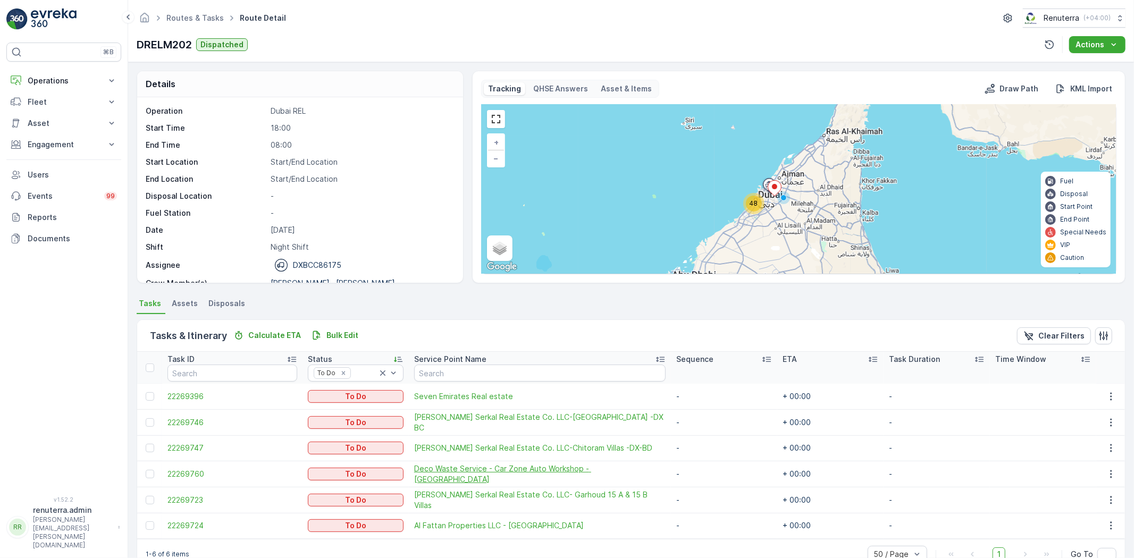
scroll to position [24, 0]
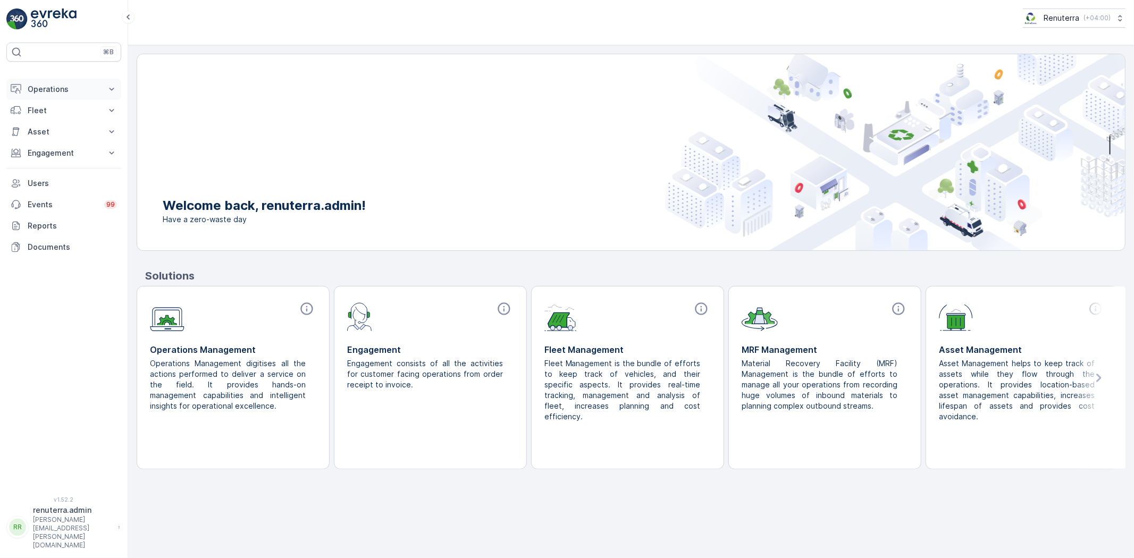
click at [53, 79] on button "Operations" at bounding box center [63, 89] width 115 height 21
click at [57, 116] on link "Planning" at bounding box center [72, 122] width 98 height 15
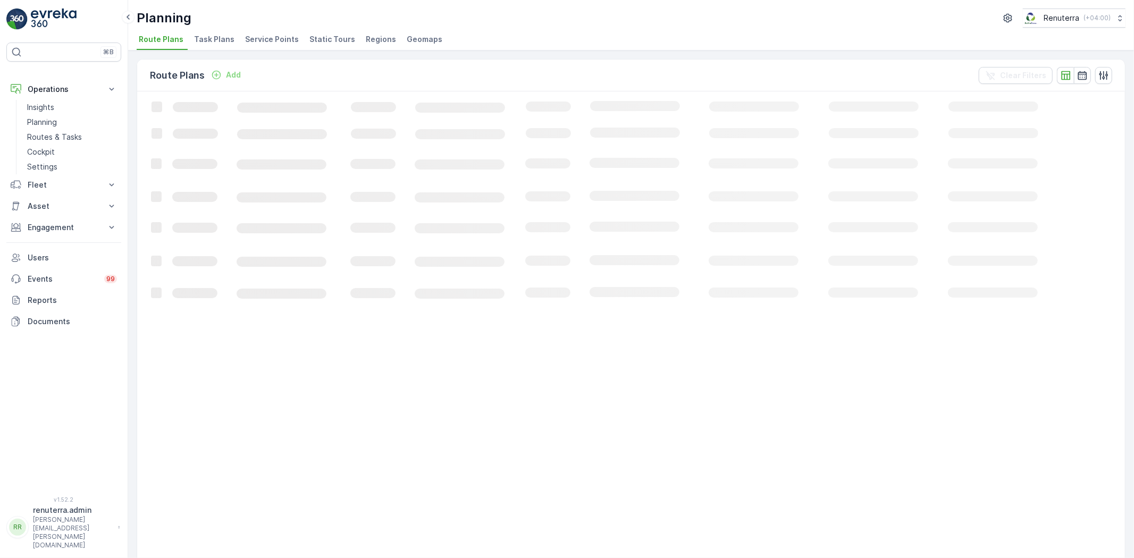
click at [256, 37] on span "Service Points" at bounding box center [272, 39] width 54 height 11
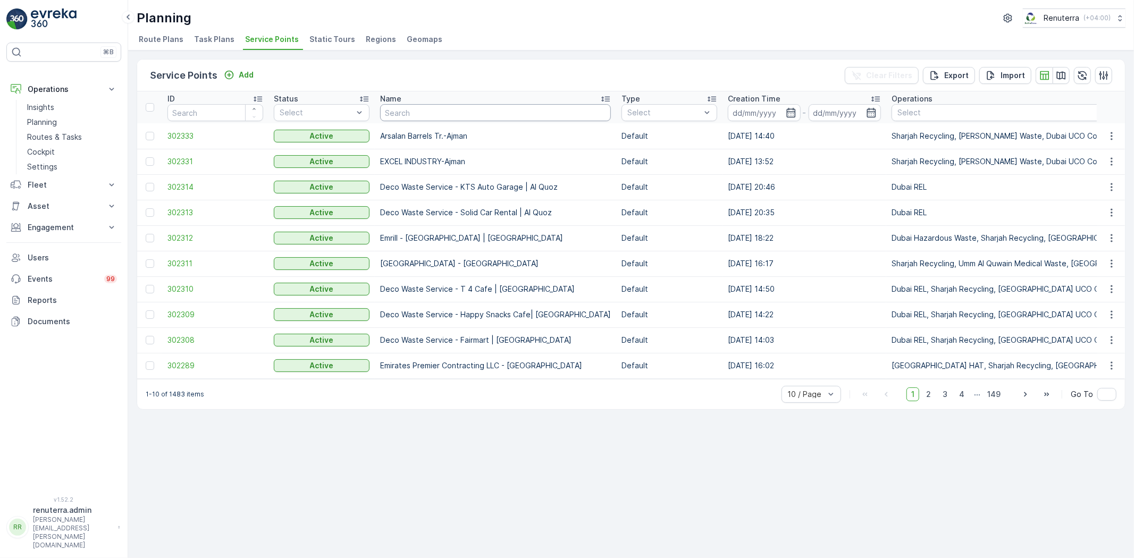
click at [461, 118] on input "text" at bounding box center [495, 112] width 231 height 17
type input "creek"
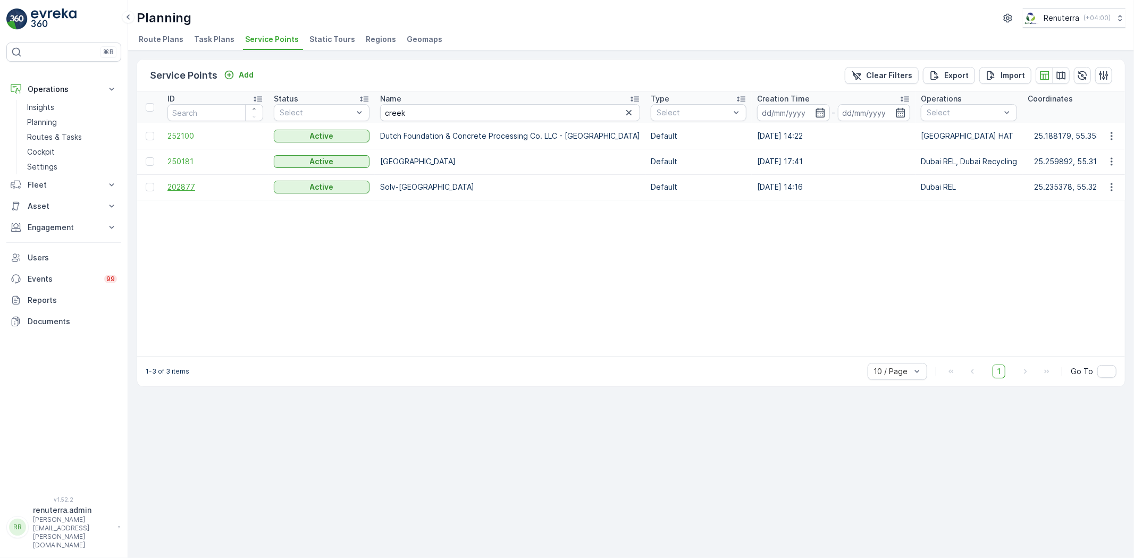
click at [188, 187] on span "202877" at bounding box center [215, 187] width 96 height 11
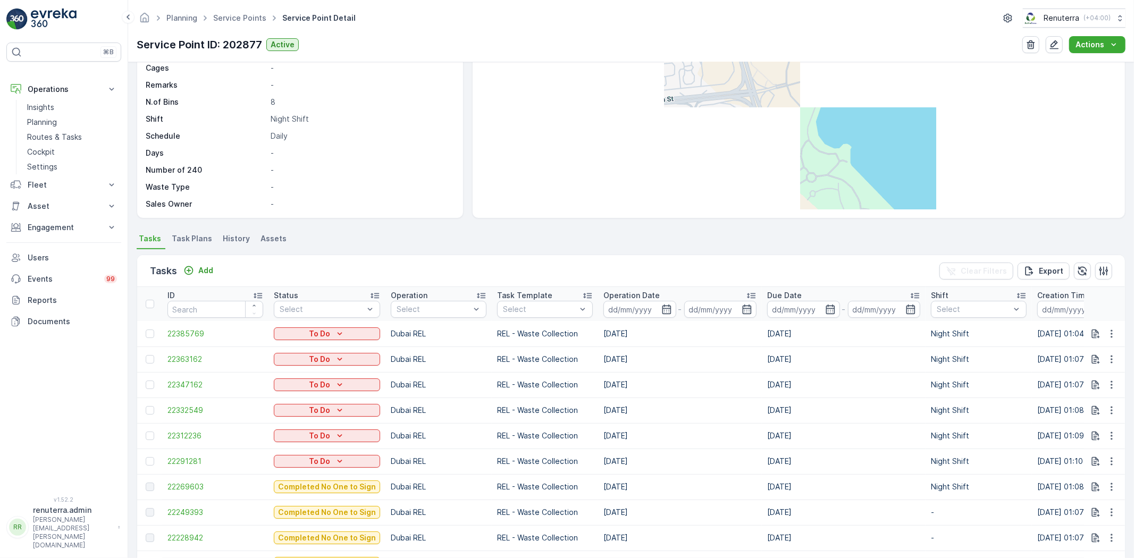
scroll to position [236, 0]
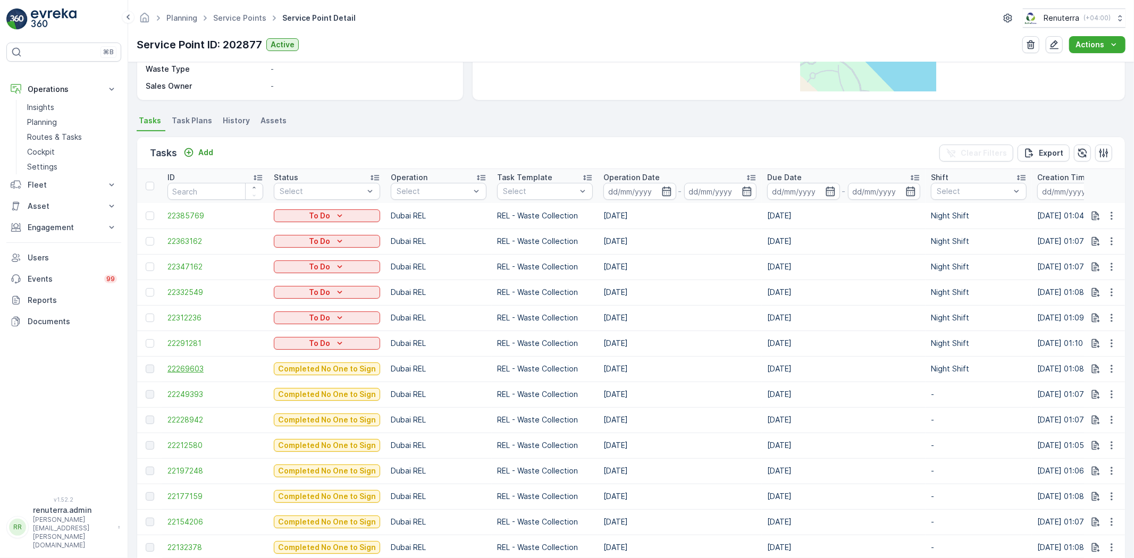
click at [196, 371] on span "22269603" at bounding box center [215, 369] width 96 height 11
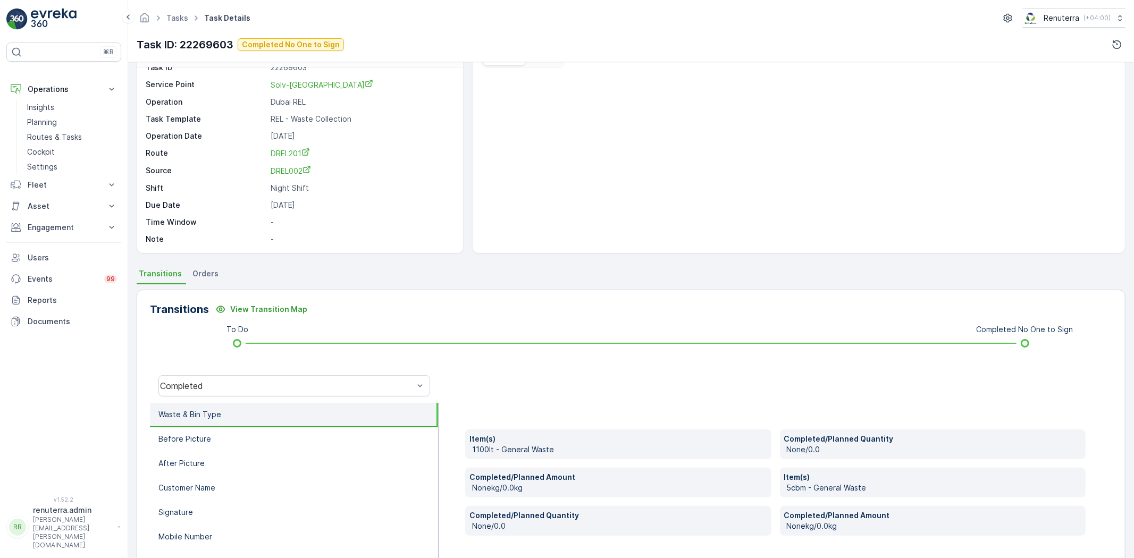
scroll to position [59, 0]
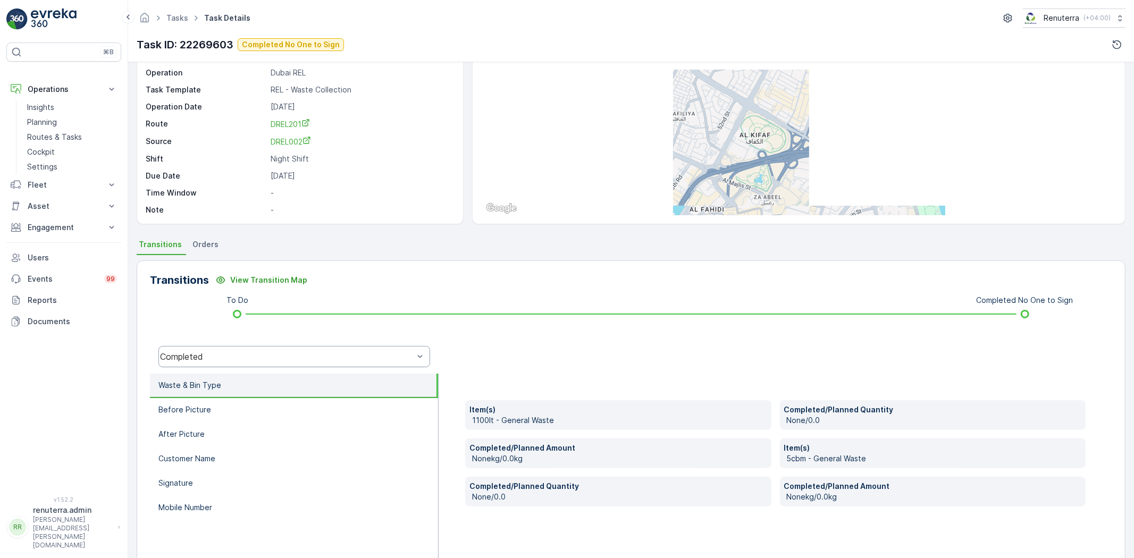
click at [284, 365] on div "Completed" at bounding box center [294, 356] width 272 height 21
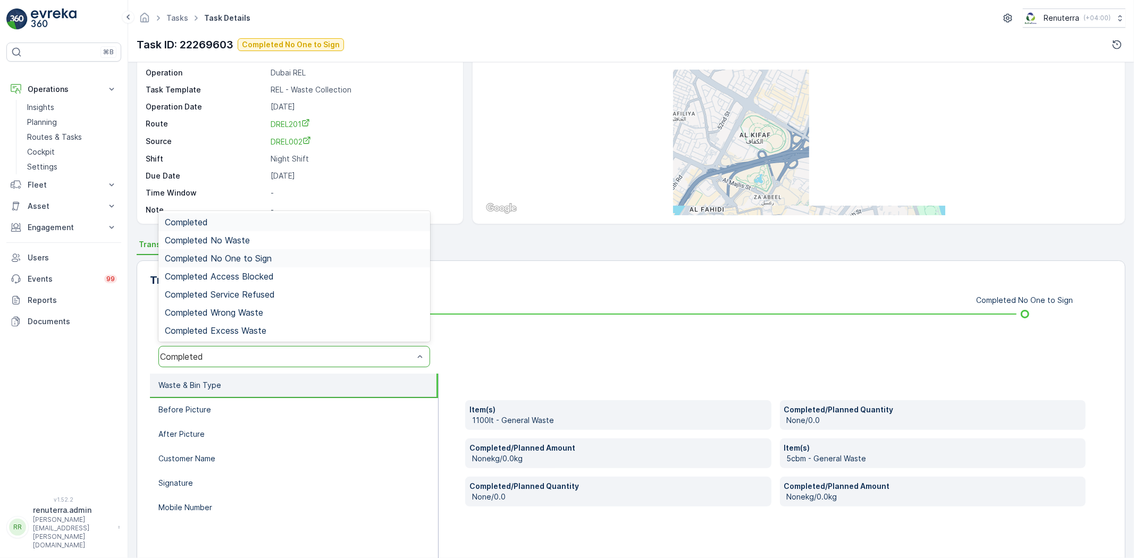
click at [254, 259] on span "Completed No One to Sign" at bounding box center [218, 259] width 107 height 10
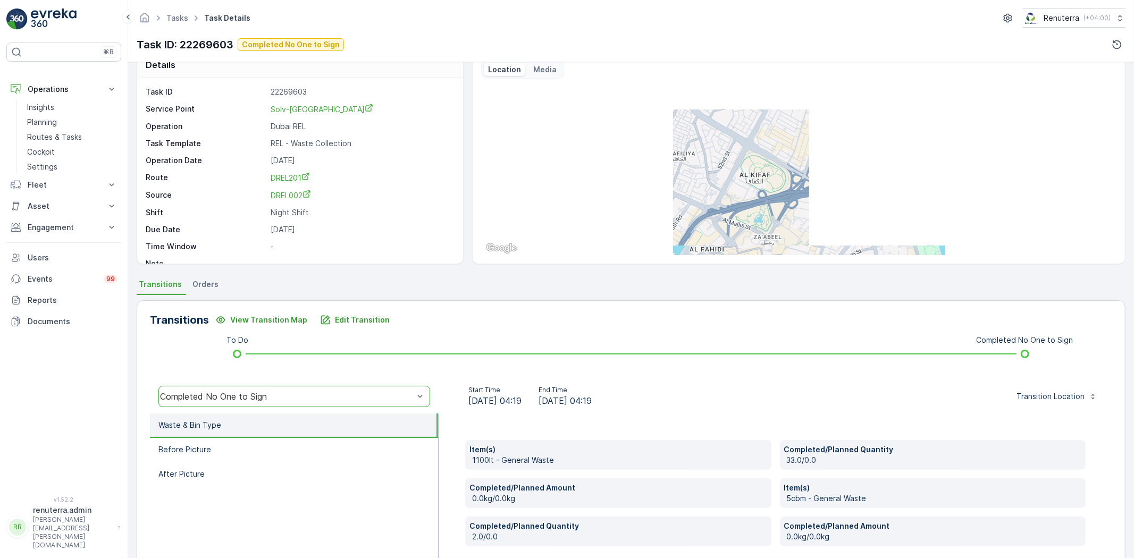
scroll to position [0, 0]
